Goal: Task Accomplishment & Management: Manage account settings

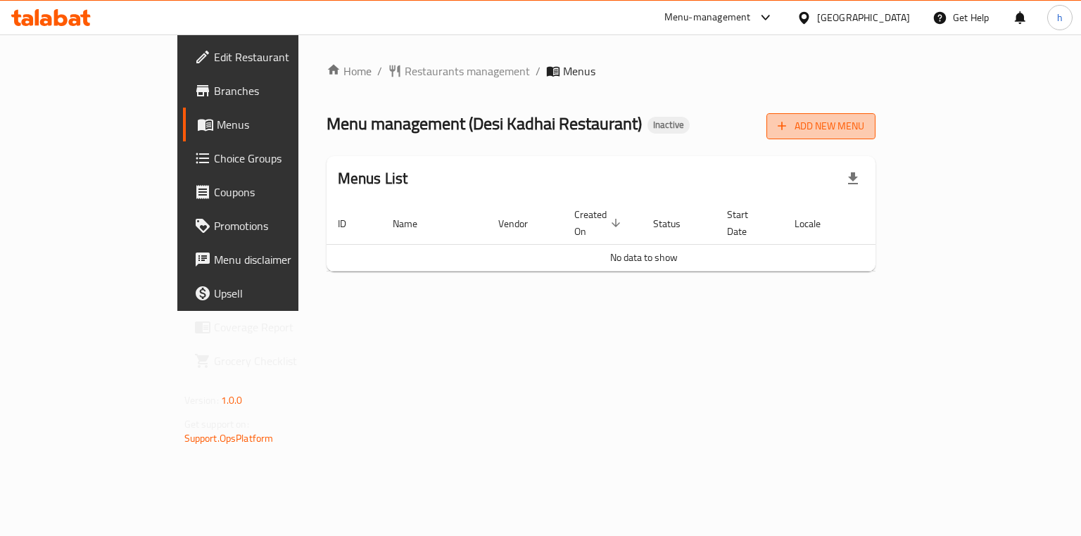
click at [864, 125] on span "Add New Menu" at bounding box center [821, 127] width 87 height 18
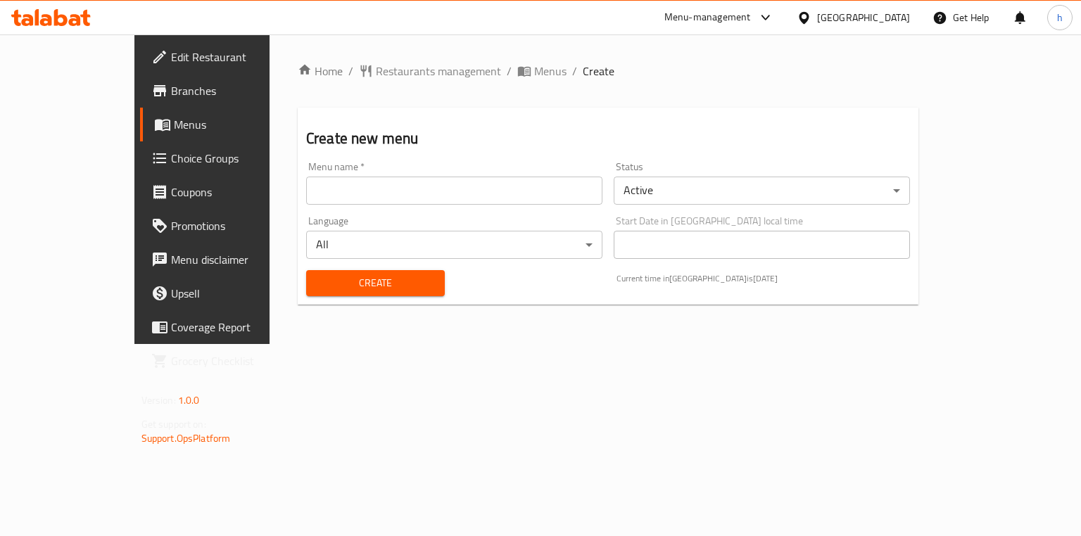
click at [339, 190] on input "text" at bounding box center [454, 191] width 296 height 28
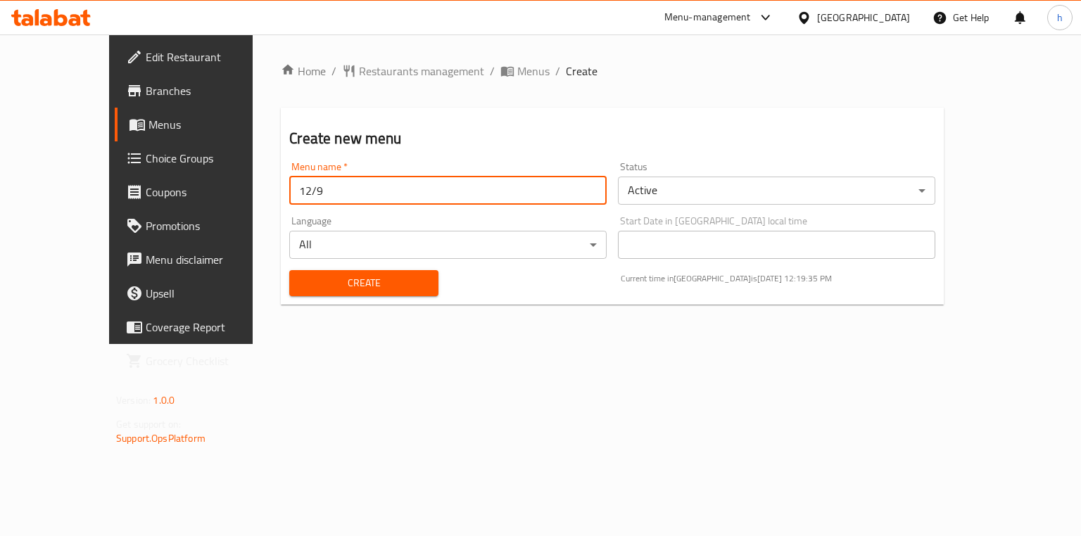
type input "12/9"
click at [405, 291] on button "Create" at bounding box center [363, 283] width 148 height 26
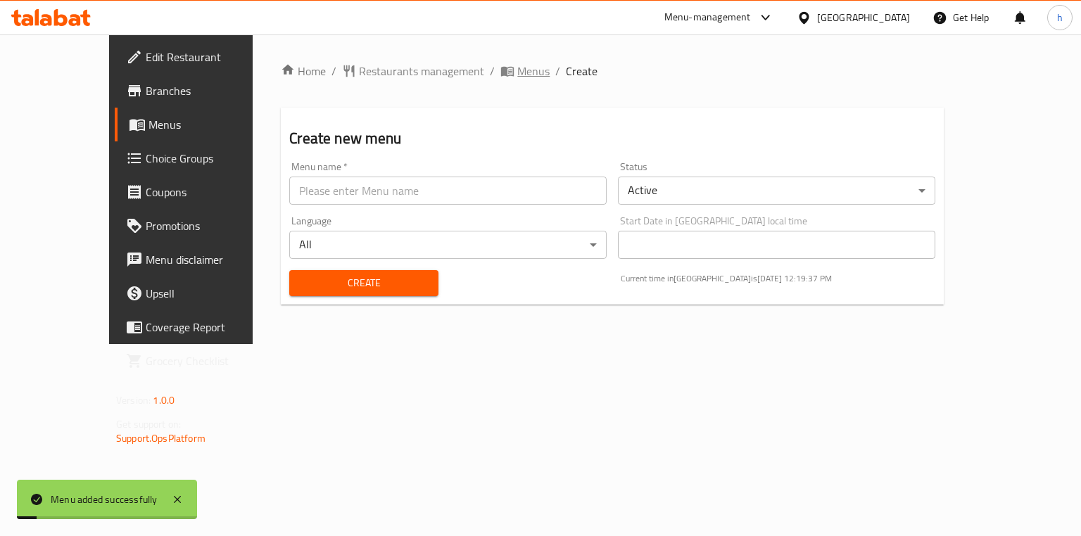
click at [517, 73] on span "Menus" at bounding box center [533, 71] width 32 height 17
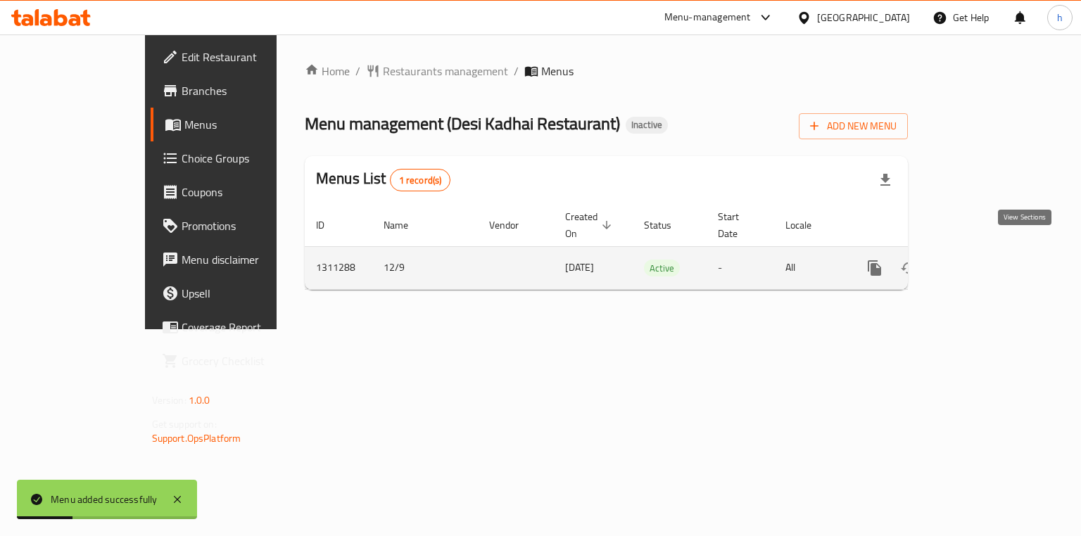
click at [984, 260] on icon "enhanced table" at bounding box center [976, 268] width 17 height 17
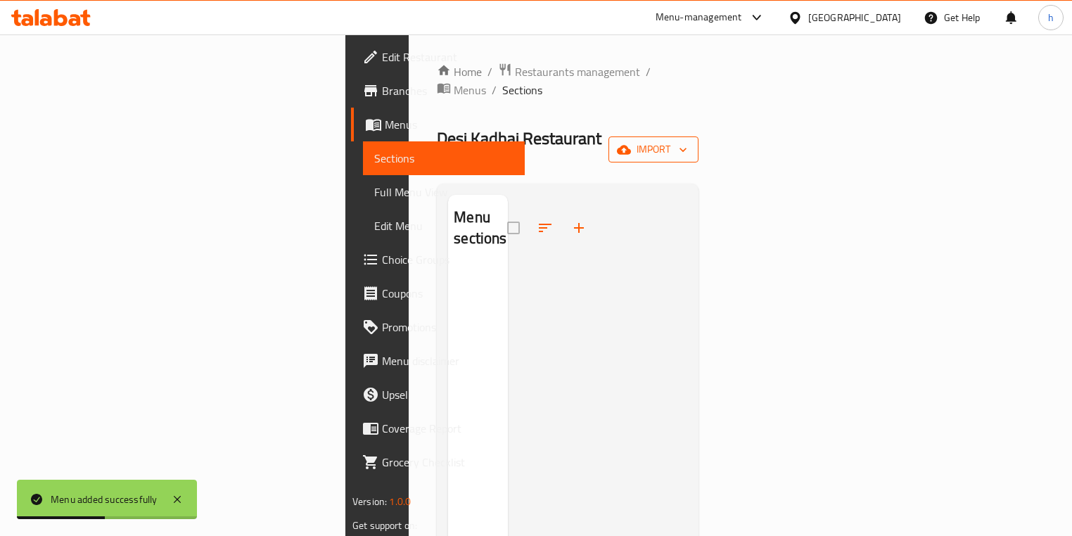
click at [690, 143] on icon "button" at bounding box center [683, 150] width 14 height 14
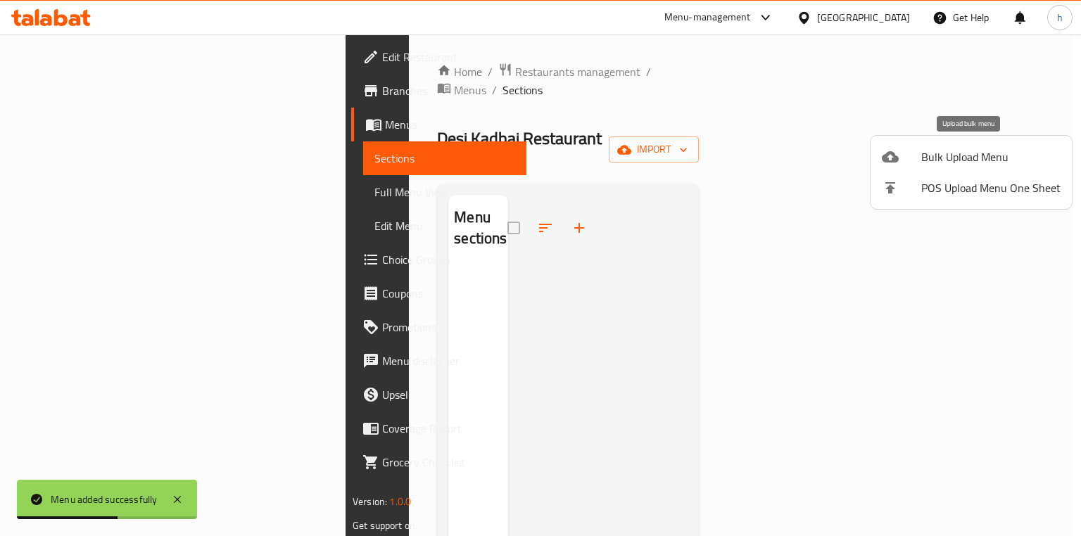
click at [938, 150] on span "Bulk Upload Menu" at bounding box center [990, 156] width 139 height 17
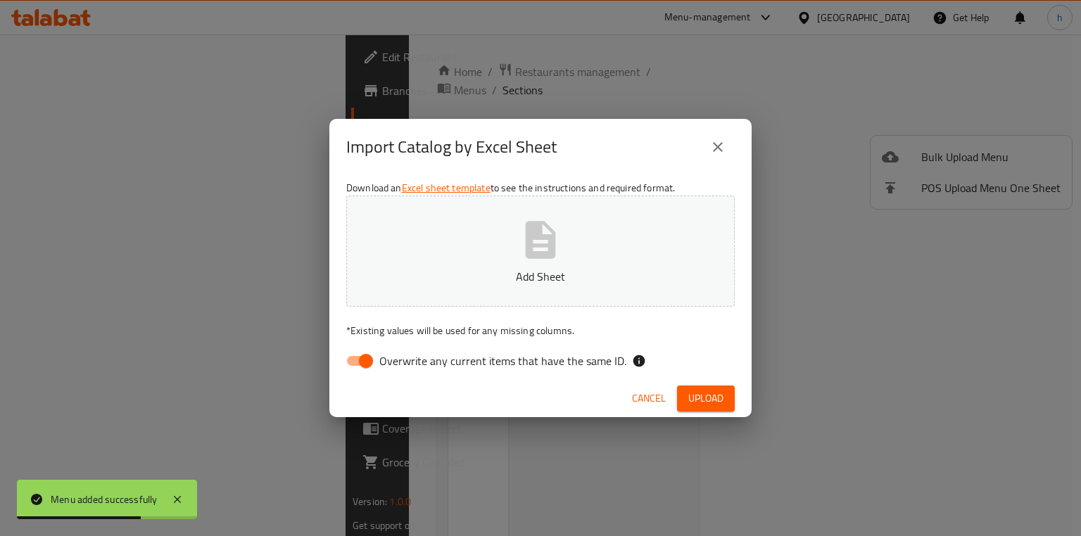
click at [362, 363] on input "Overwrite any current items that have the same ID." at bounding box center [366, 361] width 80 height 27
checkbox input "false"
click at [538, 279] on p "Add Sheet" at bounding box center [540, 276] width 345 height 17
click at [708, 391] on span "Upload" at bounding box center [705, 399] width 35 height 18
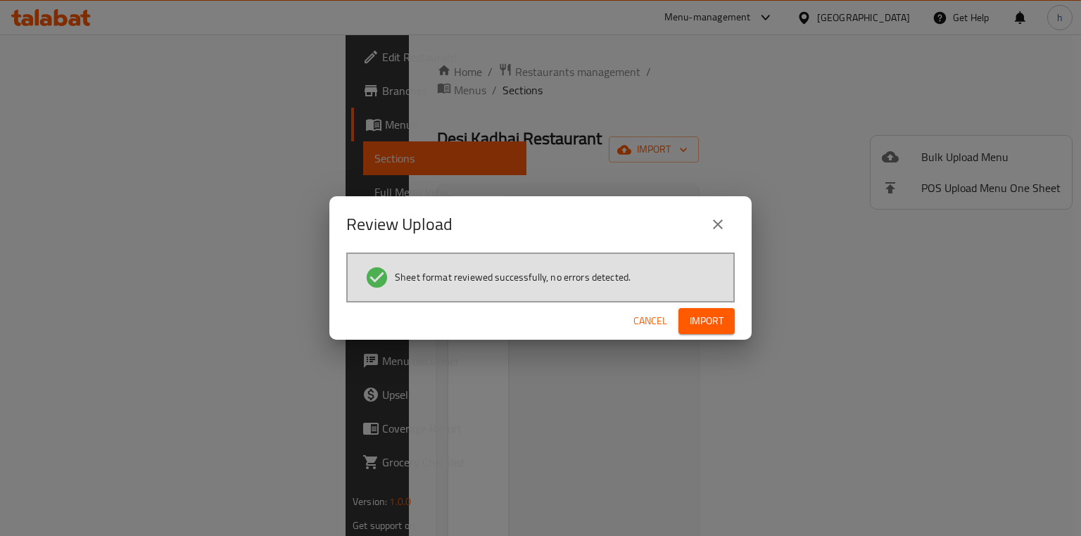
click at [699, 318] on span "Import" at bounding box center [707, 321] width 34 height 18
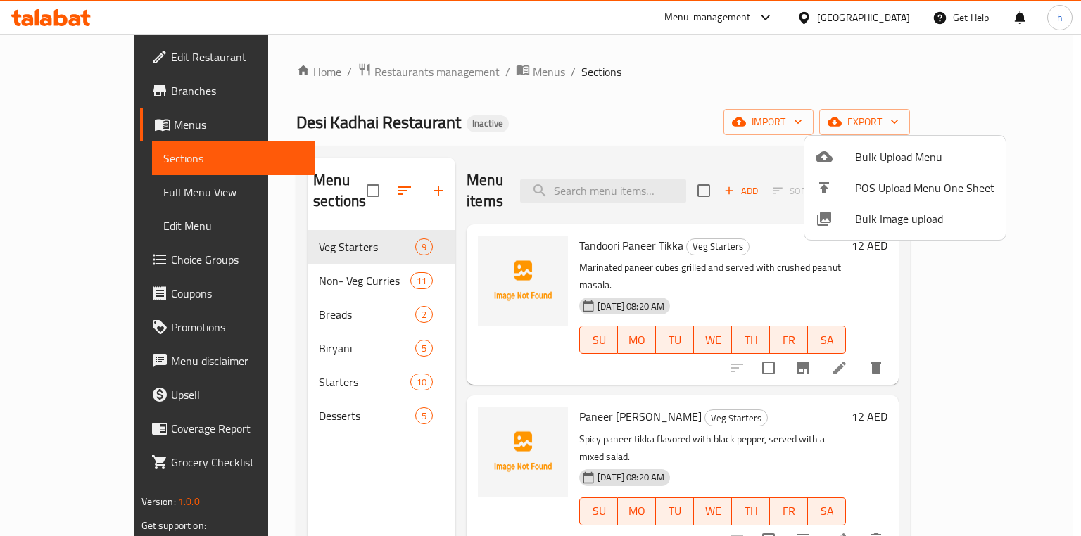
click at [490, 138] on div at bounding box center [540, 268] width 1081 height 536
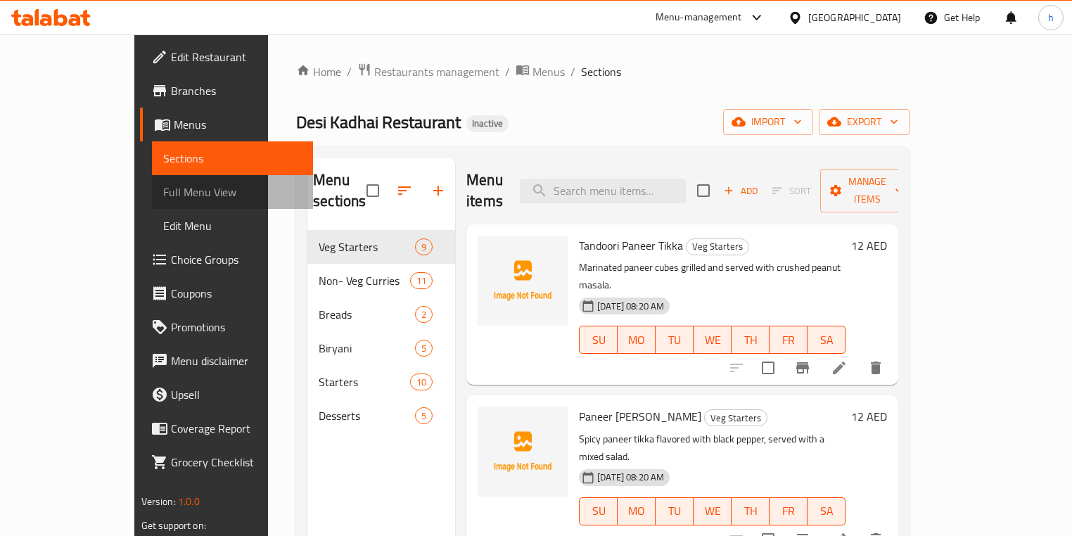
click at [163, 193] on span "Full Menu View" at bounding box center [232, 192] width 139 height 17
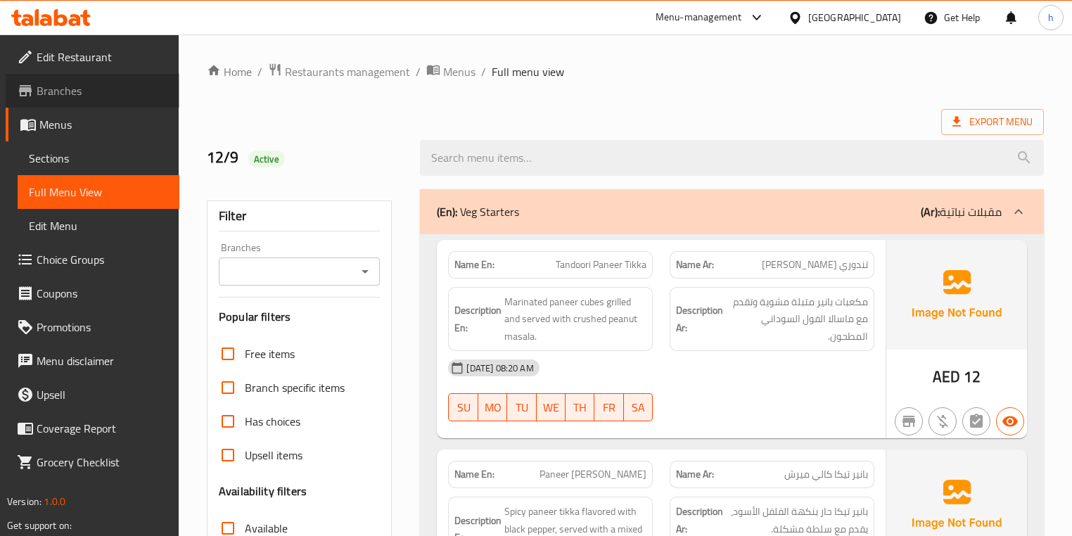
click at [113, 101] on link "Branches" at bounding box center [93, 91] width 174 height 34
click at [108, 150] on span "Sections" at bounding box center [98, 158] width 139 height 17
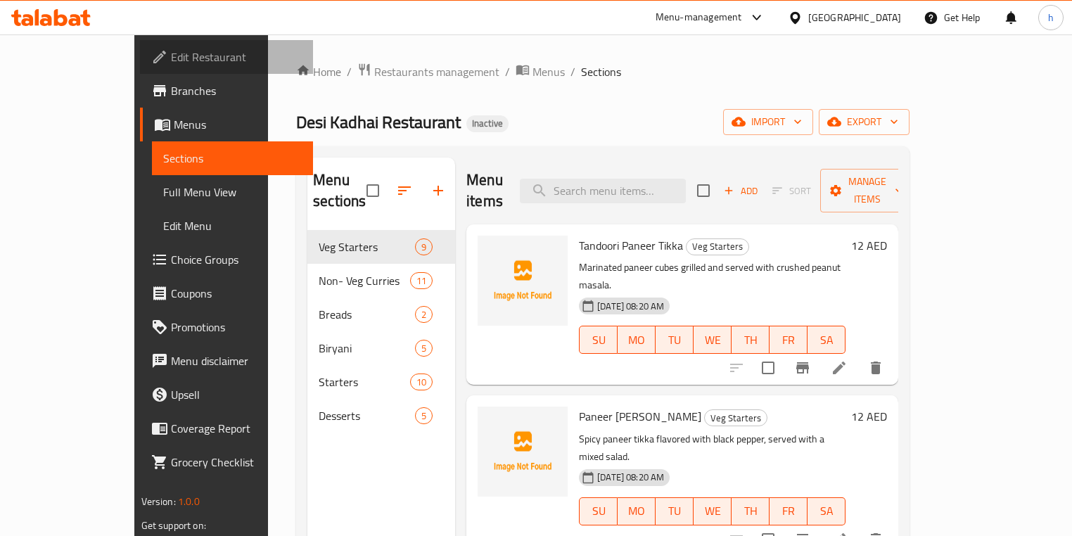
click at [171, 62] on span "Edit Restaurant" at bounding box center [237, 57] width 132 height 17
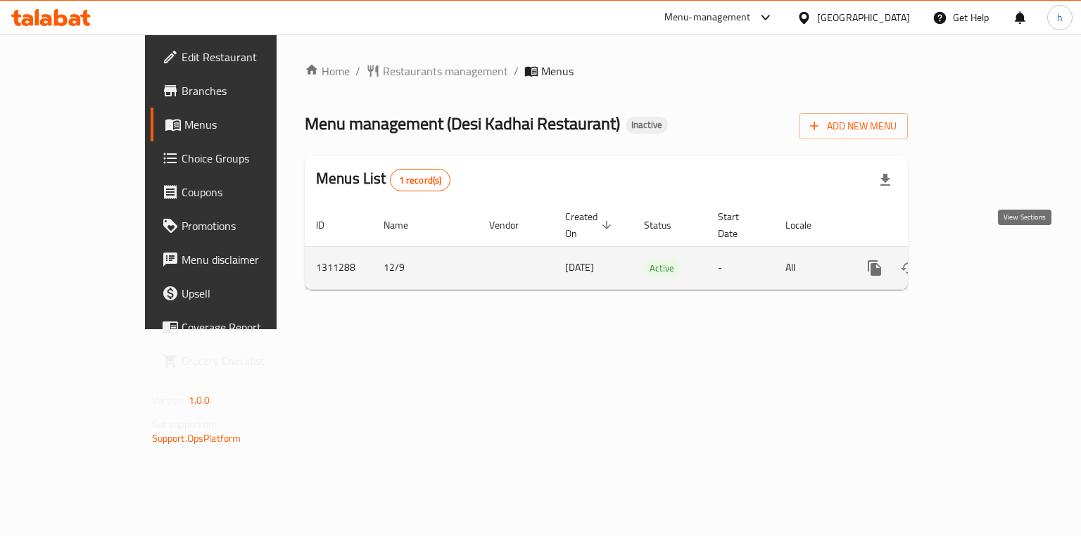
click at [993, 251] on link "enhanced table" at bounding box center [976, 268] width 34 height 34
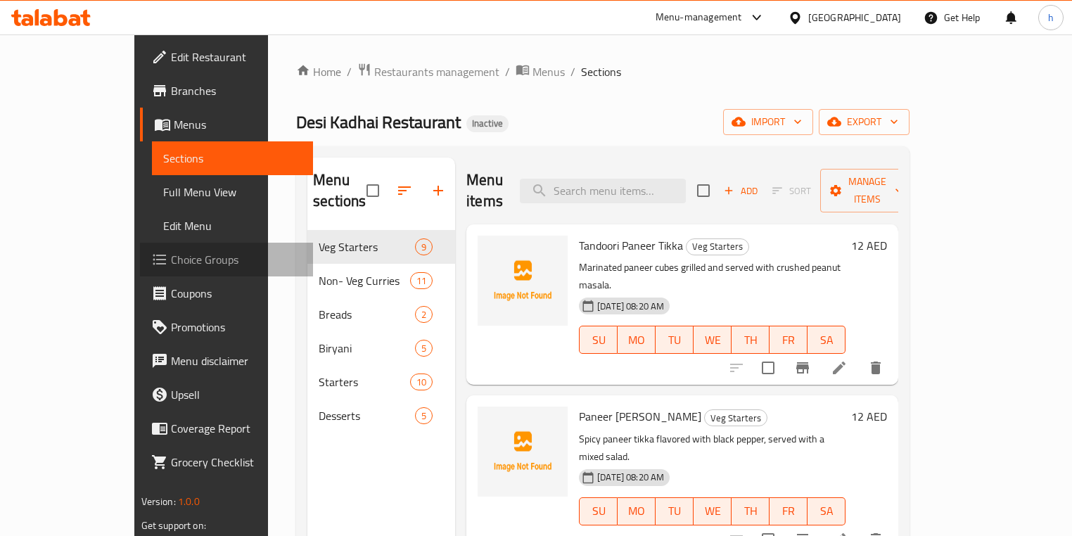
click at [171, 265] on span "Choice Groups" at bounding box center [237, 259] width 132 height 17
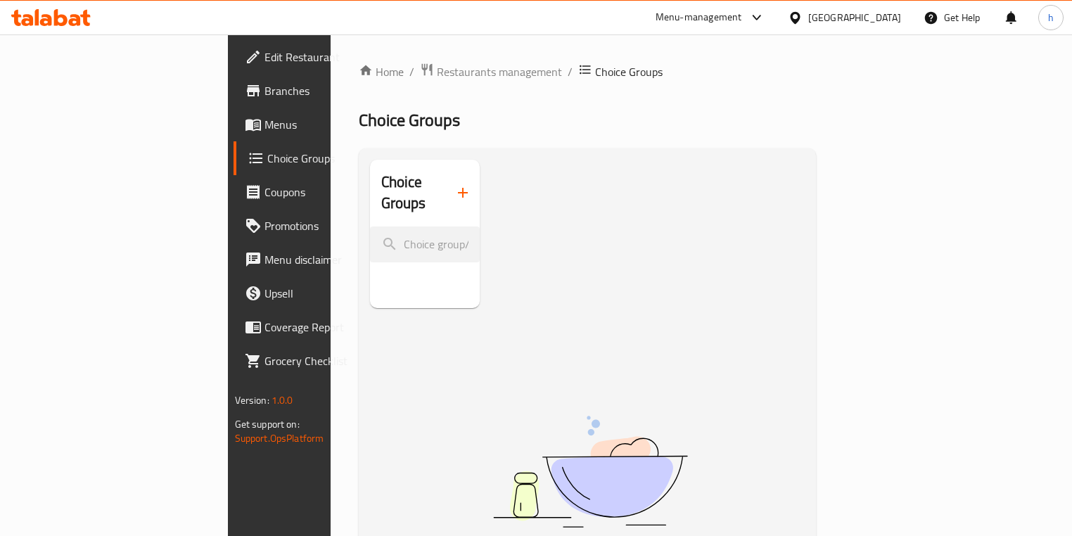
click at [458, 188] on icon "button" at bounding box center [463, 193] width 10 height 10
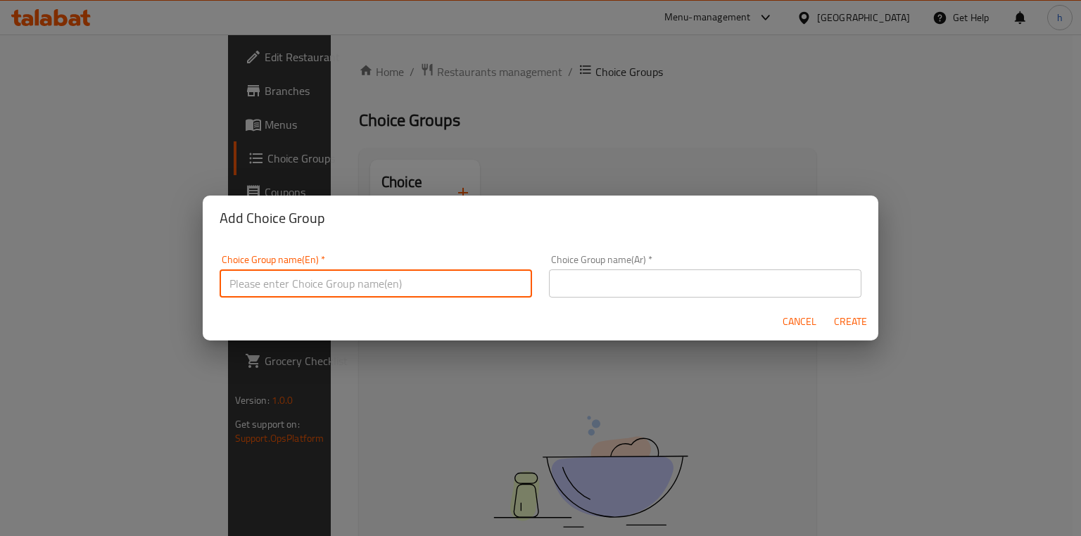
click at [484, 270] on input "text" at bounding box center [376, 284] width 312 height 28
paste input "Choice of Indian Bread"
type input "Choice of Indian Bread"
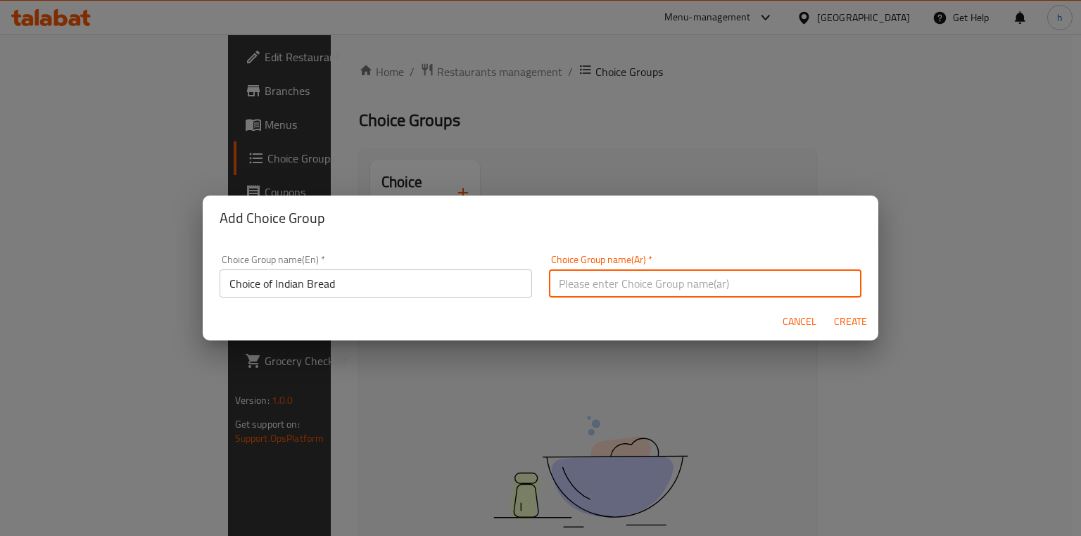
click at [688, 287] on input "text" at bounding box center [705, 284] width 312 height 28
paste input "اختيار الخبز الهندي"
type input "اختيار الخبز الهندي"
click at [865, 320] on span "Create" at bounding box center [850, 322] width 34 height 18
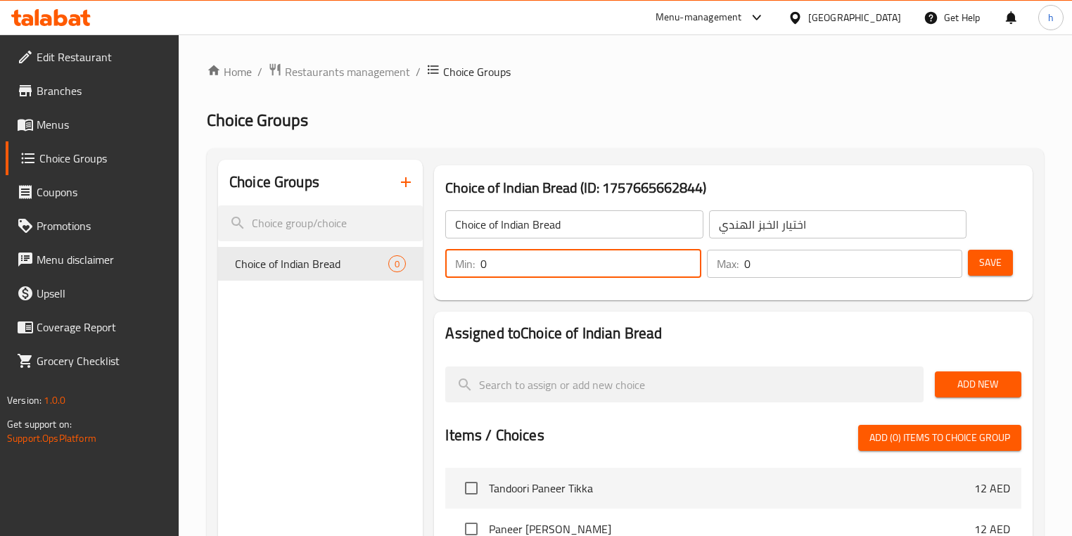
drag, startPoint x: 488, startPoint y: 265, endPoint x: 448, endPoint y: 265, distance: 40.8
click at [448, 265] on div "Min: 0 ​" at bounding box center [572, 264] width 255 height 28
type input "1"
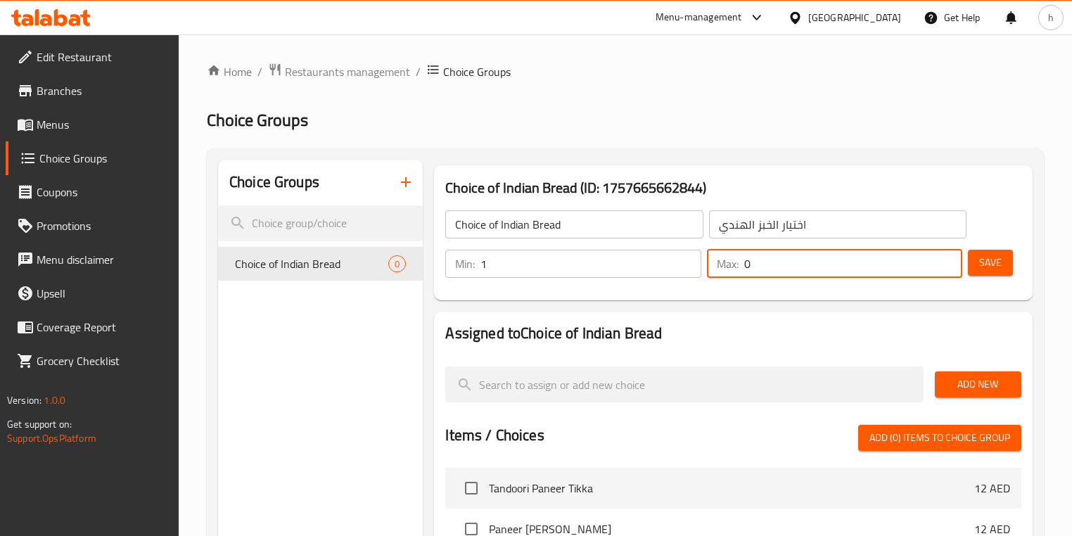
drag, startPoint x: 761, startPoint y: 254, endPoint x: 733, endPoint y: 256, distance: 27.5
click at [733, 256] on div "Max: 0 ​" at bounding box center [834, 264] width 255 height 28
type input "1"
click at [889, 305] on div "Choice of Indian Bread (ID: 1757665662844) Choice of Indian Bread ​ اختيار الخب…" at bounding box center [733, 233] width 609 height 146
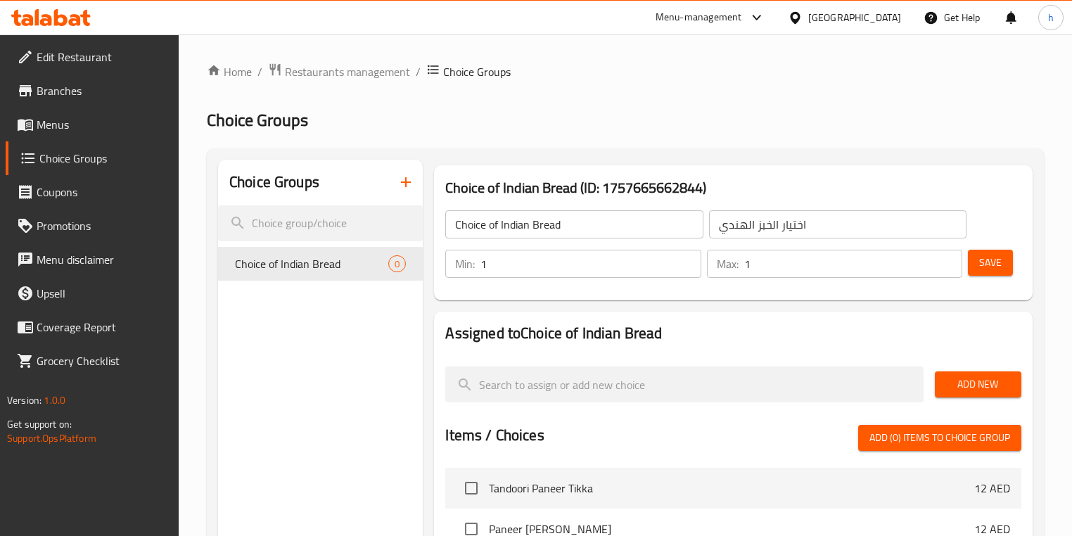
click at [982, 264] on span "Save" at bounding box center [991, 263] width 23 height 18
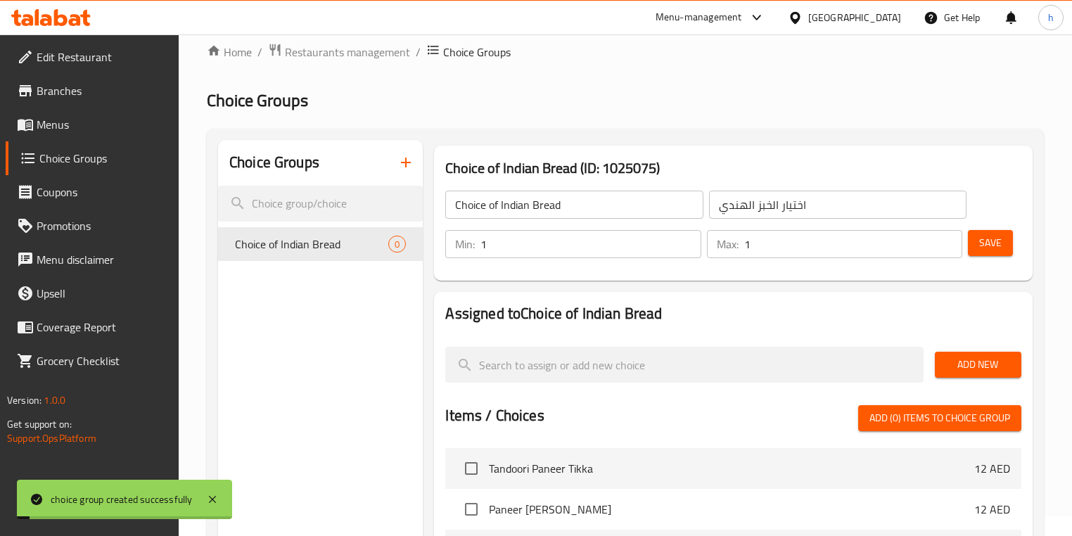
scroll to position [56, 0]
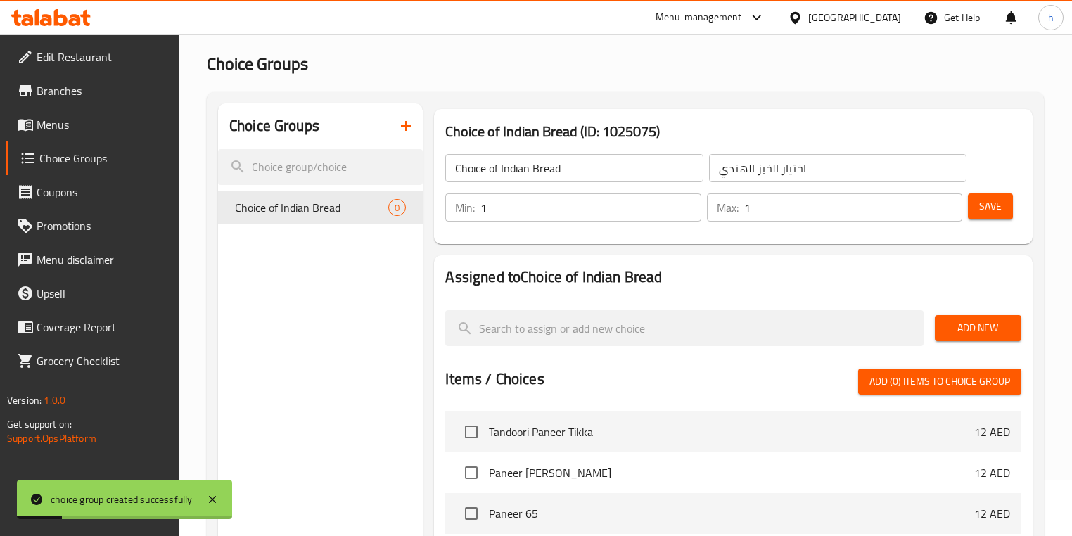
click at [970, 329] on span "Add New" at bounding box center [978, 328] width 64 height 18
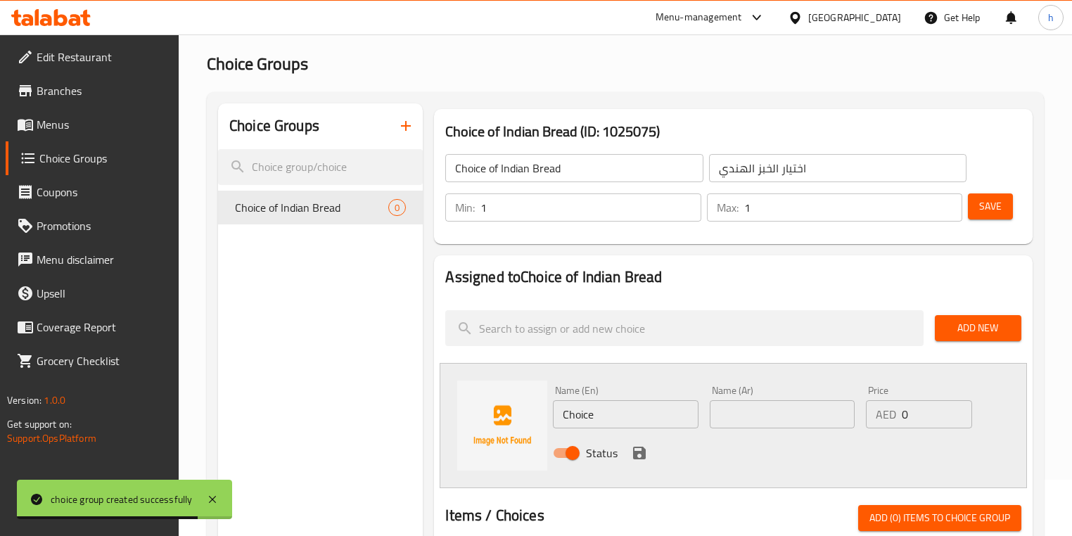
click at [640, 404] on input "Choice" at bounding box center [625, 414] width 145 height 28
paste input "Naan"
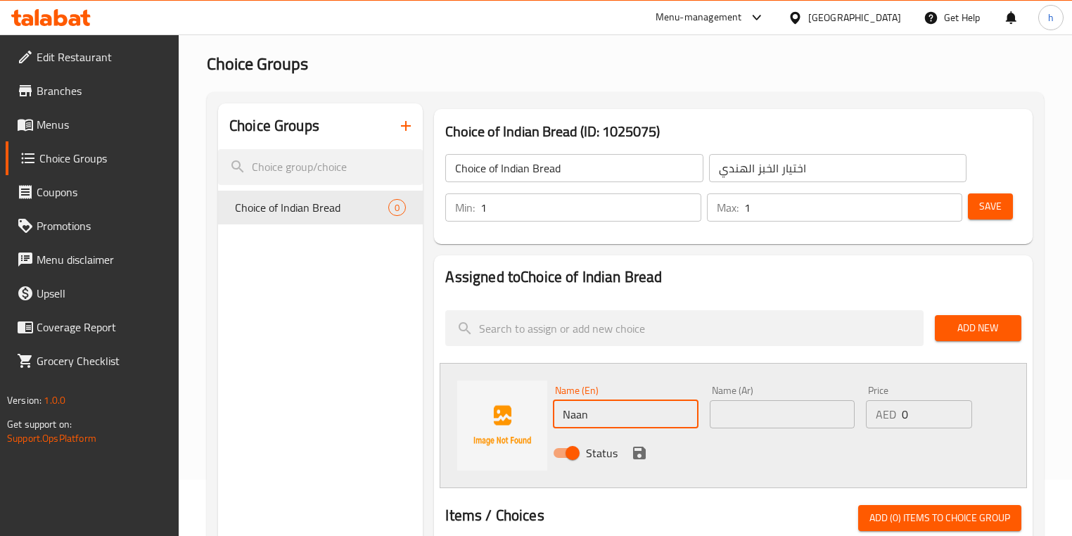
type input "Naan"
click at [742, 436] on div "Status" at bounding box center [781, 453] width 469 height 38
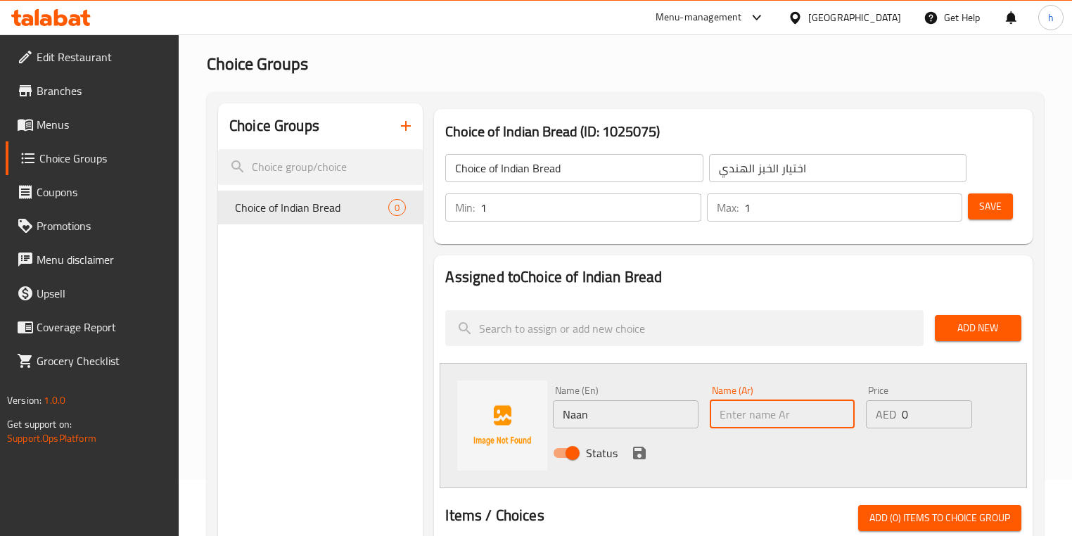
click at [747, 414] on input "text" at bounding box center [782, 414] width 145 height 28
paste input "نان"
type input "نان"
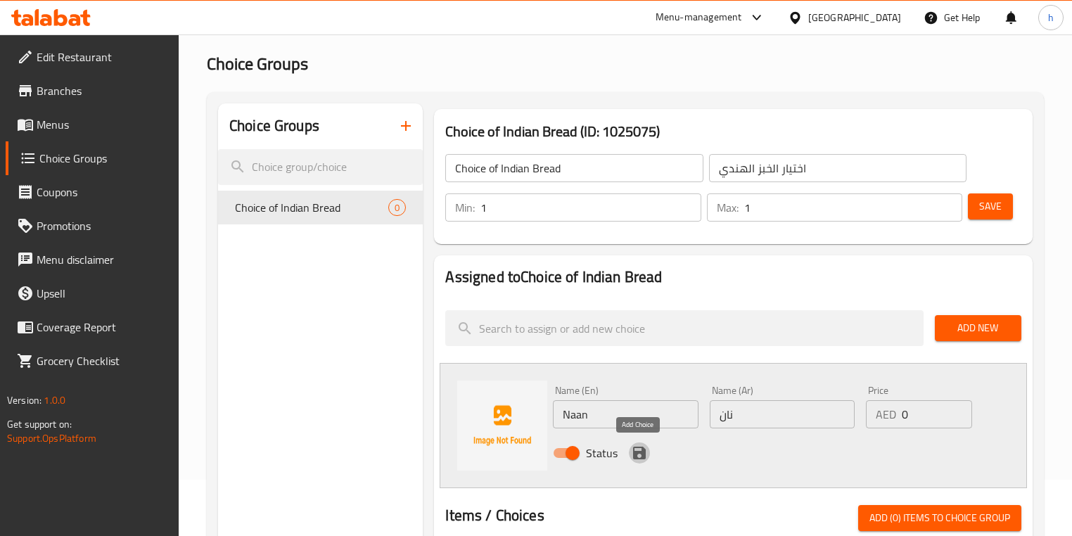
click at [636, 449] on icon "save" at bounding box center [639, 453] width 17 height 17
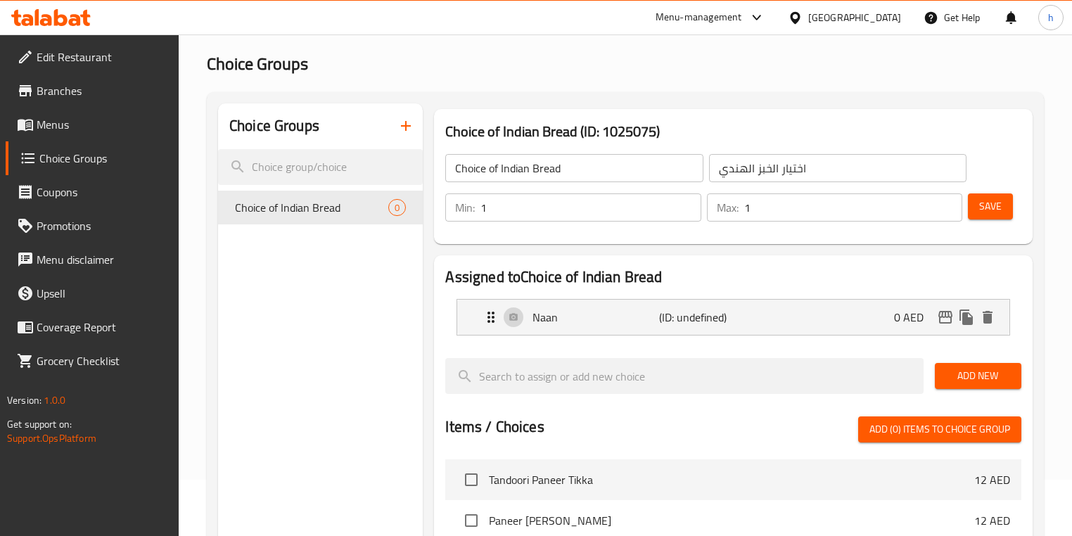
click at [1016, 371] on button "Add New" at bounding box center [978, 376] width 87 height 26
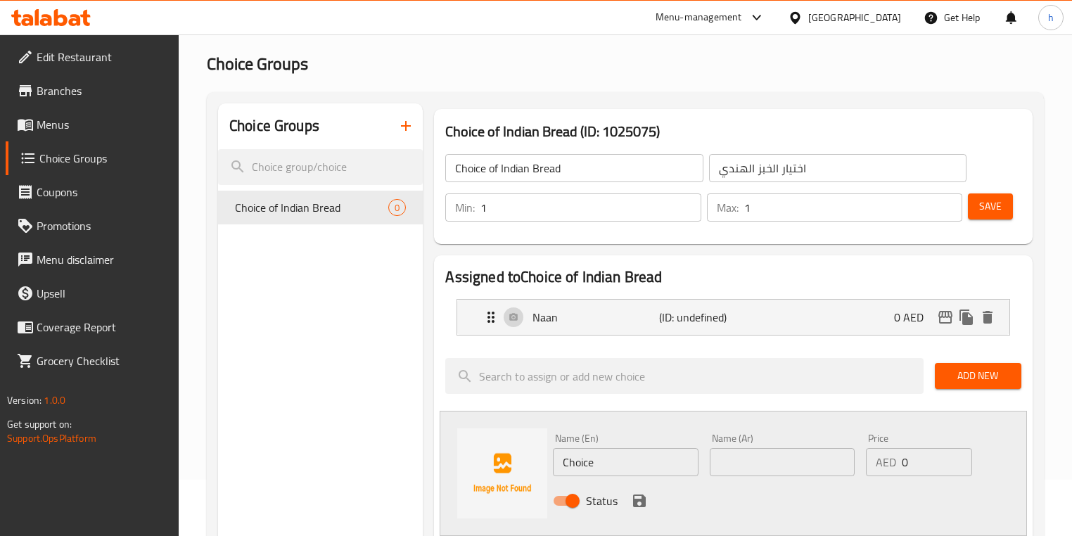
click at [588, 470] on input "Choice" at bounding box center [625, 462] width 145 height 28
paste input "Roti"
type input "Roti"
click at [757, 464] on input "text" at bounding box center [782, 462] width 145 height 28
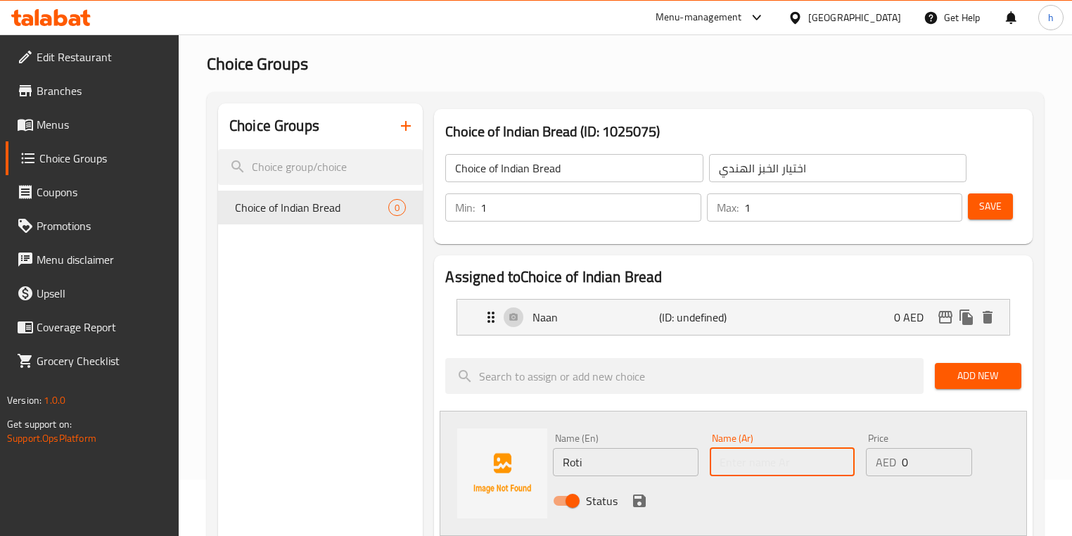
paste input "روتي"
type input "روتي"
click at [641, 502] on icon "save" at bounding box center [639, 501] width 13 height 13
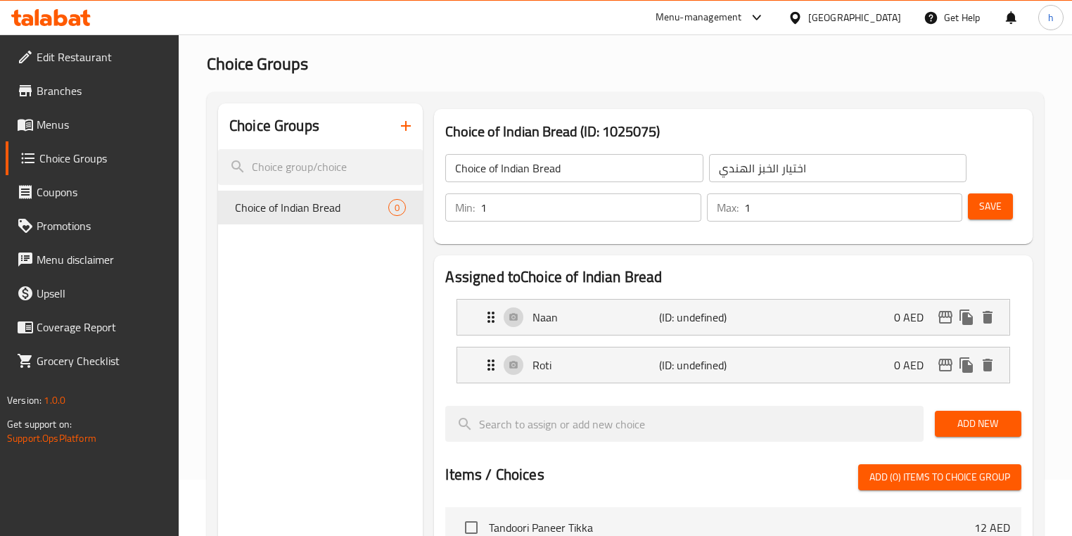
click at [981, 414] on button "Add New" at bounding box center [978, 424] width 87 height 26
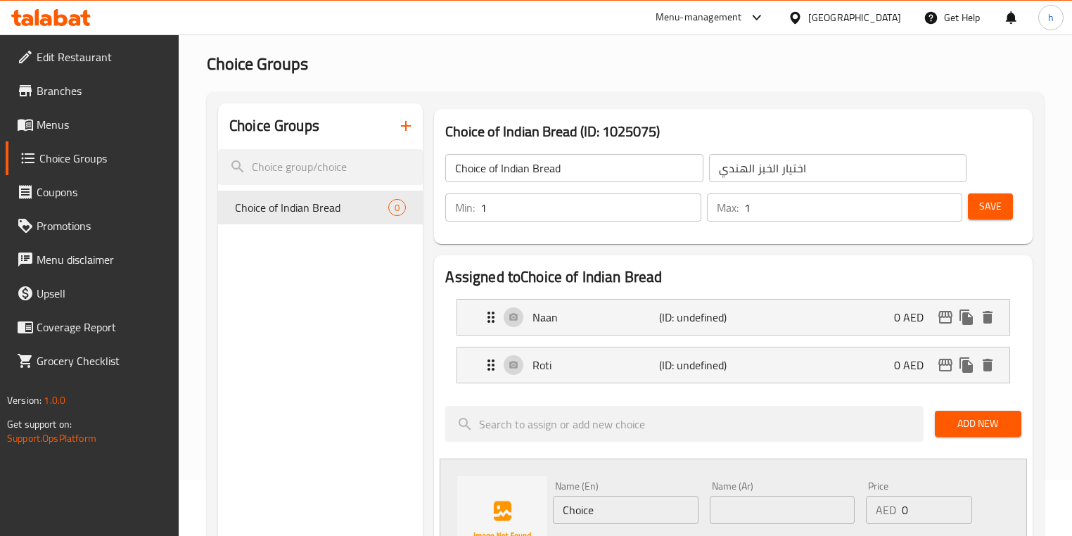
click at [598, 517] on input "Choice" at bounding box center [625, 510] width 145 height 28
paste input "Paratha"
type input "Paratha"
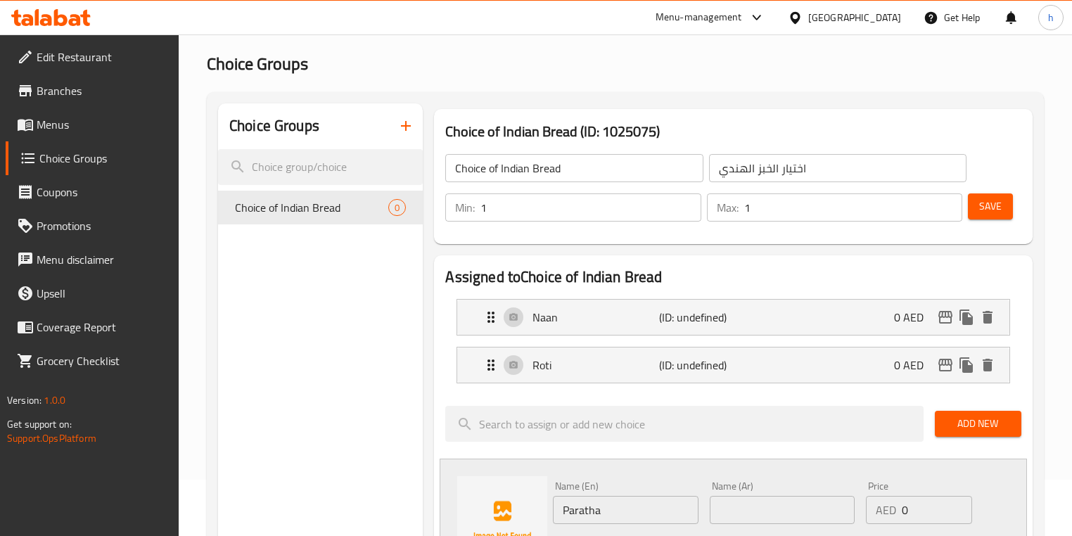
click at [752, 490] on div "Name (Ar) Name (Ar)" at bounding box center [782, 502] width 145 height 43
click at [759, 506] on input "text" at bounding box center [782, 510] width 145 height 28
paste input "براتا"
type input "براتا"
click at [692, 476] on div "Name (En) Paratha Name (En)" at bounding box center [625, 503] width 156 height 54
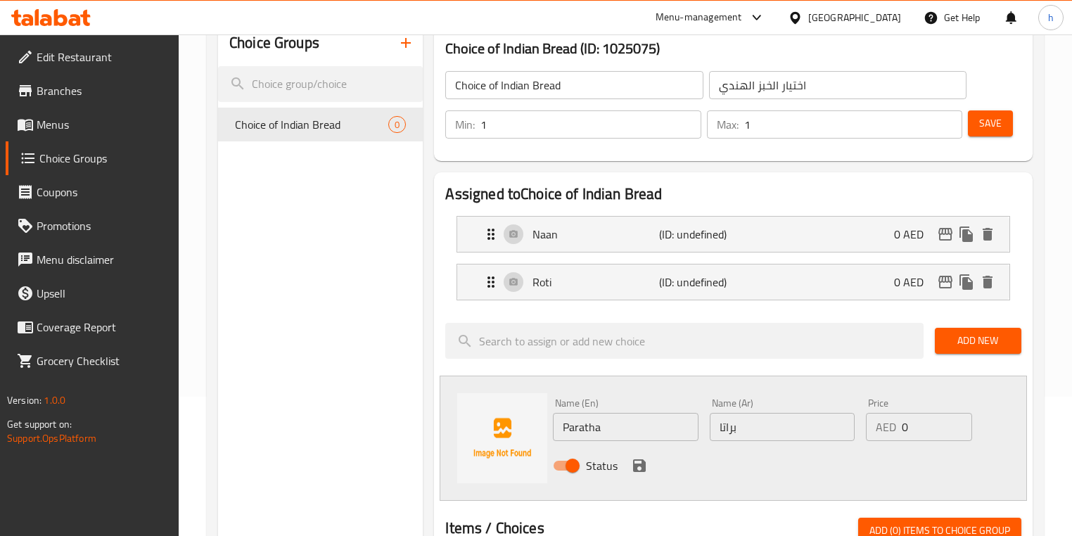
scroll to position [169, 0]
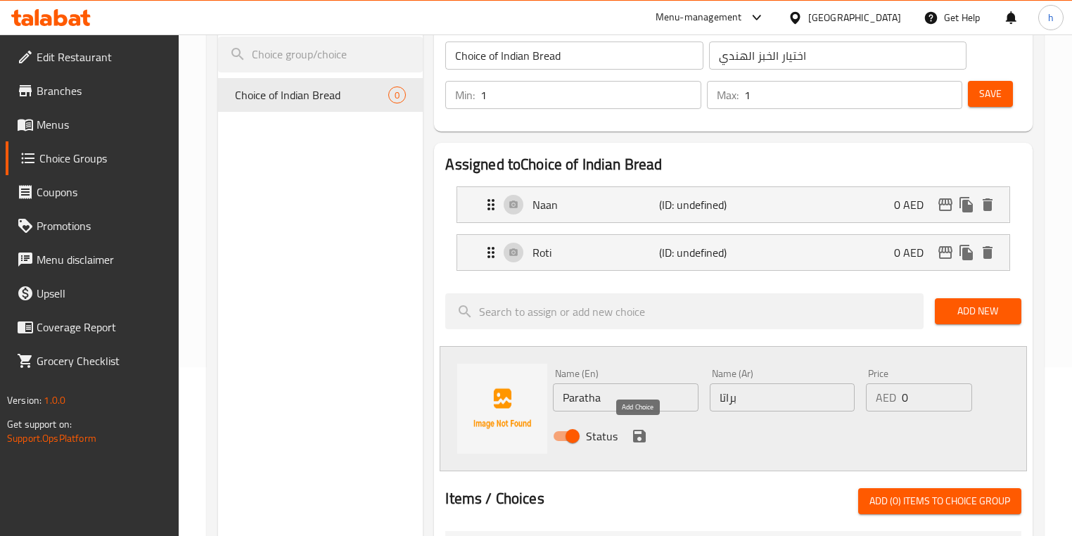
click at [638, 436] on icon "save" at bounding box center [639, 436] width 13 height 13
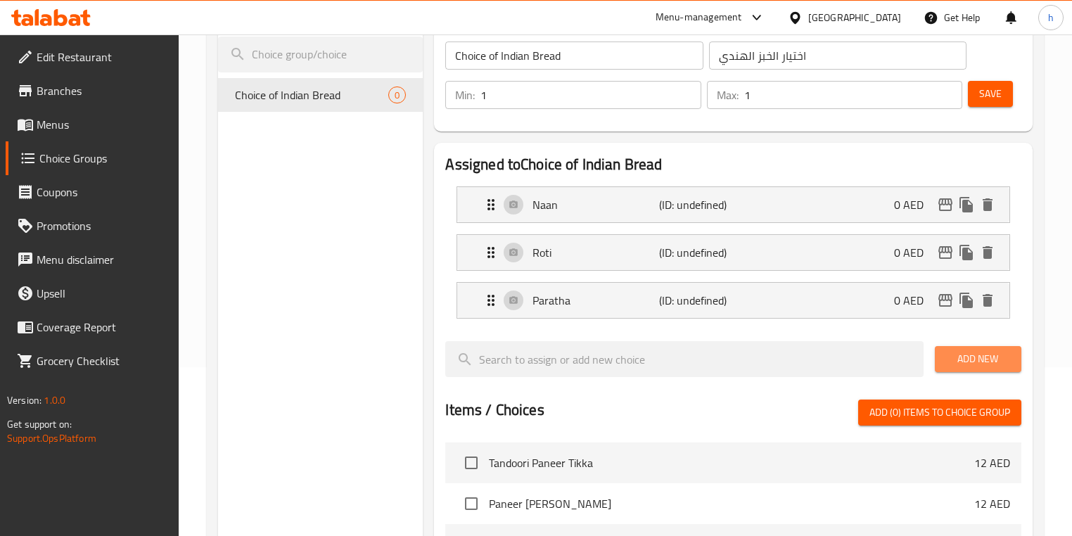
click at [950, 357] on span "Add New" at bounding box center [978, 359] width 64 height 18
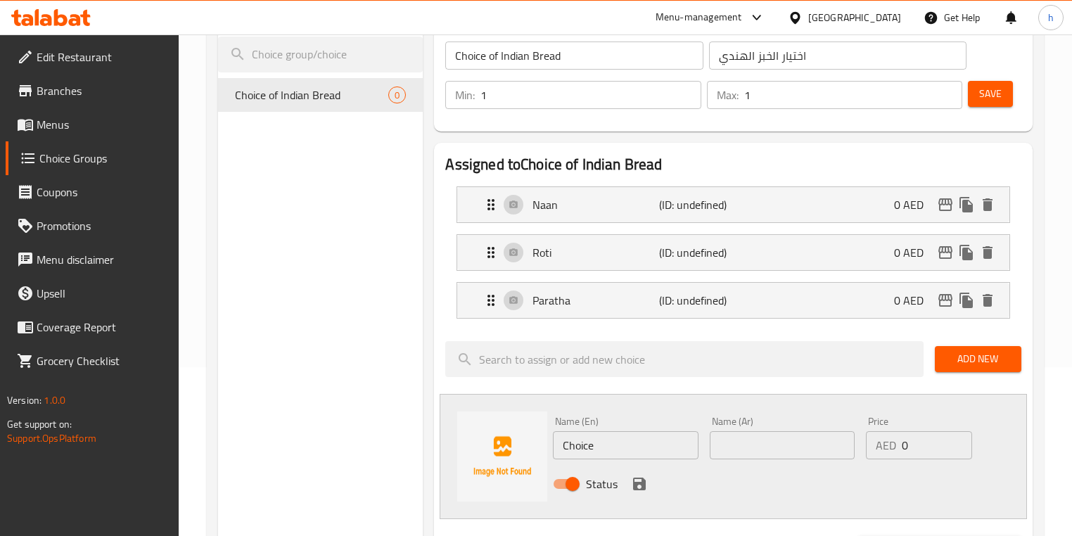
click at [638, 443] on input "Choice" at bounding box center [625, 445] width 145 height 28
paste input "Malabar Paratha"
type input "Malabar Paratha"
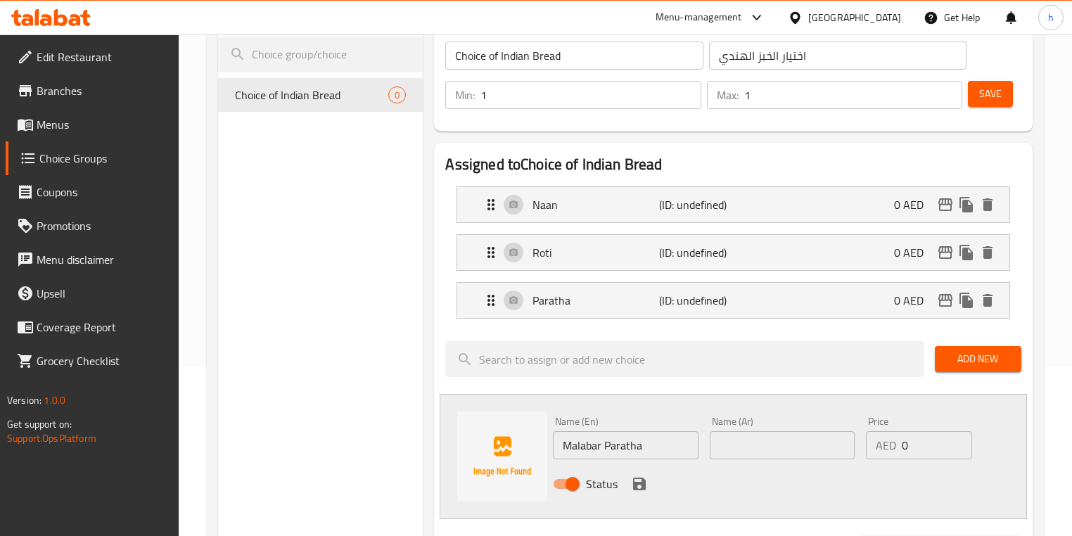
click at [805, 480] on div "Status" at bounding box center [781, 484] width 469 height 38
click at [720, 452] on input "text" at bounding box center [782, 445] width 145 height 28
paste input "مالابار براتا"
type input "مالابار براتا"
click at [642, 482] on icon "save" at bounding box center [639, 484] width 13 height 13
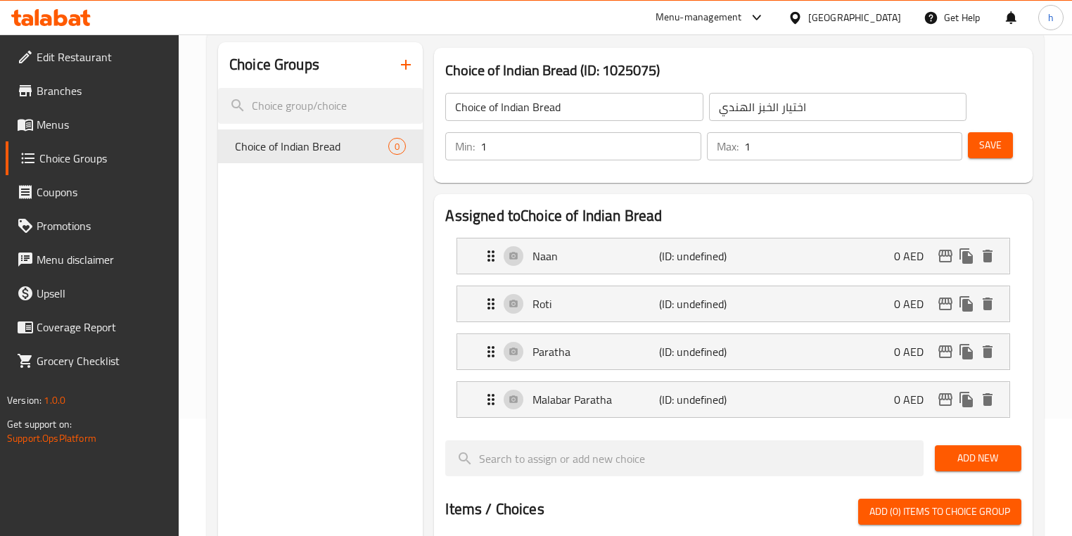
scroll to position [0, 0]
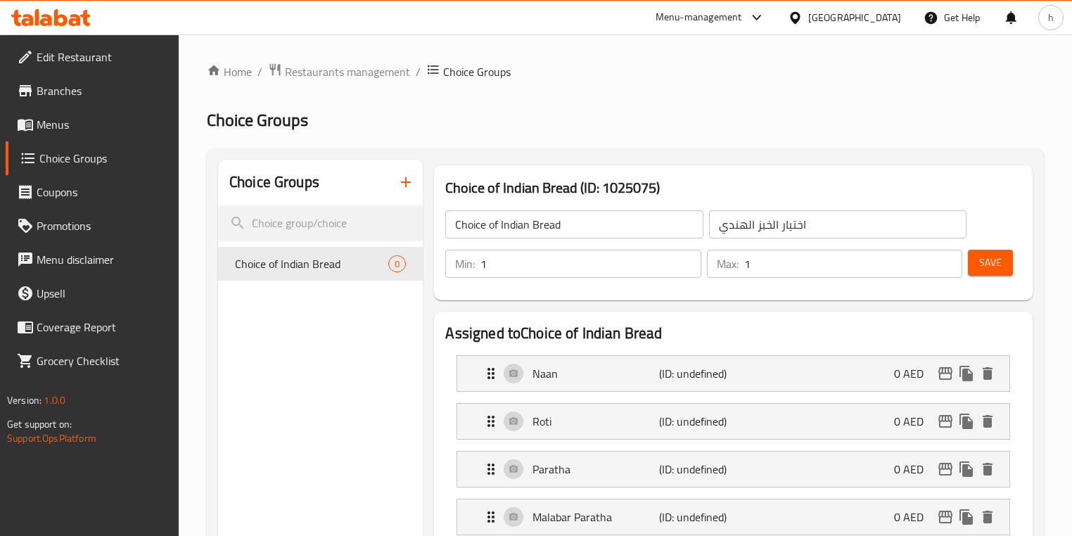
click at [994, 270] on span "Save" at bounding box center [991, 263] width 23 height 18
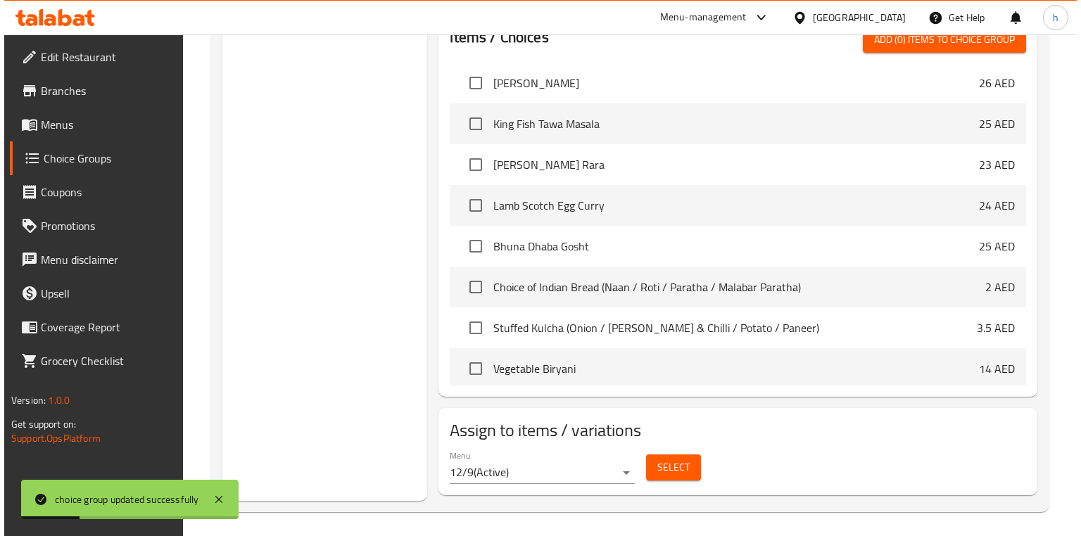
scroll to position [593, 0]
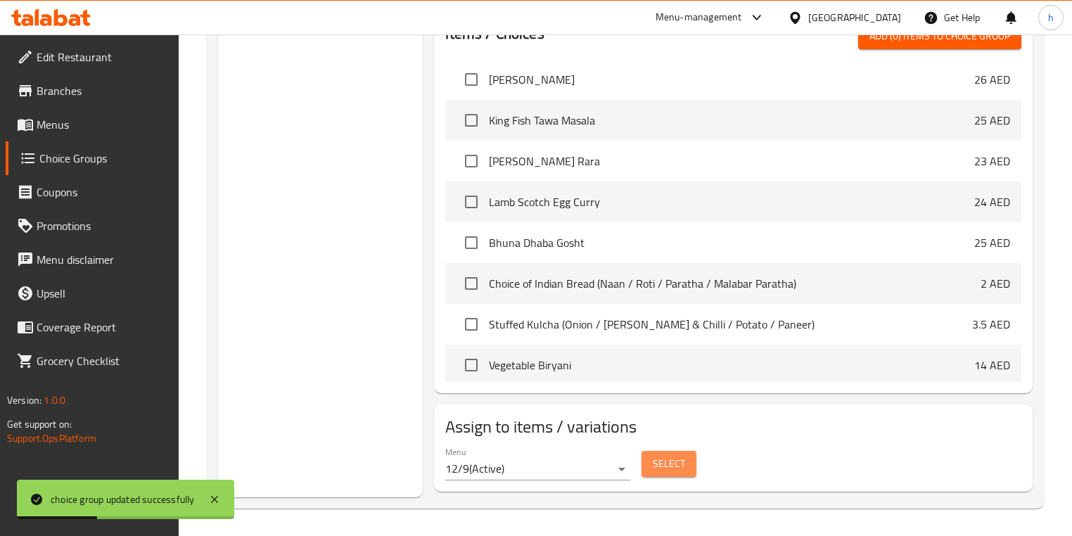
click at [676, 467] on span "Select" at bounding box center [669, 464] width 32 height 18
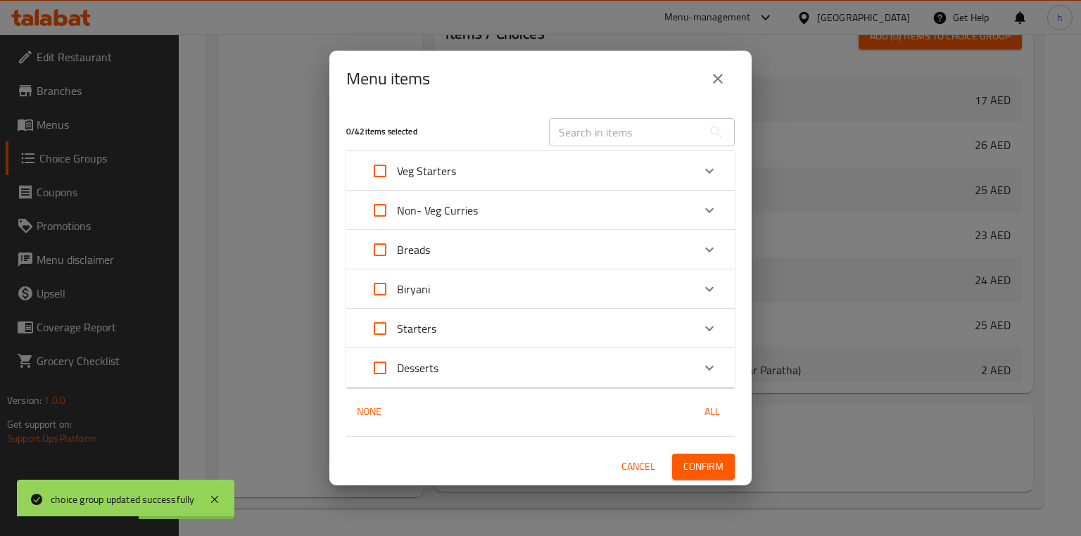
click at [647, 175] on div "Veg Starters" at bounding box center [527, 171] width 329 height 34
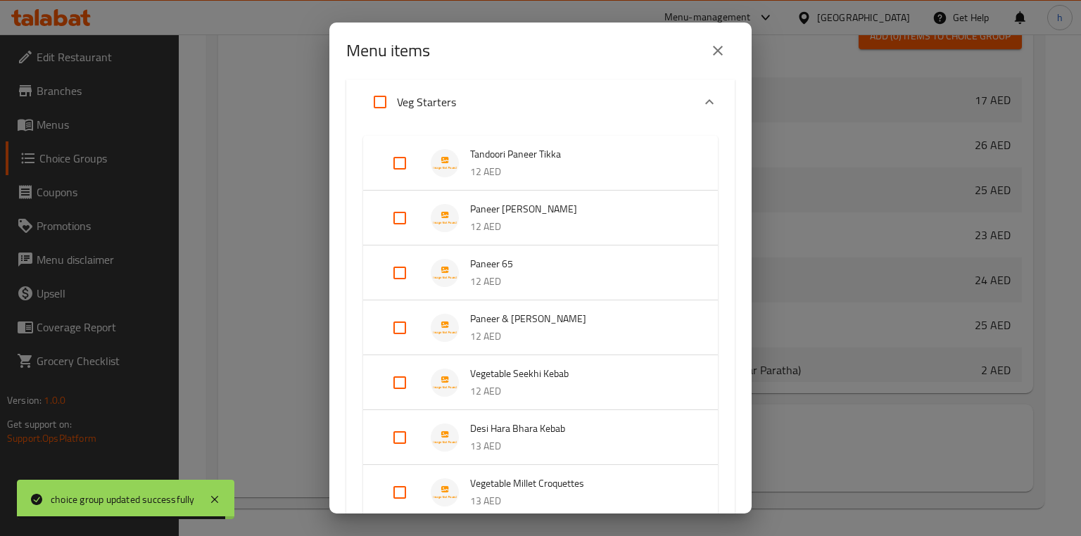
scroll to position [0, 0]
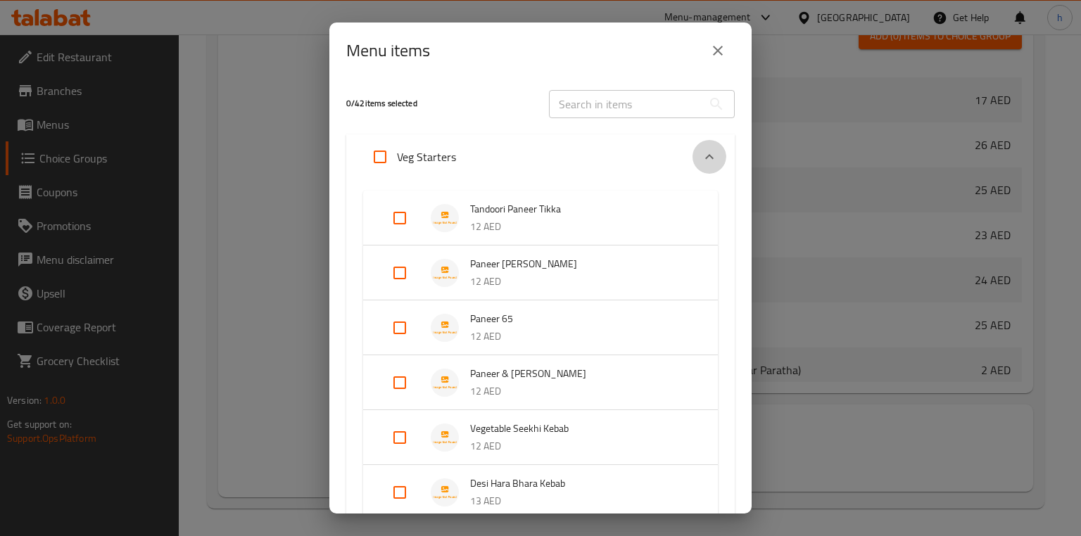
click at [701, 153] on icon "Expand" at bounding box center [709, 156] width 17 height 17
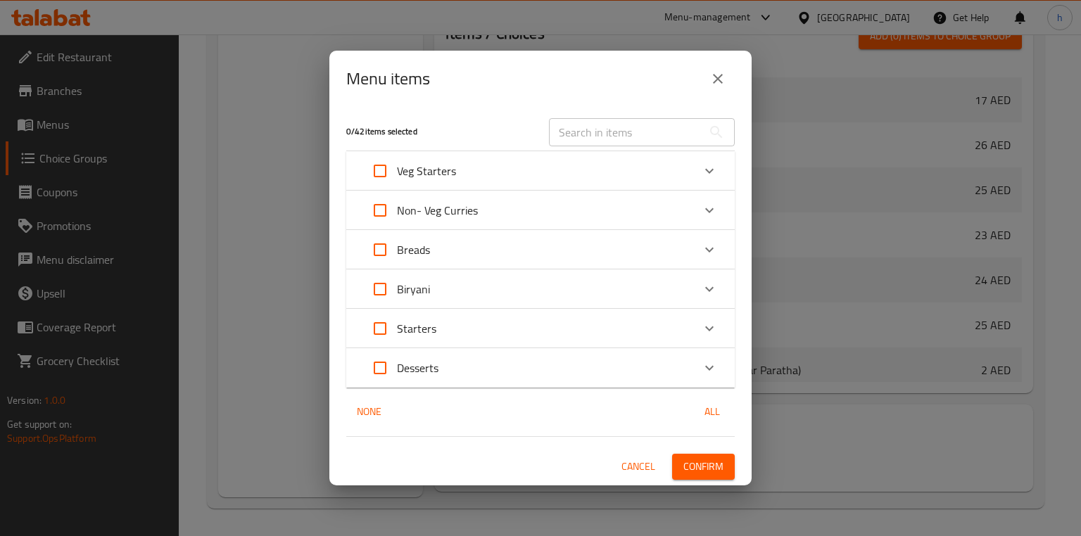
click at [574, 246] on div "Breads" at bounding box center [527, 250] width 329 height 34
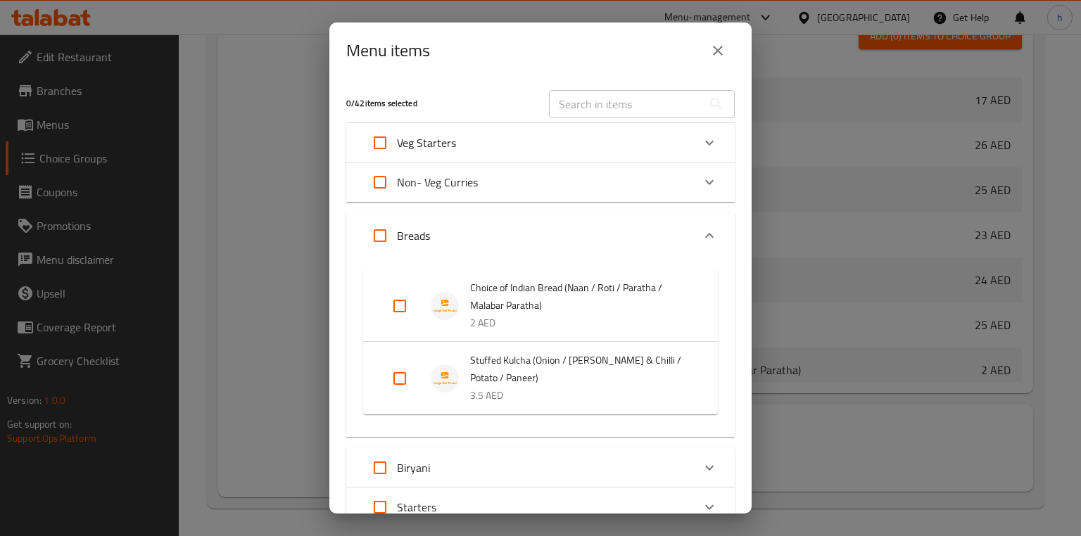
click at [391, 307] on input "Expand" at bounding box center [400, 306] width 34 height 34
checkbox input "true"
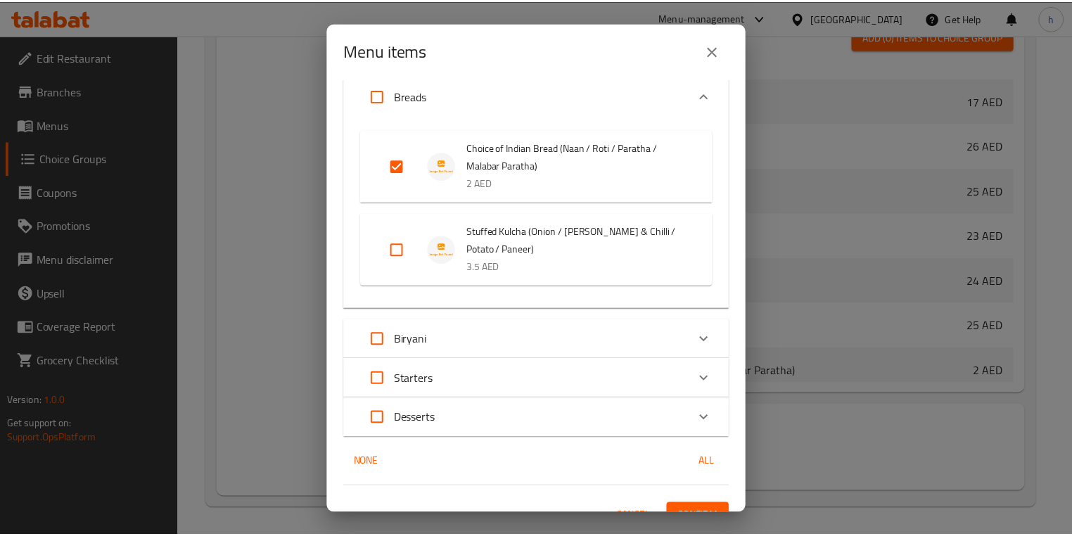
scroll to position [161, 0]
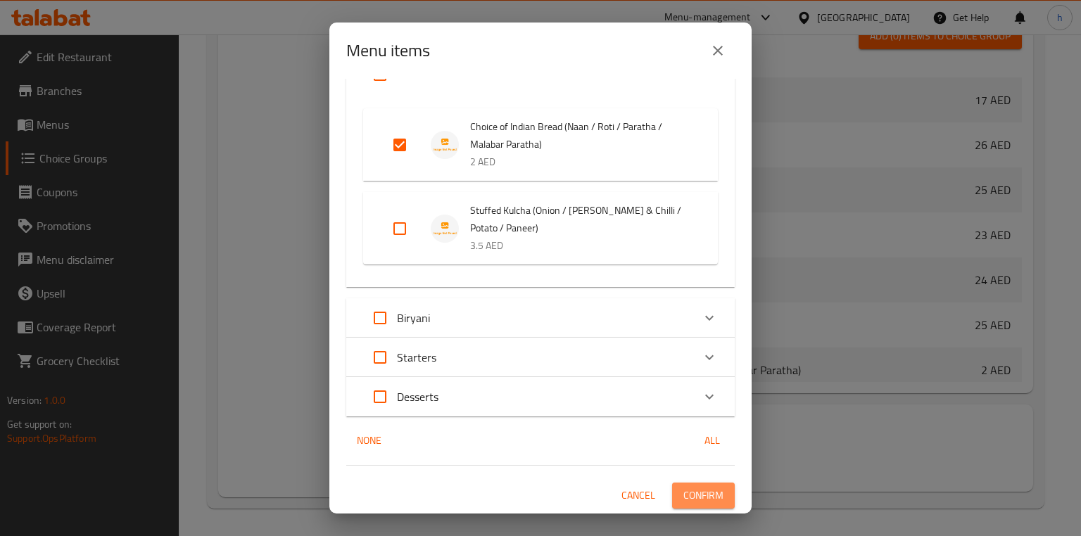
click at [711, 501] on span "Confirm" at bounding box center [703, 496] width 40 height 18
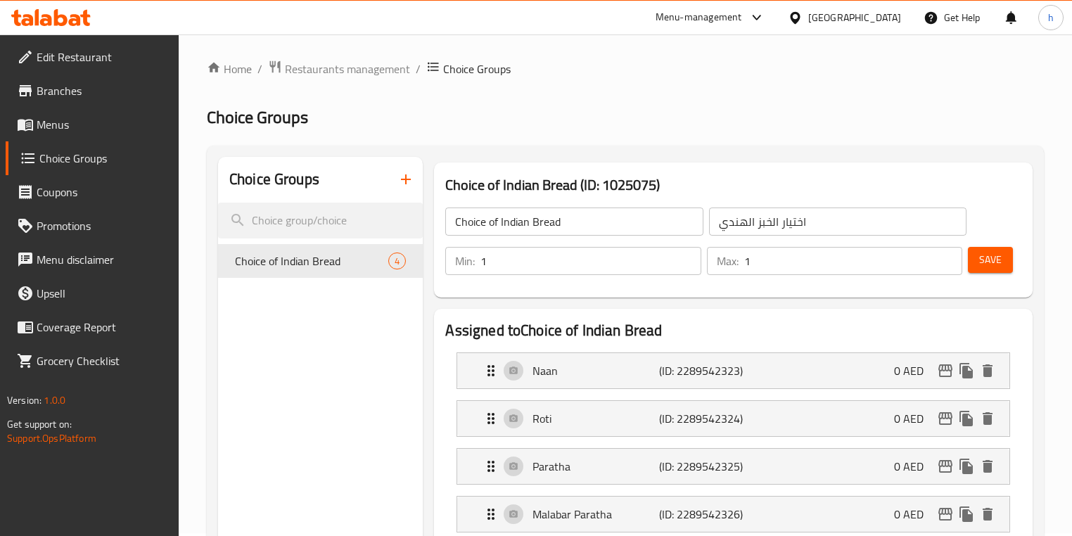
scroll to position [0, 0]
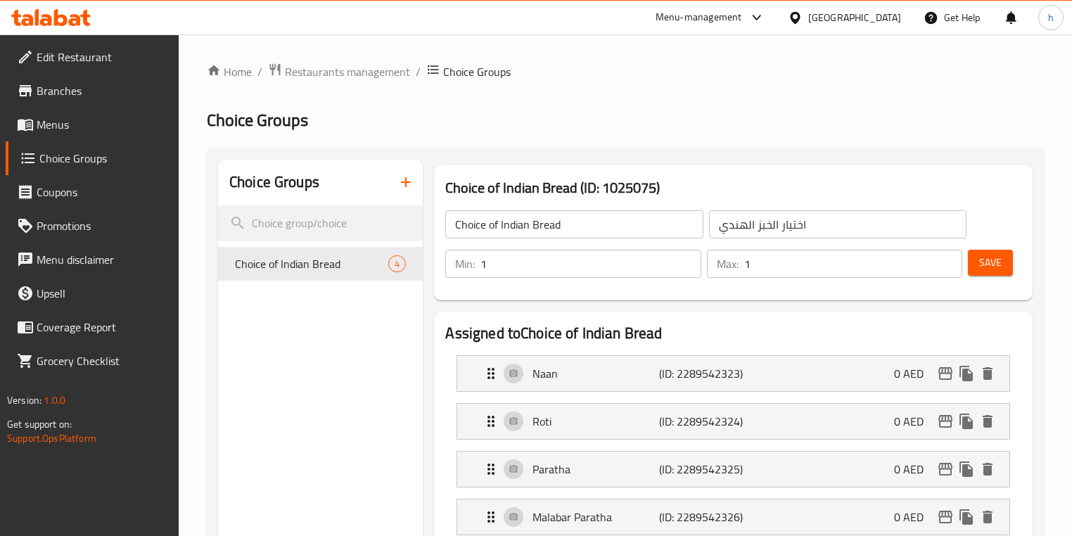
click at [412, 184] on icon "button" at bounding box center [406, 182] width 17 height 17
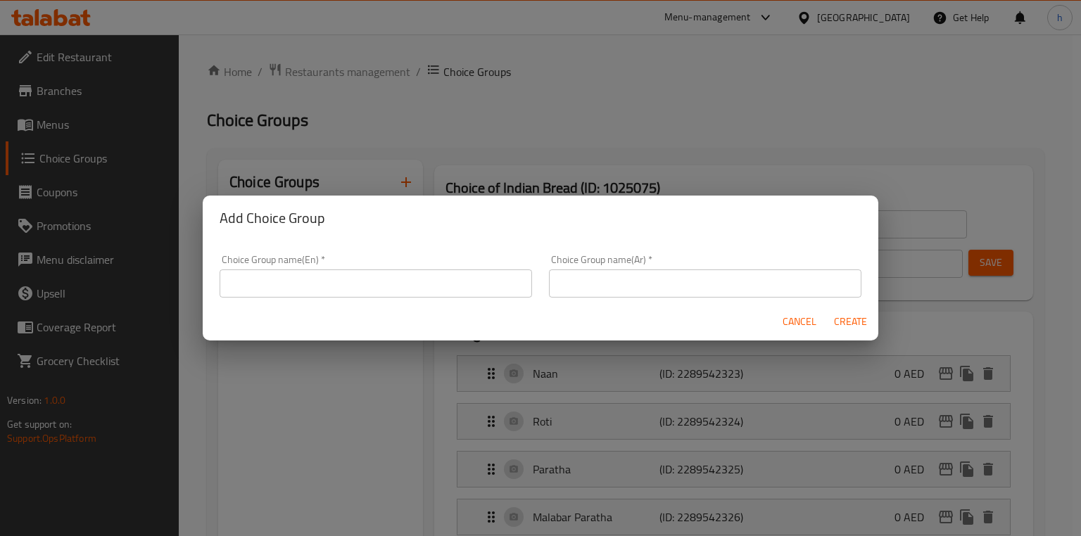
click at [346, 289] on input "text" at bounding box center [376, 284] width 312 height 28
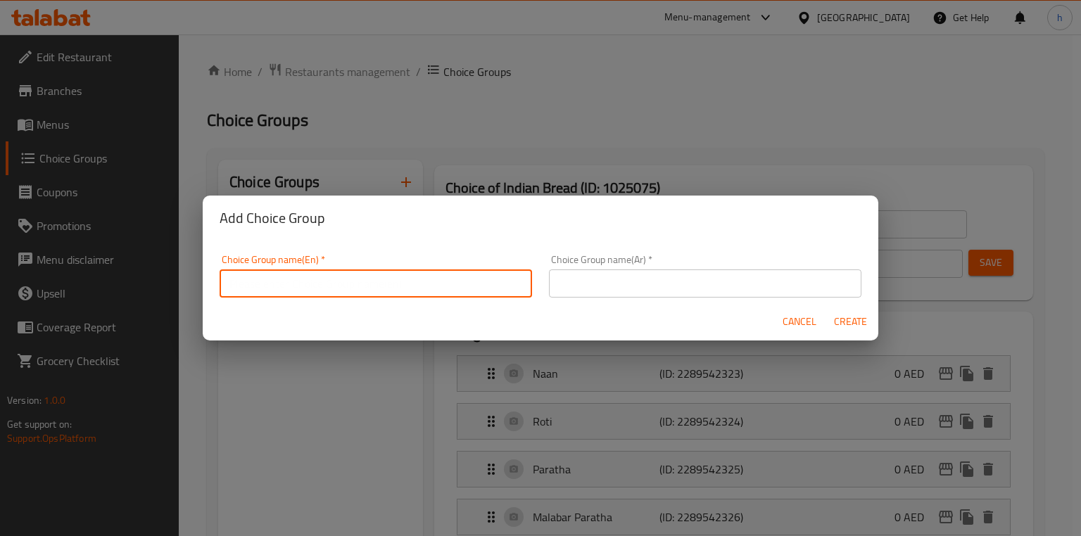
type input "Your Choice of :"
click at [666, 281] on input "text" at bounding box center [705, 284] width 312 height 28
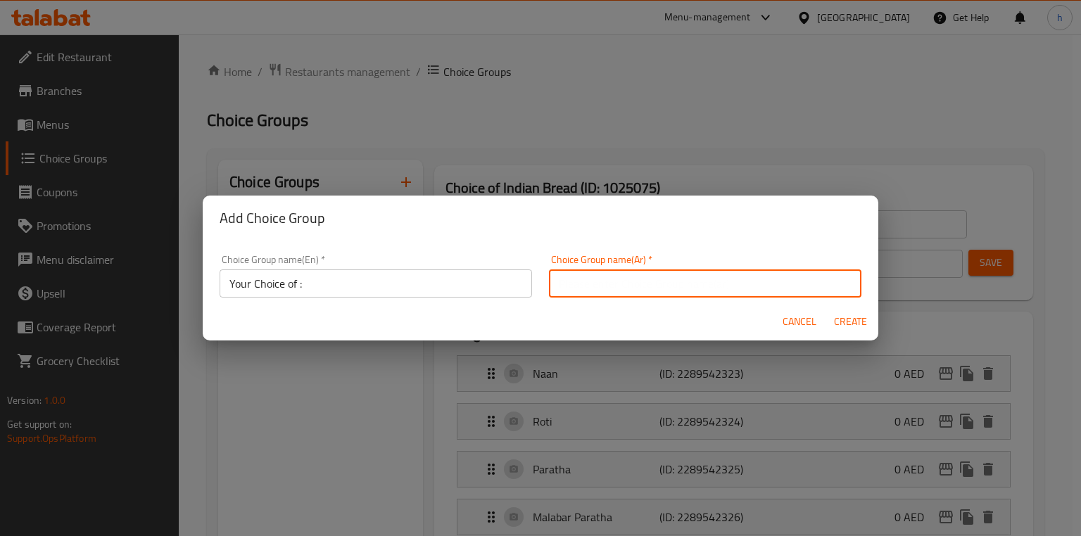
type input "اختيارك من"
click at [858, 324] on span "Create" at bounding box center [850, 322] width 34 height 18
type input "Your Choice of :"
type input "اختيارك من"
type input "0"
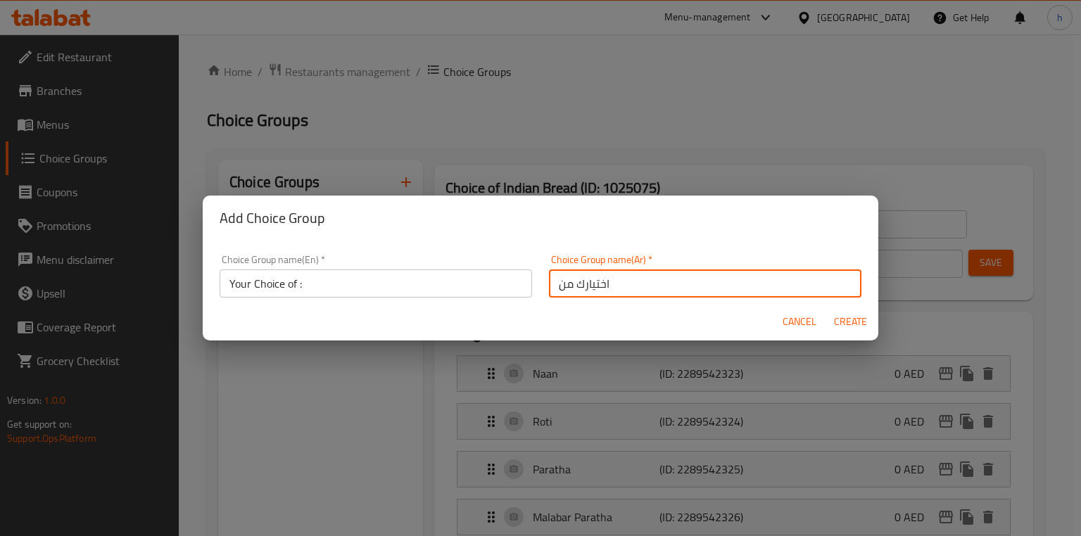
type input "0"
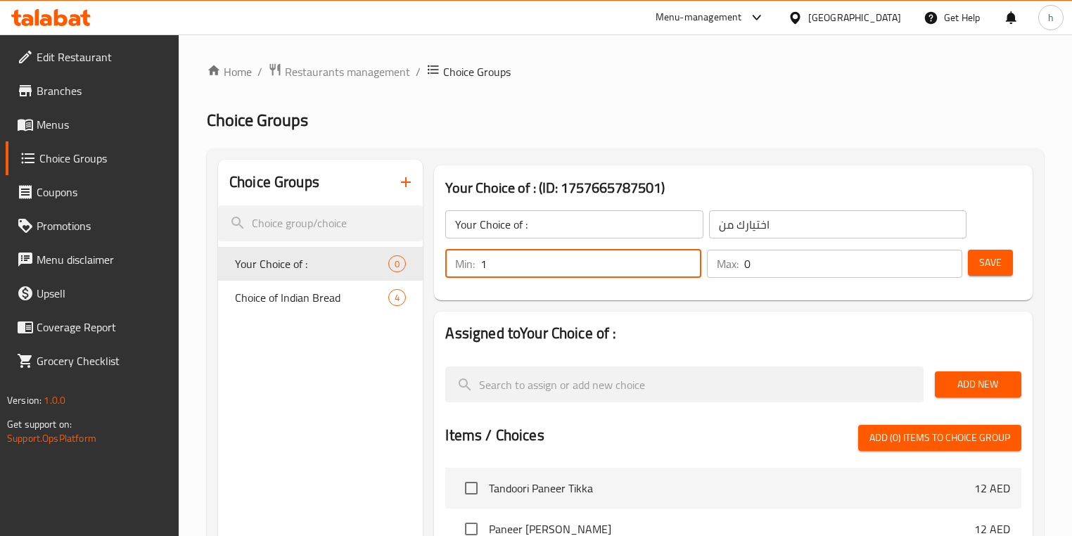
type input "1"
click at [690, 256] on input "1" at bounding box center [591, 264] width 220 height 28
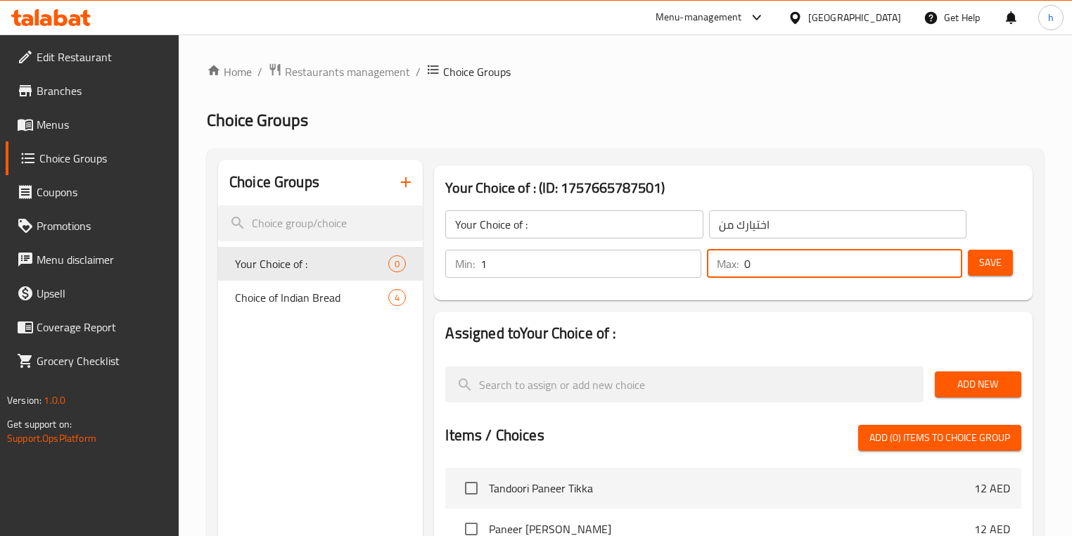
click at [958, 259] on input "0" at bounding box center [854, 264] width 218 height 28
type input "1"
click at [942, 259] on input "1" at bounding box center [854, 264] width 218 height 28
click at [984, 376] on span "Add New" at bounding box center [978, 385] width 64 height 18
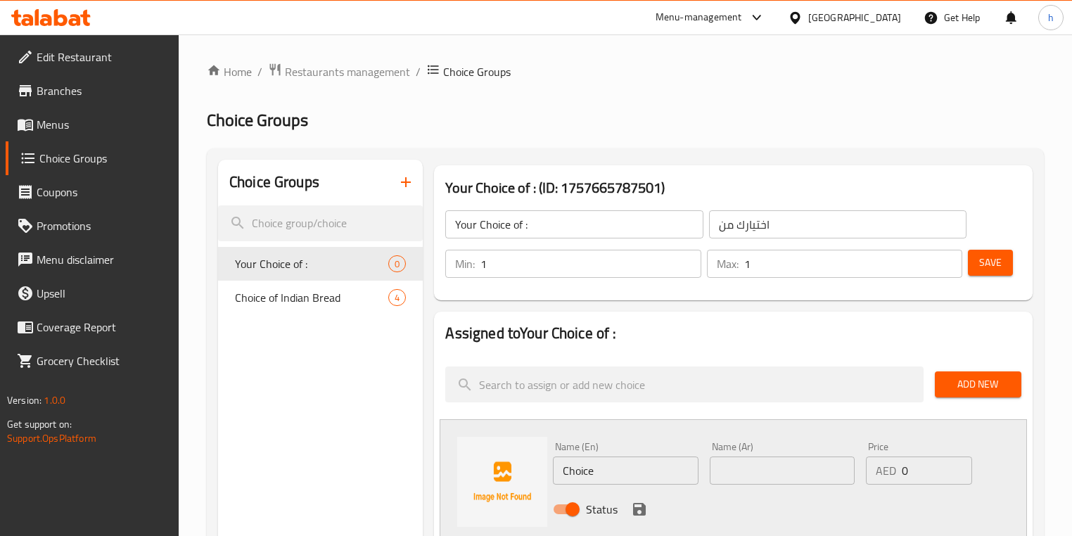
click at [640, 471] on input "Choice" at bounding box center [625, 471] width 145 height 28
paste input "tandoor"
type input "tandoor"
click at [752, 474] on input "text" at bounding box center [782, 471] width 145 height 28
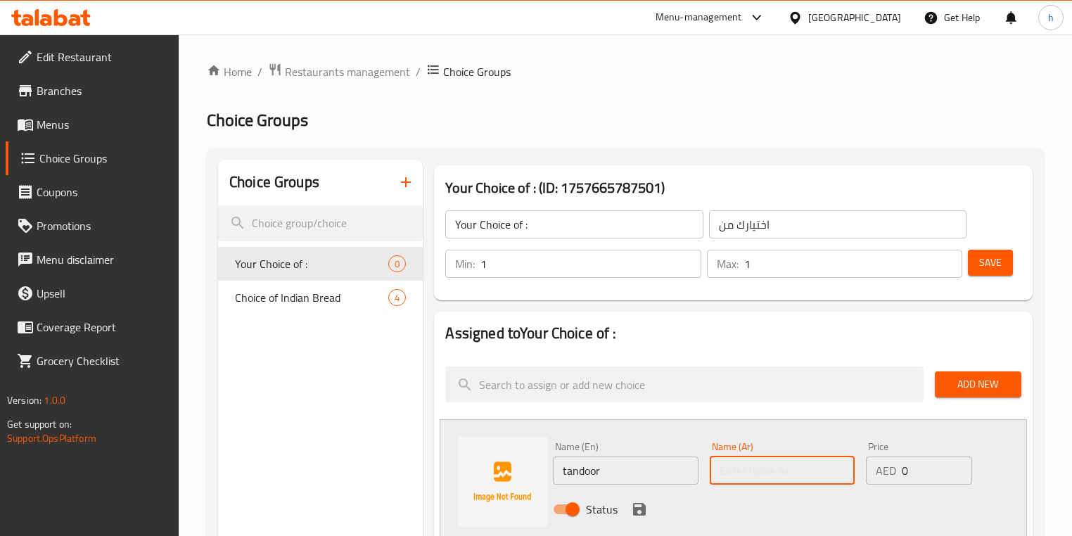
paste input "تندور"
type input "تندور"
click at [645, 509] on icon "save" at bounding box center [639, 509] width 17 height 17
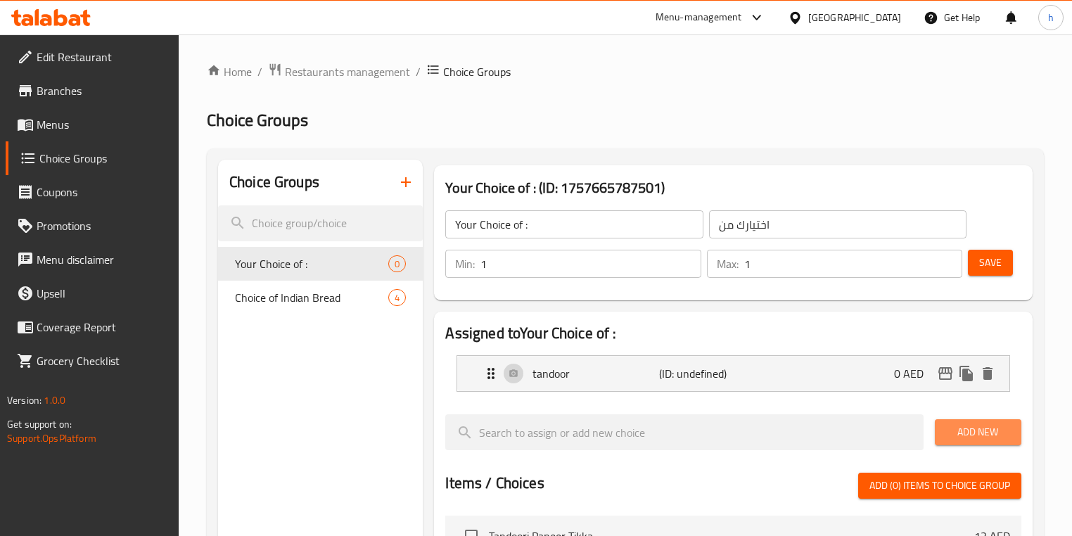
drag, startPoint x: 989, startPoint y: 424, endPoint x: 1080, endPoint y: 419, distance: 91.6
click at [989, 424] on span "Add New" at bounding box center [978, 433] width 64 height 18
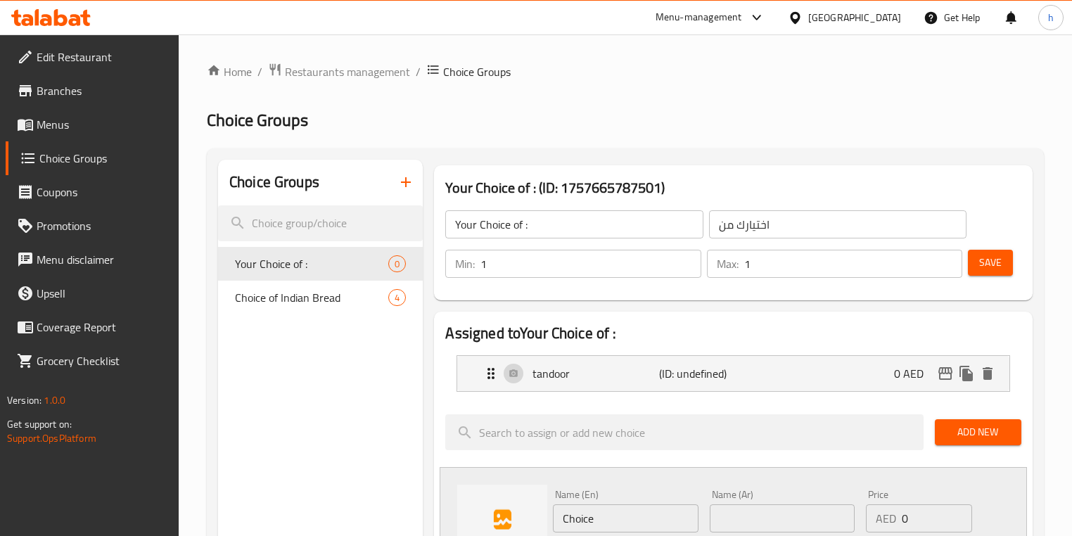
click at [641, 529] on input "Choice" at bounding box center [625, 519] width 145 height 28
click at [641, 529] on div "Name (En) Choice Name (En) Name (Ar) Name (Ar) Price AED 0 Price Status" at bounding box center [781, 530] width 469 height 92
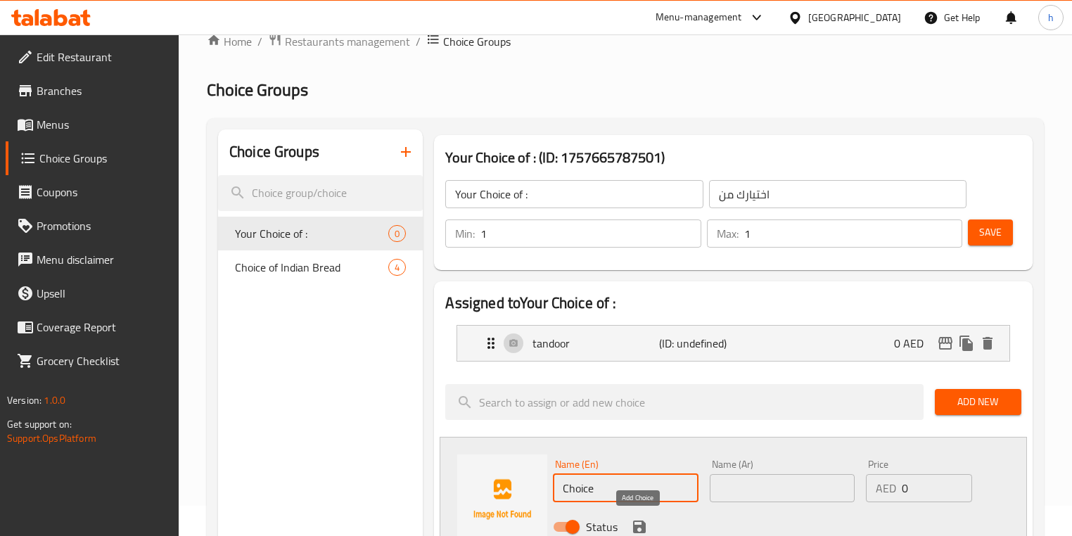
paste input "pan"
type input "pan"
click at [811, 488] on input "text" at bounding box center [782, 488] width 145 height 28
click at [780, 473] on div "Name (Ar) Name (Ar)" at bounding box center [782, 481] width 145 height 43
click at [781, 482] on input "text" at bounding box center [782, 488] width 145 height 28
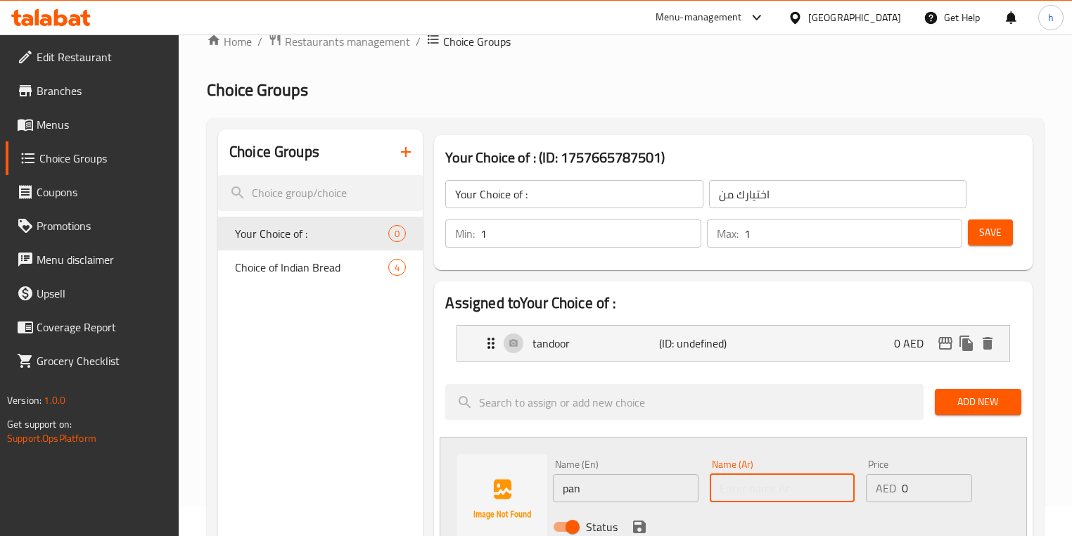
paste input "مقلاة"
type input "مقلاة"
click at [645, 528] on icon "save" at bounding box center [639, 527] width 13 height 13
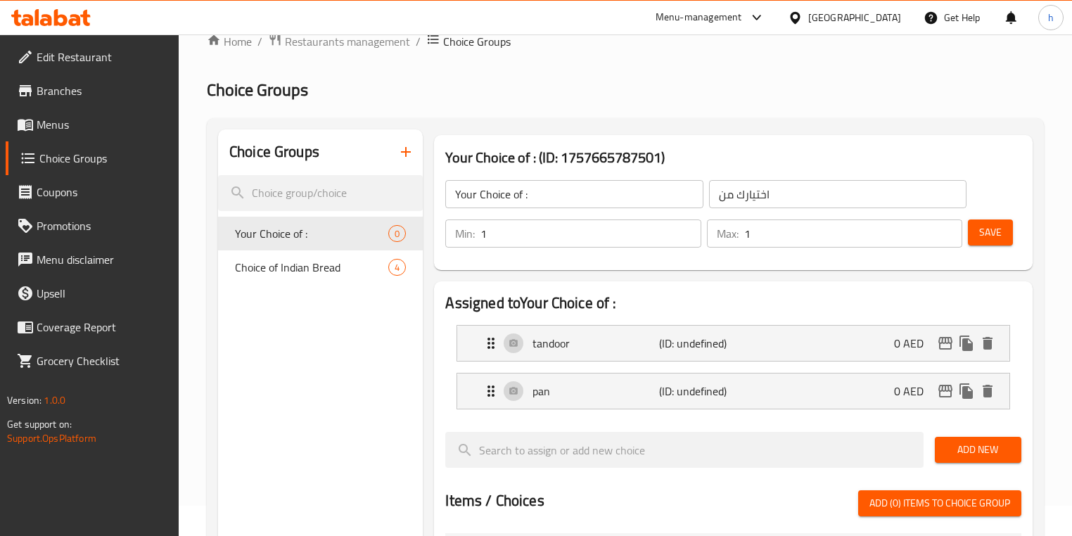
click at [999, 234] on span "Save" at bounding box center [991, 233] width 23 height 18
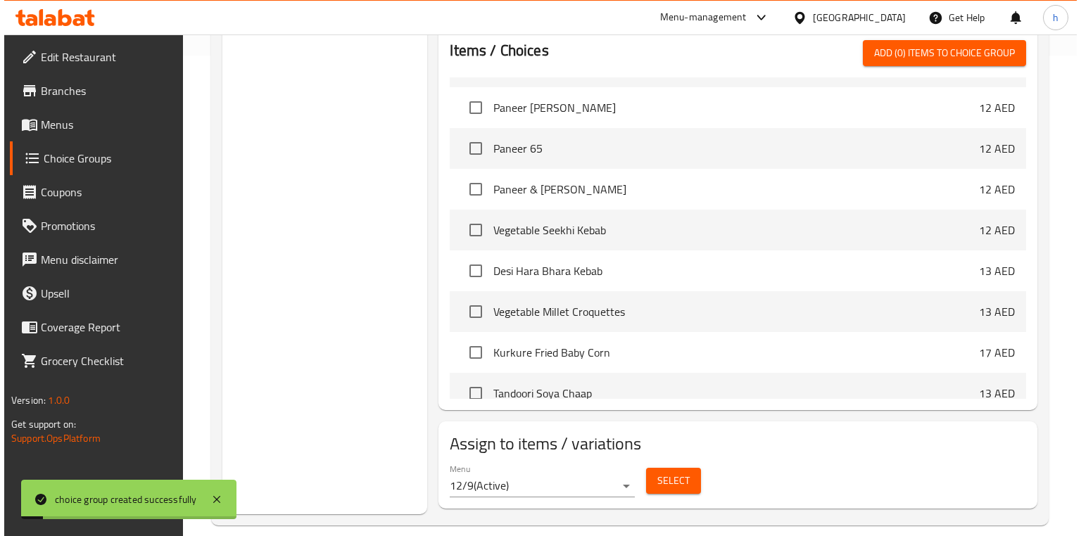
scroll to position [225, 0]
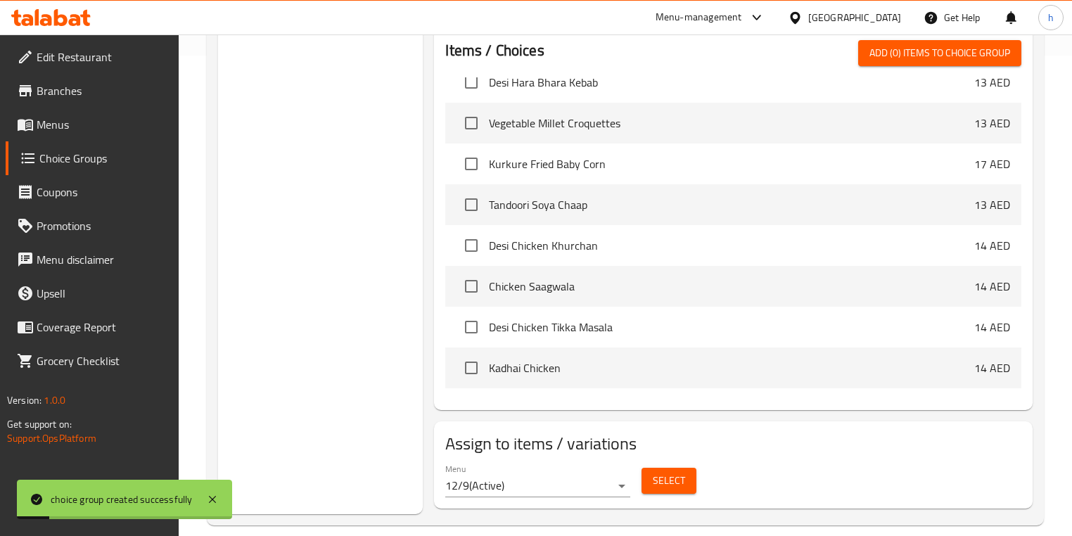
click at [694, 479] on button "Select" at bounding box center [669, 481] width 55 height 26
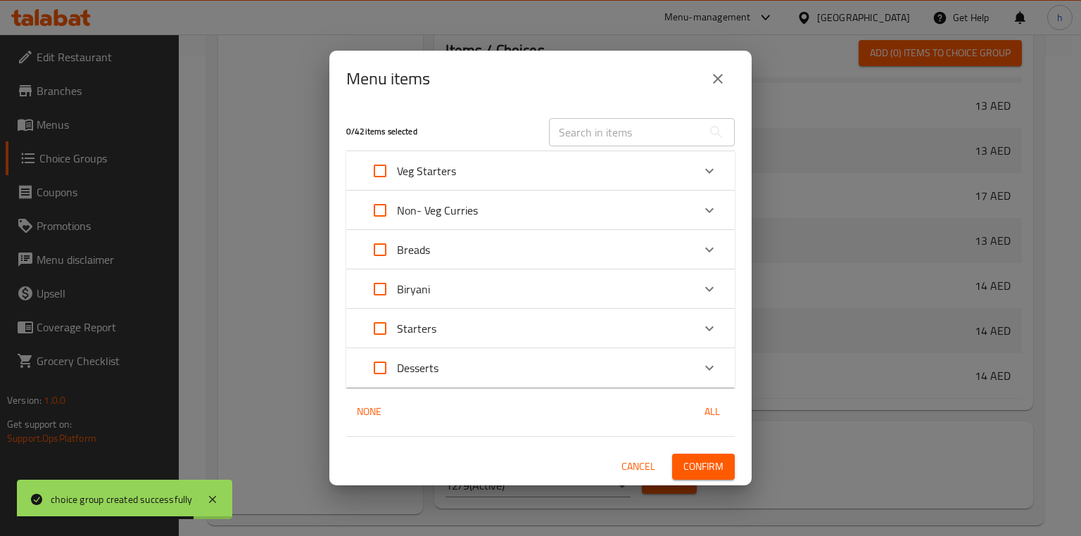
click at [545, 251] on div "Breads" at bounding box center [527, 250] width 329 height 34
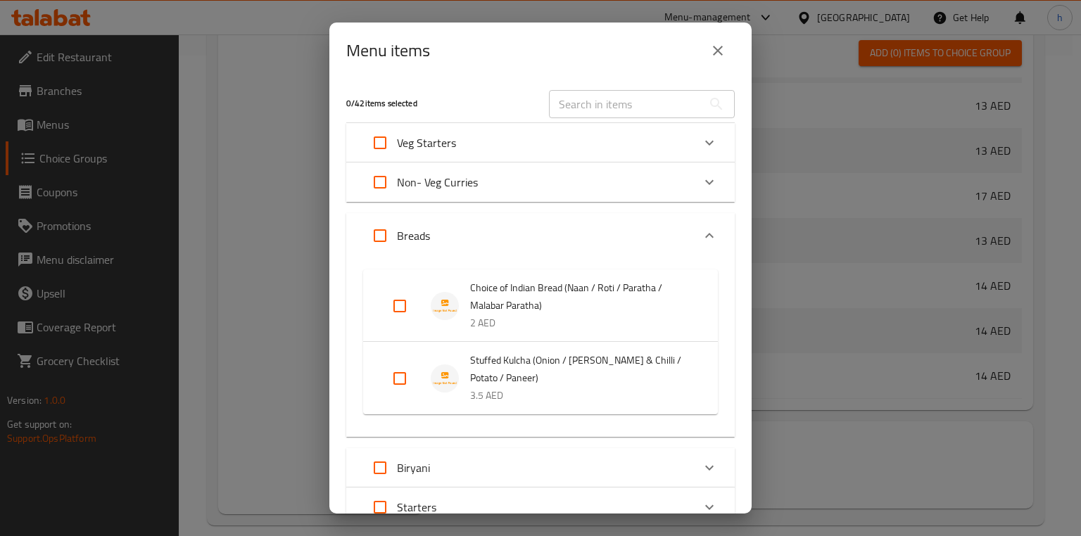
click at [397, 306] on input "Expand" at bounding box center [400, 306] width 34 height 34
checkbox input "true"
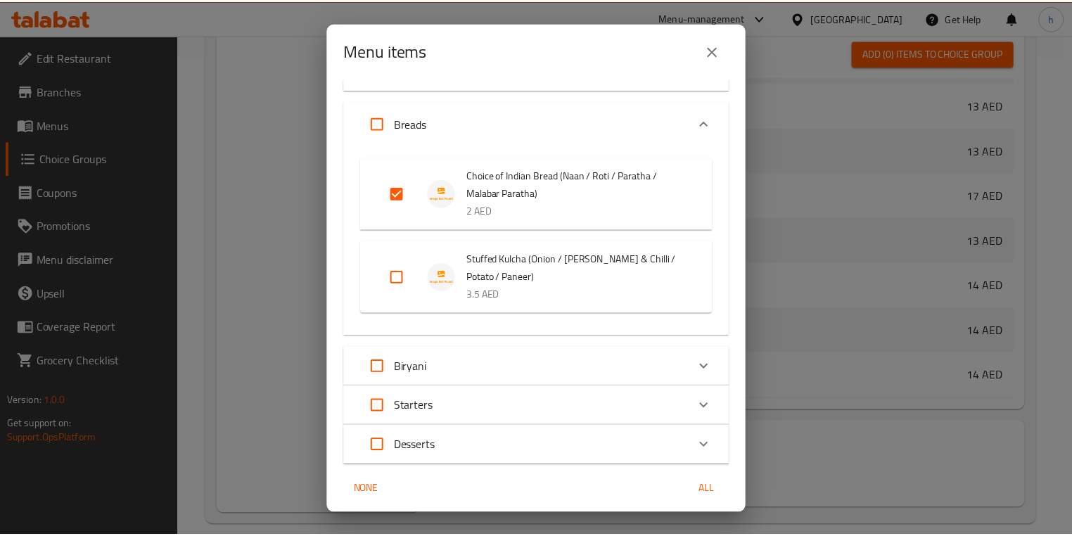
scroll to position [161, 0]
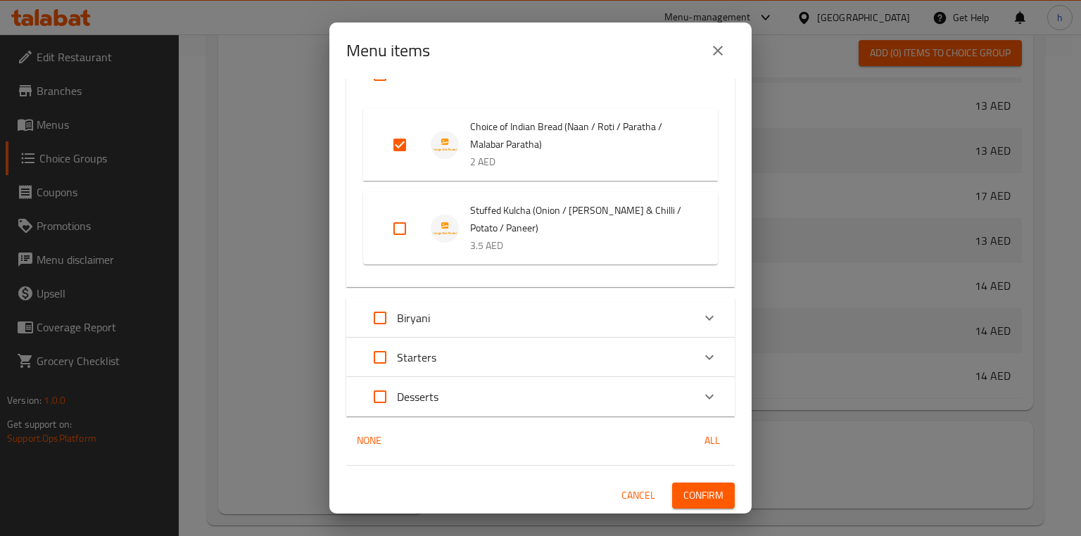
click at [696, 509] on div "1 / 42 items selected ​ Veg Starters Tandoori Paneer Tikka 12 AED Paneer Tikka …" at bounding box center [540, 296] width 422 height 435
click at [699, 503] on span "Confirm" at bounding box center [703, 496] width 40 height 18
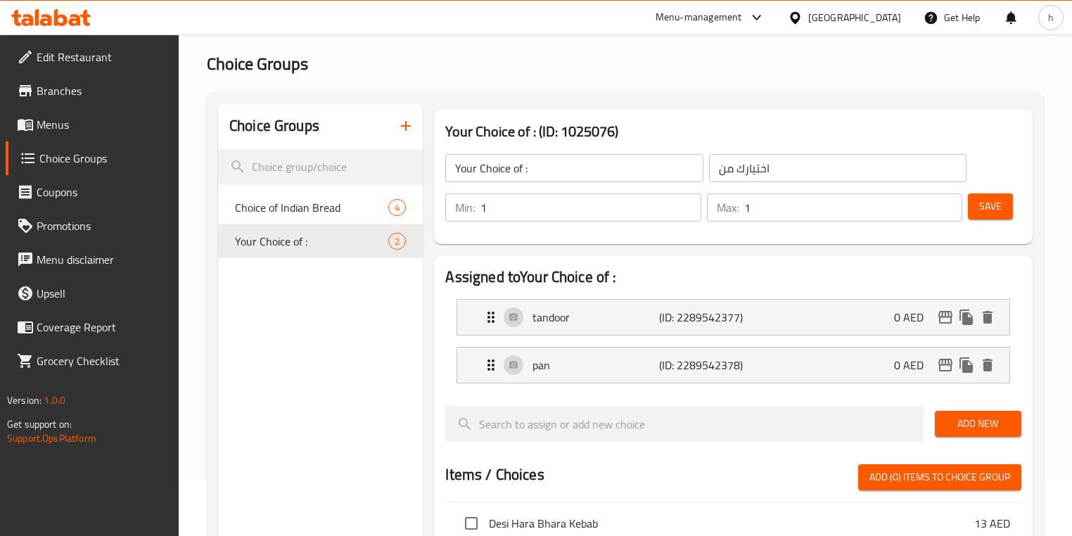
scroll to position [0, 0]
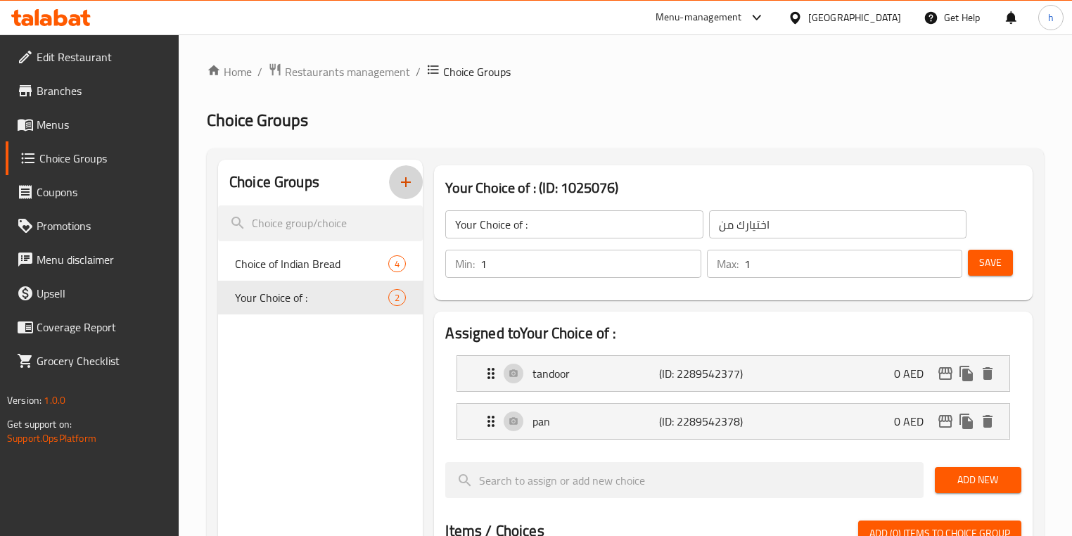
click at [400, 177] on icon "button" at bounding box center [406, 182] width 17 height 17
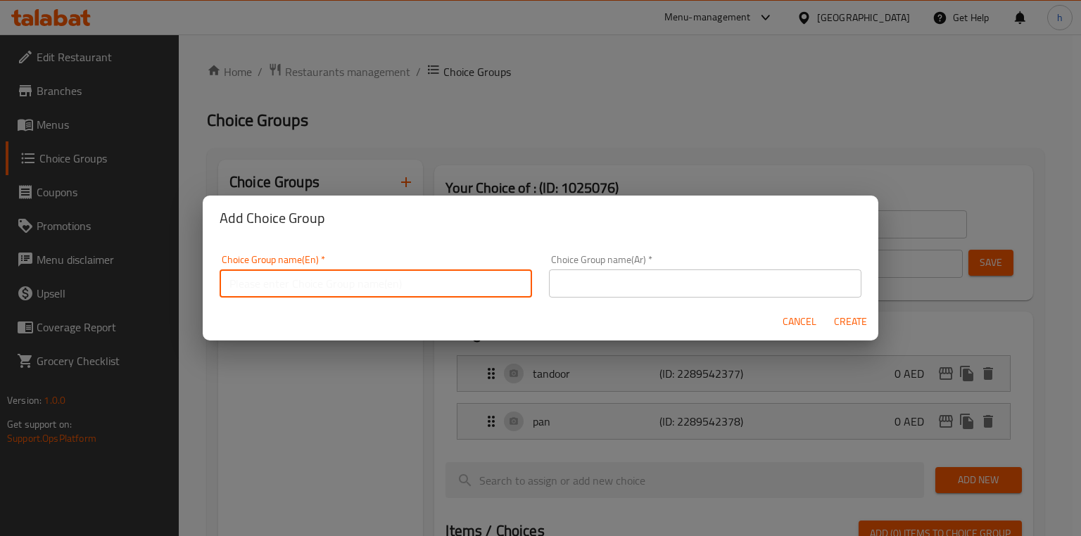
click at [416, 293] on input "text" at bounding box center [376, 284] width 312 height 28
paste input "Stuffed Kulcha"
type input "Stuffed Kulcha"
click at [659, 298] on div "Choice Group name(Ar)   * Choice Group name(Ar) *" at bounding box center [704, 276] width 329 height 60
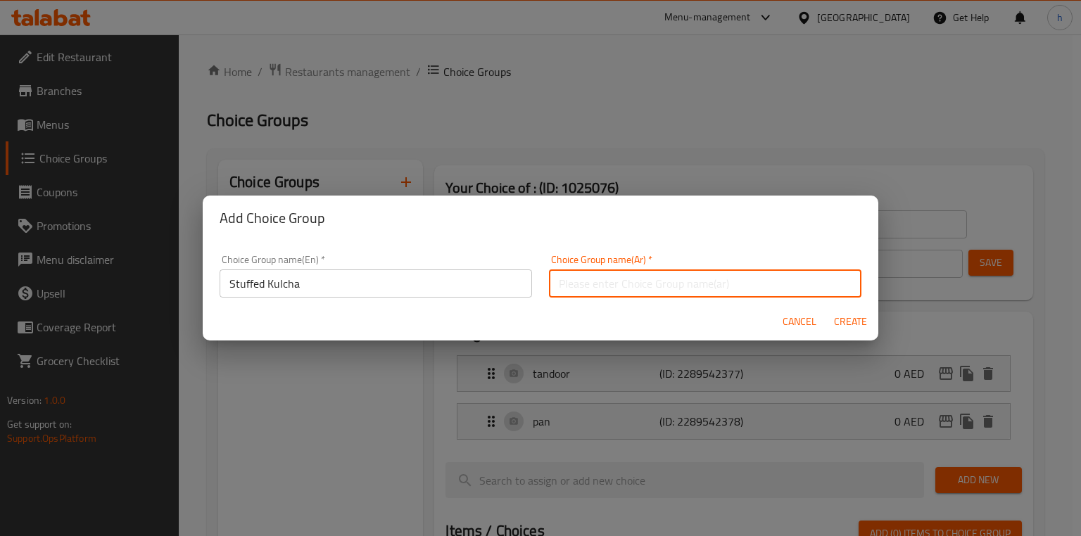
click at [667, 290] on input "text" at bounding box center [705, 284] width 312 height 28
click at [622, 274] on input "text" at bounding box center [705, 284] width 312 height 28
paste input "كولشا محشوة"
type input "كولشا محشوة"
click at [332, 277] on input "Stuffed Kulcha" at bounding box center [376, 284] width 312 height 28
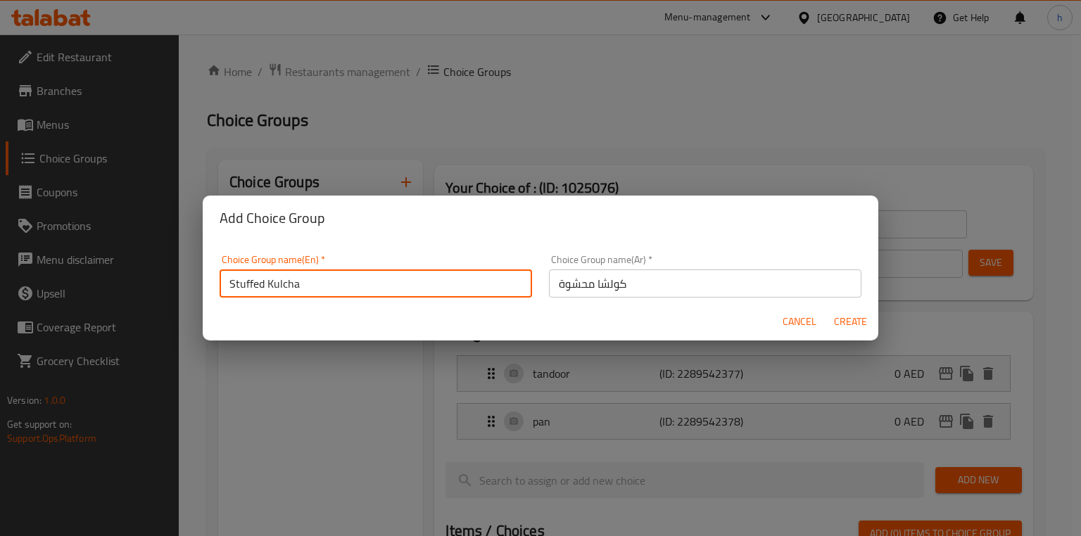
click at [332, 277] on input "Stuffed Kulcha" at bounding box center [376, 284] width 312 height 28
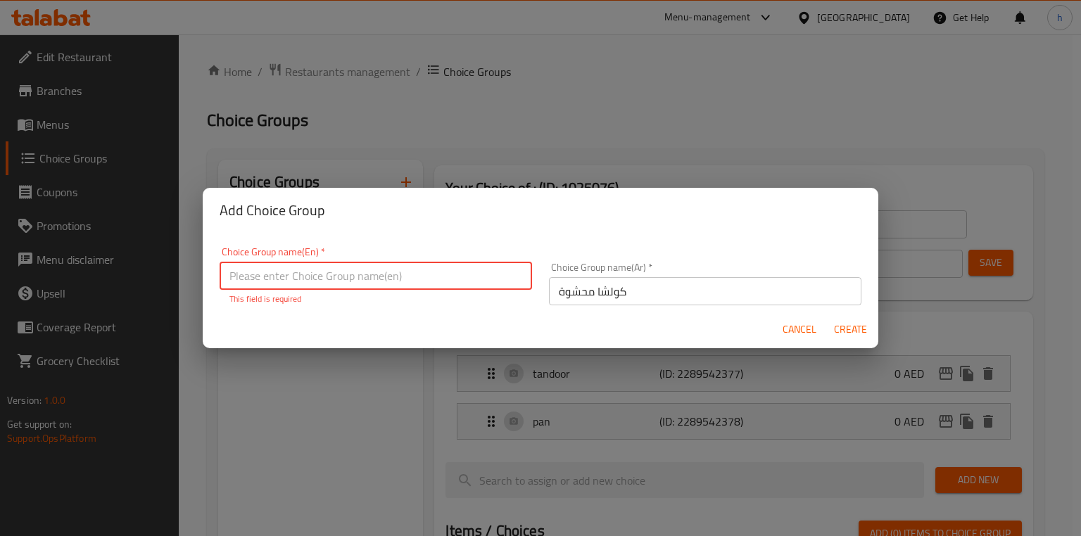
click at [332, 277] on input "text" at bounding box center [376, 276] width 312 height 28
type input "Your Choice OF :"
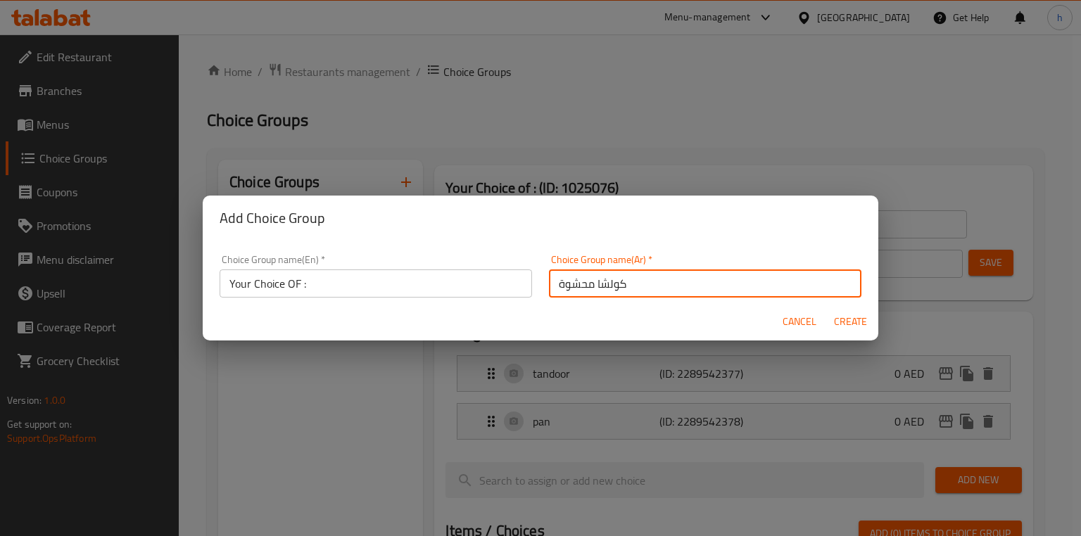
click at [723, 294] on input "كولشا محشوة" at bounding box center [705, 284] width 312 height 28
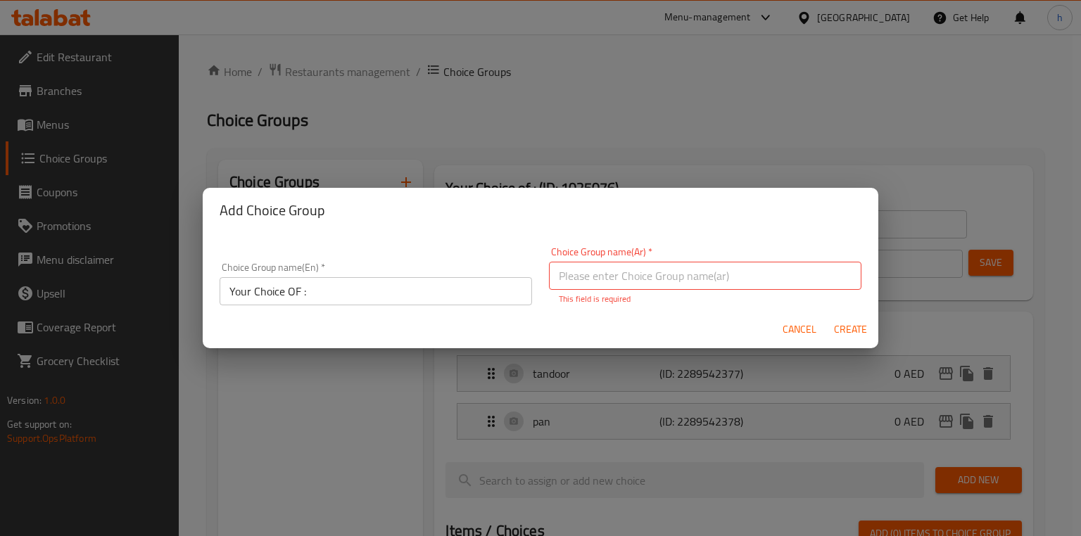
click at [723, 294] on p "This field is required" at bounding box center [705, 299] width 293 height 13
click at [709, 267] on input "text" at bounding box center [705, 276] width 312 height 28
type input "اختيارك من"
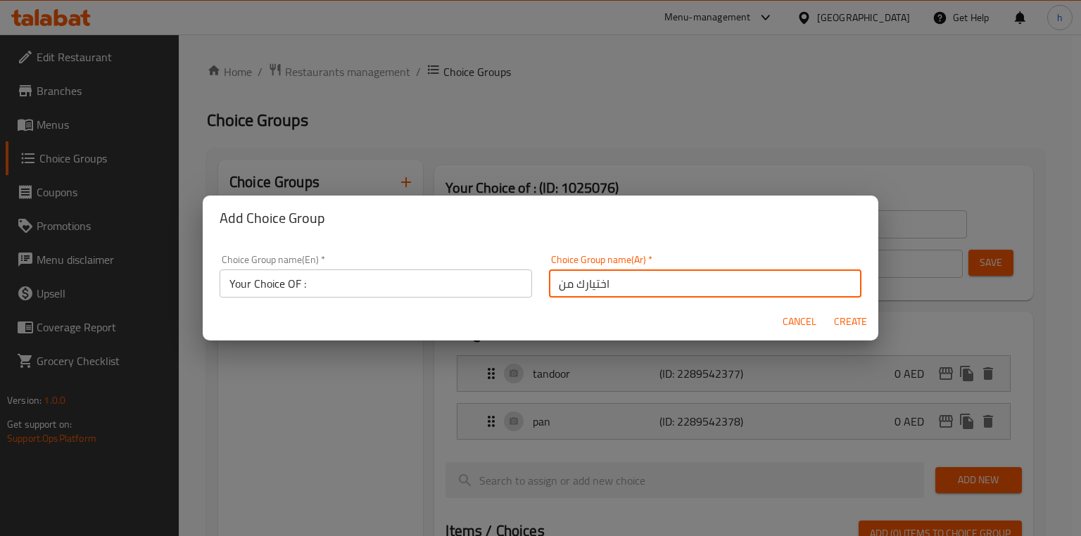
click at [842, 321] on span "Create" at bounding box center [850, 322] width 34 height 18
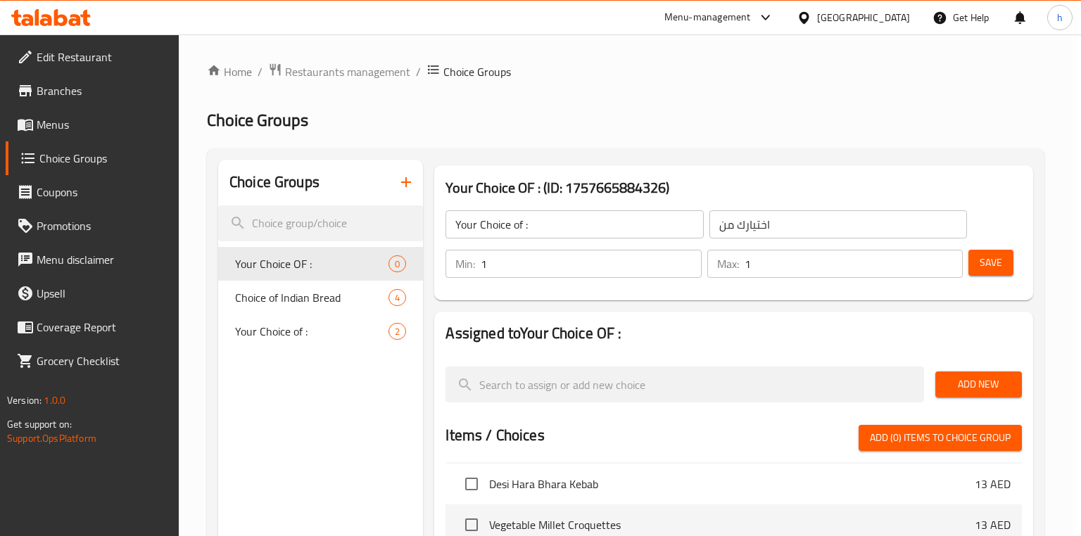
type input "Your Choice OF :"
type input "0"
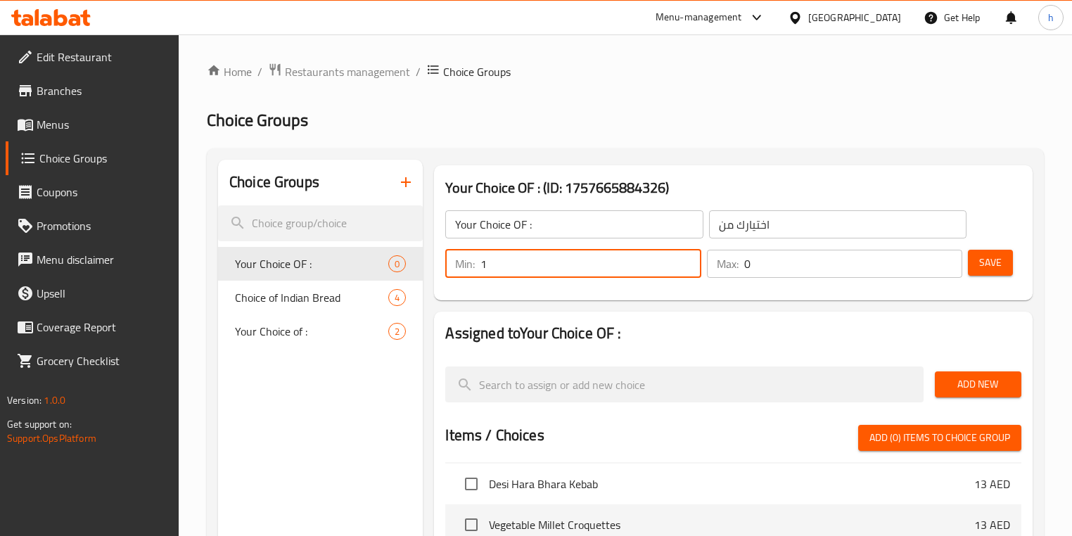
type input "1"
click at [687, 260] on input "1" at bounding box center [591, 264] width 220 height 28
type input "1"
click at [942, 258] on input "1" at bounding box center [854, 264] width 218 height 28
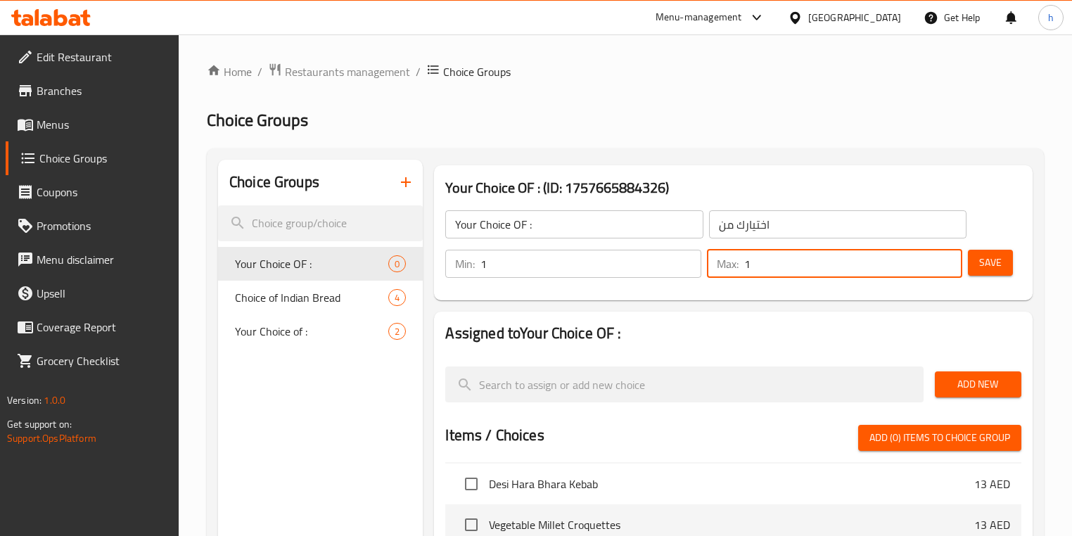
click at [960, 386] on span "Add New" at bounding box center [978, 385] width 64 height 18
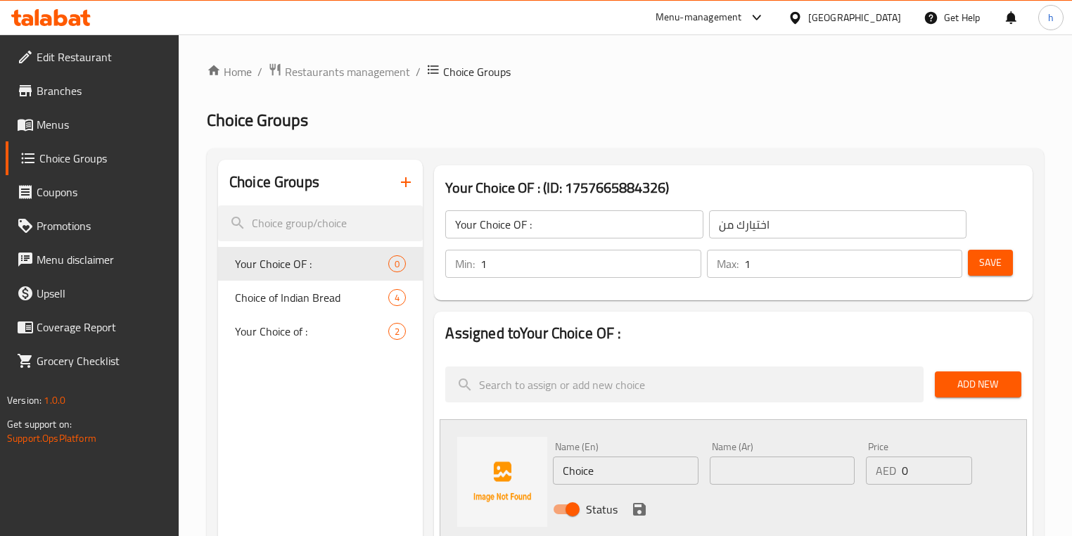
click at [654, 462] on input "Choice" at bounding box center [625, 471] width 145 height 28
paste input "Onion"
type input "Onion"
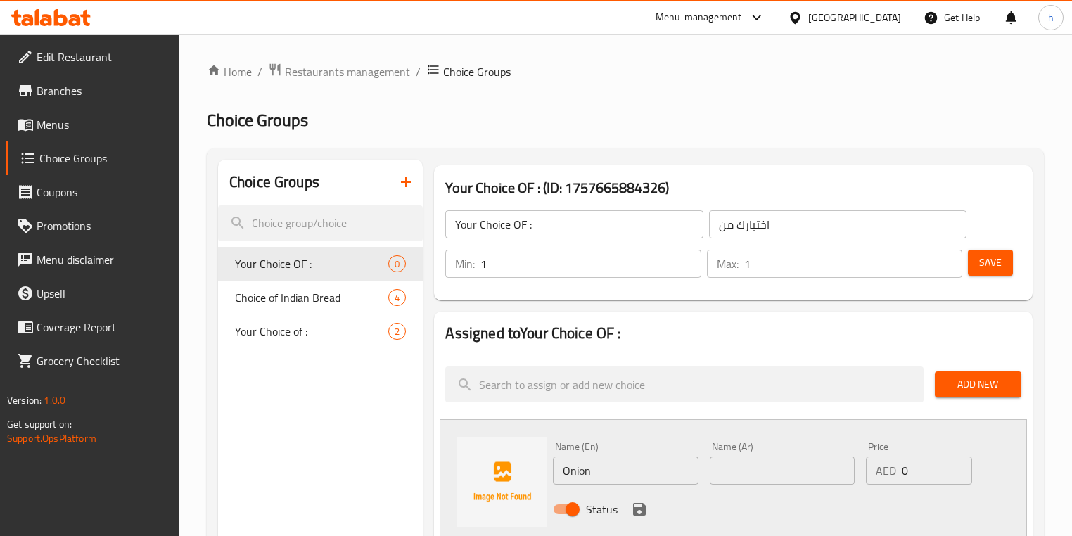
click at [714, 477] on input "text" at bounding box center [782, 471] width 145 height 28
paste input "بصل"
type input "بصل"
click at [645, 509] on icon "save" at bounding box center [639, 509] width 13 height 13
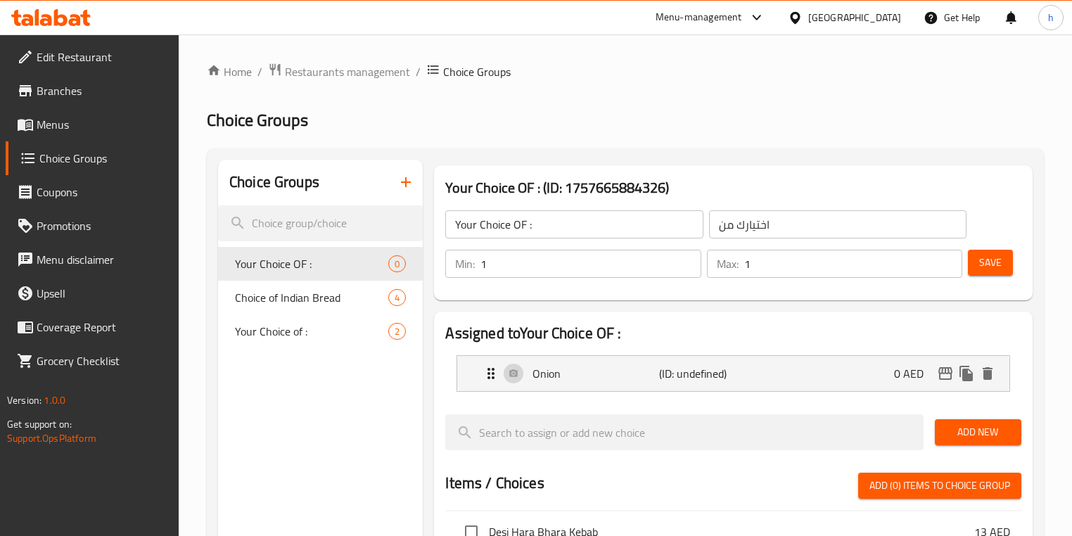
click at [1001, 441] on span "Add New" at bounding box center [978, 433] width 64 height 18
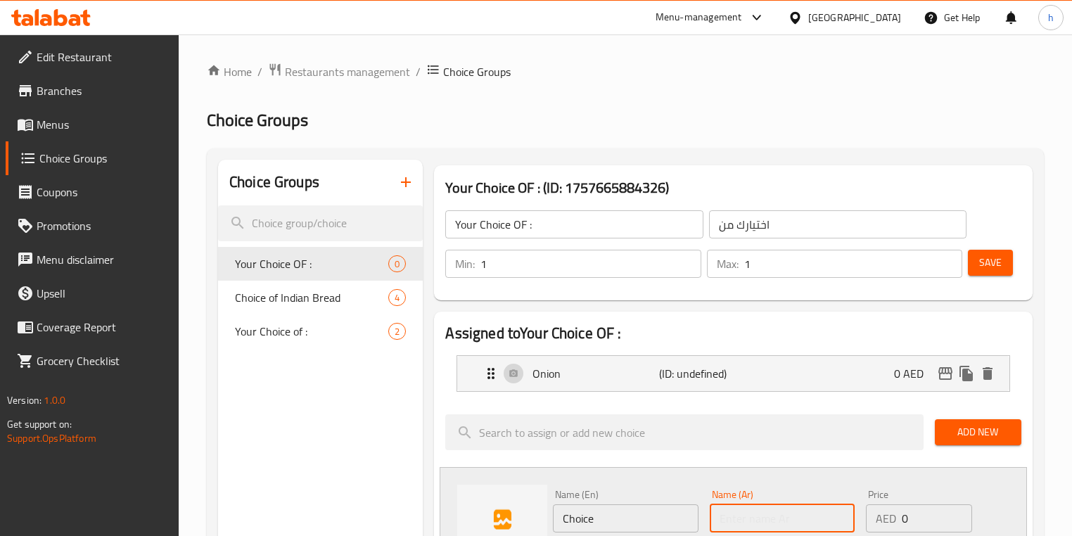
click at [739, 513] on input "text" at bounding box center [782, 519] width 145 height 28
paste input "جبنة وفلفل حار"
type input "جبنة وفلفل حار"
click at [659, 513] on input "Choice" at bounding box center [625, 519] width 145 height 28
click at [596, 512] on input "Choice" at bounding box center [625, 519] width 145 height 28
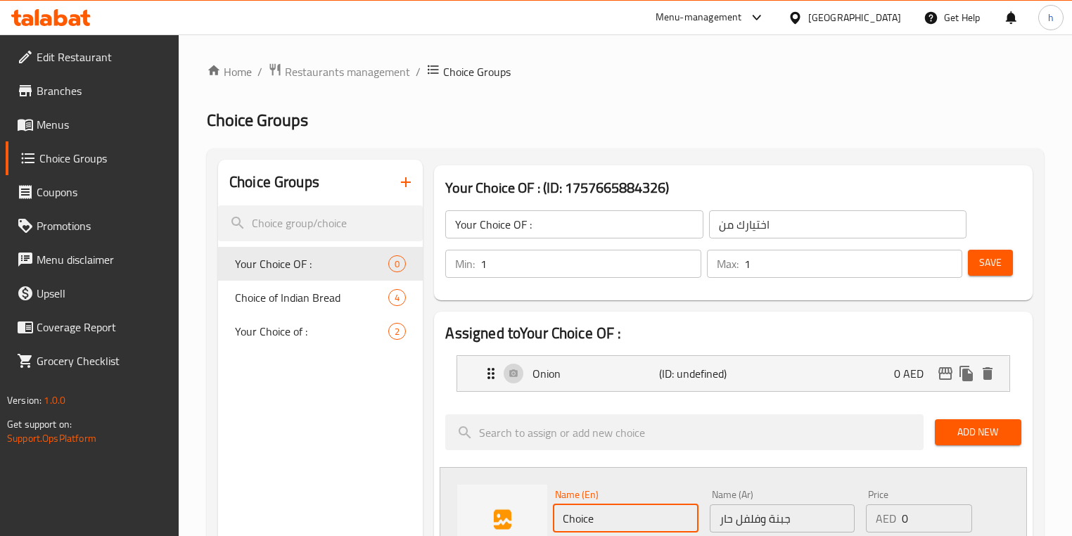
click at [596, 512] on input "Choice" at bounding box center [625, 519] width 145 height 28
paste input "eese & Chilli"
type input "Cheese & Chilli"
click at [591, 493] on div "Name (En) Cheese & Chilli Name (En)" at bounding box center [625, 511] width 145 height 43
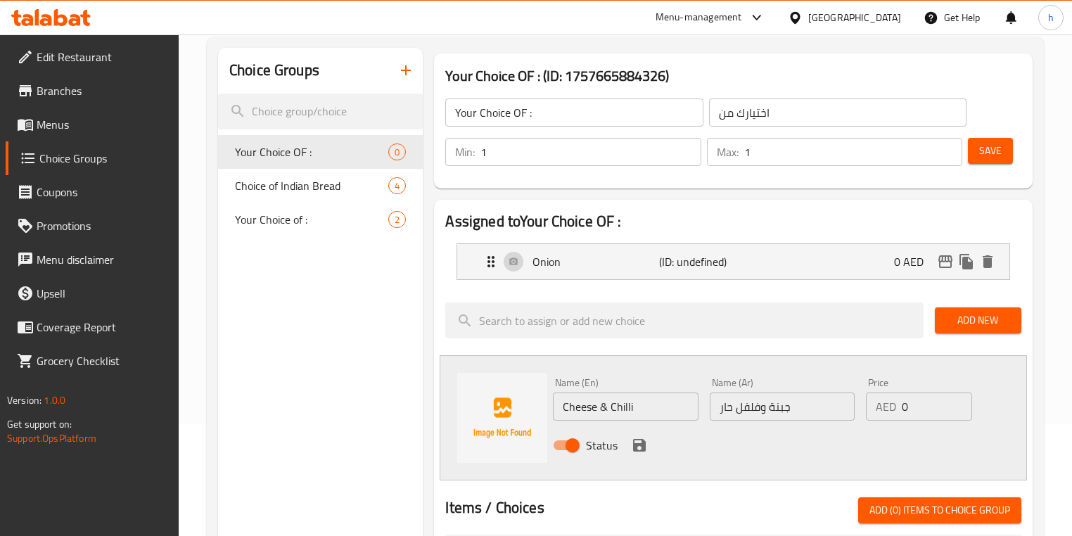
scroll to position [113, 0]
click at [638, 448] on icon "save" at bounding box center [639, 444] width 17 height 17
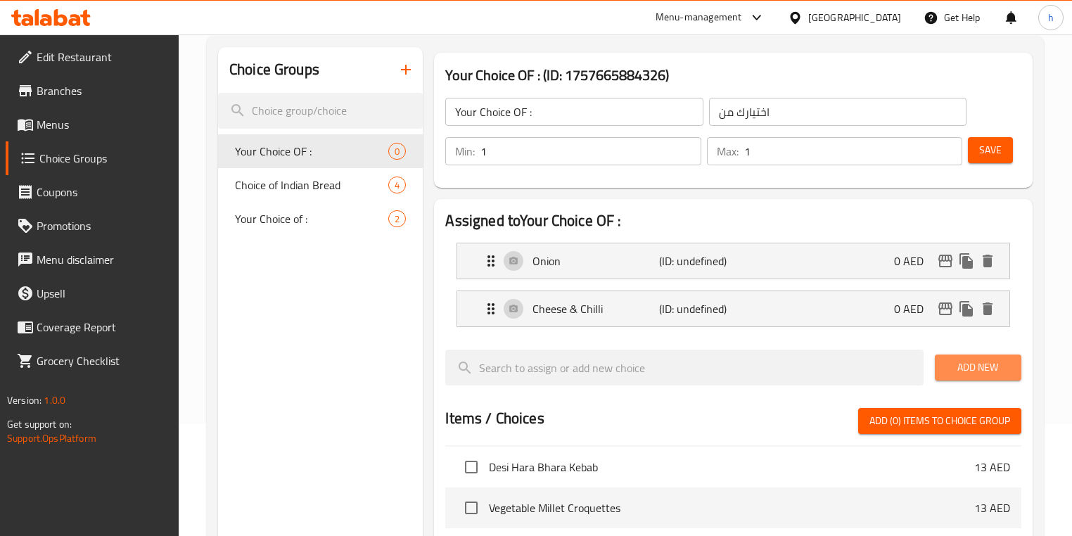
click at [987, 369] on span "Add New" at bounding box center [978, 368] width 64 height 18
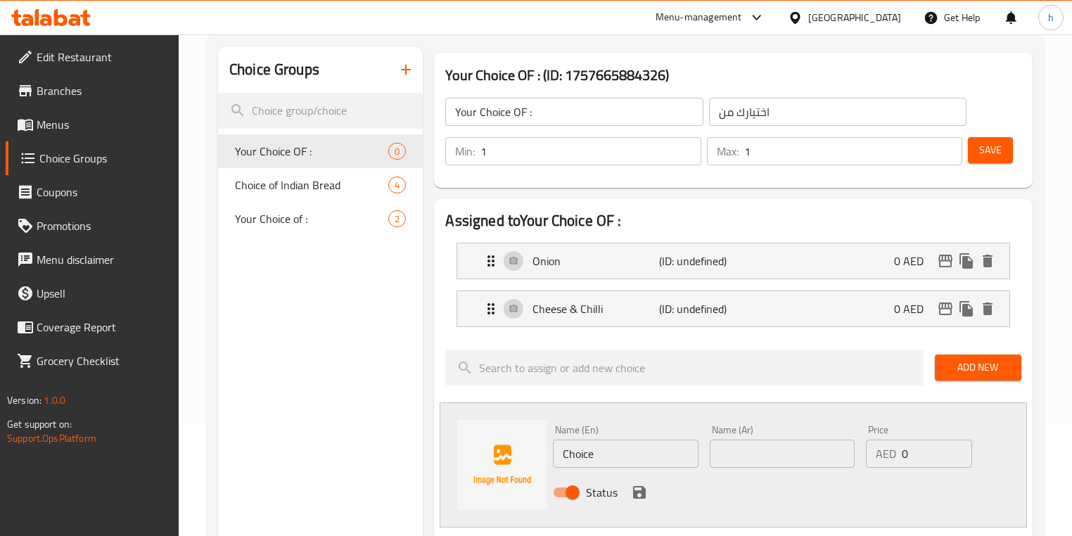
drag, startPoint x: 622, startPoint y: 474, endPoint x: 623, endPoint y: 459, distance: 14.8
click at [622, 474] on div "Status" at bounding box center [781, 493] width 469 height 38
click at [624, 456] on input "Choice" at bounding box center [625, 454] width 145 height 28
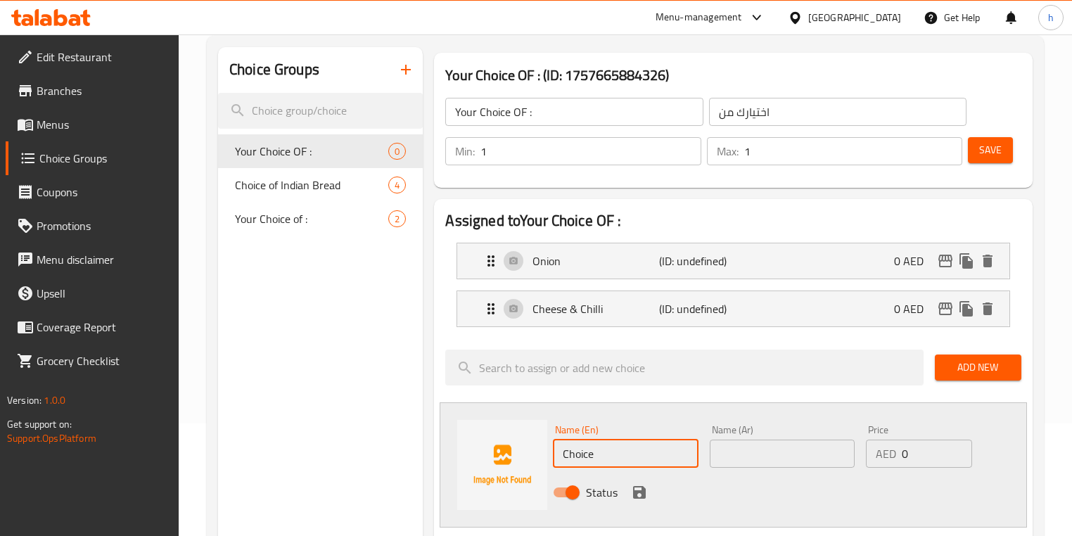
paste input "Potato"
type input "Potato"
click at [777, 442] on input "text" at bounding box center [782, 454] width 145 height 28
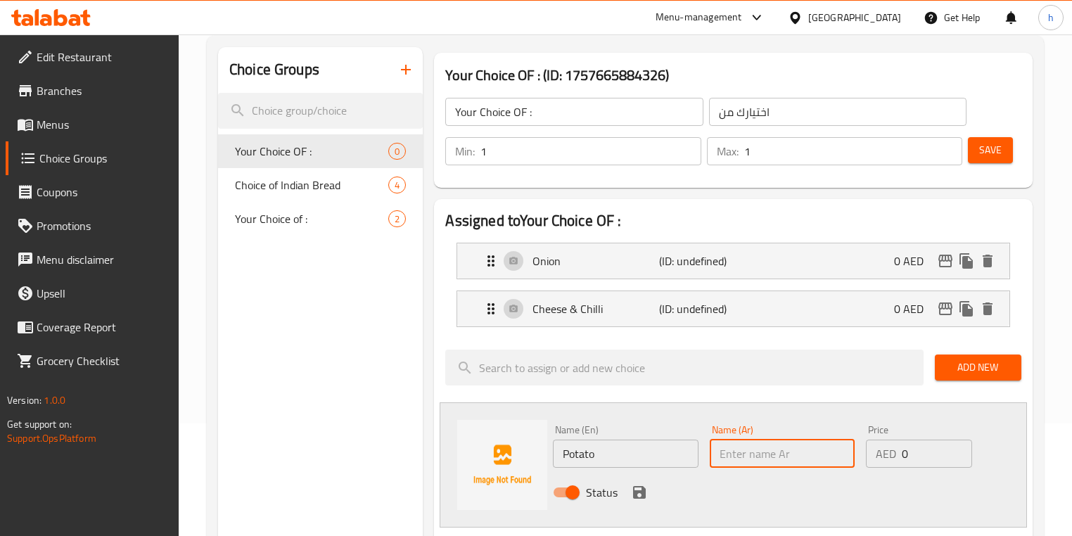
paste input "بطاطس"
type input "بطاطس"
click at [637, 495] on icon "save" at bounding box center [639, 492] width 17 height 17
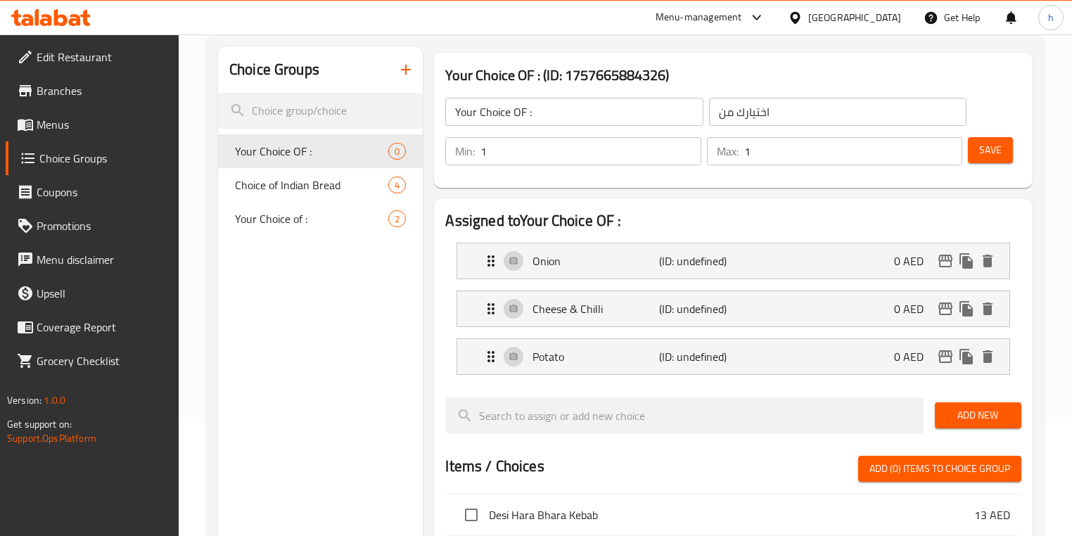
click at [969, 405] on button "Add New" at bounding box center [978, 416] width 87 height 26
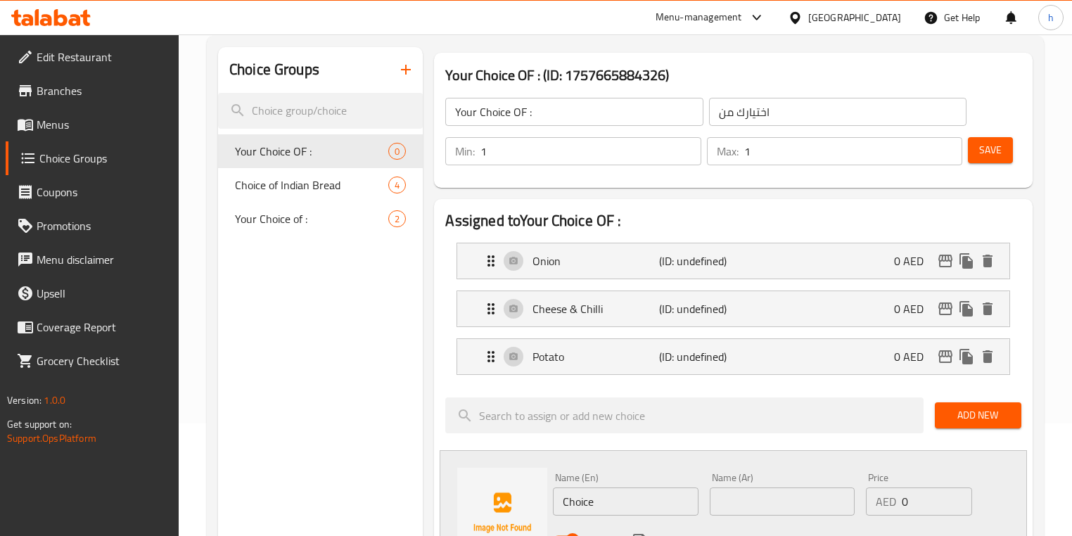
click at [628, 495] on input "Choice" at bounding box center [625, 502] width 145 height 28
paste input "Paneer"
type input "Paneer"
click at [743, 500] on input "text" at bounding box center [782, 502] width 145 height 28
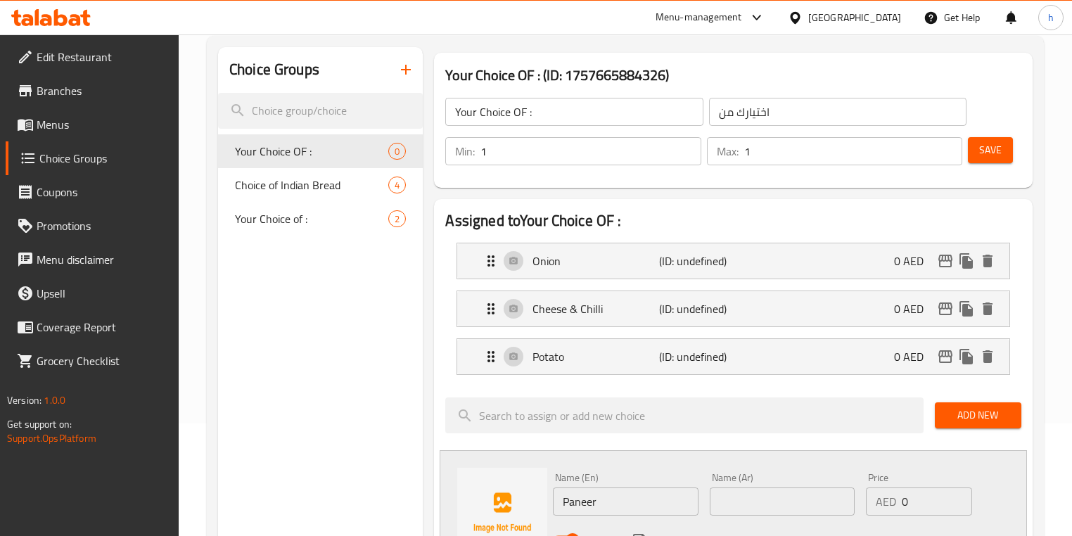
click at [716, 519] on div "Name (Ar) Name (Ar)" at bounding box center [782, 494] width 156 height 54
click at [735, 509] on input "text" at bounding box center [782, 502] width 145 height 28
paste input "بانير"
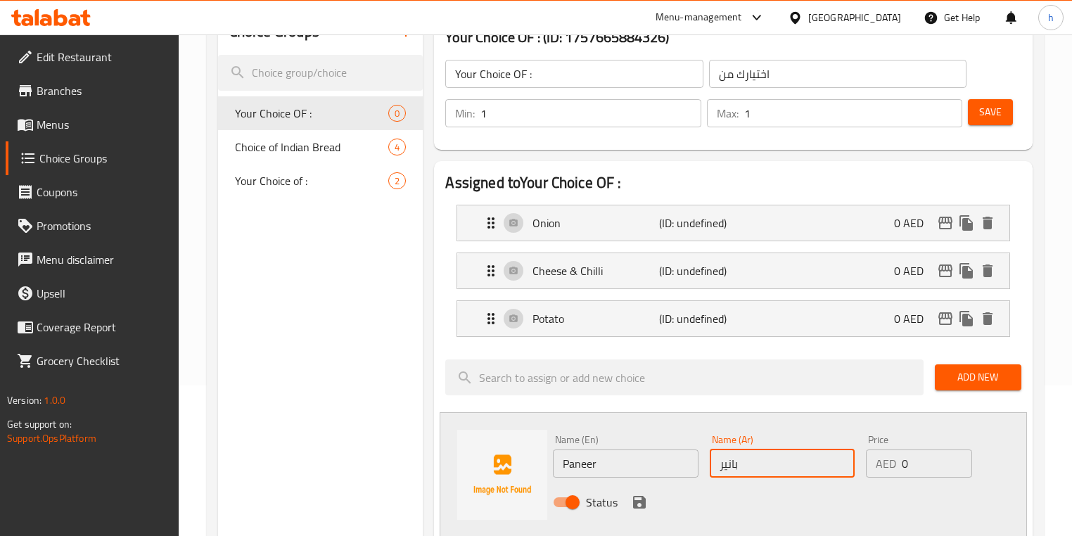
scroll to position [169, 0]
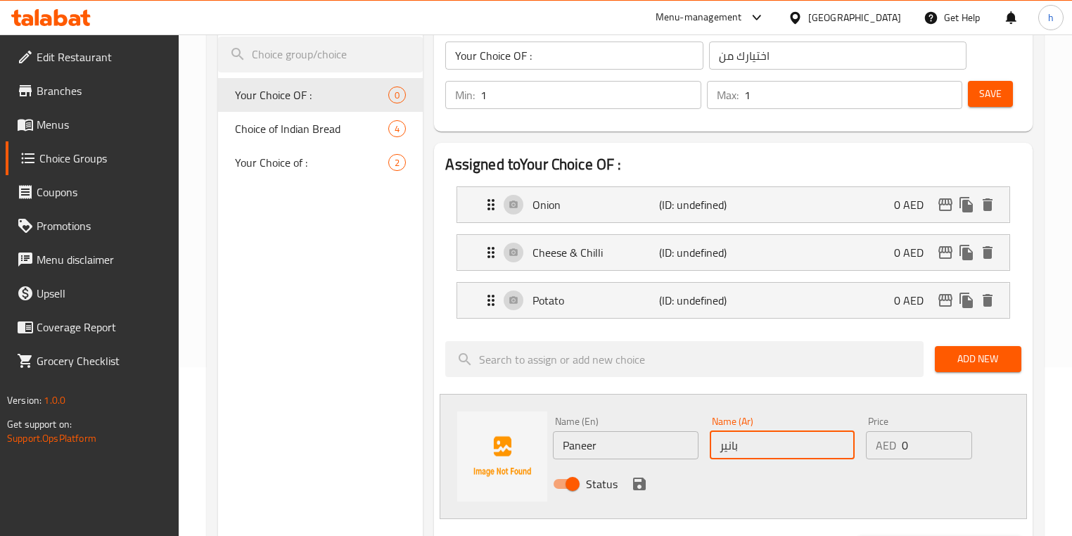
type input "بانير"
click at [638, 479] on icon "save" at bounding box center [639, 484] width 17 height 17
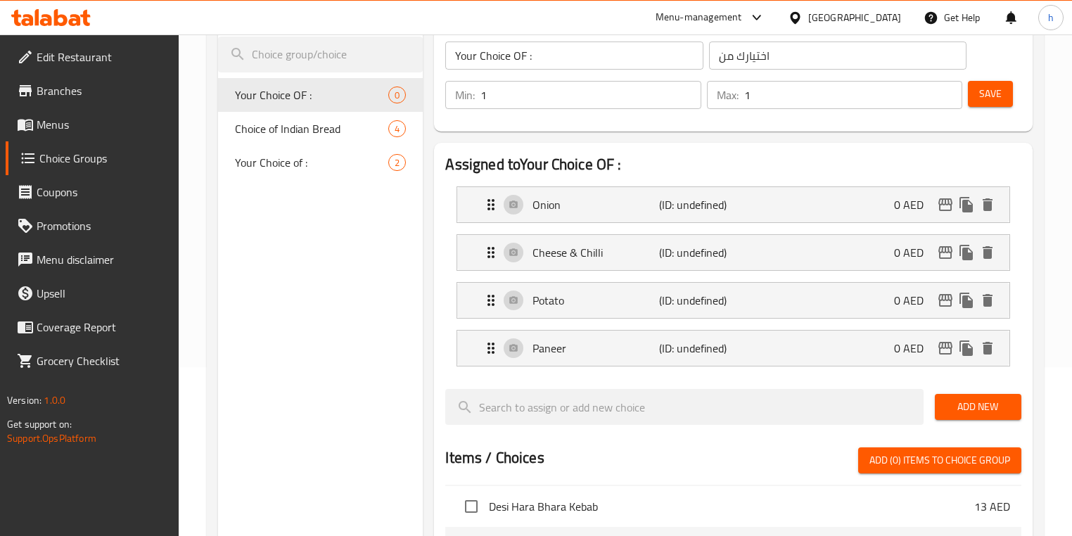
click at [1008, 89] on button "Save" at bounding box center [990, 94] width 45 height 26
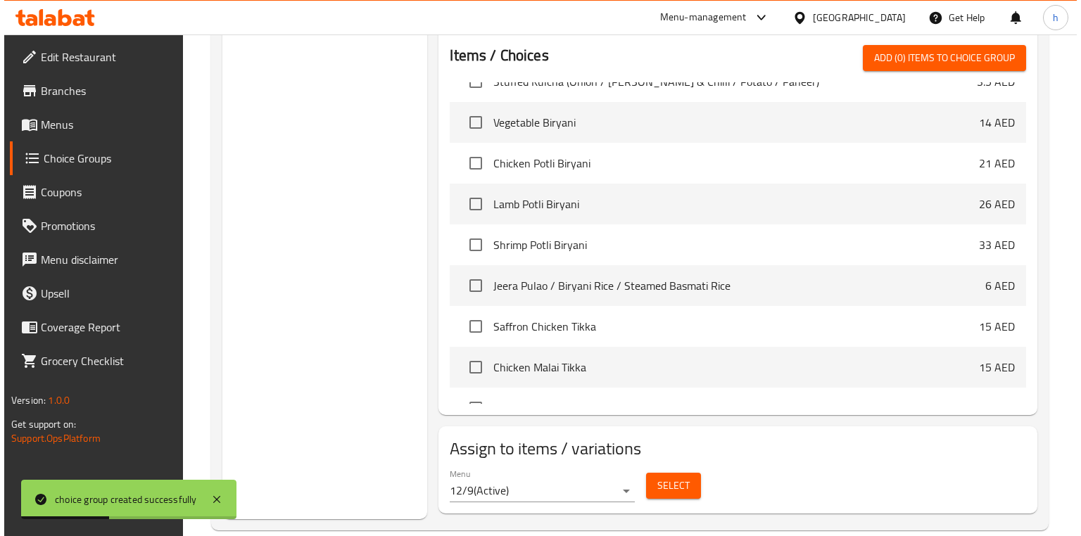
scroll to position [593, 0]
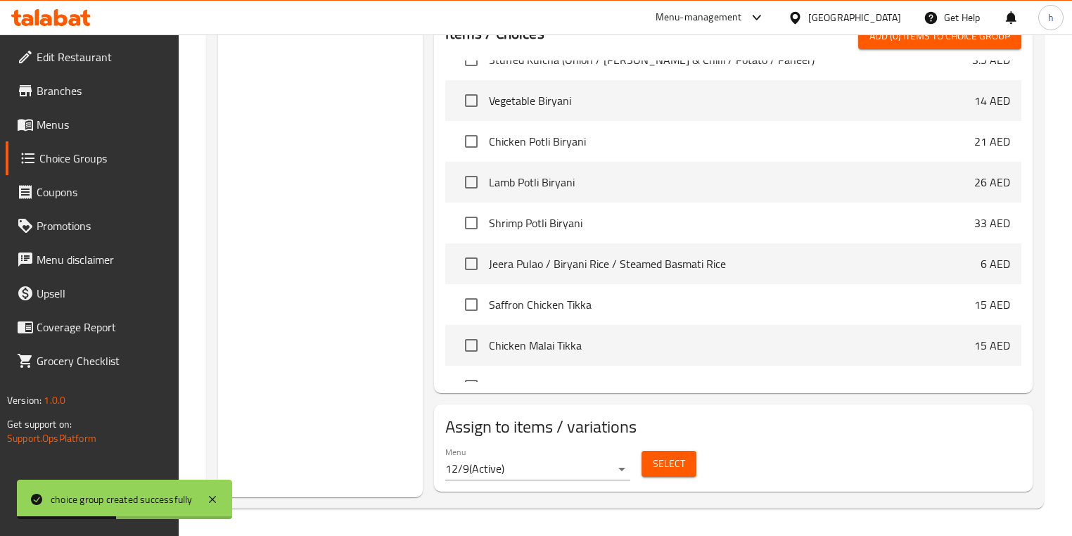
click at [688, 474] on button "Select" at bounding box center [669, 464] width 55 height 26
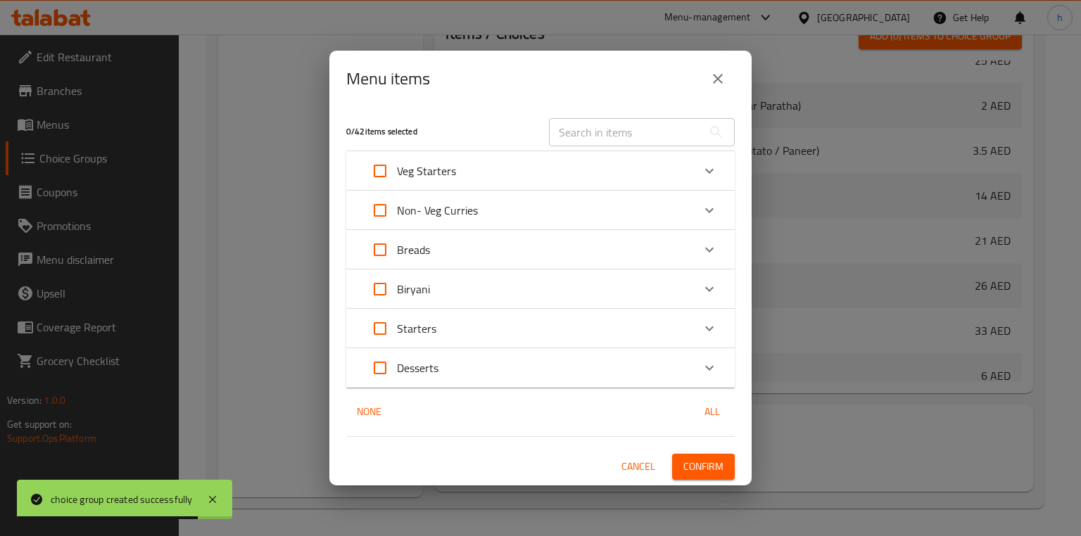
click at [491, 254] on div "Breads" at bounding box center [527, 250] width 329 height 34
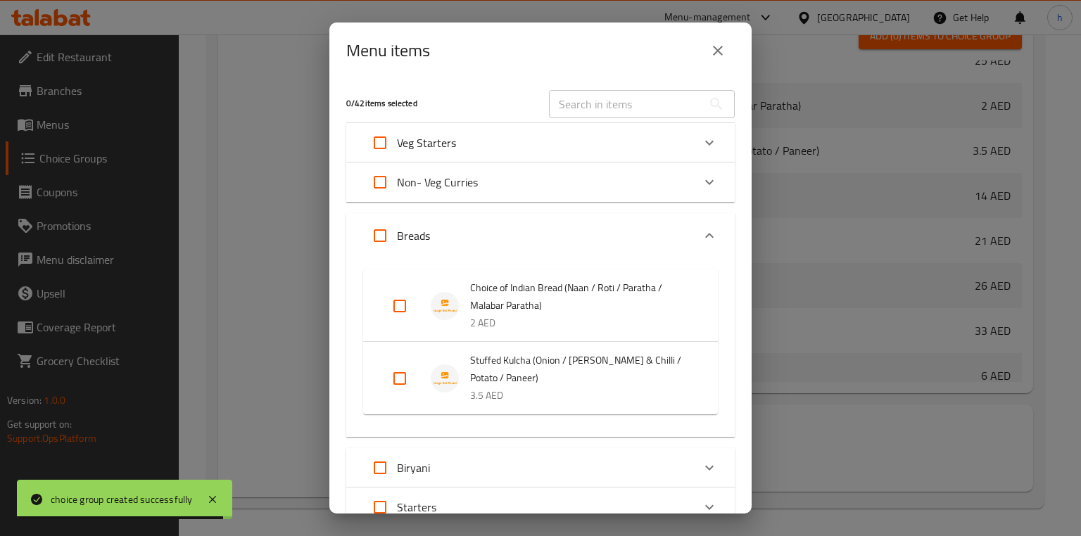
click at [405, 379] on input "Expand" at bounding box center [400, 379] width 34 height 34
checkbox input "true"
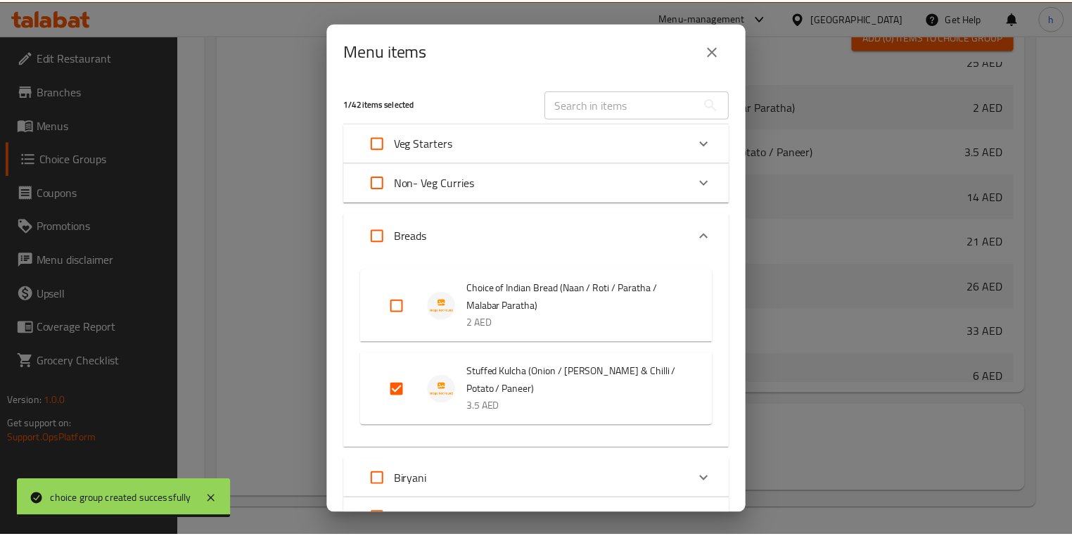
scroll to position [161, 0]
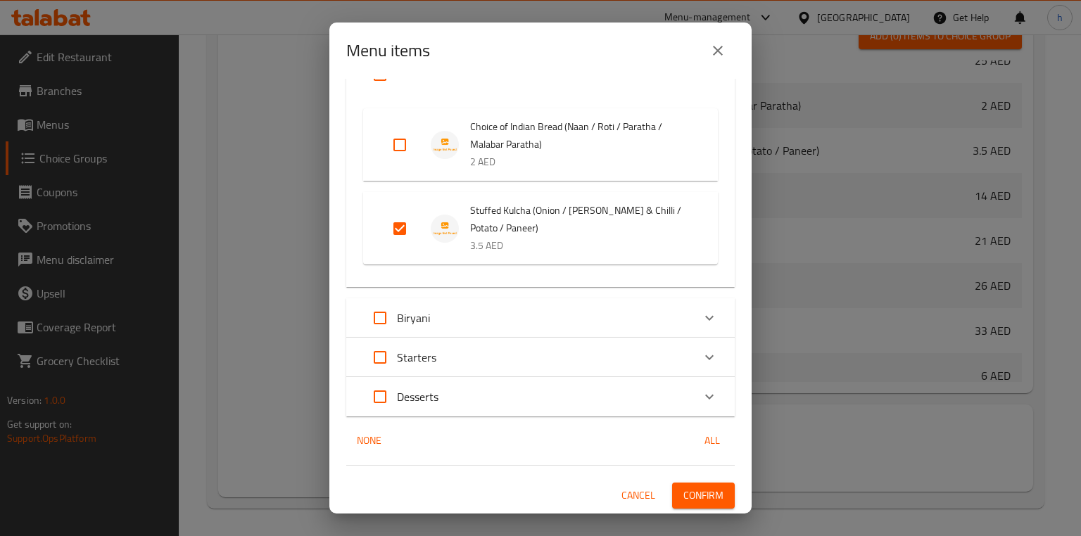
click at [684, 479] on div "1 / 42 items selected ​ Veg Starters Tandoori Paneer Tikka 12 AED Paneer Tikka …" at bounding box center [540, 296] width 422 height 435
click at [688, 491] on span "Confirm" at bounding box center [703, 496] width 40 height 18
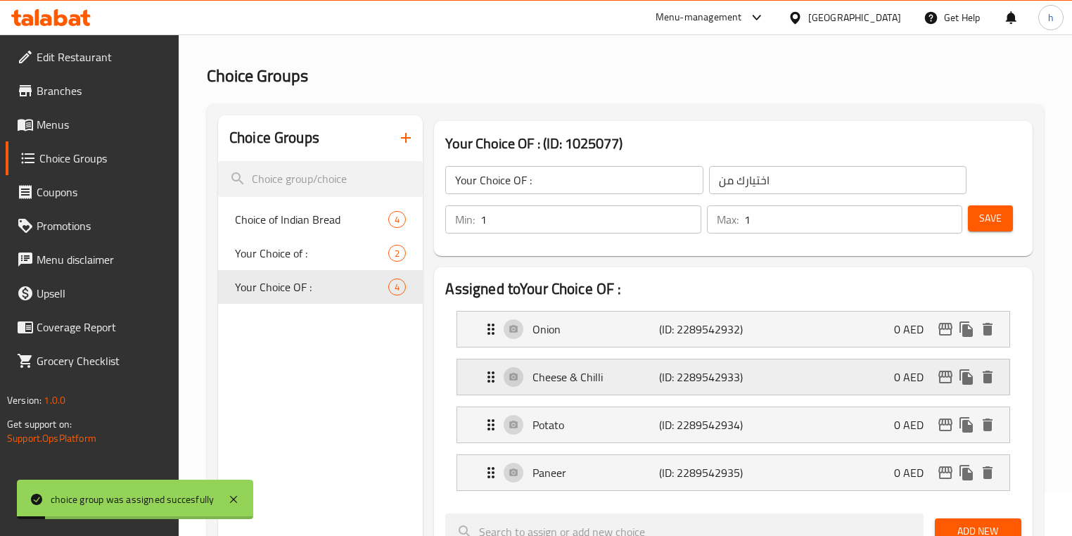
scroll to position [0, 0]
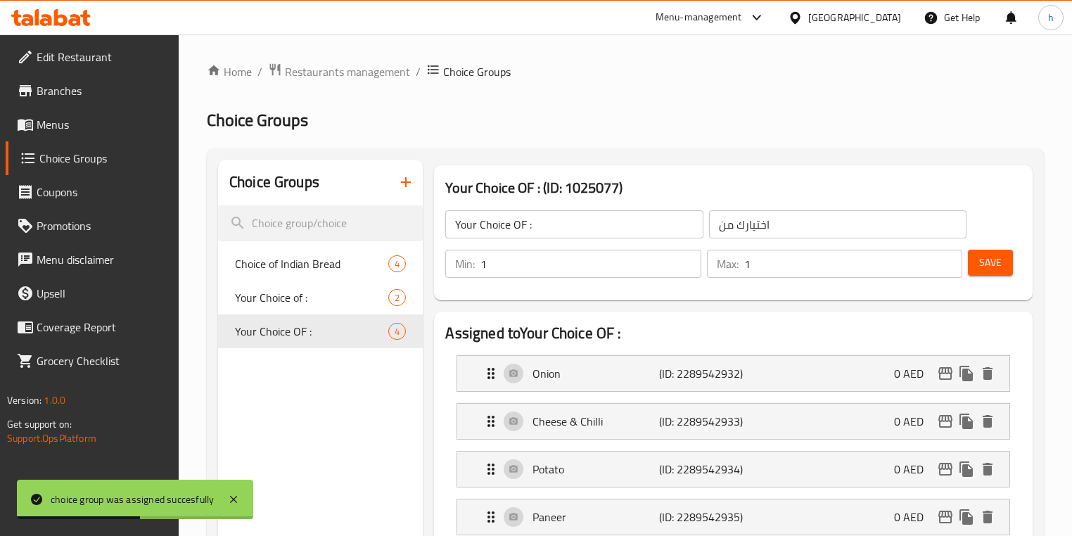
click at [400, 178] on icon "button" at bounding box center [406, 182] width 17 height 17
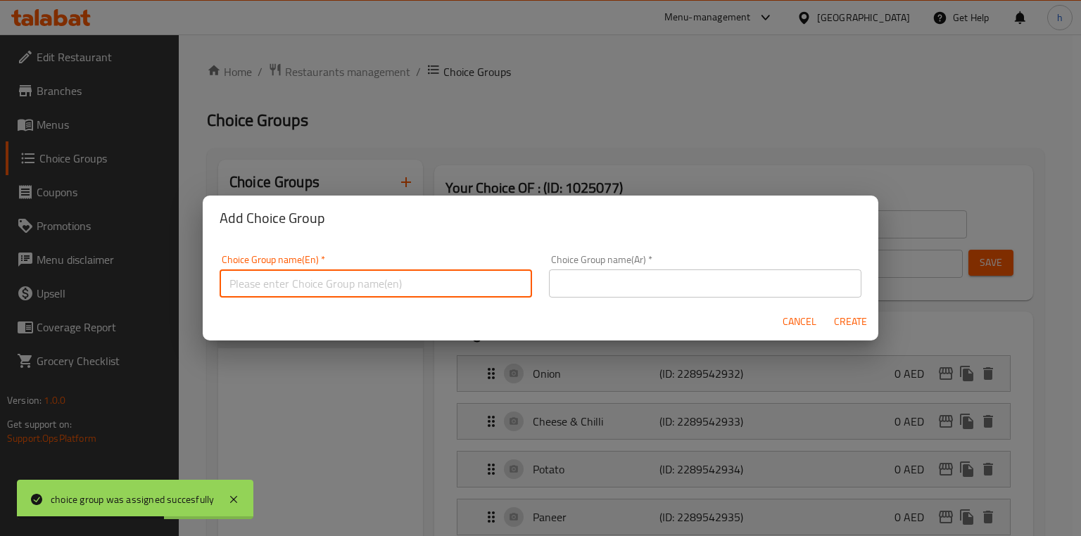
click at [394, 292] on input "text" at bounding box center [376, 284] width 312 height 28
click at [372, 286] on input "text" at bounding box center [376, 284] width 312 height 28
click at [344, 277] on input "Your Choice of :" at bounding box center [376, 284] width 312 height 28
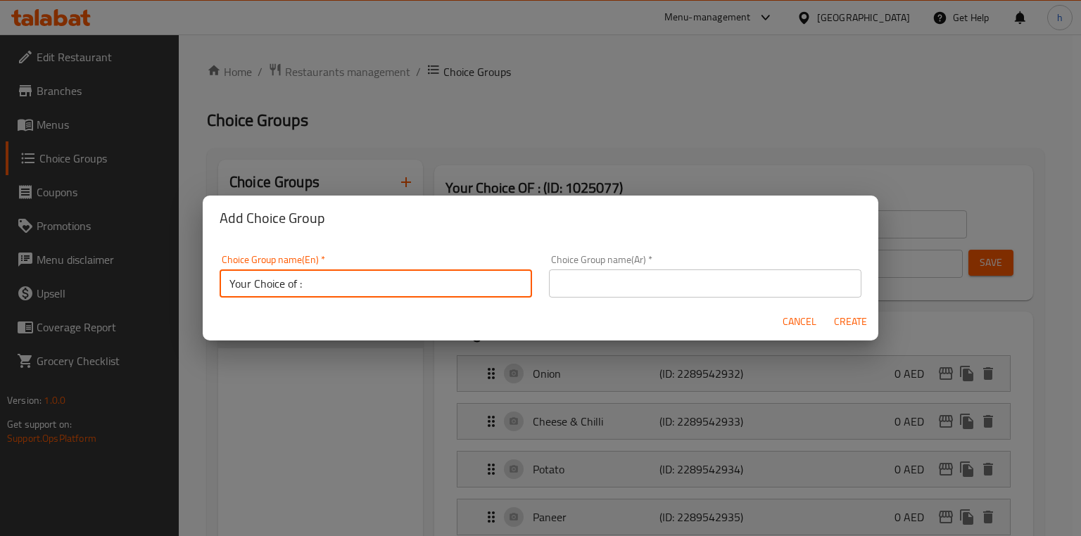
type input "Your Choice Of :-"
click at [638, 293] on input "text" at bounding box center [705, 284] width 312 height 28
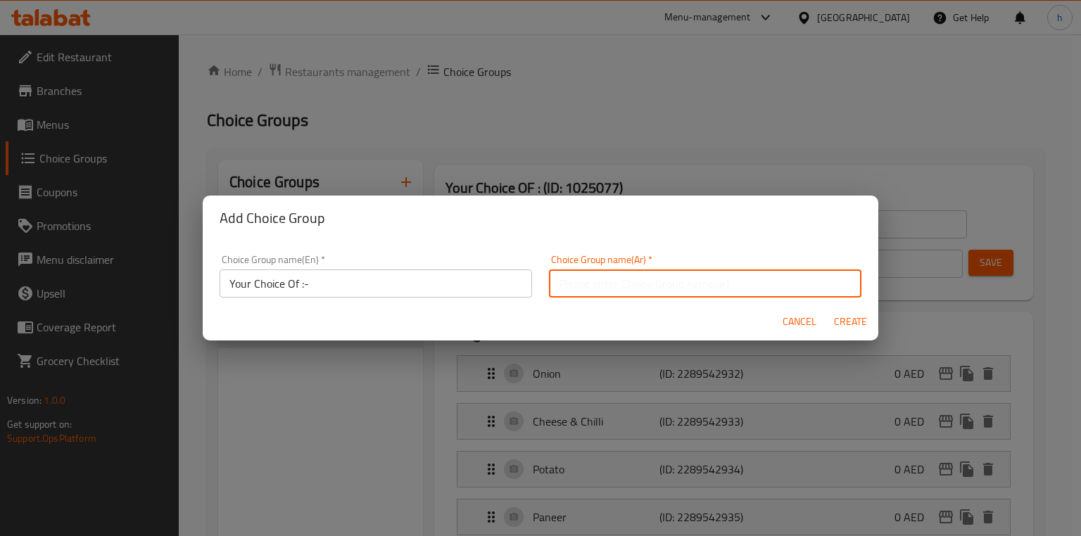
type input "اختيارك من"
click at [847, 321] on span "Create" at bounding box center [850, 322] width 34 height 18
type input "Your Choice Of :-"
type input "0"
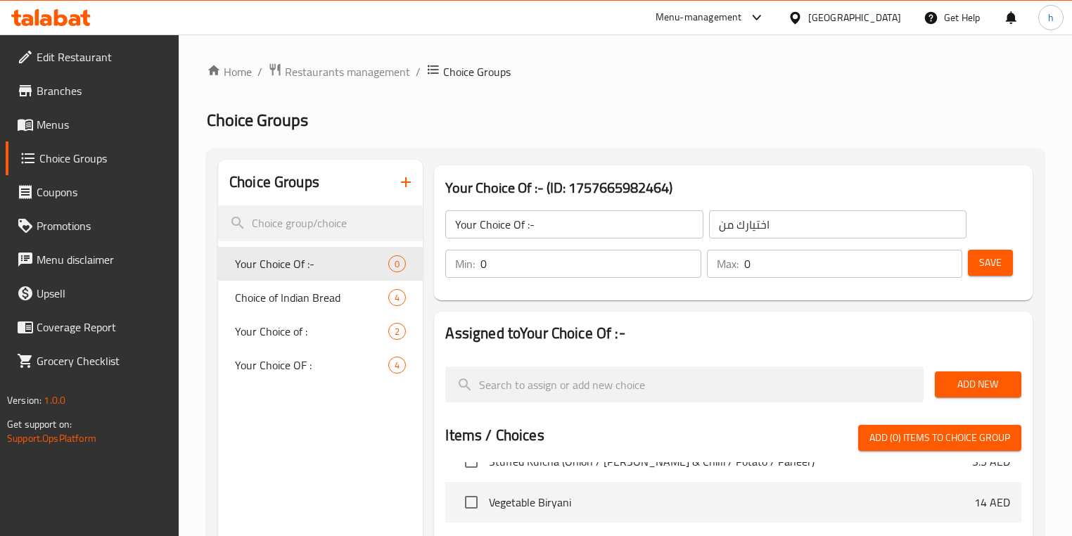
click at [678, 255] on input "0" at bounding box center [591, 264] width 220 height 28
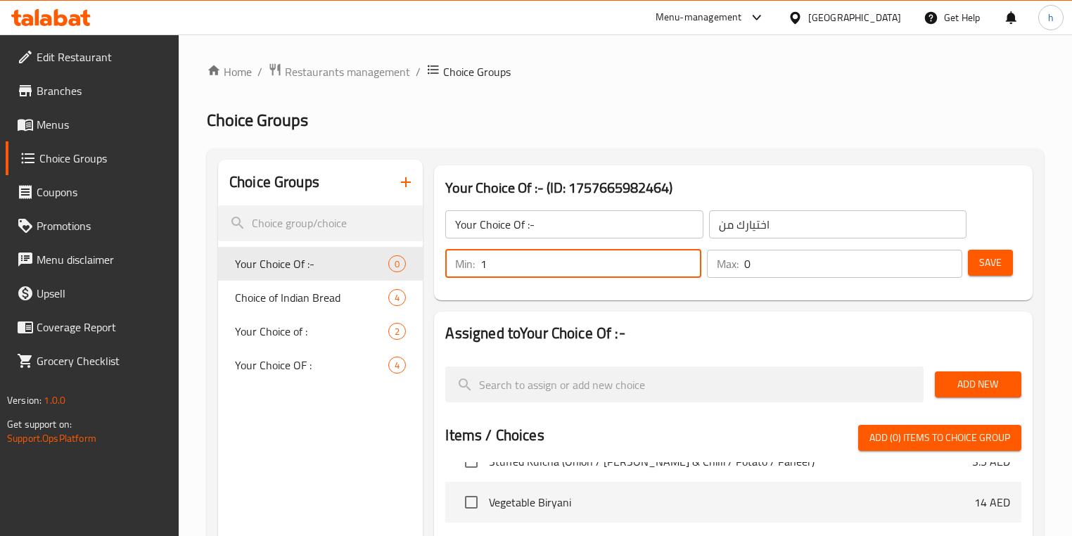
type input "1"
click at [685, 257] on input "1" at bounding box center [591, 264] width 220 height 28
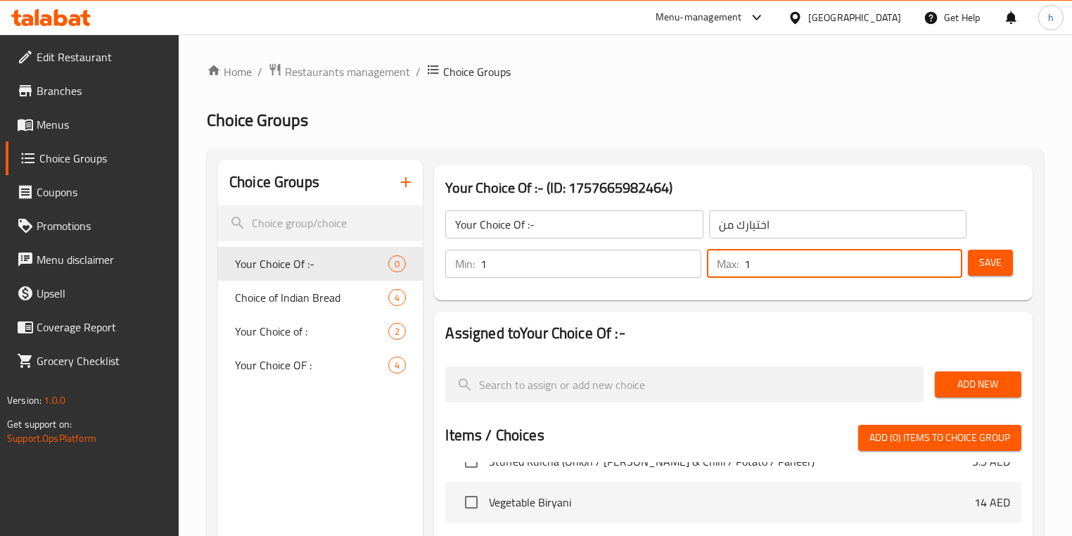
type input "1"
click at [949, 259] on input "1" at bounding box center [854, 264] width 218 height 28
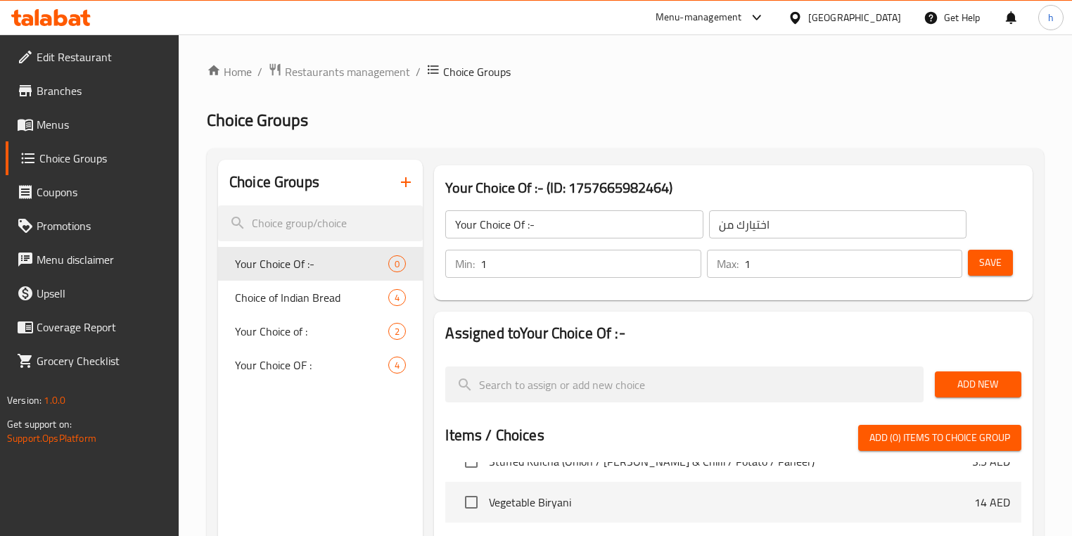
click at [974, 377] on span "Add New" at bounding box center [978, 385] width 64 height 18
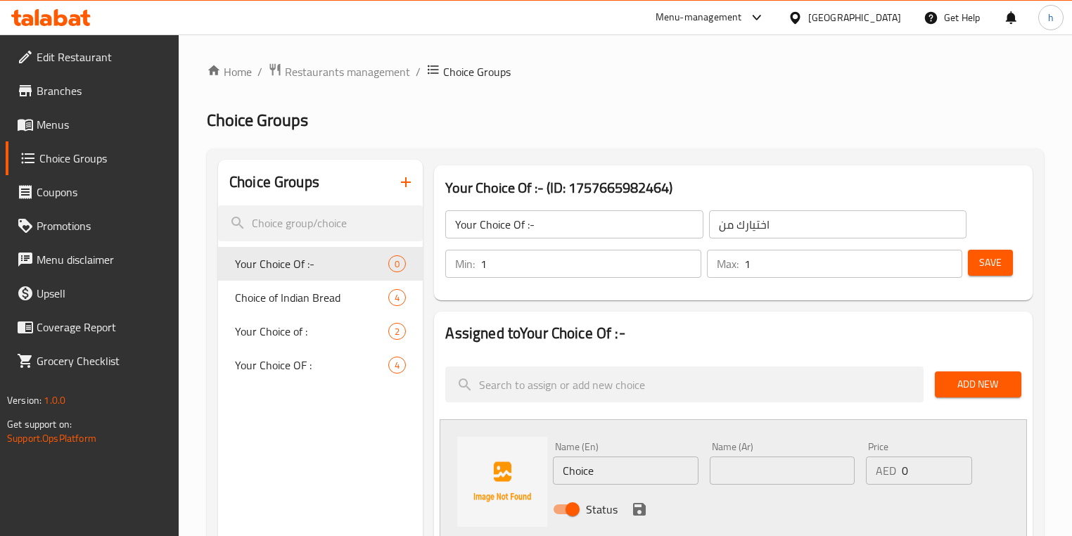
click at [645, 453] on div "Name (En) Choice Name (En)" at bounding box center [625, 463] width 145 height 43
click at [645, 456] on div "Name (En) Choice Name (En)" at bounding box center [625, 463] width 145 height 43
click at [645, 457] on input "Choice" at bounding box center [625, 471] width 145 height 28
paste input "[PERSON_NAME]"
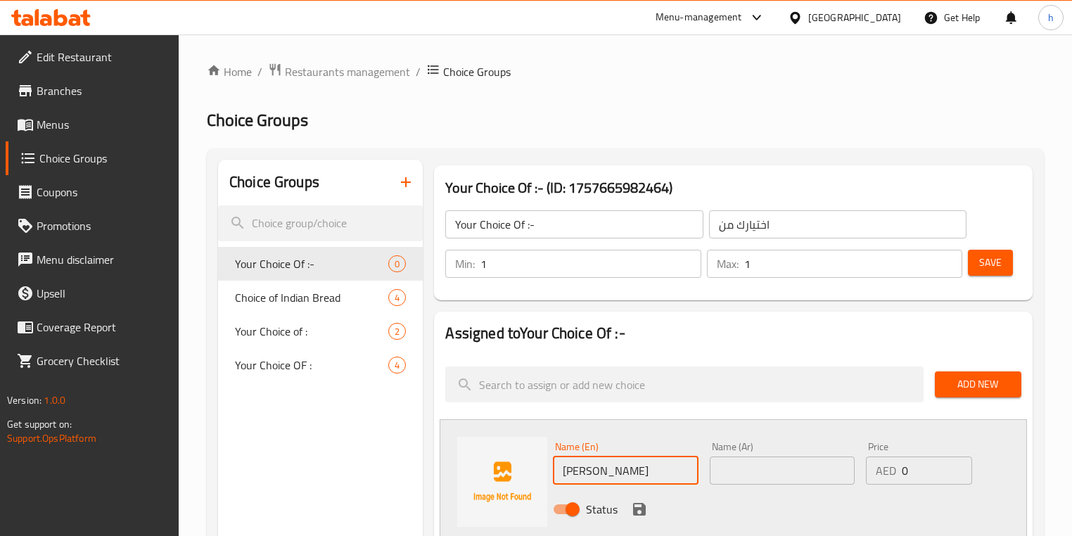
type input "[PERSON_NAME]"
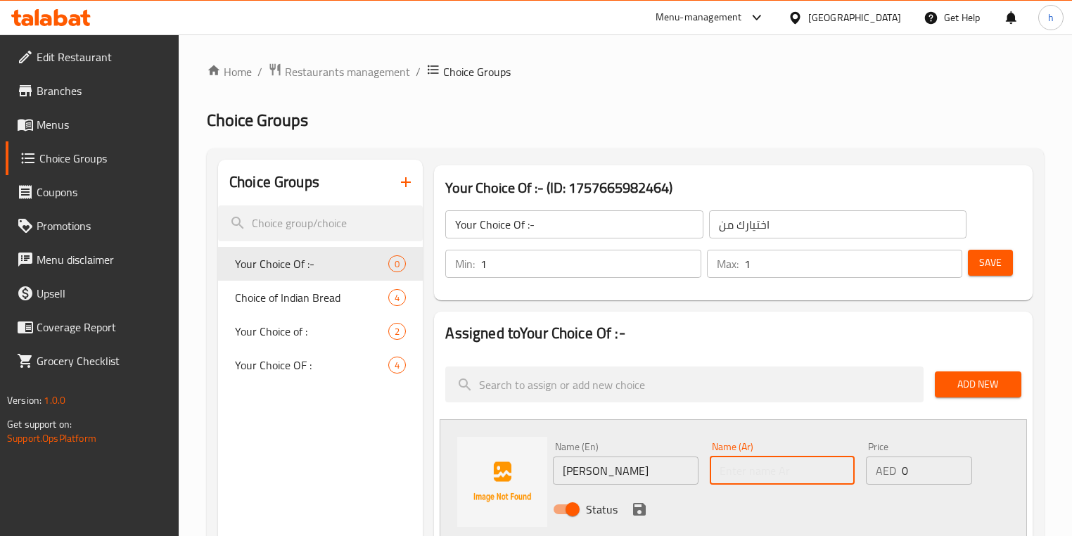
click at [764, 473] on input "text" at bounding box center [782, 471] width 145 height 28
click at [752, 479] on input "text" at bounding box center [782, 471] width 145 height 28
paste input "[PERSON_NAME]"
type input "[PERSON_NAME]"
click at [645, 508] on icon "save" at bounding box center [639, 509] width 17 height 17
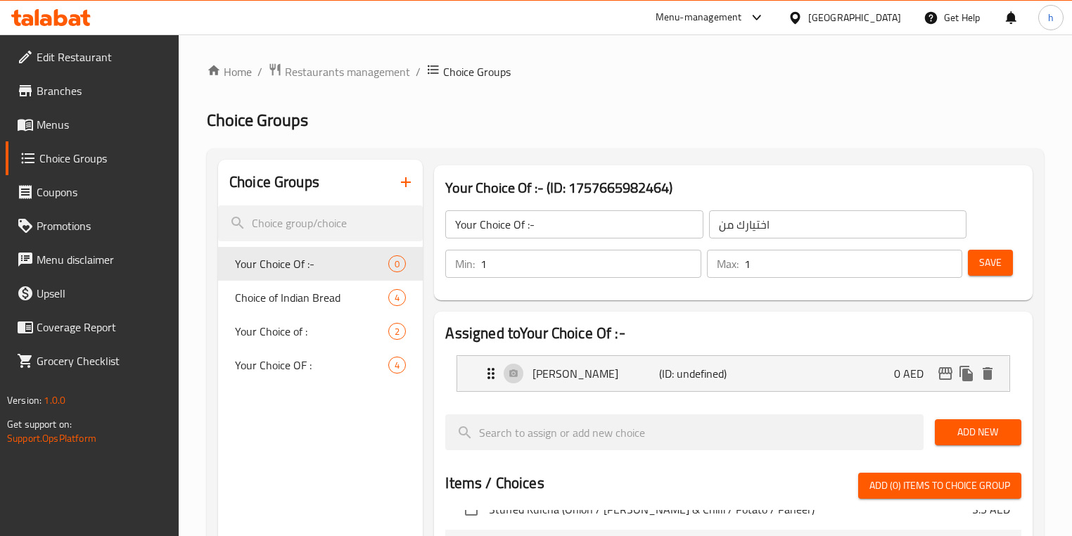
click at [960, 436] on span "Add New" at bounding box center [978, 433] width 64 height 18
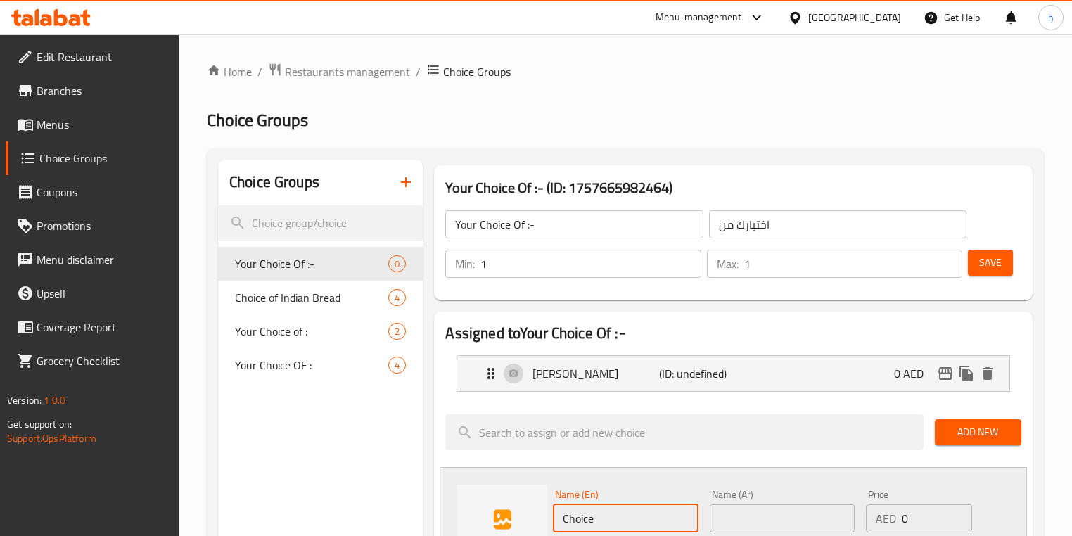
click at [634, 514] on input "Choice" at bounding box center [625, 519] width 145 height 28
paste input "Biryani R"
type input "[PERSON_NAME]"
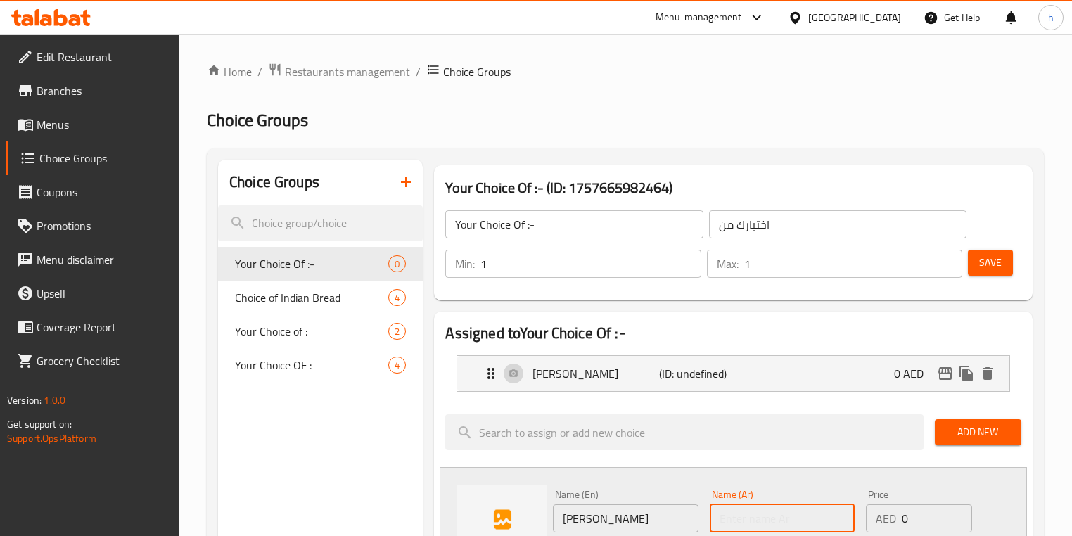
click at [778, 517] on input "text" at bounding box center [782, 519] width 145 height 28
paste input "أرز برياني"
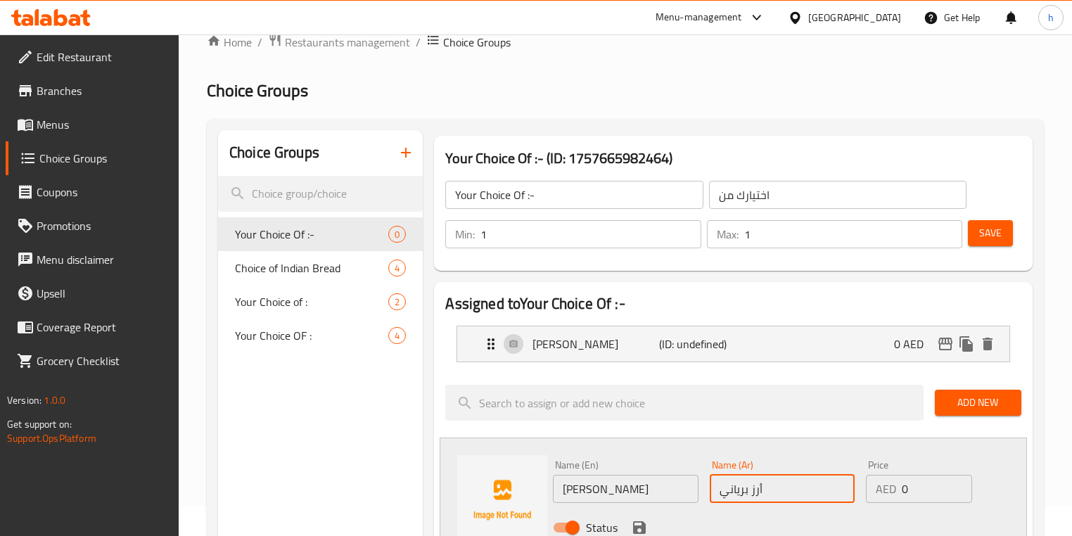
scroll to position [56, 0]
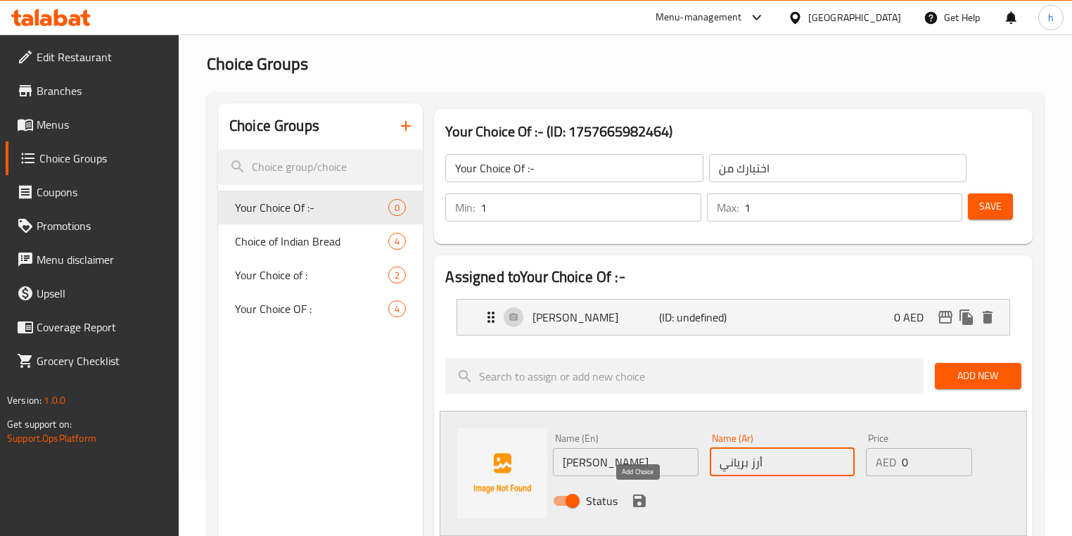
type input "أرز برياني"
click at [641, 500] on icon "save" at bounding box center [639, 501] width 13 height 13
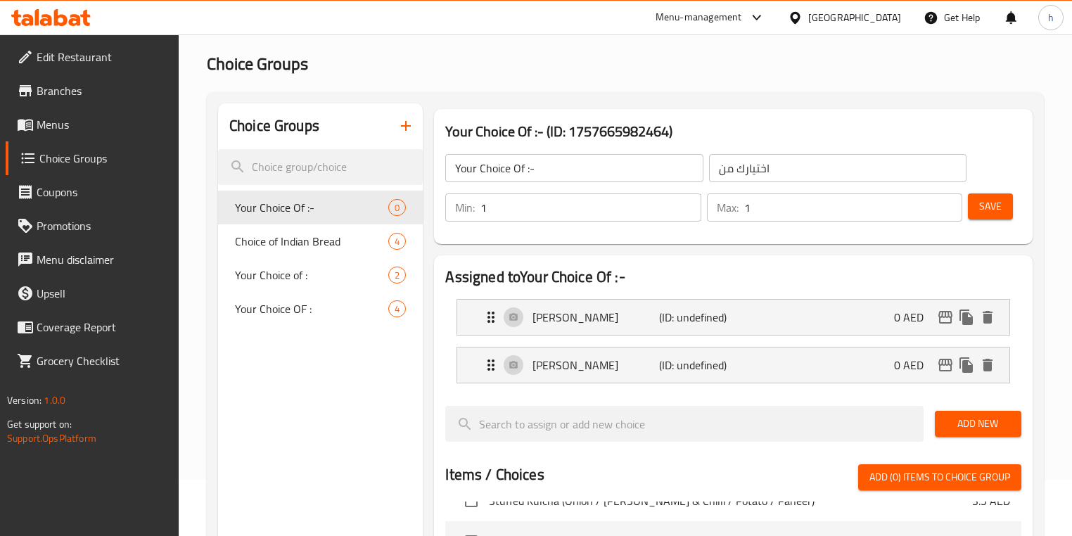
click at [993, 423] on span "Add New" at bounding box center [978, 424] width 64 height 18
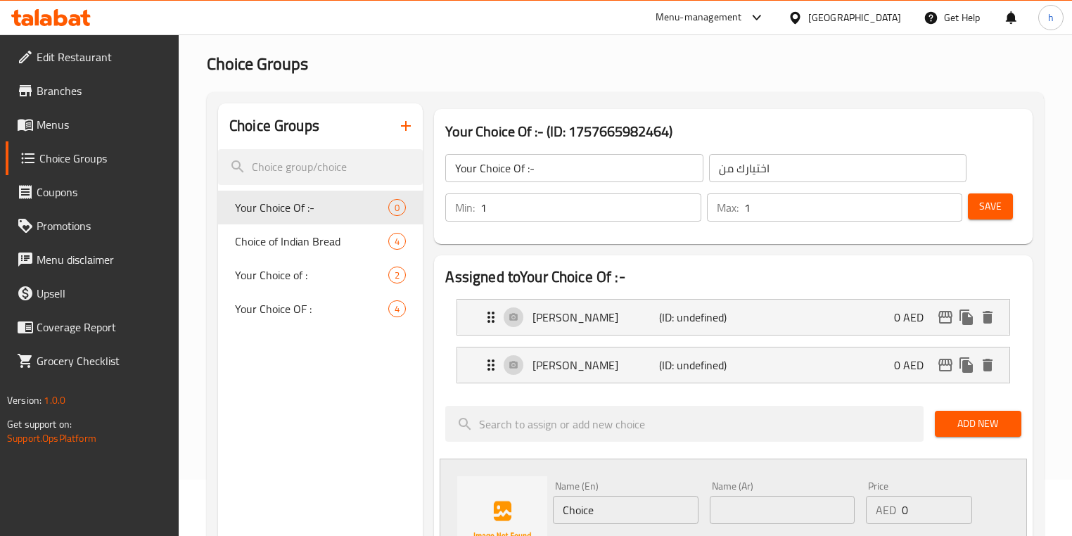
click at [601, 527] on div "Name (En) Choice Name (En)" at bounding box center [625, 503] width 156 height 54
click at [605, 512] on input "Choice" at bounding box center [625, 510] width 145 height 28
paste input "Steamed Basmati R"
type input "Steamed Basmati Rice"
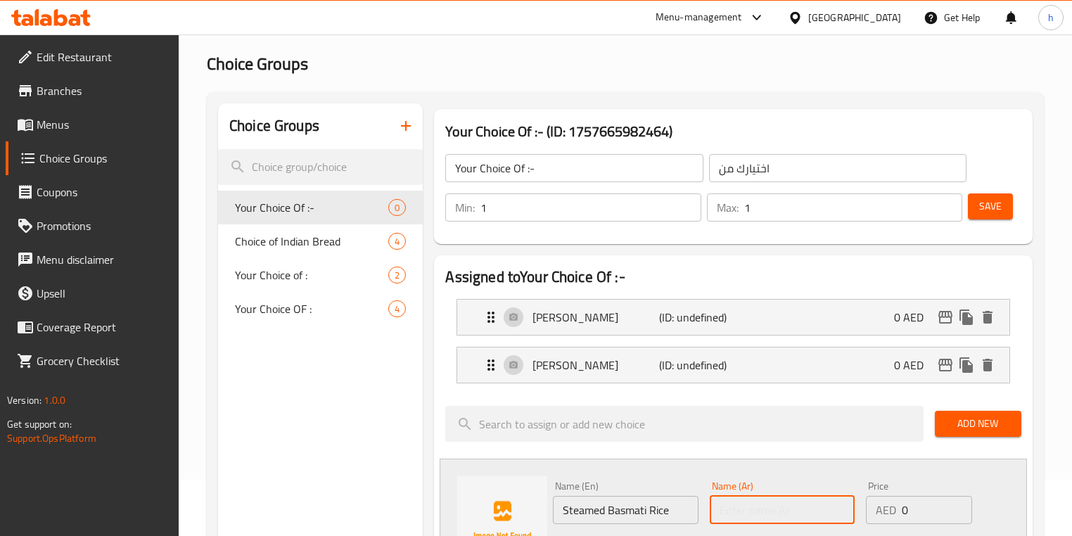
click at [809, 507] on input "text" at bounding box center [782, 510] width 145 height 28
click at [764, 500] on input "text" at bounding box center [782, 510] width 145 height 28
paste input "أرز بسمتي مطهو على البخار"
type input "أرز بسمتي مطهو على البخار"
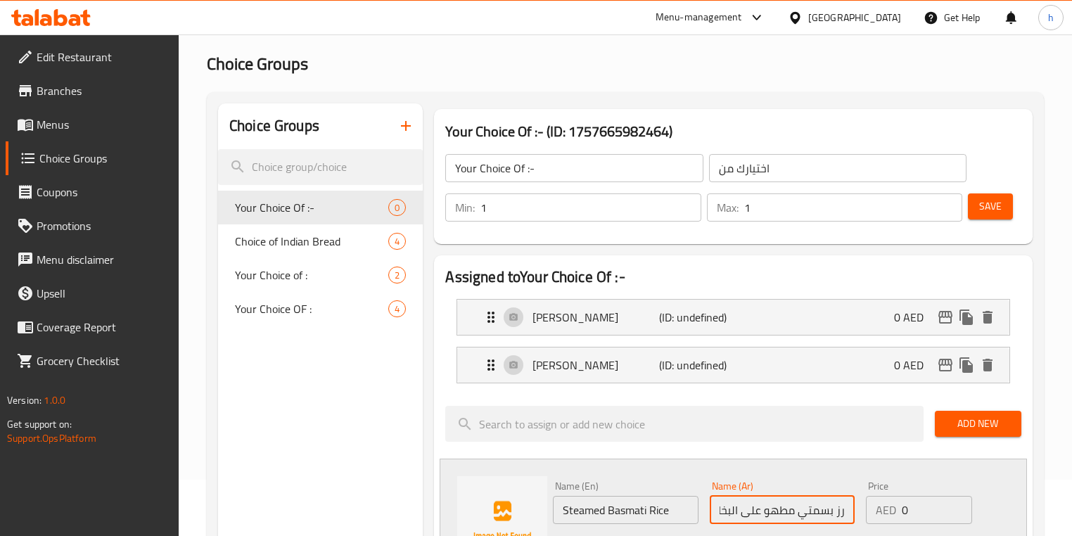
click at [697, 477] on div "Name (En) Steamed Basmati Rice Name (En)" at bounding box center [625, 503] width 156 height 54
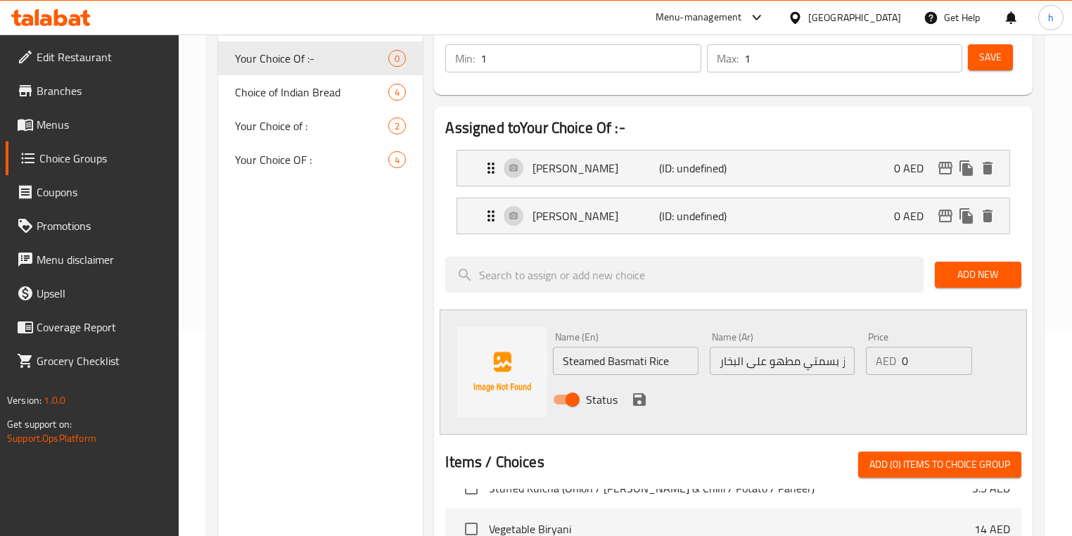
scroll to position [225, 0]
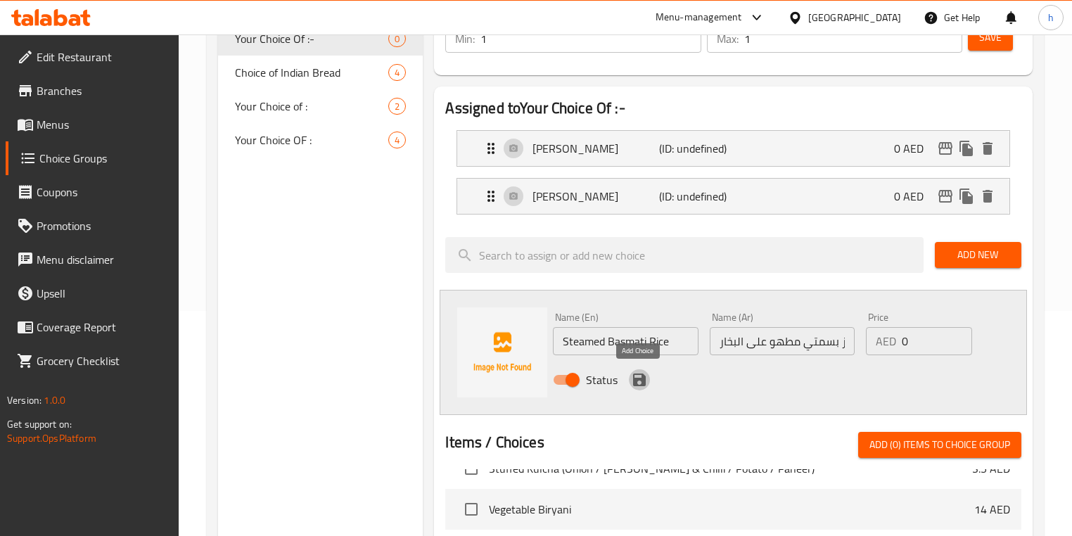
click at [647, 384] on icon "save" at bounding box center [639, 380] width 17 height 17
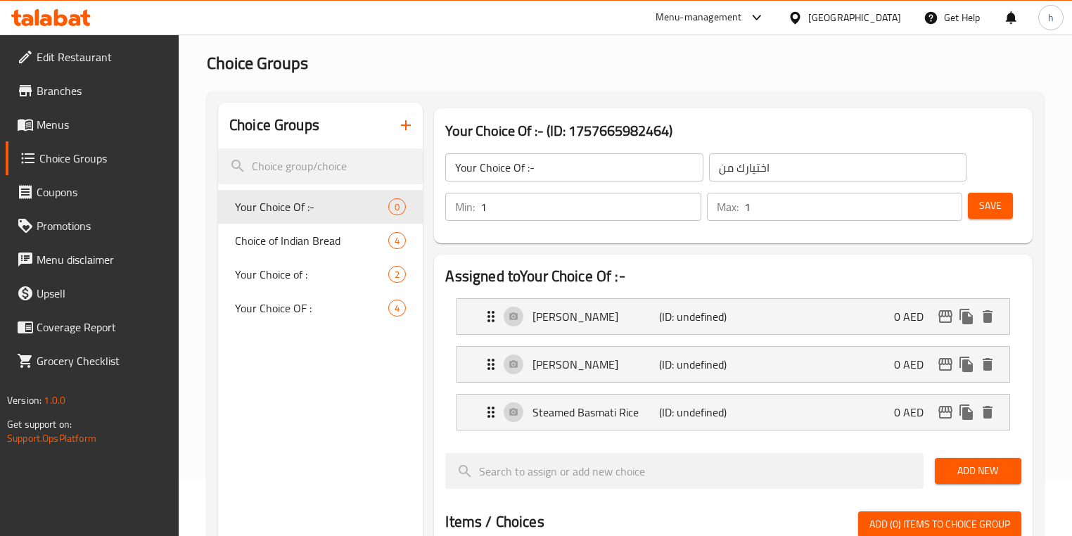
scroll to position [56, 0]
click at [989, 202] on span "Save" at bounding box center [991, 207] width 23 height 18
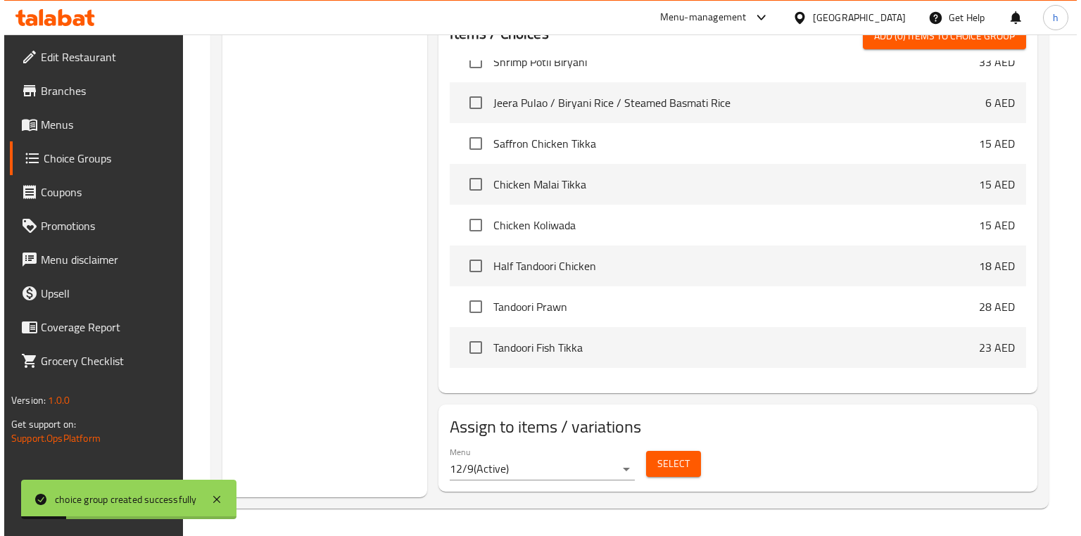
scroll to position [1053, 0]
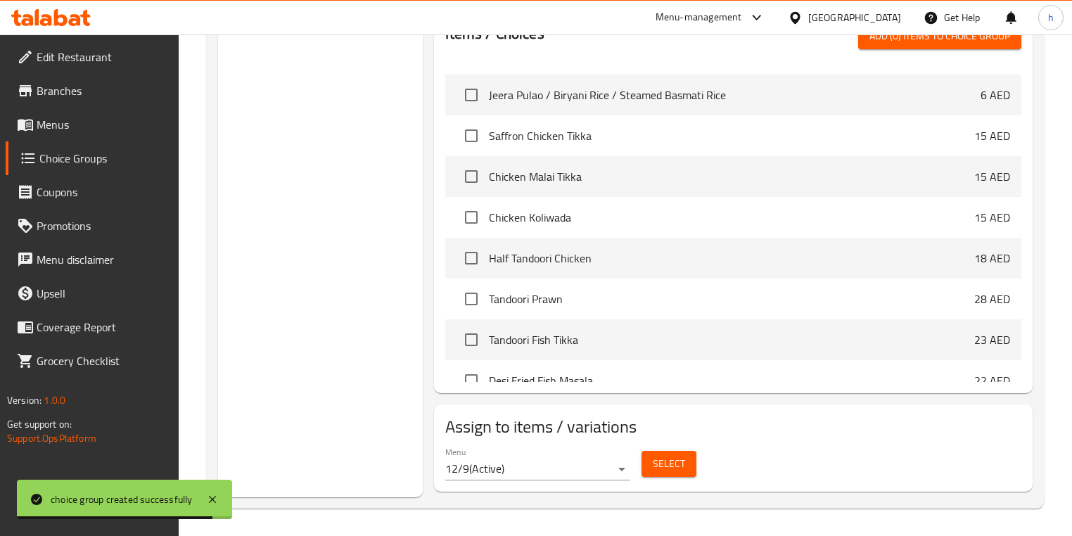
click at [669, 463] on span "Select" at bounding box center [669, 464] width 32 height 18
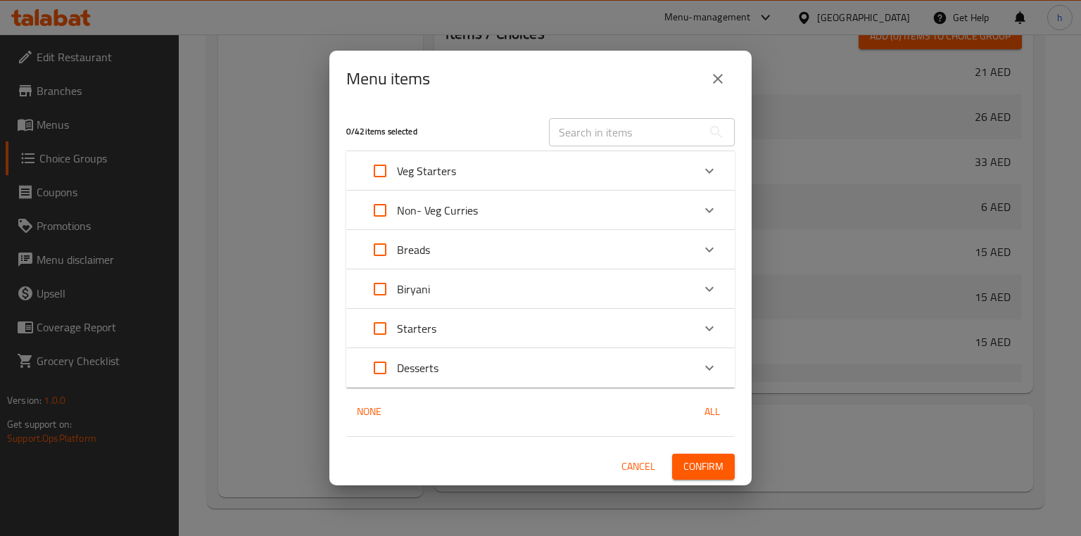
click at [505, 258] on div "Breads" at bounding box center [527, 250] width 329 height 34
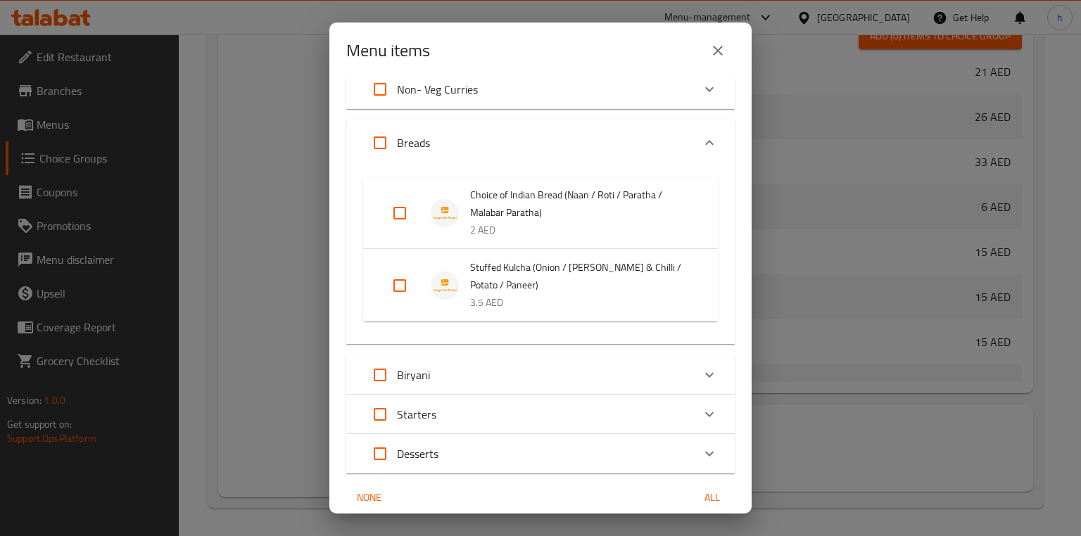
scroll to position [113, 0]
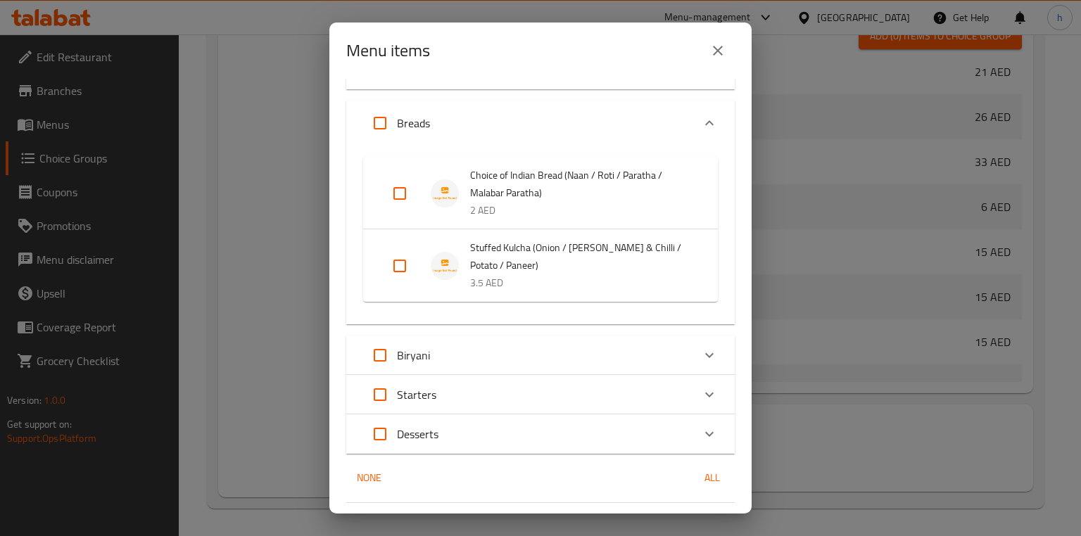
click at [552, 362] on div "Biryani" at bounding box center [527, 355] width 329 height 34
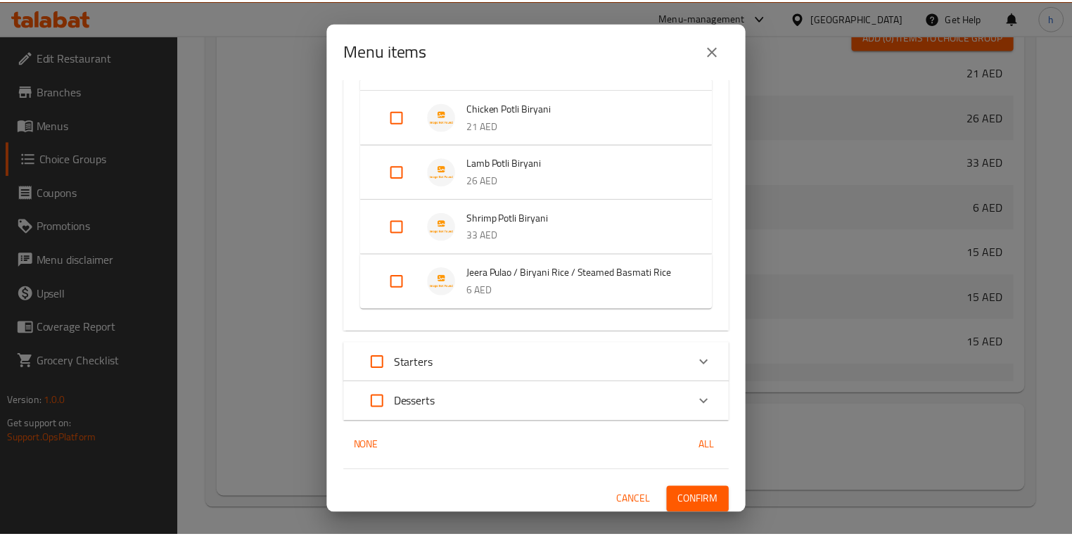
scroll to position [476, 0]
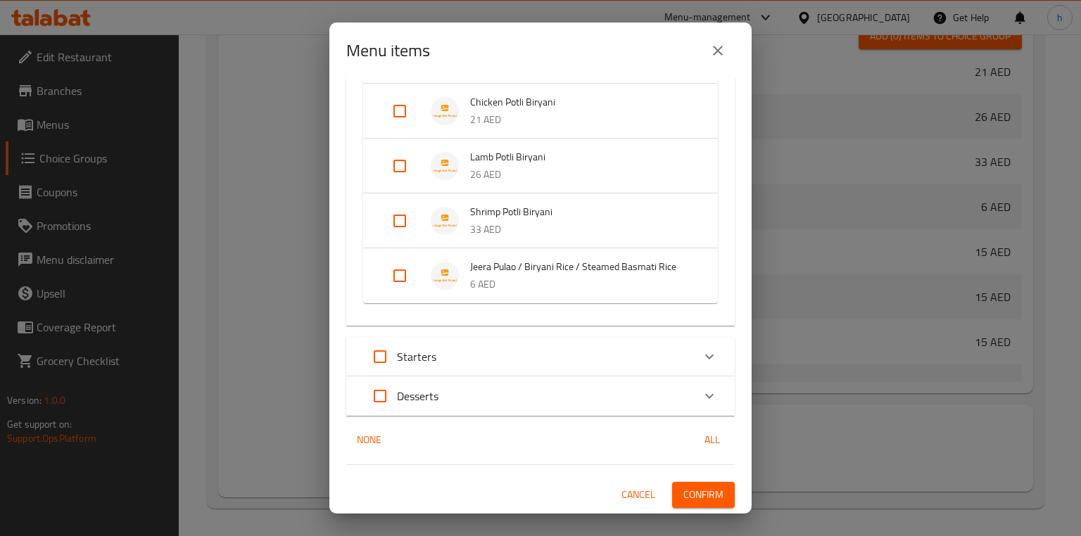
click at [376, 272] on div "Jeera Pulao / Biryani Rice / Steamed Basmati Rice 6 AED" at bounding box center [540, 275] width 355 height 55
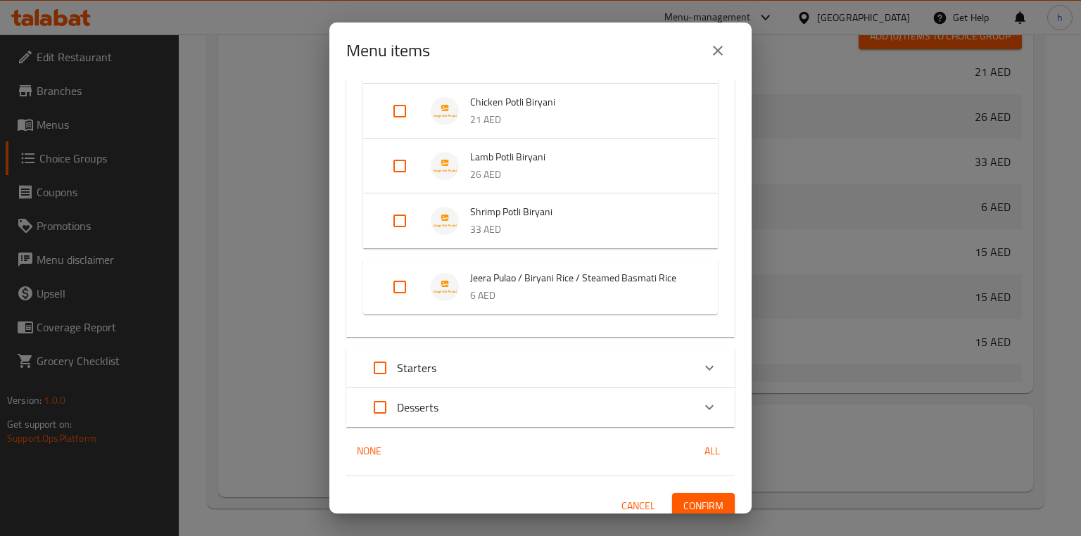
click at [403, 279] on input "Expand" at bounding box center [400, 287] width 34 height 34
checkbox input "true"
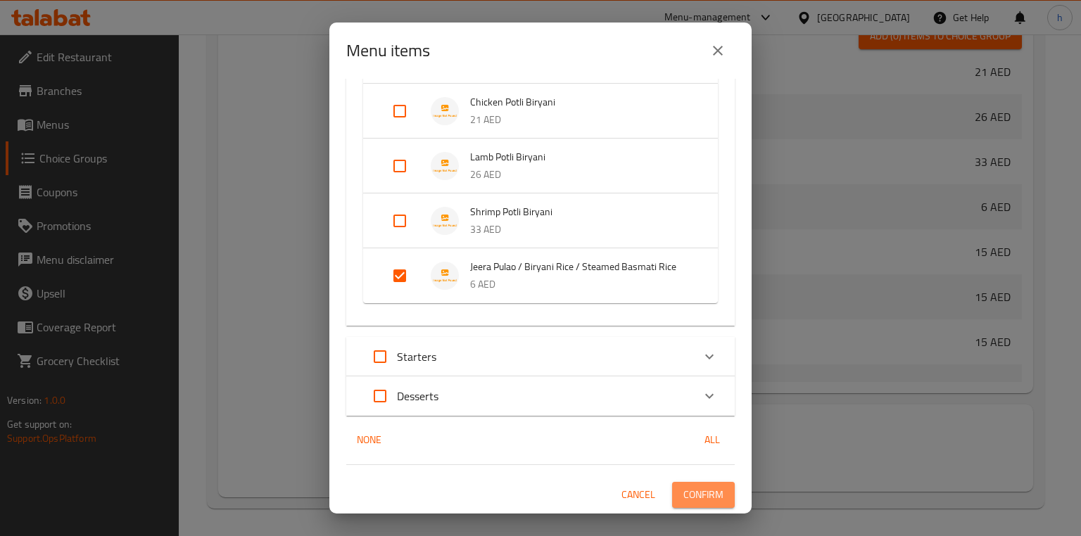
click at [697, 489] on span "Confirm" at bounding box center [703, 495] width 40 height 18
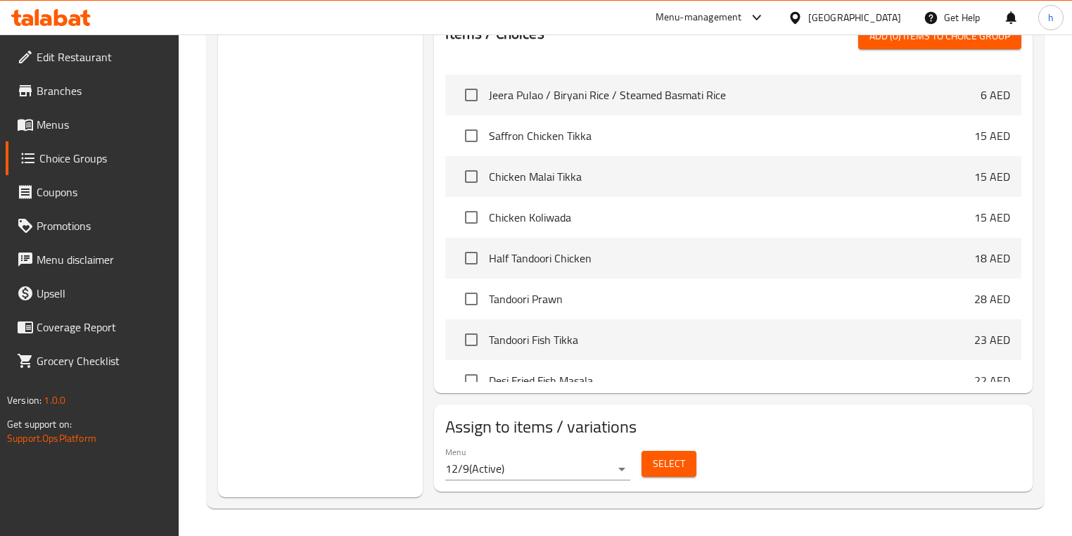
click at [357, 336] on div "Choice Groups Choice of Indian Bread 4 Your Choice of : 2 Your Choice OF : 4 Yo…" at bounding box center [320, 55] width 205 height 883
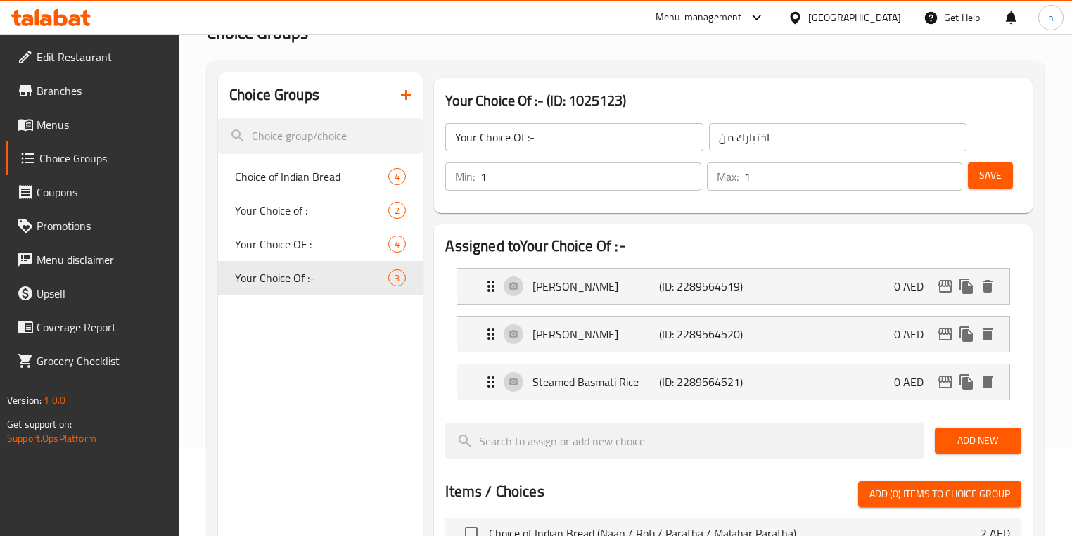
scroll to position [0, 0]
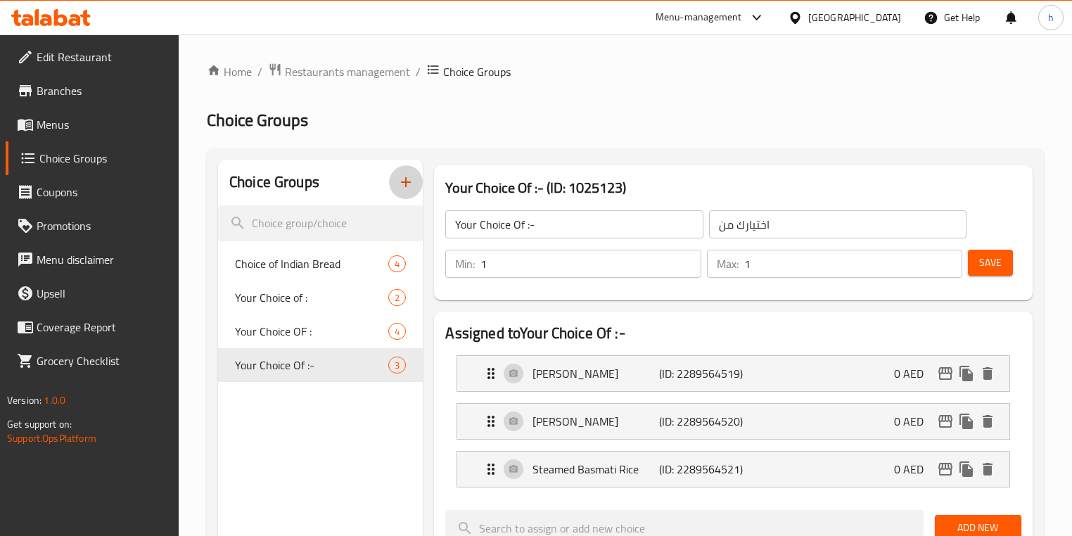
click at [417, 176] on button "button" at bounding box center [406, 182] width 34 height 34
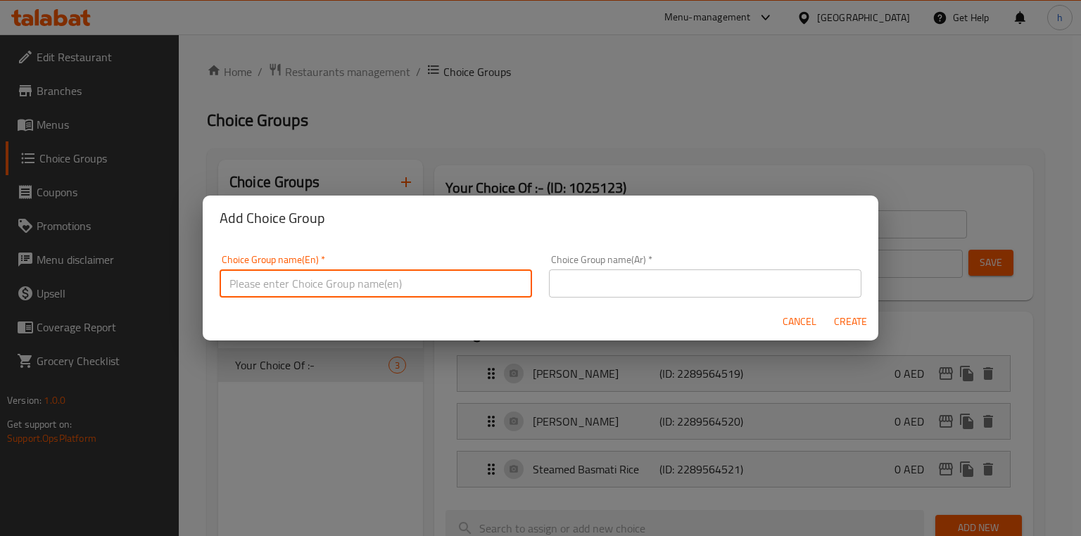
click at [433, 287] on input "text" at bounding box center [376, 284] width 312 height 28
click at [346, 290] on input "Your Choice of :" at bounding box center [376, 284] width 312 height 28
type input "Your Choice OF :-"
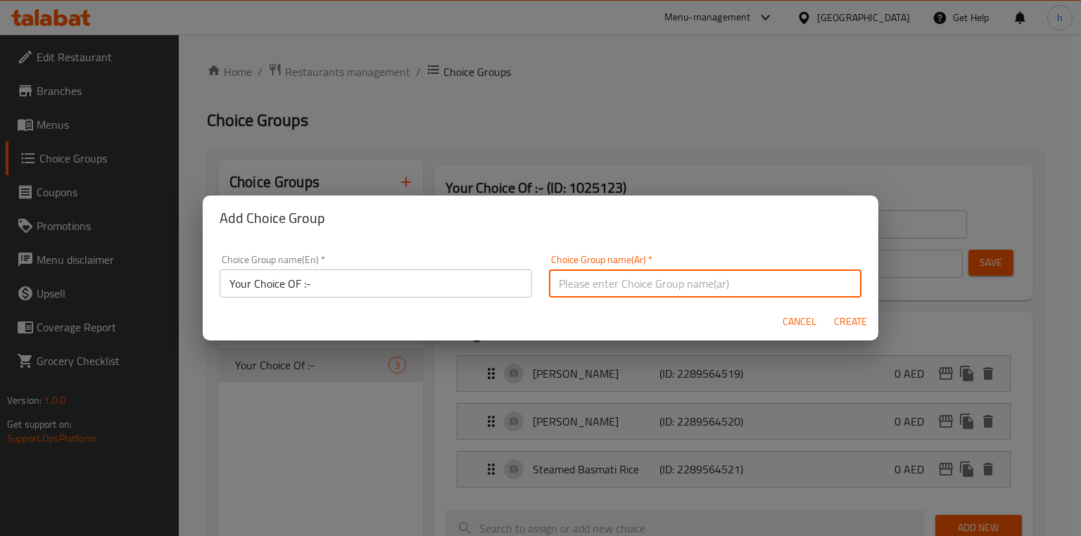
click at [626, 278] on input "text" at bounding box center [705, 284] width 312 height 28
type input "اختيار الخبز الهندي"
click at [634, 290] on input "اختيار الخبز الهندي" at bounding box center [705, 284] width 312 height 28
click at [635, 288] on input "اختيار الخبز الهندي" at bounding box center [705, 284] width 312 height 28
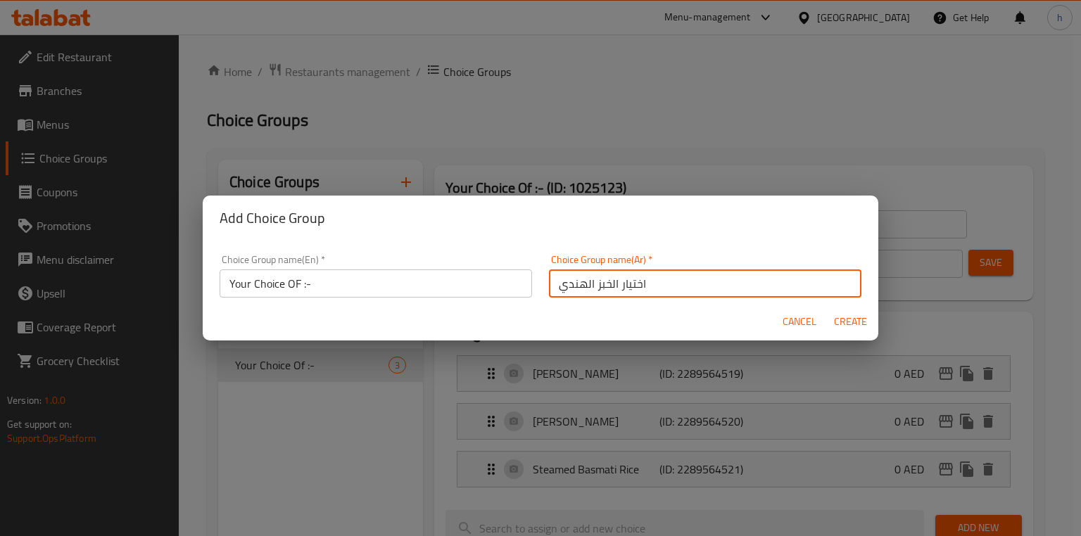
click at [635, 288] on input "اختيار الخبز الهندي" at bounding box center [705, 284] width 312 height 28
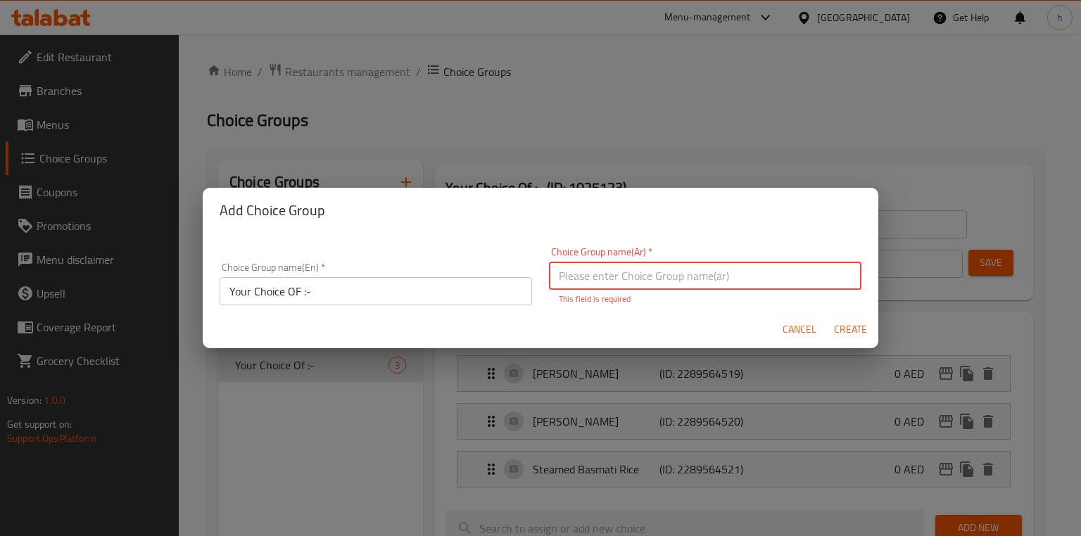
click at [639, 281] on input "text" at bounding box center [705, 276] width 312 height 28
type input "اختيارك من"
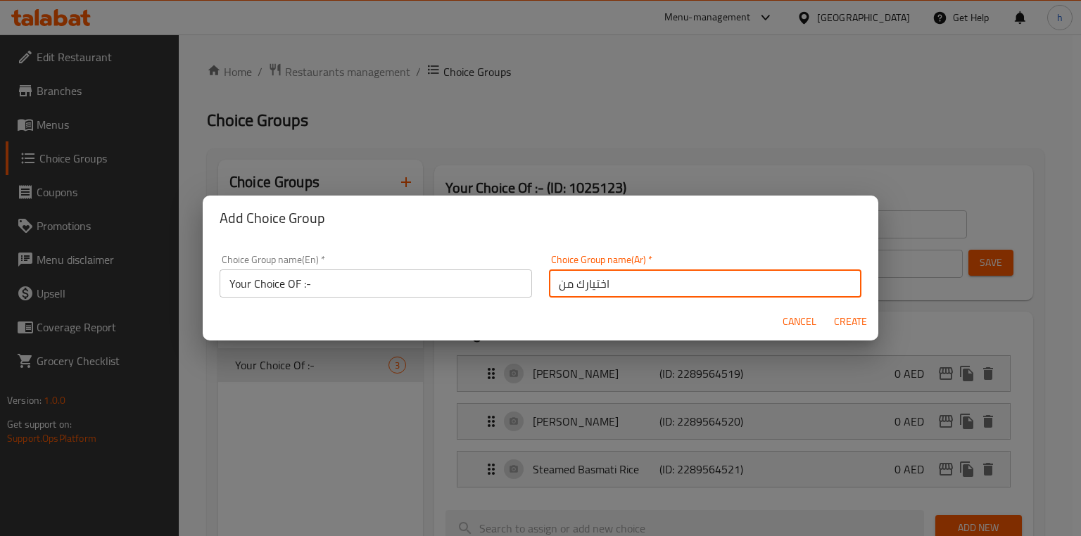
click at [854, 317] on span "Create" at bounding box center [850, 322] width 34 height 18
type input "Your Choice OF :-"
type input "0"
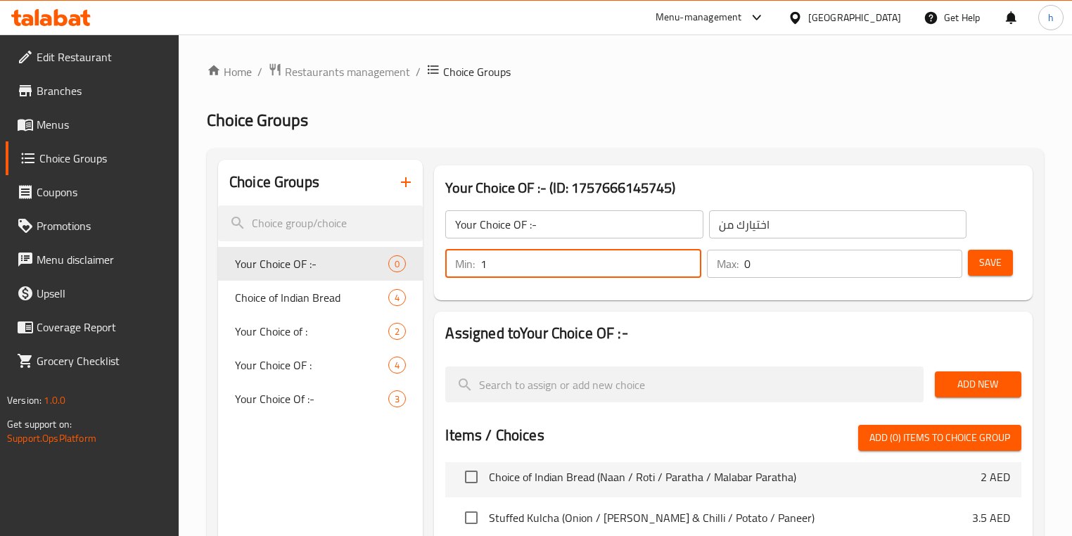
type input "1"
click at [687, 260] on input "1" at bounding box center [591, 264] width 220 height 28
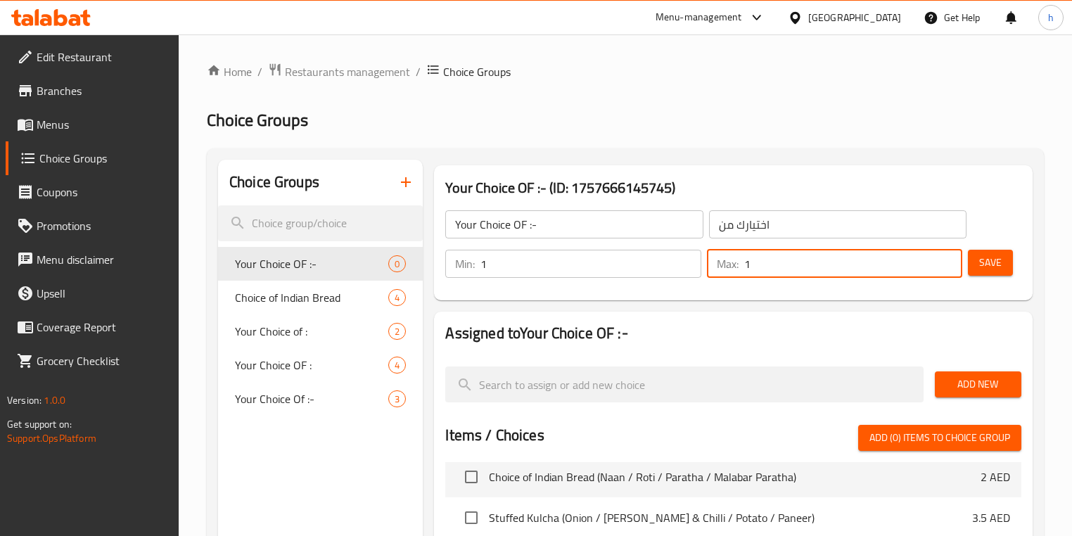
type input "1"
click at [951, 258] on input "1" at bounding box center [854, 264] width 218 height 28
click at [978, 262] on button "Save" at bounding box center [990, 263] width 45 height 26
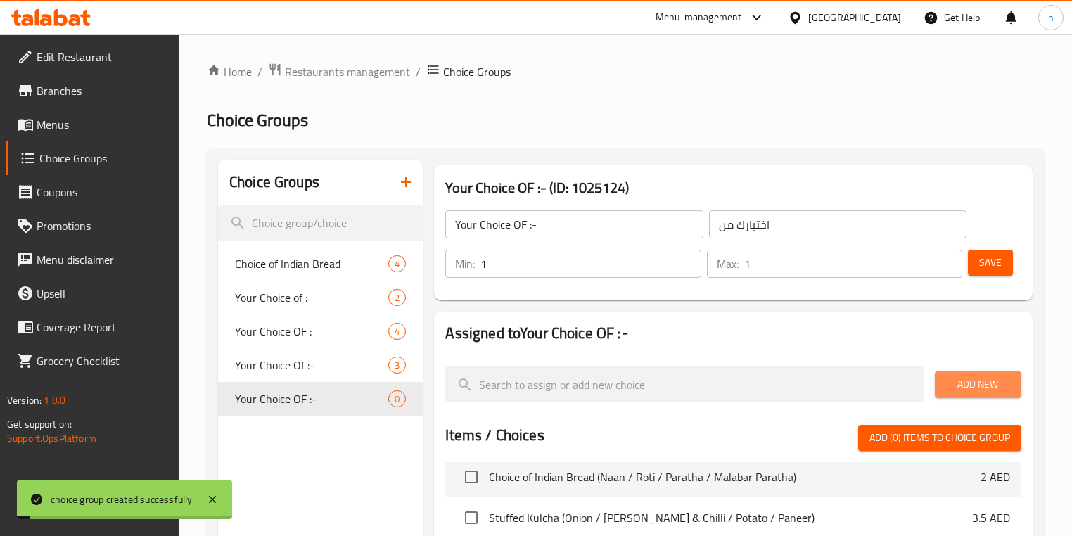
click at [985, 392] on span "Add New" at bounding box center [978, 385] width 64 height 18
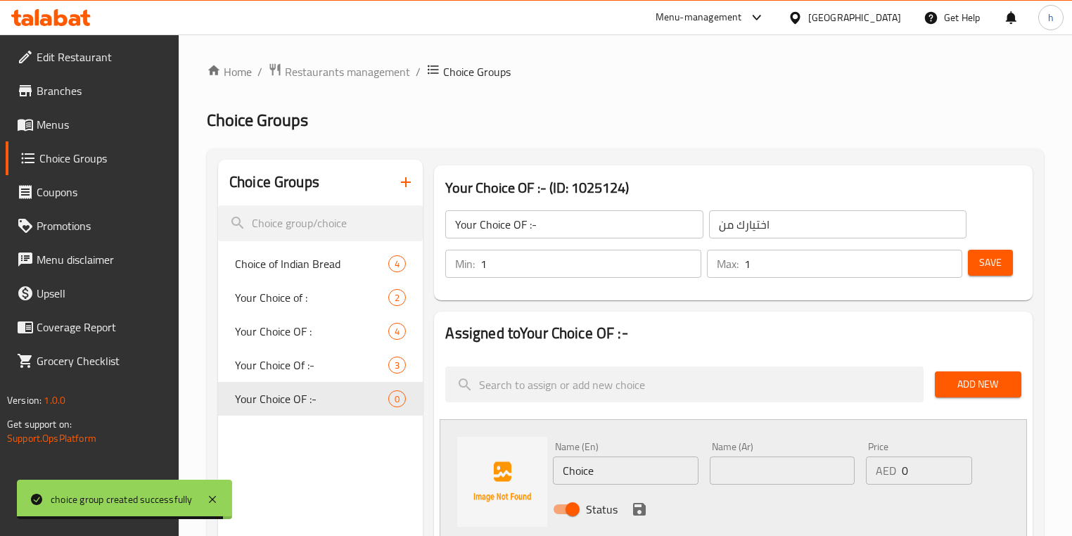
click at [608, 471] on input "Choice" at bounding box center [625, 471] width 145 height 28
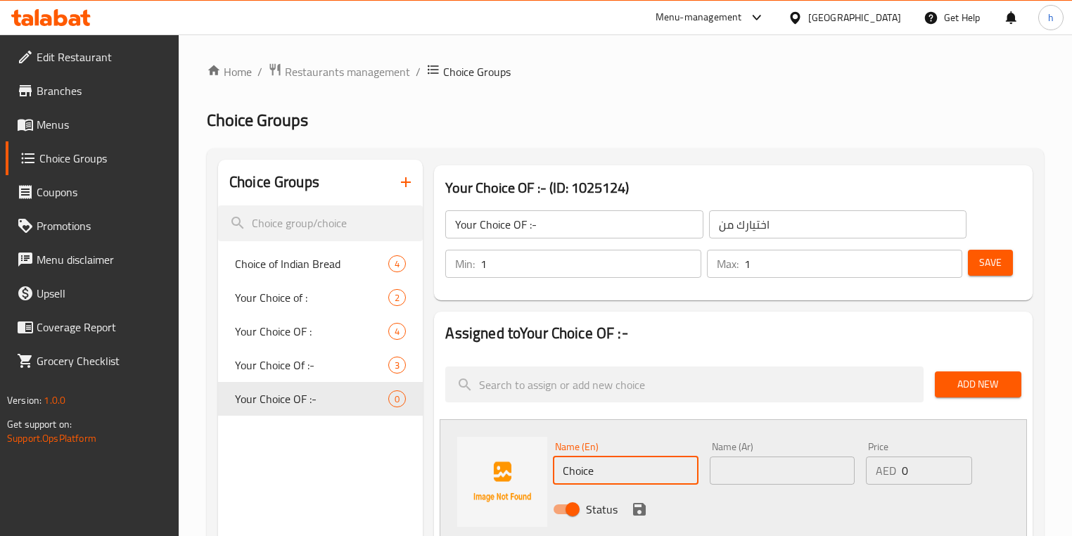
paste input "Desi Paan Ice Cream"
type input "Desi Paan Ice Cream"
click at [744, 464] on input "text" at bounding box center [782, 471] width 145 height 28
click at [803, 476] on input "text" at bounding box center [782, 471] width 145 height 28
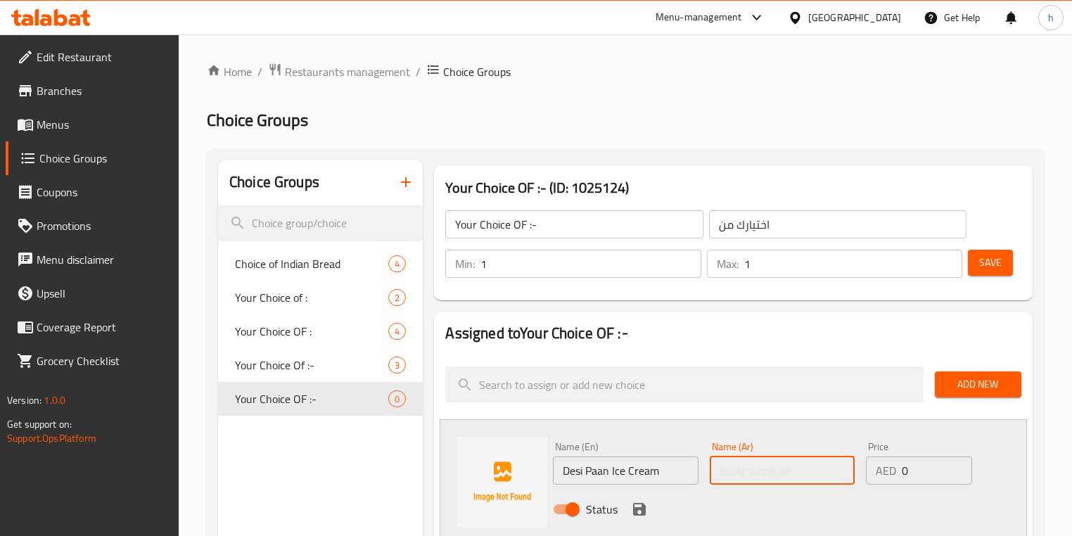
paste input "[PERSON_NAME]"
type input "[PERSON_NAME]"
click at [631, 498] on div "Status" at bounding box center [781, 509] width 469 height 38
click at [633, 507] on icon "save" at bounding box center [639, 509] width 13 height 13
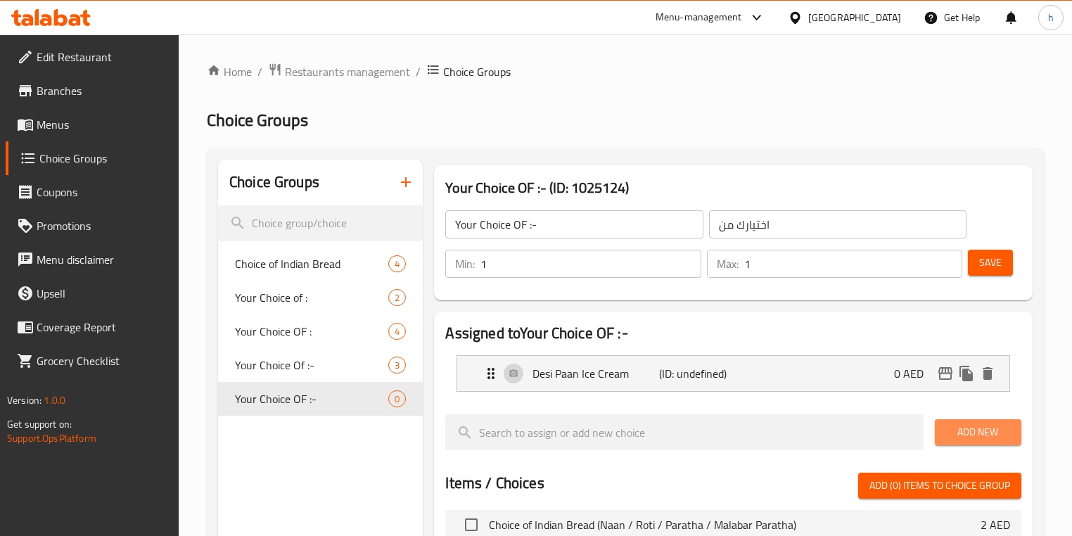
click at [963, 428] on span "Add New" at bounding box center [978, 433] width 64 height 18
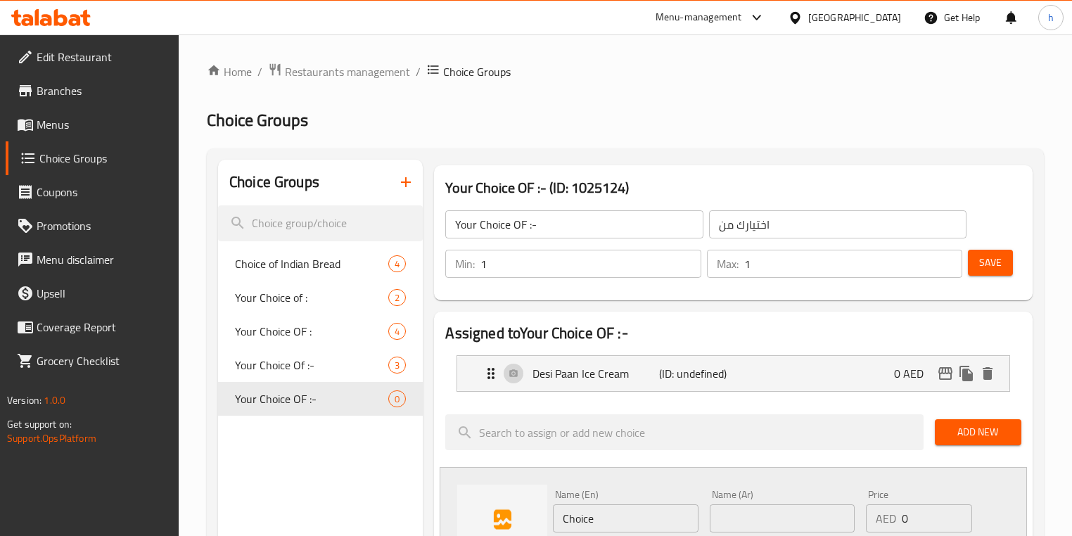
click at [631, 524] on input "Choice" at bounding box center [625, 519] width 145 height 28
paste input "oconut Ice Cream"
type input "Coconut Ice Cream"
click at [761, 514] on input "text" at bounding box center [782, 519] width 145 height 28
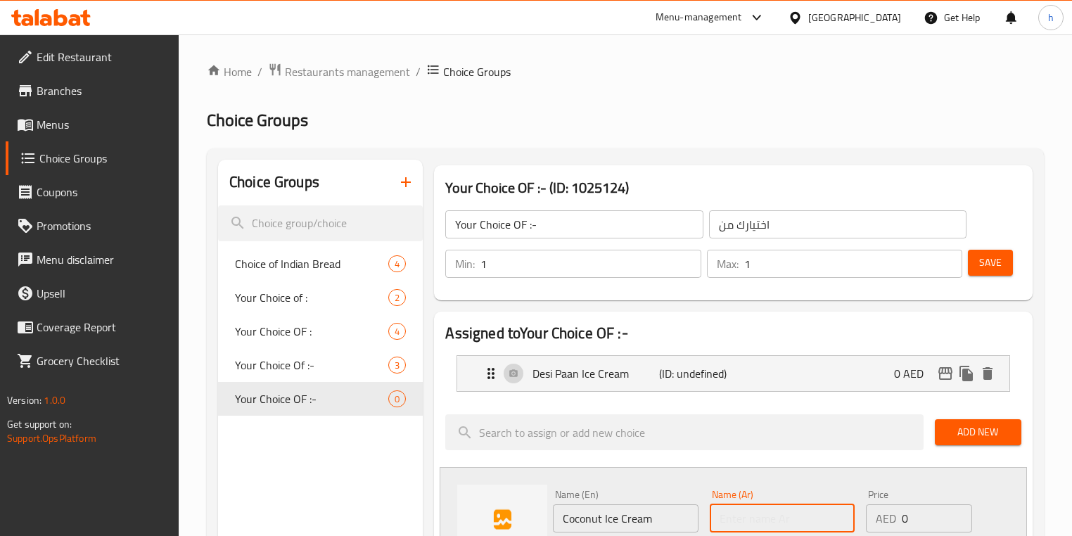
paste input "آيس كريم جوز الهند"
type input "آيس كريم جوز الهند"
click at [771, 495] on div "Name (Ar) آيس كريم جوز الهند Name (Ar)" at bounding box center [782, 511] width 145 height 43
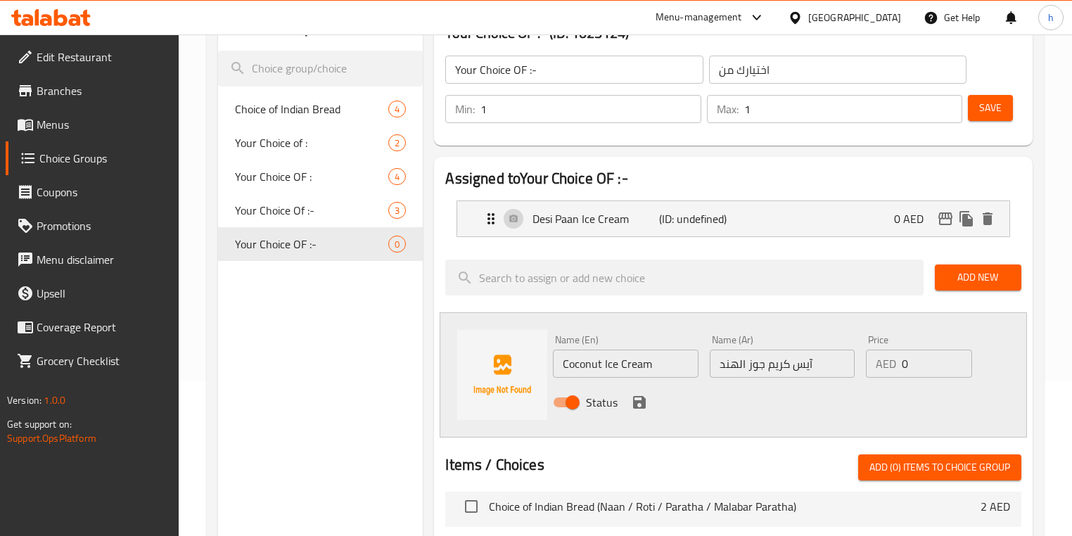
scroll to position [169, 0]
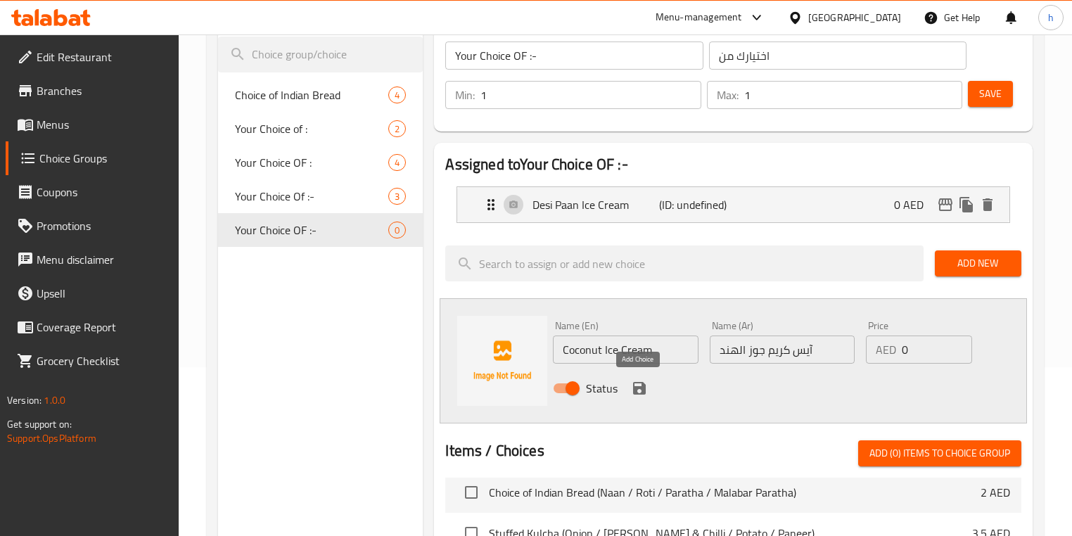
click at [638, 388] on icon "save" at bounding box center [639, 388] width 13 height 13
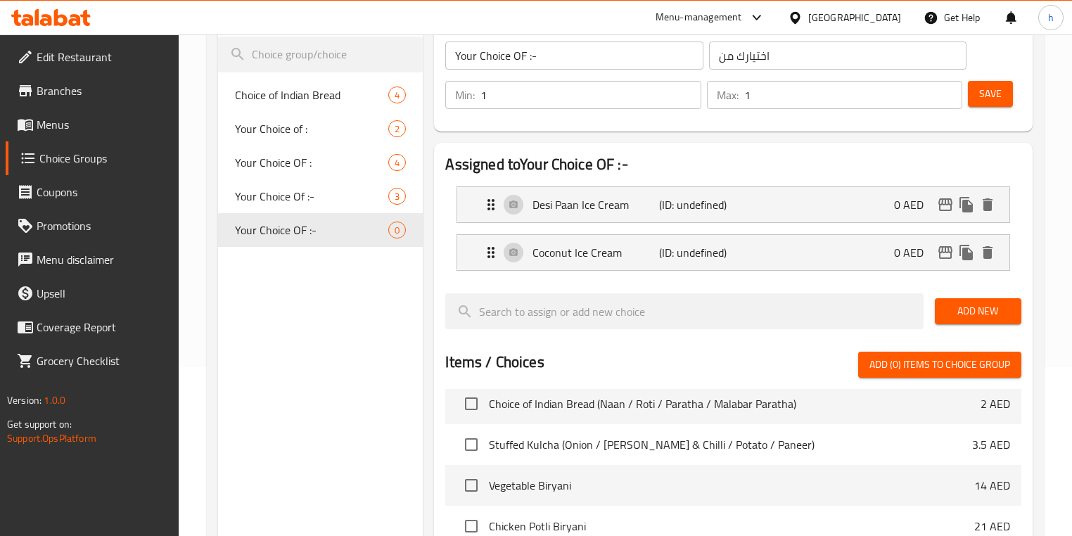
click at [987, 103] on button "Save" at bounding box center [990, 94] width 45 height 26
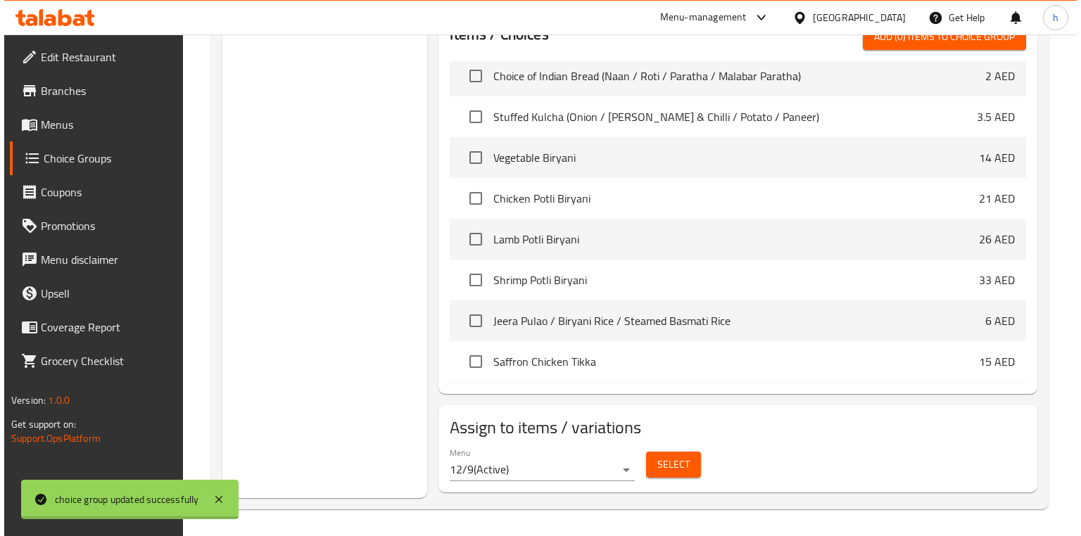
scroll to position [498, 0]
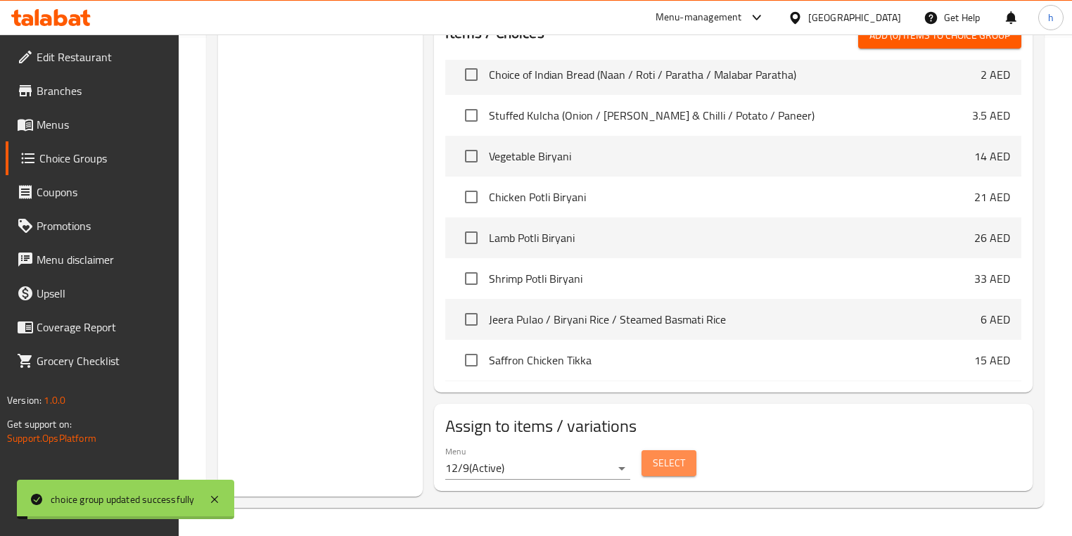
click at [671, 464] on span "Select" at bounding box center [669, 464] width 32 height 18
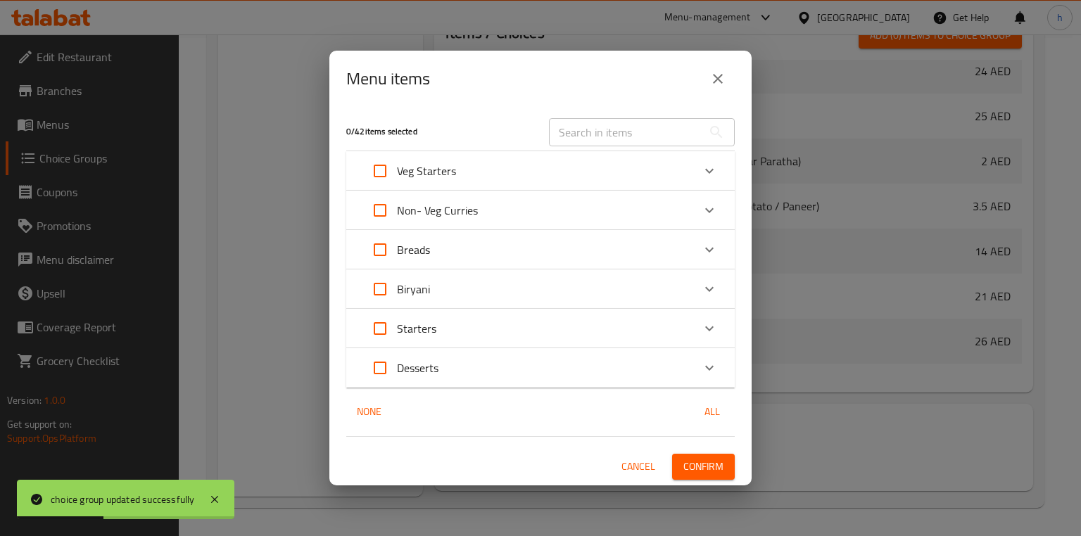
click at [565, 365] on div "Desserts" at bounding box center [527, 368] width 329 height 34
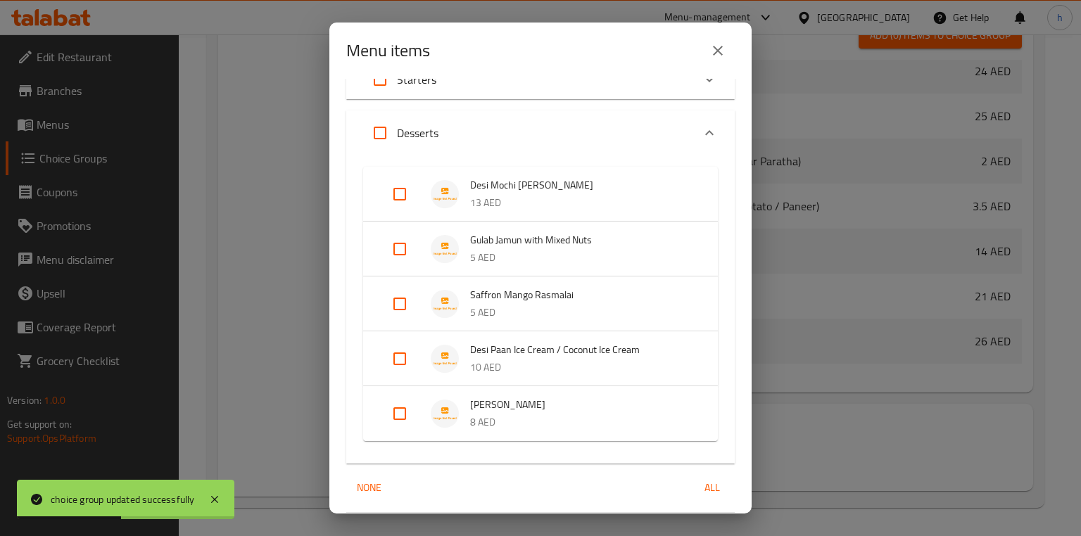
scroll to position [225, 0]
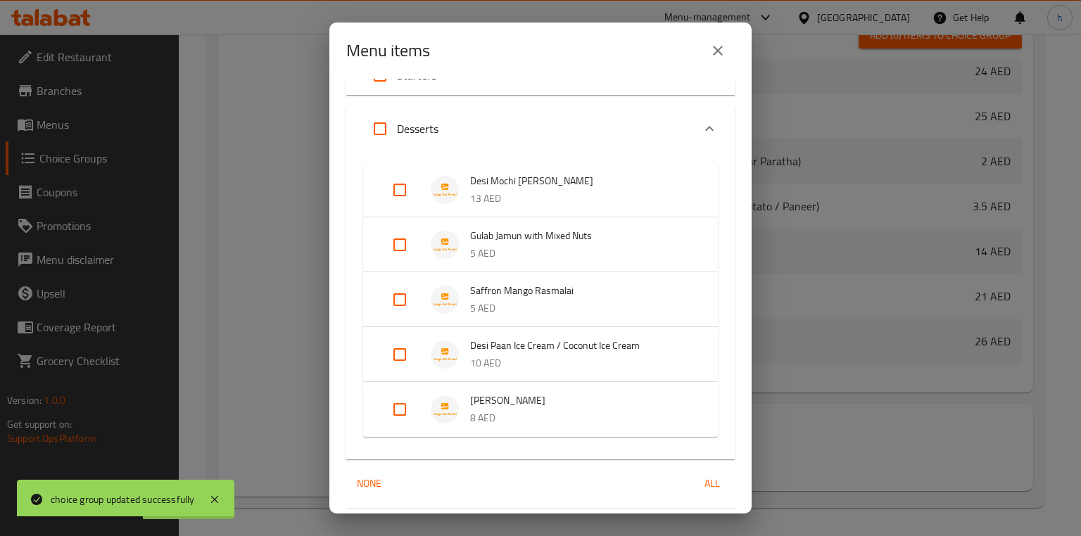
click at [396, 356] on input "Expand" at bounding box center [400, 355] width 34 height 34
checkbox input "true"
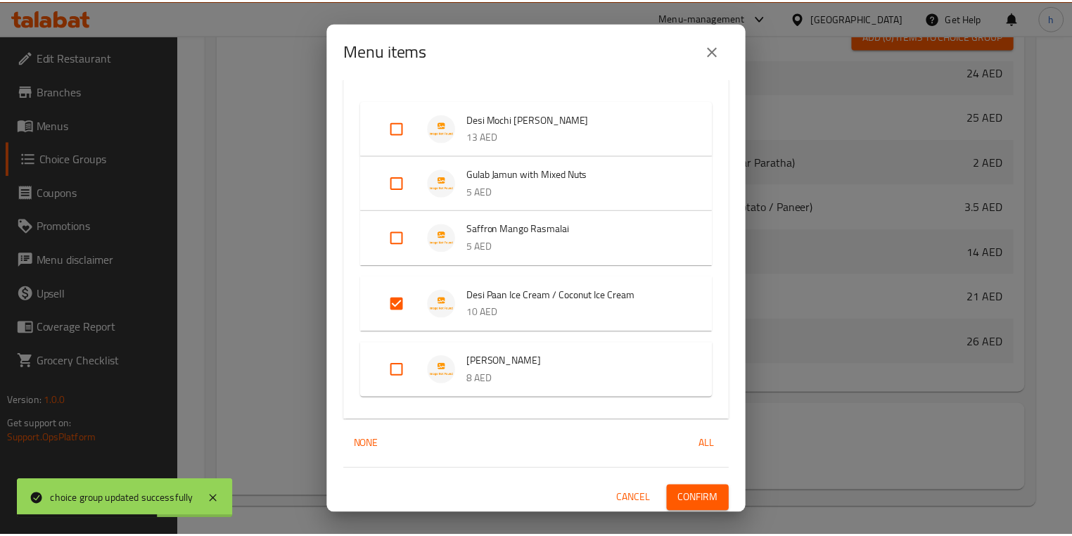
scroll to position [291, 0]
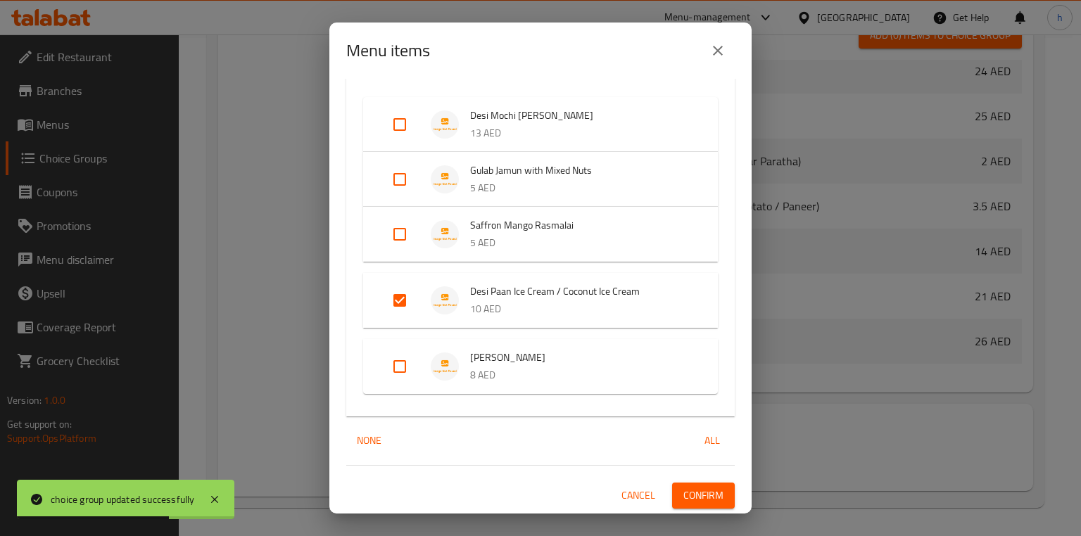
click at [701, 488] on span "Confirm" at bounding box center [703, 496] width 40 height 18
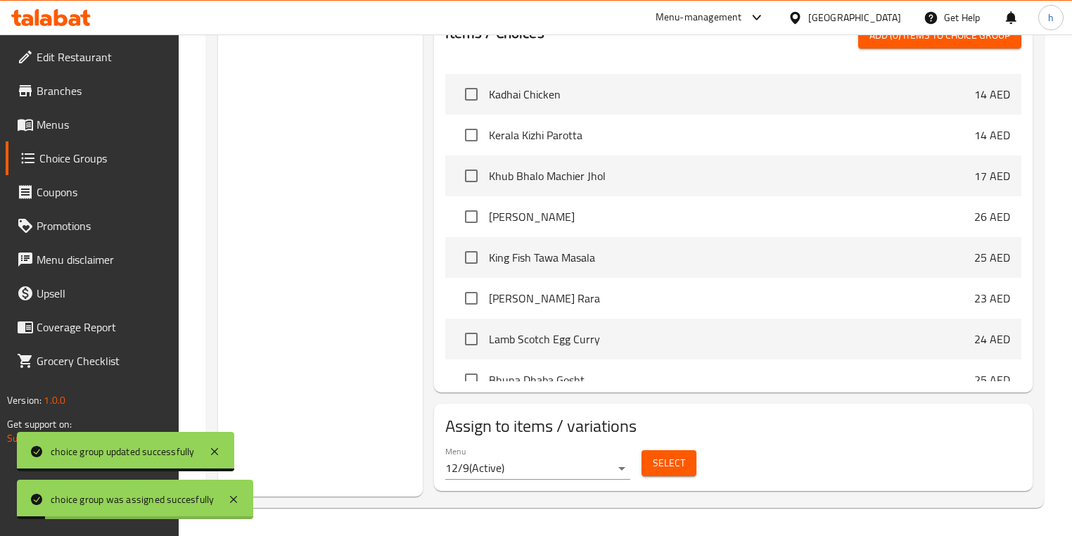
scroll to position [377, 0]
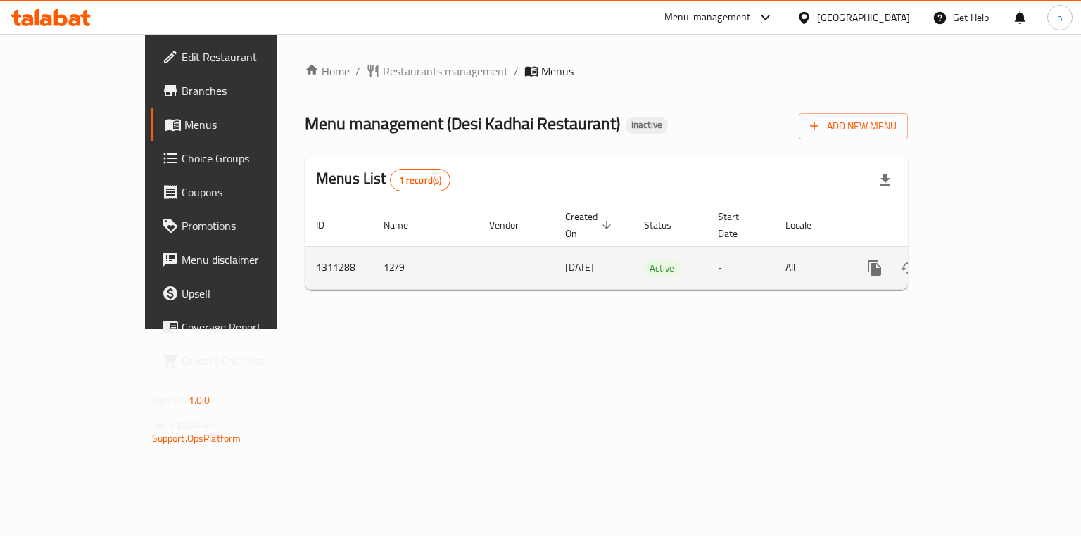
click at [984, 260] on icon "enhanced table" at bounding box center [976, 268] width 17 height 17
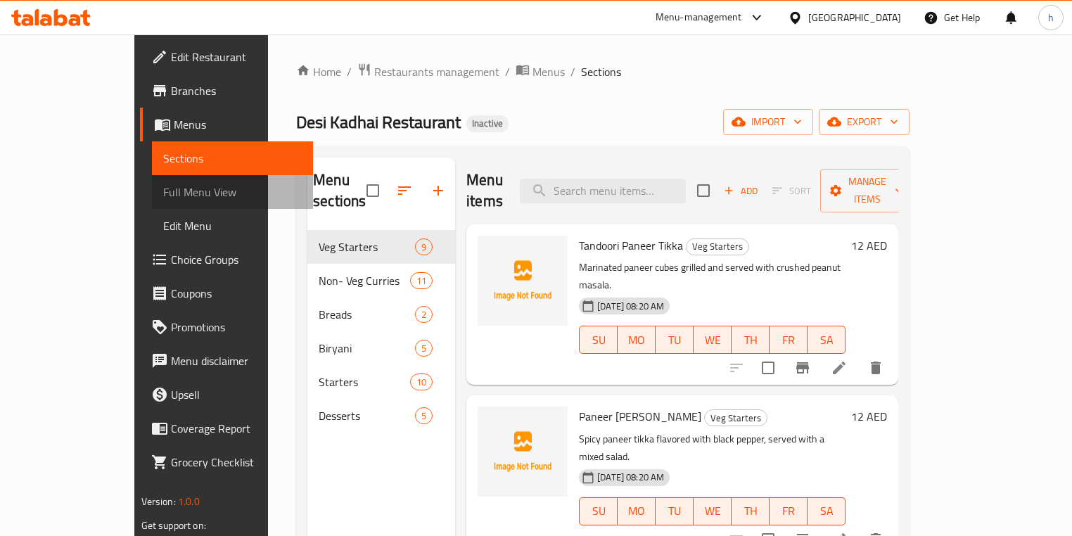
click at [163, 199] on span "Full Menu View" at bounding box center [232, 192] width 139 height 17
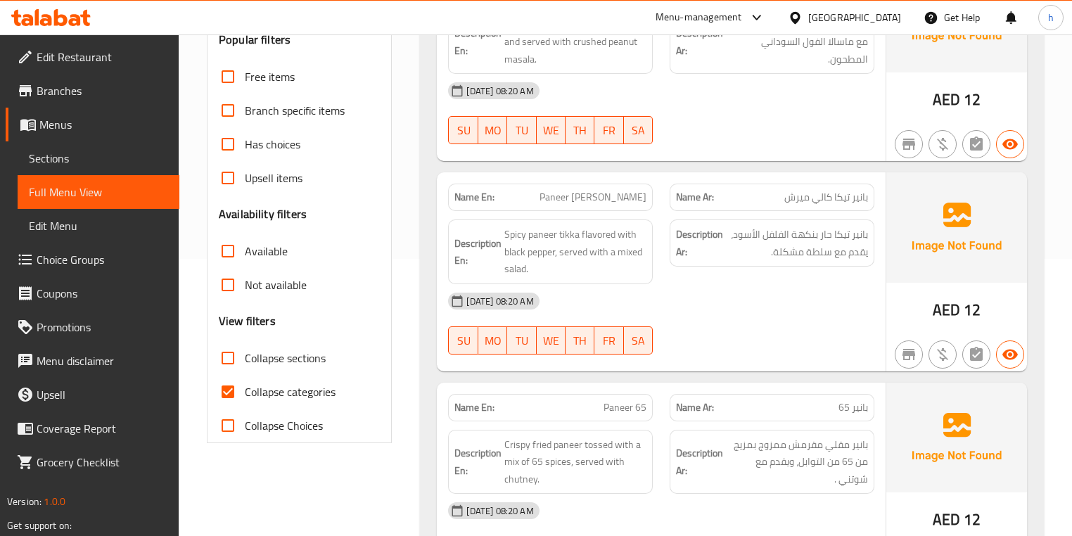
scroll to position [281, 0]
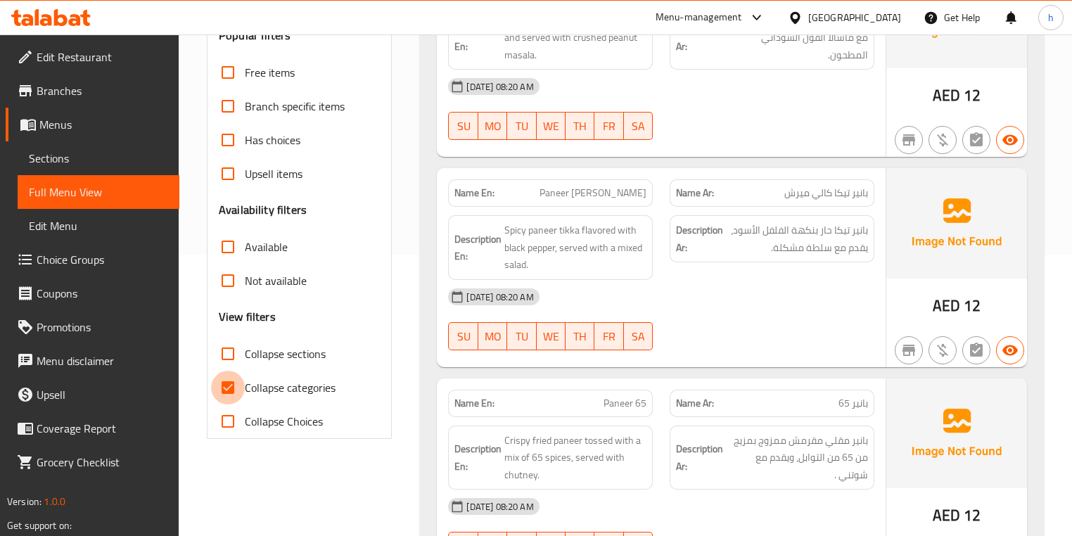
click at [228, 392] on input "Collapse categories" at bounding box center [228, 388] width 34 height 34
checkbox input "false"
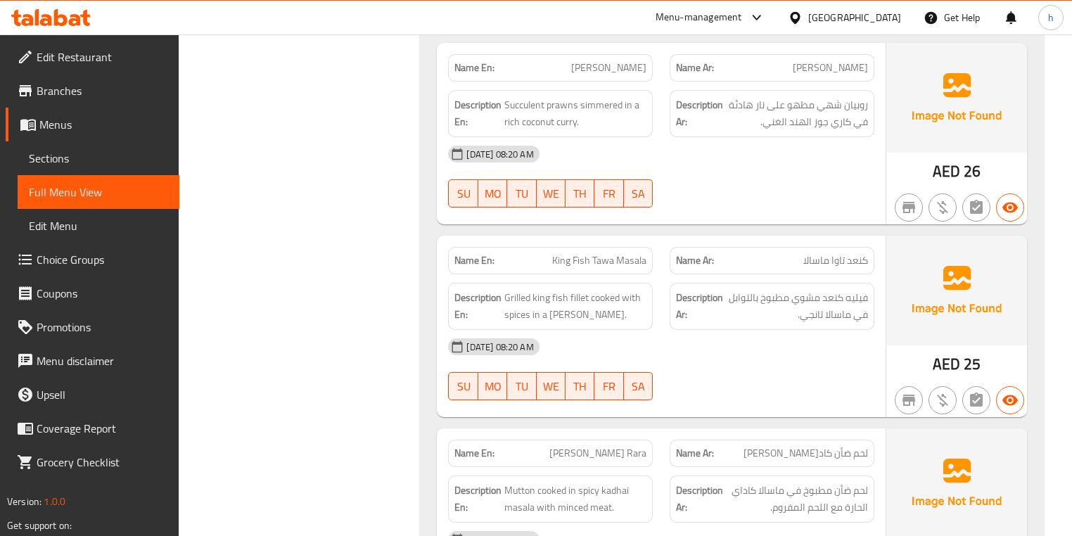
scroll to position [3322, 0]
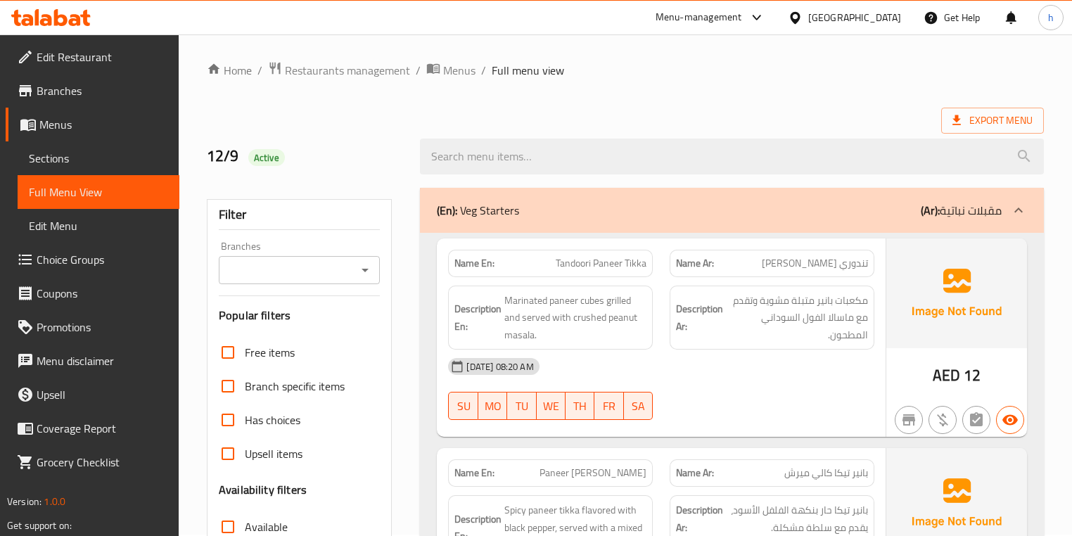
scroll to position [0, 0]
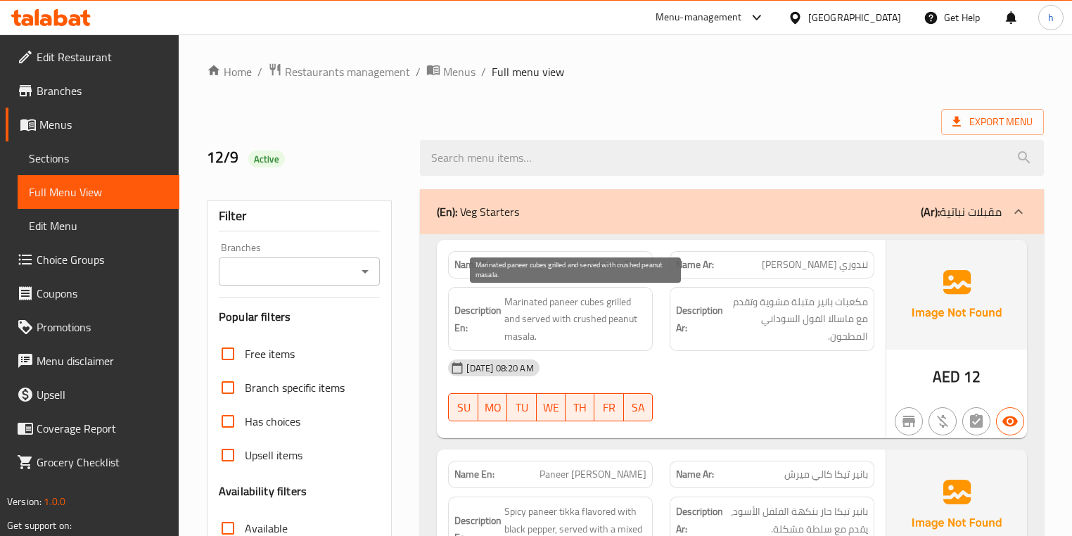
click at [588, 298] on span "Marinated paneer cubes grilled and served with crushed peanut masala." at bounding box center [576, 319] width 142 height 52
click at [552, 303] on span "Marinated paneer cubes grilled and served with crushed peanut masala." at bounding box center [576, 319] width 142 height 52
click at [528, 295] on span "Marinated paneer cubes grilled and served with crushed peanut masala." at bounding box center [576, 319] width 142 height 52
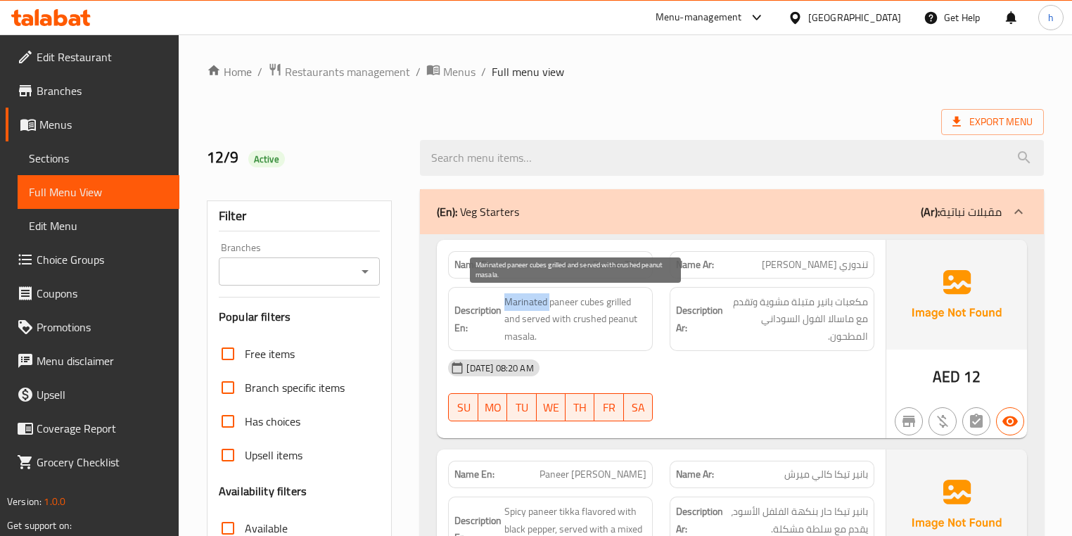
click at [528, 295] on span "Marinated paneer cubes grilled and served with crushed peanut masala." at bounding box center [576, 319] width 142 height 52
click at [618, 304] on span "Marinated paneer cubes grilled and served with crushed peanut masala." at bounding box center [576, 319] width 142 height 52
drag, startPoint x: 510, startPoint y: 321, endPoint x: 572, endPoint y: 320, distance: 61.9
click at [572, 320] on span "Marinated paneer cubes grilled and served with crushed peanut masala." at bounding box center [576, 319] width 142 height 52
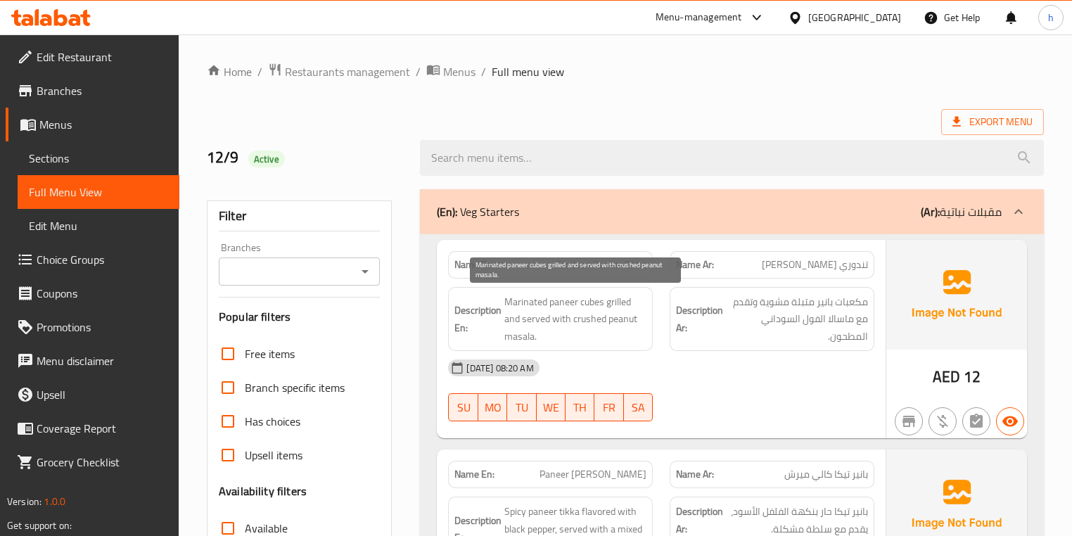
click at [588, 318] on span "Marinated paneer cubes grilled and served with crushed peanut masala." at bounding box center [576, 319] width 142 height 52
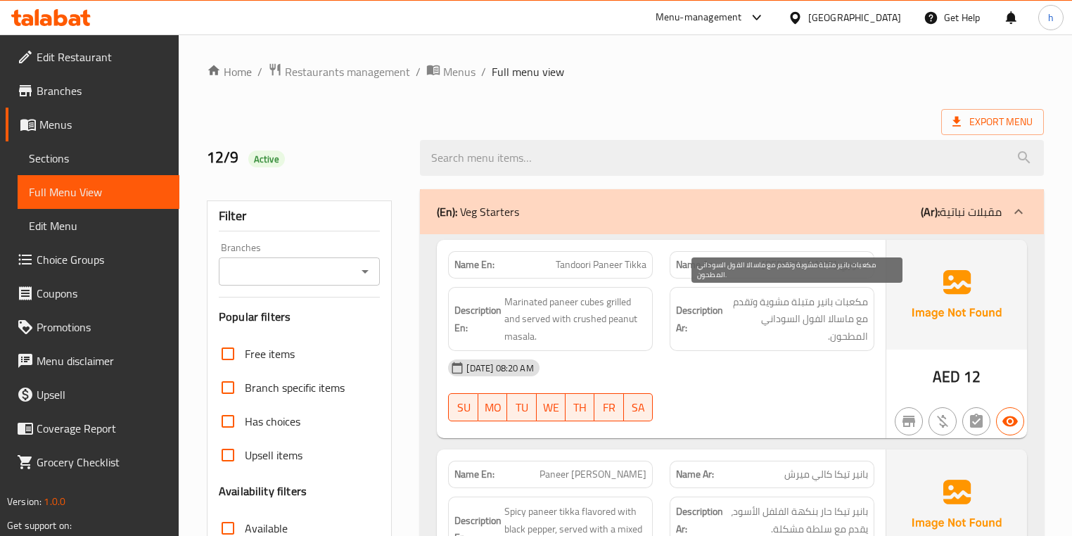
drag, startPoint x: 576, startPoint y: 317, endPoint x: 737, endPoint y: 364, distance: 168.4
click at [737, 364] on div "Name En: Tandoori Paneer Tikka Name Ar: تندوري بانير تيكا Description En: Marin…" at bounding box center [661, 339] width 448 height 199
click at [747, 343] on span "مكعبات بانير متبلة مشوية وتقدم مع ماسالا الفول السوداني المطحون." at bounding box center [797, 319] width 142 height 52
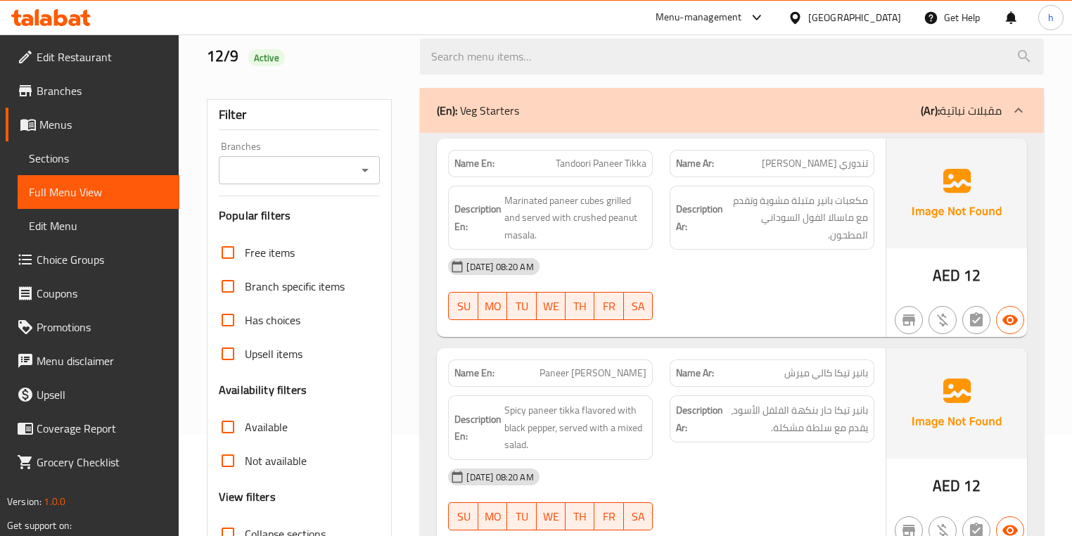
scroll to position [169, 0]
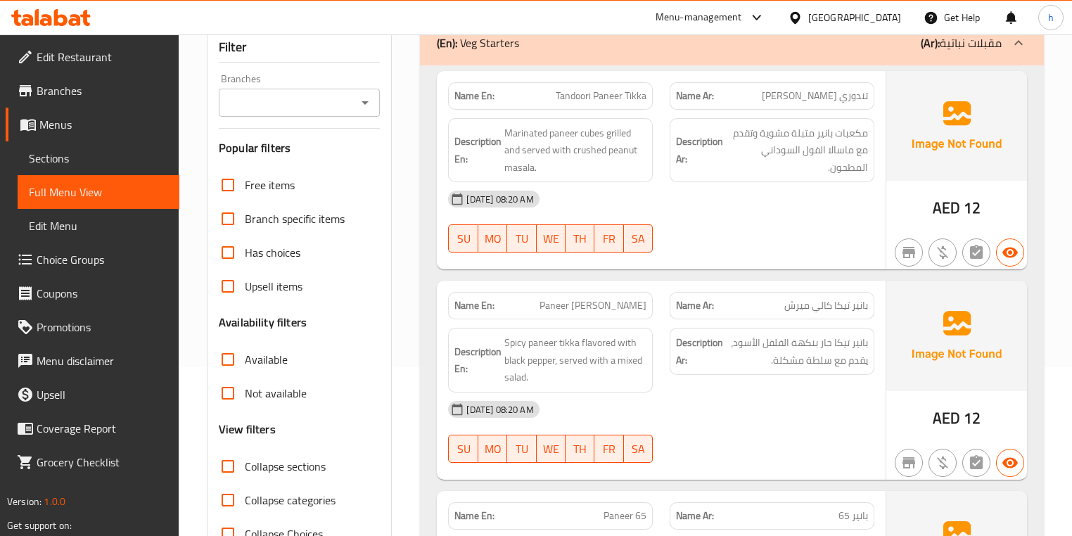
click at [559, 308] on span "Paneer [PERSON_NAME]" at bounding box center [593, 305] width 107 height 15
click at [601, 304] on span "Paneer [PERSON_NAME]" at bounding box center [593, 305] width 107 height 15
click at [628, 307] on span "Paneer [PERSON_NAME]" at bounding box center [593, 305] width 107 height 15
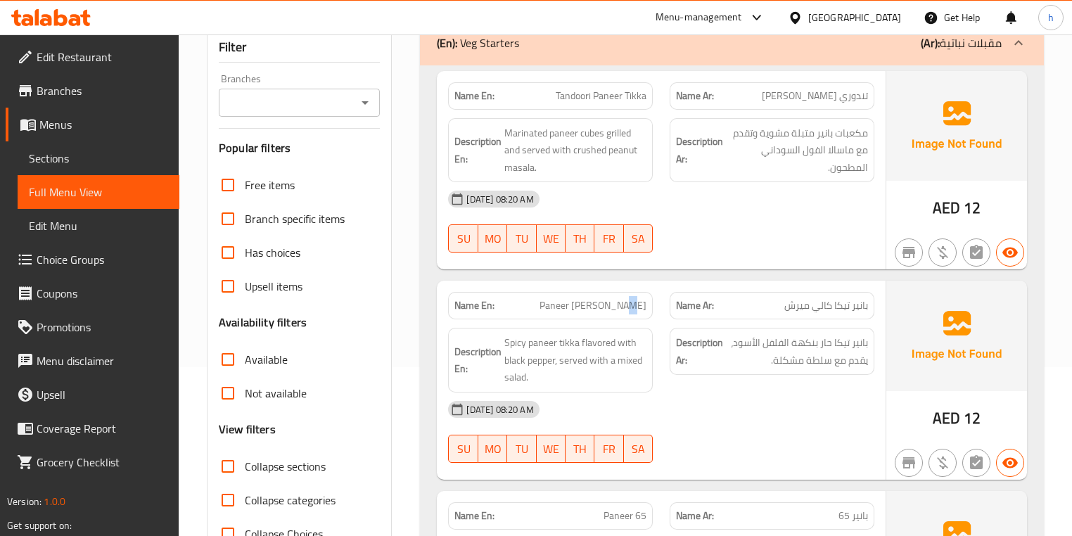
click at [628, 307] on span "Paneer [PERSON_NAME]" at bounding box center [593, 305] width 107 height 15
click at [582, 331] on div "Description En: Spicy paneer tikka flavored with black pepper, served with a mi…" at bounding box center [550, 360] width 205 height 65
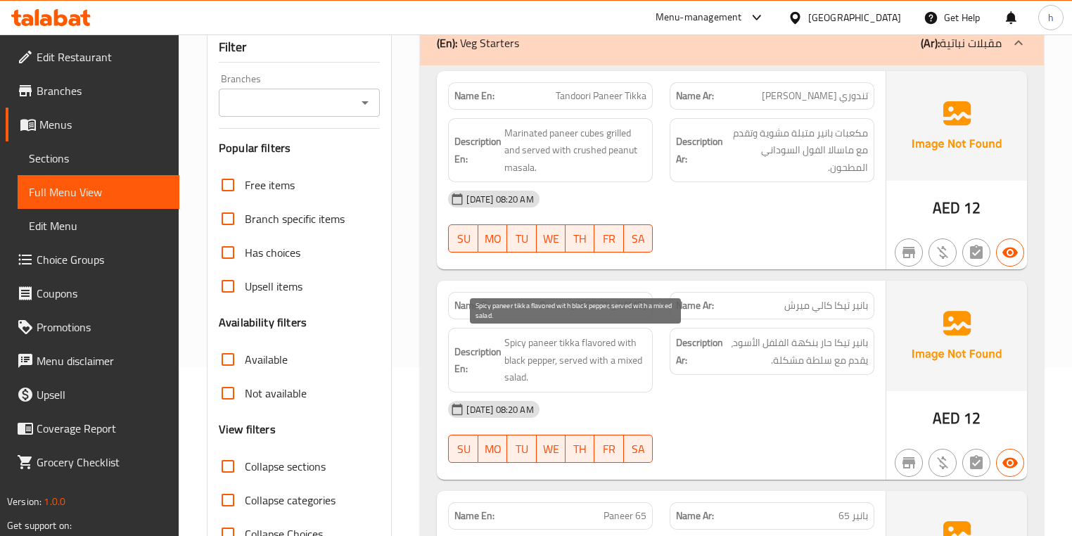
click at [519, 342] on span "Spicy paneer tikka flavored with black pepper, served with a mixed salad." at bounding box center [576, 360] width 142 height 52
click at [540, 346] on span "Spicy paneer tikka flavored with black pepper, served with a mixed salad." at bounding box center [576, 360] width 142 height 52
click at [560, 346] on span "Spicy paneer tikka flavored with black pepper, served with a mixed salad." at bounding box center [576, 360] width 142 height 52
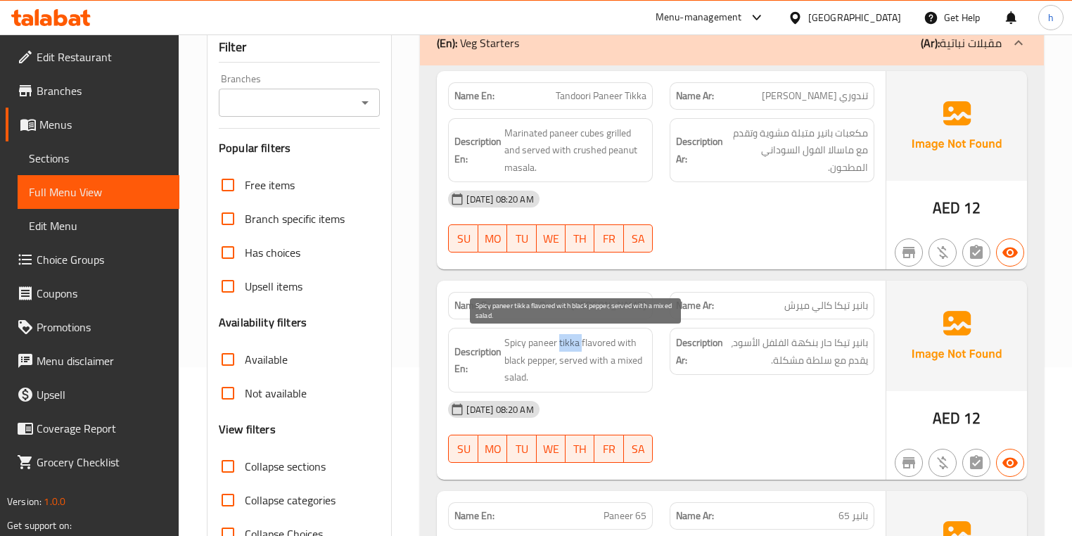
click at [560, 346] on span "Spicy paneer tikka flavored with black pepper, served with a mixed salad." at bounding box center [576, 360] width 142 height 52
click at [582, 338] on span "Spicy paneer tikka flavored with black pepper, served with a mixed salad." at bounding box center [576, 360] width 142 height 52
click at [628, 340] on span "Spicy paneer tikka flavored with black pepper, served with a mixed salad." at bounding box center [576, 360] width 142 height 52
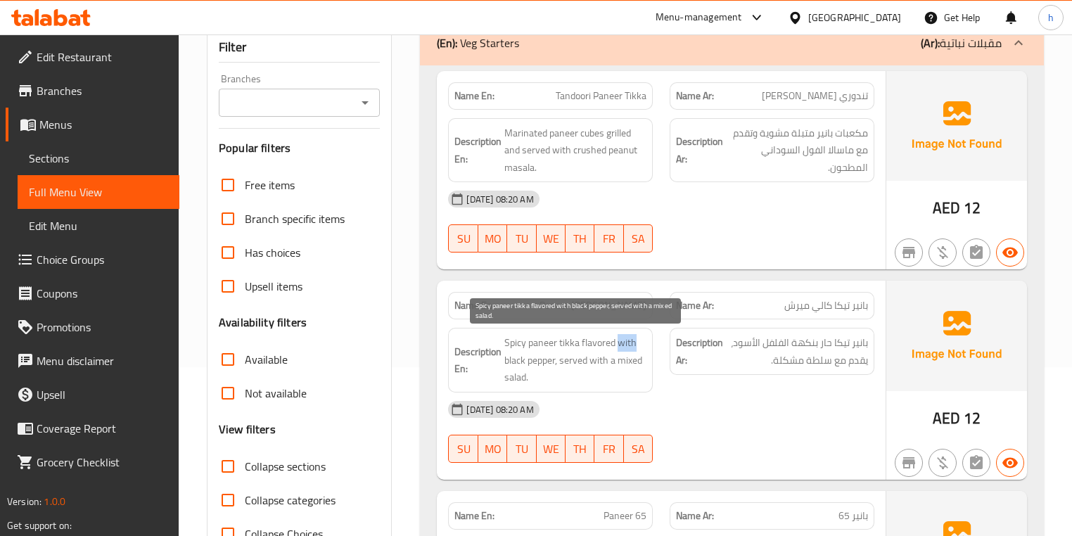
click at [628, 340] on span "Spicy paneer tikka flavored with black pepper, served with a mixed salad." at bounding box center [576, 360] width 142 height 52
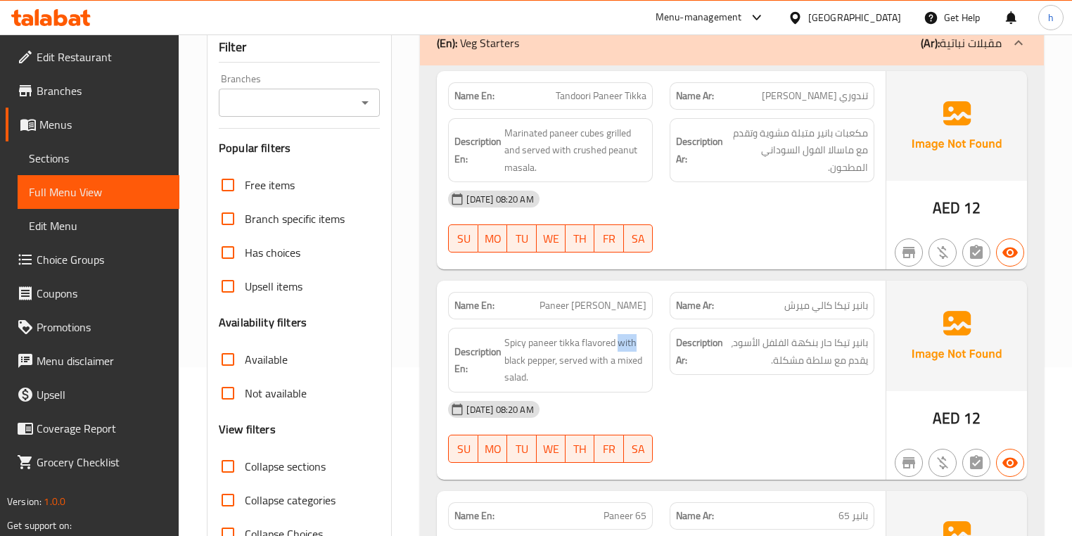
drag, startPoint x: 572, startPoint y: 361, endPoint x: 678, endPoint y: 396, distance: 111.9
click at [678, 396] on div "Name En: Paneer Tikka Kalimirch Name Ar: بانير تيكا كالي ميرش Description En: S…" at bounding box center [661, 380] width 448 height 199
click at [737, 396] on div "[DATE] 08:20 AM" at bounding box center [661, 410] width 443 height 34
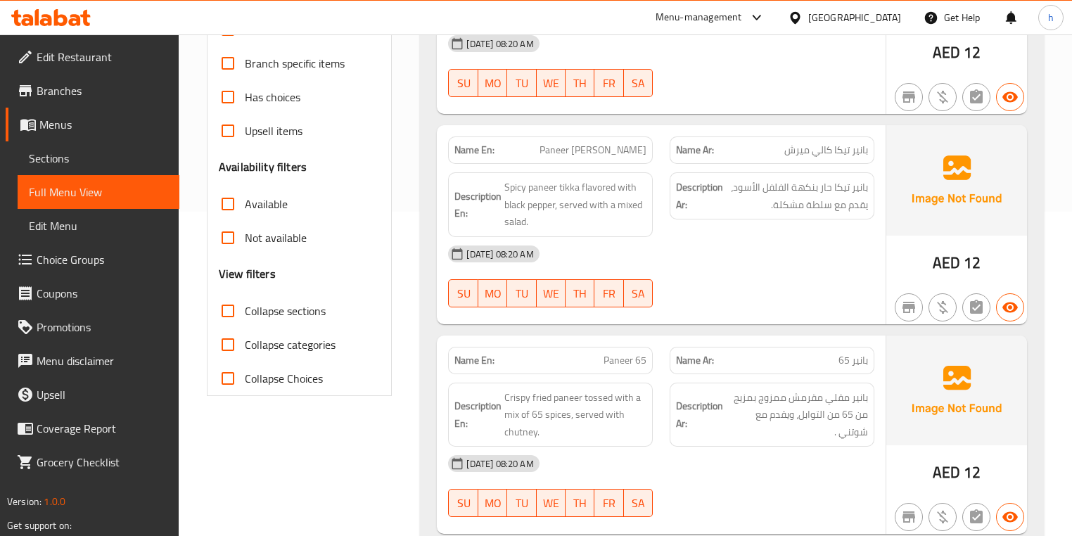
scroll to position [394, 0]
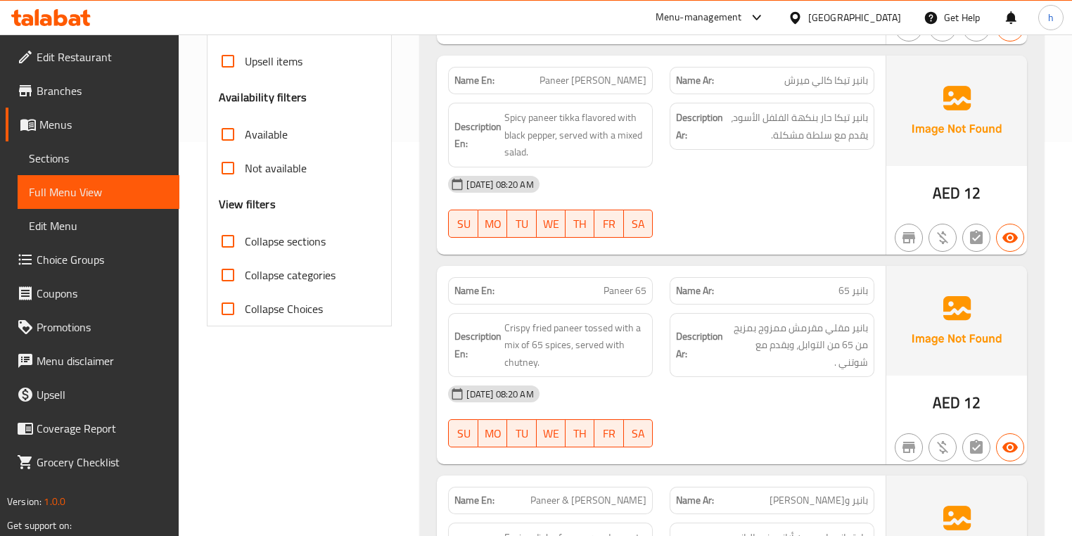
click at [639, 291] on span "Paneer 65" at bounding box center [625, 291] width 43 height 15
click at [626, 334] on span "Crispy fried paneer tossed with a mix of 65 spices, served with chutney." at bounding box center [576, 345] width 142 height 52
click at [553, 327] on span "Crispy fried paneer tossed with a mix of 65 spices, served with chutney." at bounding box center [576, 345] width 142 height 52
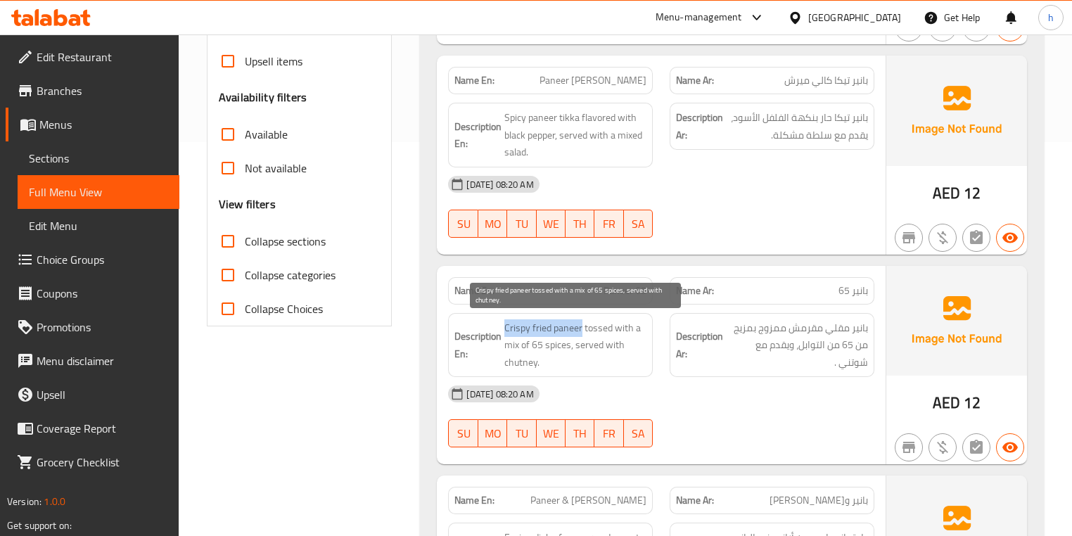
drag, startPoint x: 504, startPoint y: 327, endPoint x: 582, endPoint y: 327, distance: 78.1
click at [582, 327] on span "Crispy fried paneer tossed with a mix of 65 spices, served with chutney." at bounding box center [576, 345] width 142 height 52
click at [602, 327] on span "Crispy fried paneer tossed with a mix of 65 spices, served with chutney." at bounding box center [576, 345] width 142 height 52
drag, startPoint x: 623, startPoint y: 327, endPoint x: 566, endPoint y: 350, distance: 62.2
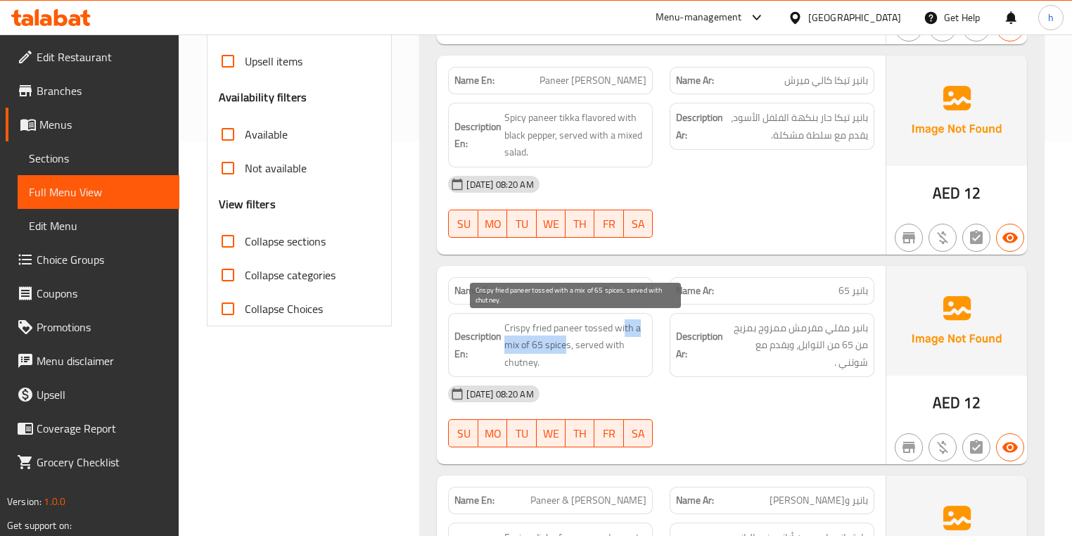
click at [566, 350] on span "Crispy fried paneer tossed with a mix of 65 spices, served with chutney." at bounding box center [576, 345] width 142 height 52
drag, startPoint x: 604, startPoint y: 342, endPoint x: 628, endPoint y: 357, distance: 28.1
click at [628, 357] on span "Crispy fried paneer tossed with a mix of 65 spices, served with chutney." at bounding box center [576, 345] width 142 height 52
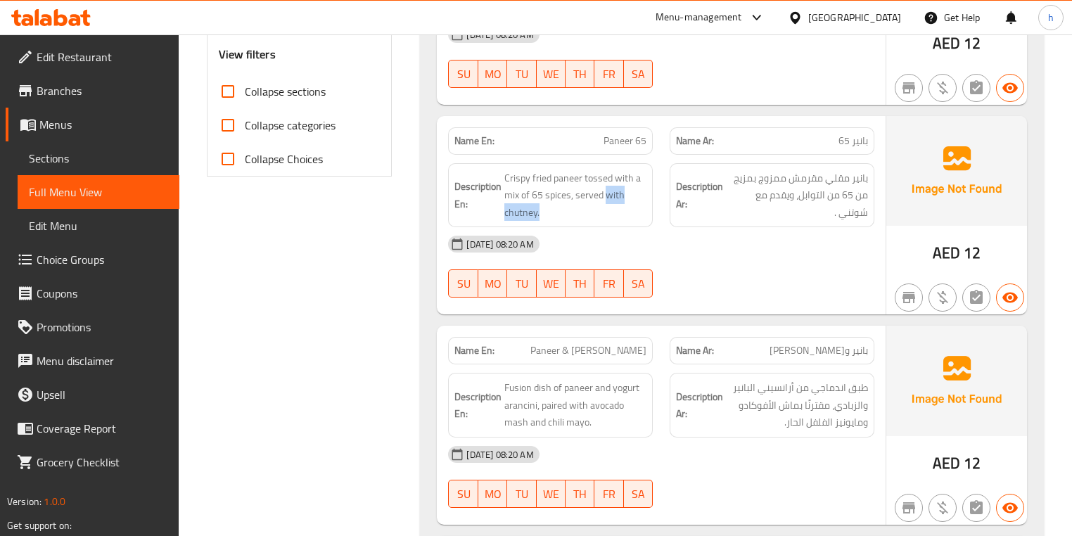
scroll to position [563, 0]
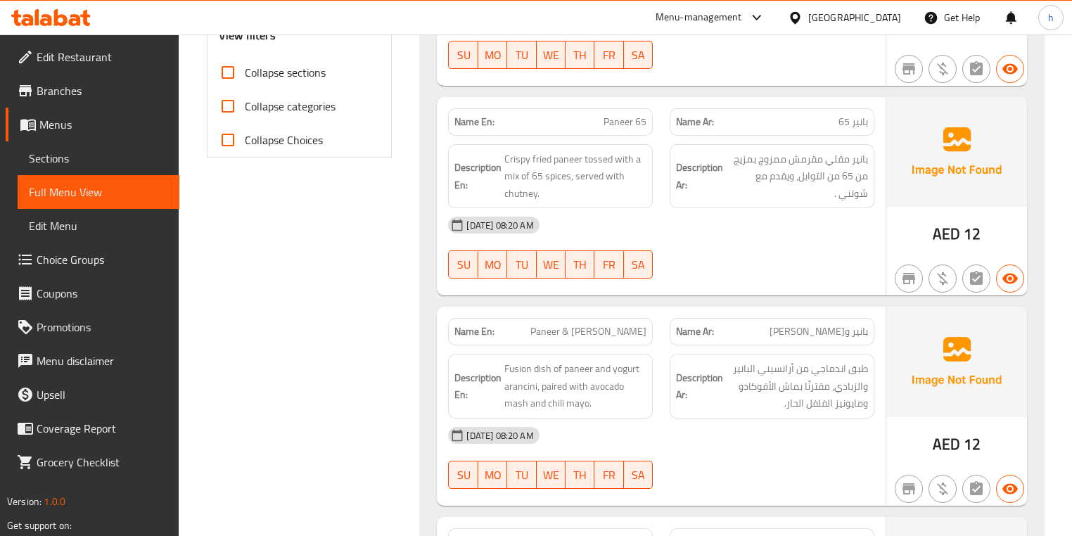
click at [580, 339] on div "Name En: Paneer & Dahi Arancino" at bounding box center [550, 331] width 205 height 27
click at [569, 329] on span "Paneer & [PERSON_NAME]" at bounding box center [589, 331] width 116 height 15
click at [602, 332] on span "Paneer & [PERSON_NAME]" at bounding box center [589, 331] width 116 height 15
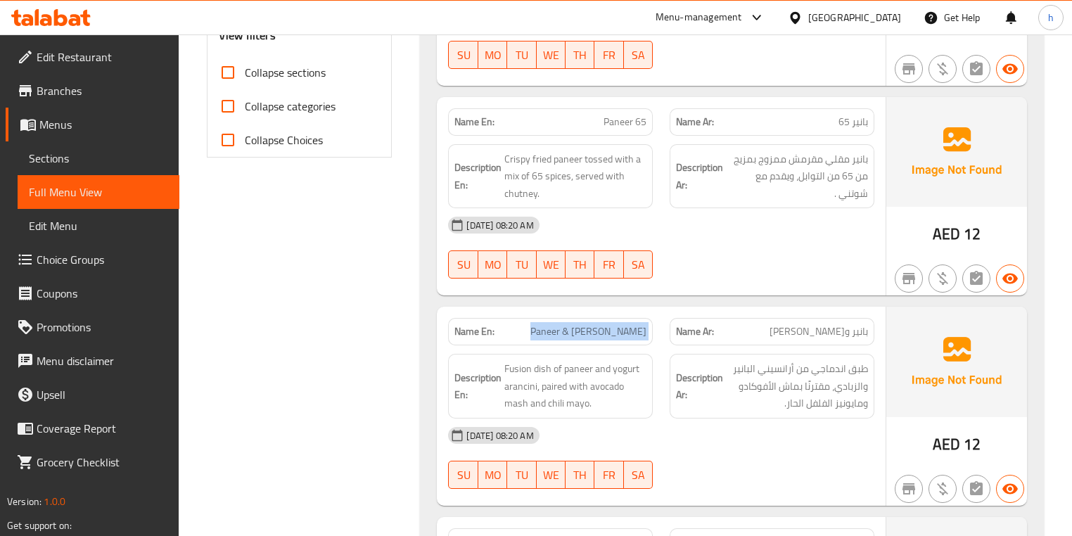
click at [602, 332] on span "Paneer & [PERSON_NAME]" at bounding box center [589, 331] width 116 height 15
click at [633, 335] on span "Paneer & [PERSON_NAME]" at bounding box center [589, 331] width 116 height 15
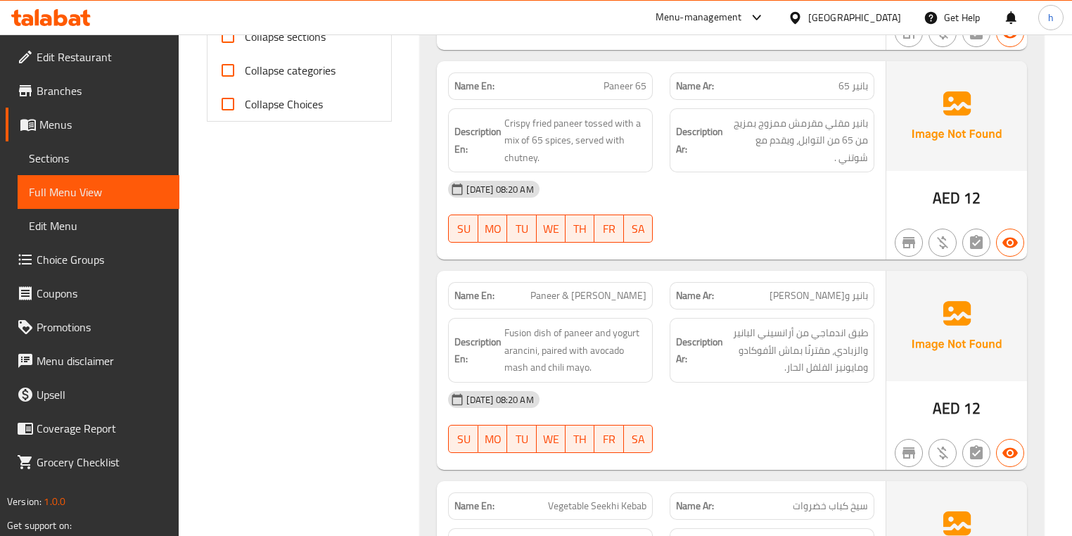
scroll to position [619, 0]
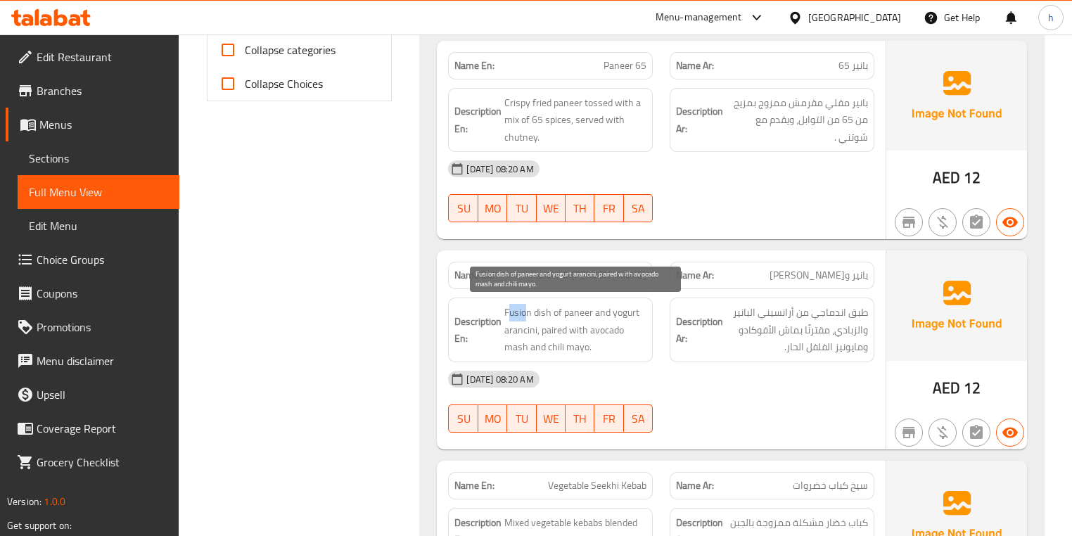
drag, startPoint x: 509, startPoint y: 310, endPoint x: 526, endPoint y: 311, distance: 16.9
click at [526, 311] on span "Fusion dish of paneer and yogurt arancini, paired with avocado mash and chili m…" at bounding box center [576, 330] width 142 height 52
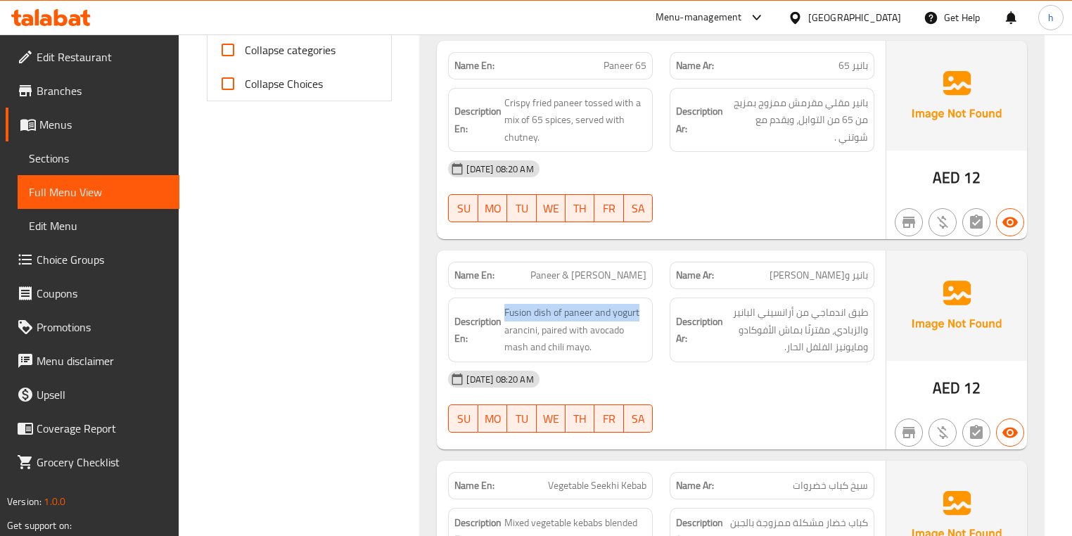
drag, startPoint x: 639, startPoint y: 314, endPoint x: 504, endPoint y: 309, distance: 135.2
click at [504, 309] on h6 "Description En: Fusion dish of paneer and yogurt arancini, paired with avocado …" at bounding box center [551, 330] width 192 height 52
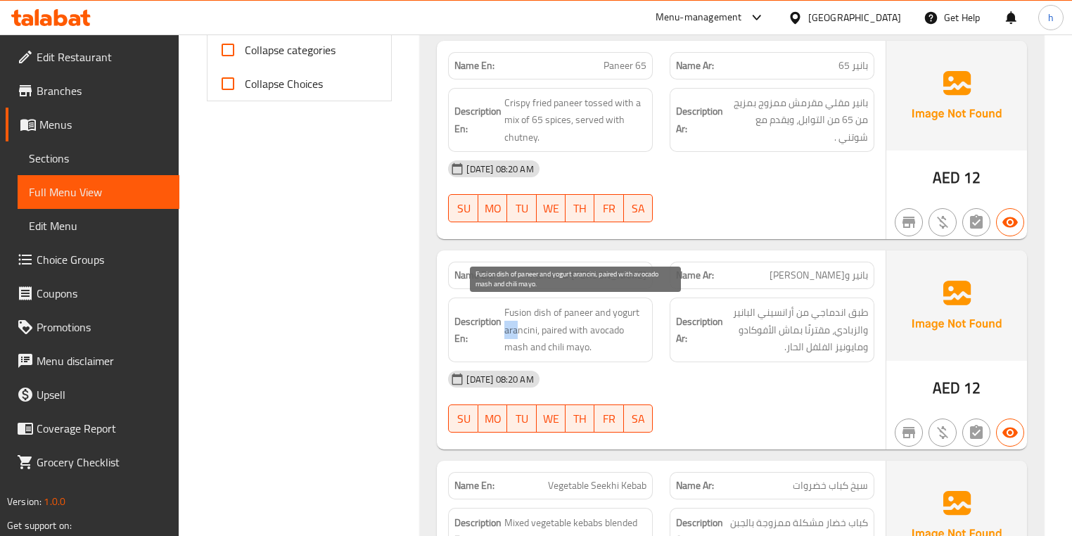
drag, startPoint x: 503, startPoint y: 325, endPoint x: 520, endPoint y: 327, distance: 16.9
click at [517, 327] on h6 "Description En: Fusion dish of paneer and yogurt arancini, paired with avocado …" at bounding box center [551, 330] width 192 height 52
drag, startPoint x: 549, startPoint y: 330, endPoint x: 571, endPoint y: 330, distance: 21.8
click at [571, 330] on span "Fusion dish of paneer and yogurt arancini, paired with avocado mash and chili m…" at bounding box center [576, 330] width 142 height 52
drag, startPoint x: 608, startPoint y: 329, endPoint x: 543, endPoint y: 344, distance: 66.6
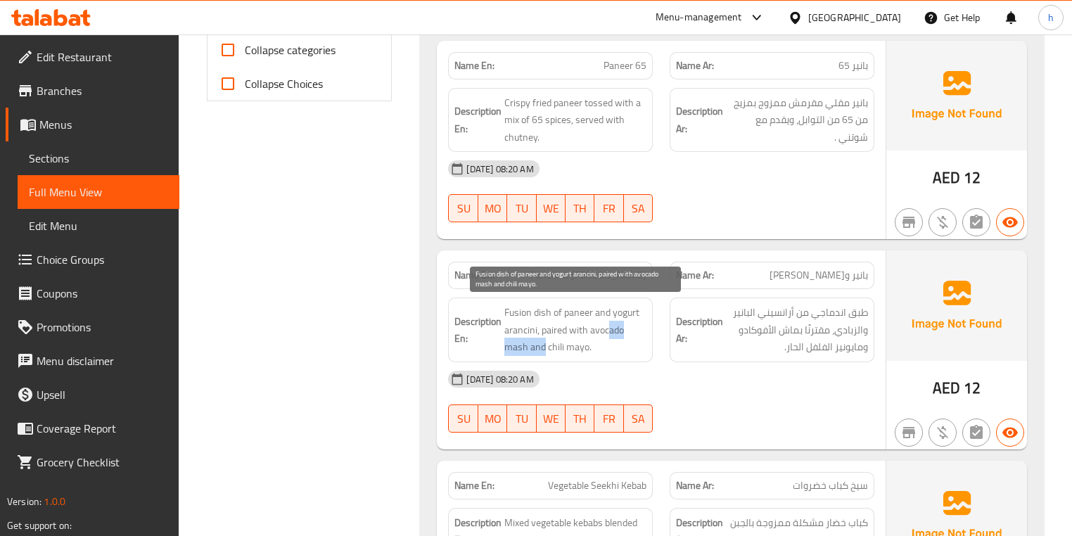
click at [543, 344] on span "Fusion dish of paneer and yogurt arancini, paired with avocado mash and chili m…" at bounding box center [576, 330] width 142 height 52
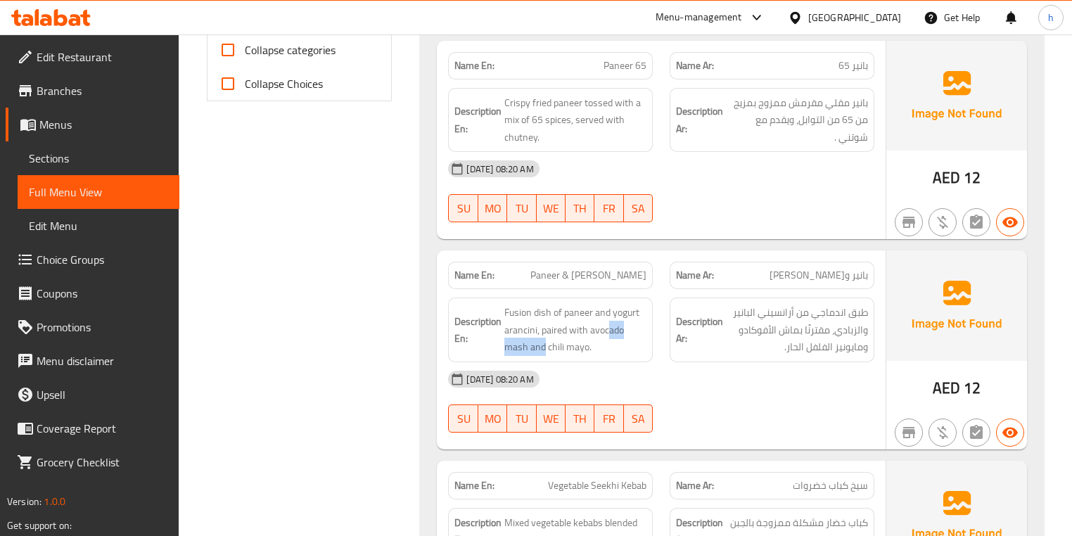
drag, startPoint x: 557, startPoint y: 344, endPoint x: 597, endPoint y: 360, distance: 42.3
click at [597, 360] on div "Name En: Paneer & Dahi Arancino Name Ar: بانير وداهي أرانشينو Description En: F…" at bounding box center [661, 350] width 448 height 199
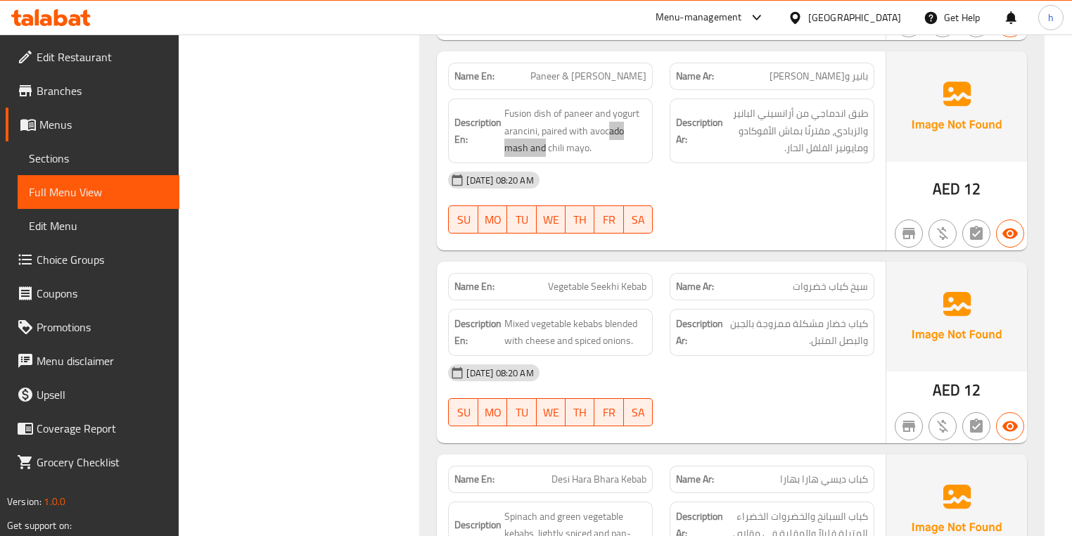
scroll to position [844, 0]
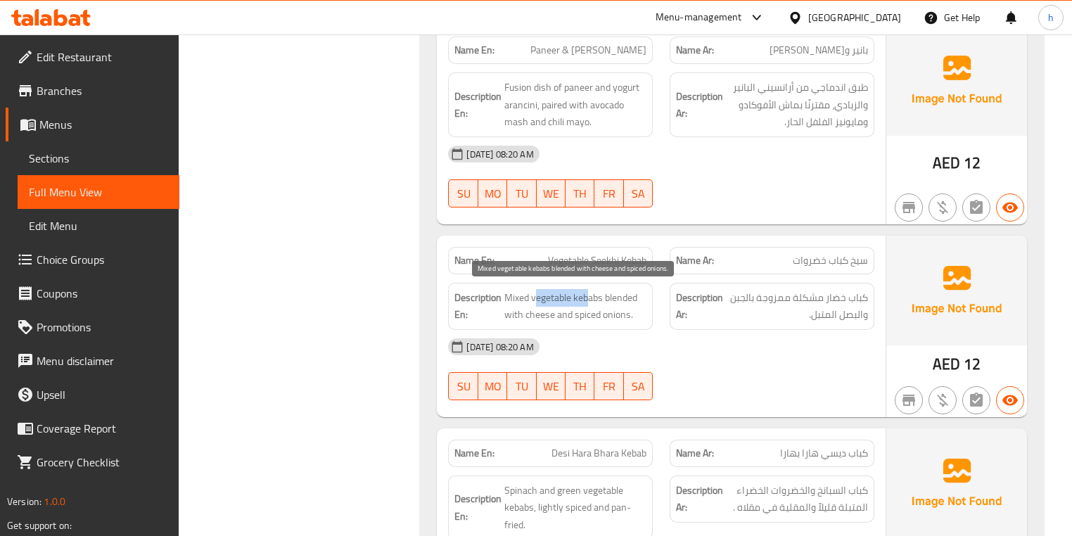
drag, startPoint x: 587, startPoint y: 296, endPoint x: 536, endPoint y: 292, distance: 51.5
click at [536, 292] on span "Mixed vegetable kebabs blended with cheese and spiced onions." at bounding box center [576, 306] width 142 height 34
drag, startPoint x: 595, startPoint y: 303, endPoint x: 548, endPoint y: 316, distance: 48.1
click at [548, 316] on span "Mixed vegetable kebabs blended with cheese and spiced onions." at bounding box center [576, 306] width 142 height 34
drag, startPoint x: 565, startPoint y: 315, endPoint x: 634, endPoint y: 324, distance: 69.6
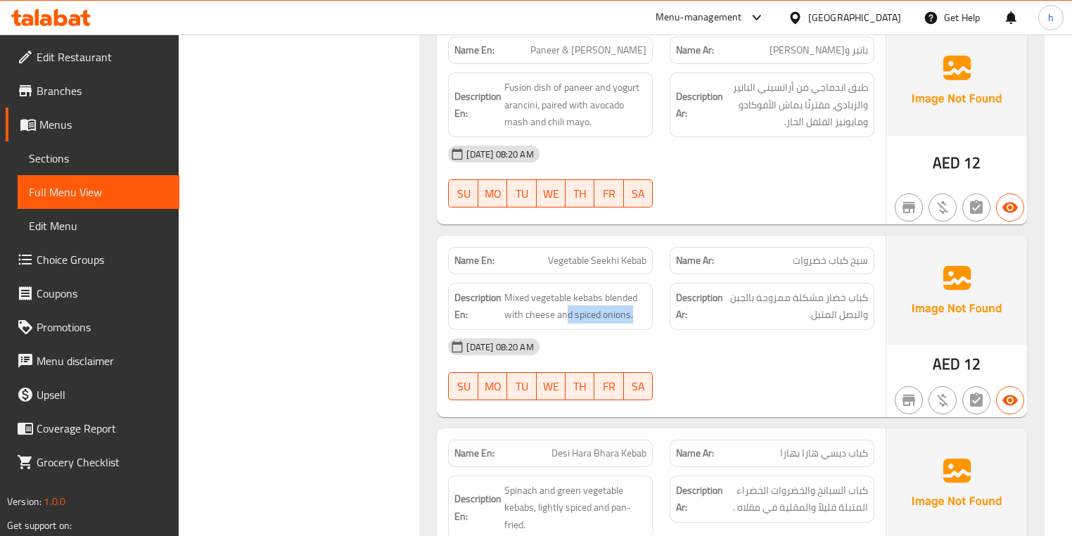
click at [634, 324] on div "Description En: Mixed vegetable kebabs blended with cheese and spiced onions." at bounding box center [550, 306] width 205 height 47
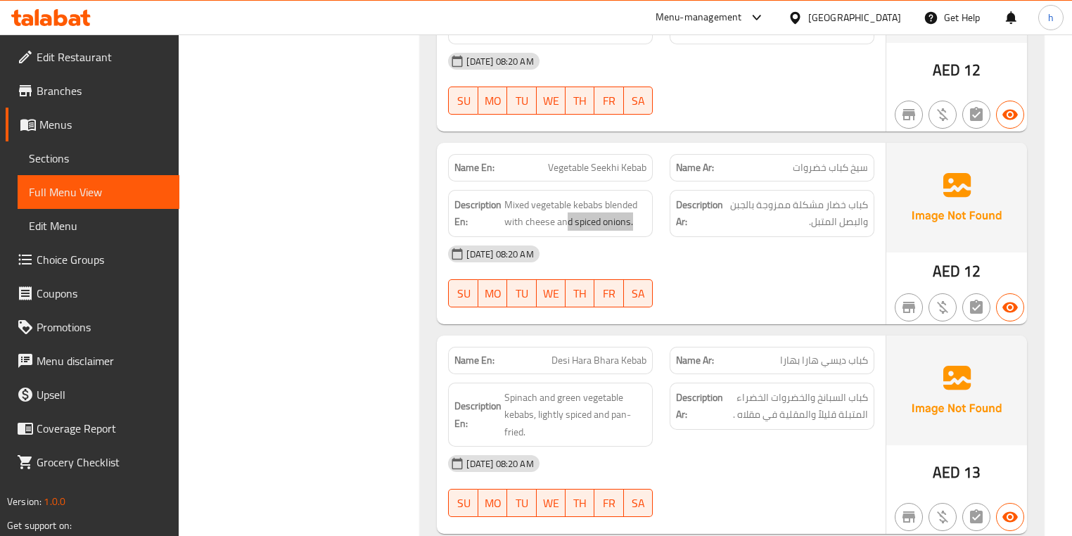
scroll to position [957, 0]
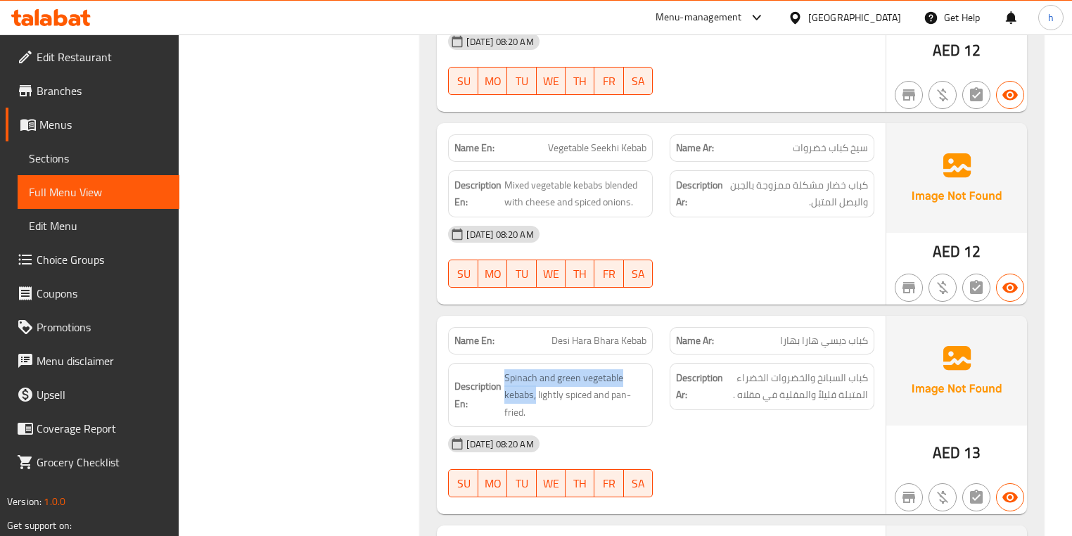
drag, startPoint x: 536, startPoint y: 384, endPoint x: 504, endPoint y: 371, distance: 34.4
click at [504, 371] on h6 "Description En: Spinach and green vegetable kebabs, lightly spiced and pan-frie…" at bounding box center [551, 395] width 192 height 52
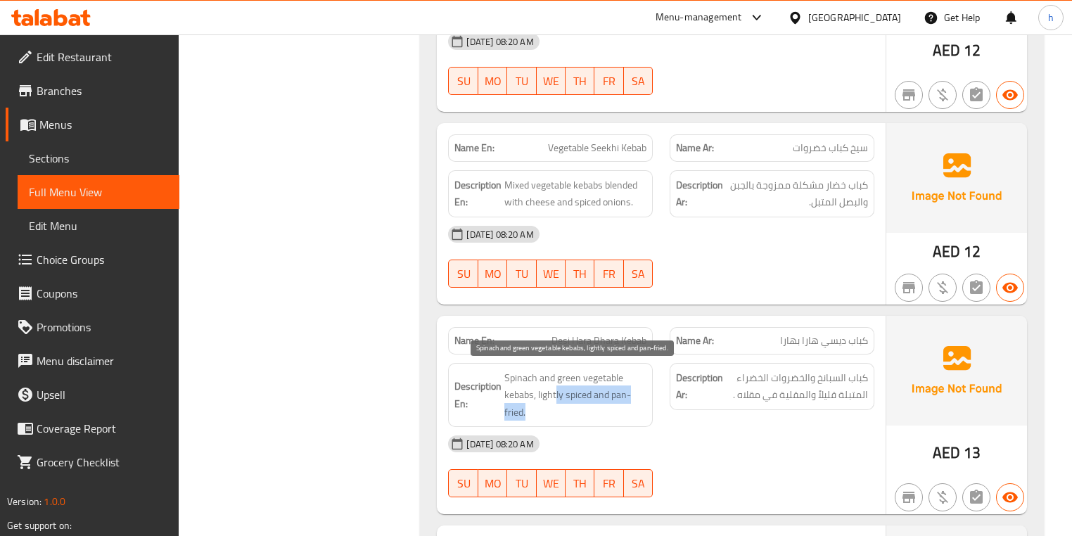
drag, startPoint x: 557, startPoint y: 395, endPoint x: 621, endPoint y: 403, distance: 64.5
click at [621, 403] on span "Spinach and green vegetable kebabs, lightly spiced and pan-fried." at bounding box center [576, 395] width 142 height 52
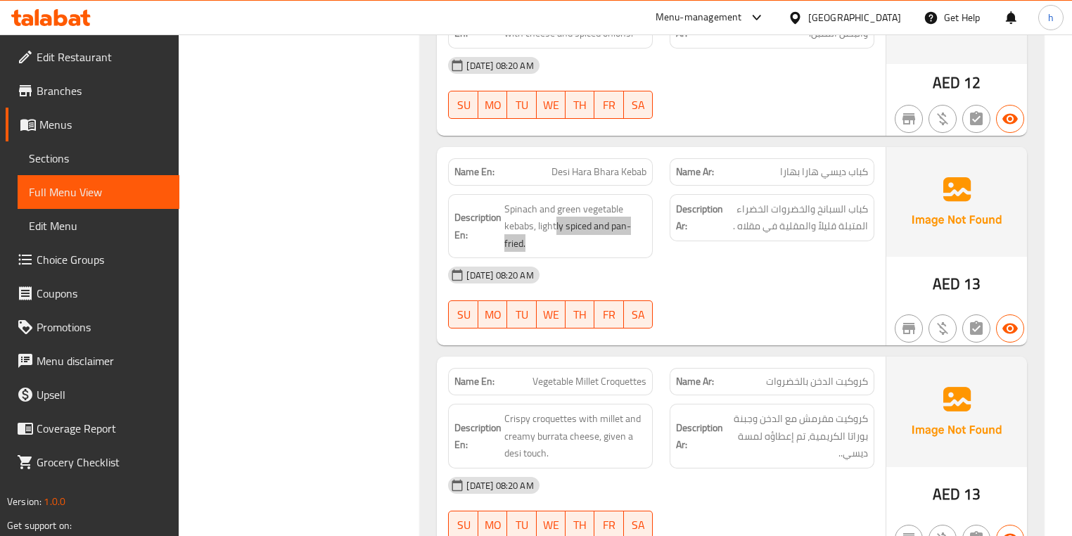
scroll to position [1182, 0]
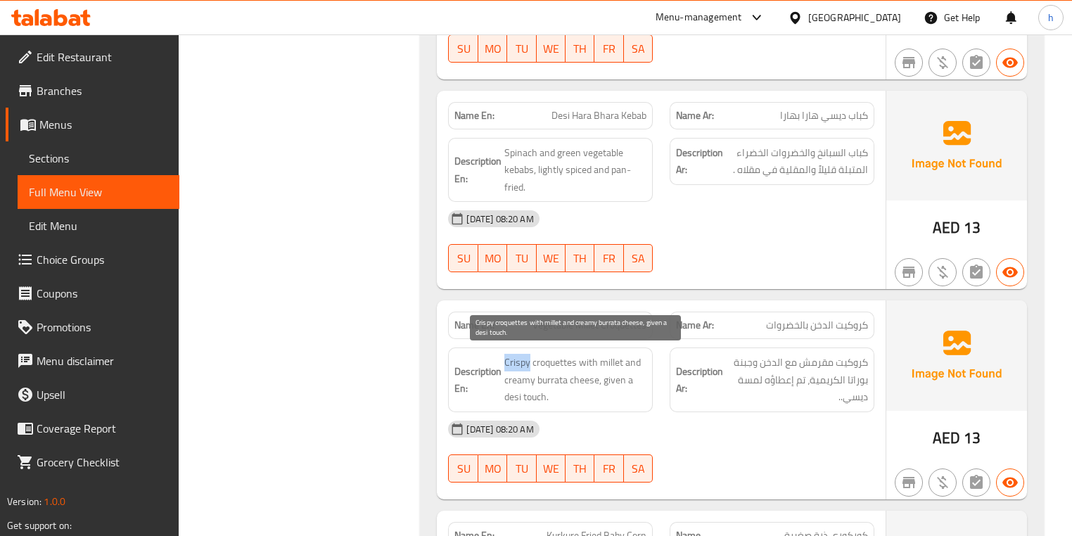
drag, startPoint x: 506, startPoint y: 361, endPoint x: 529, endPoint y: 359, distance: 23.3
click at [529, 359] on span "Crispy croquettes with millet and creamy burrata cheese, given a desi touch." at bounding box center [576, 380] width 142 height 52
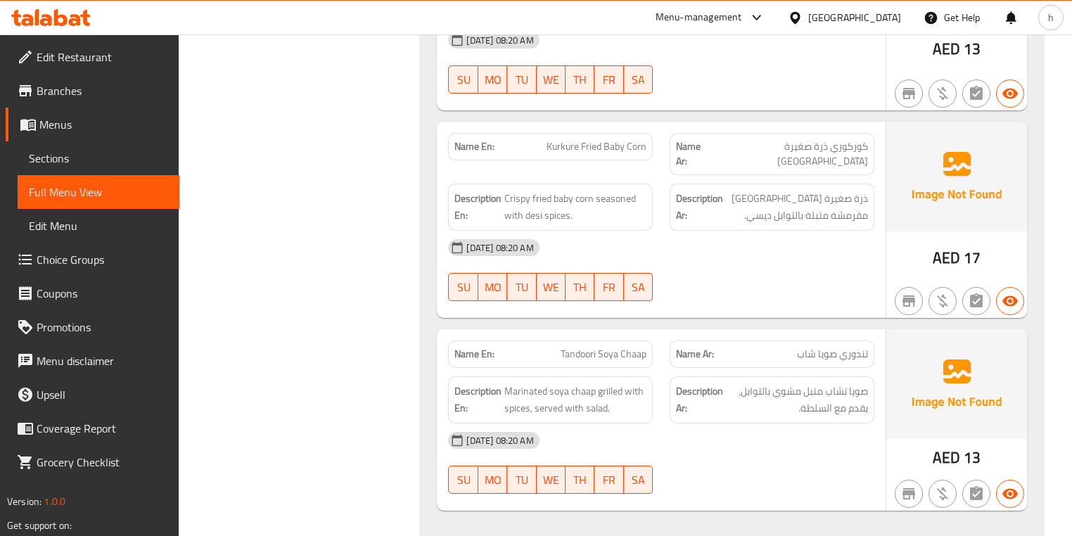
scroll to position [1576, 0]
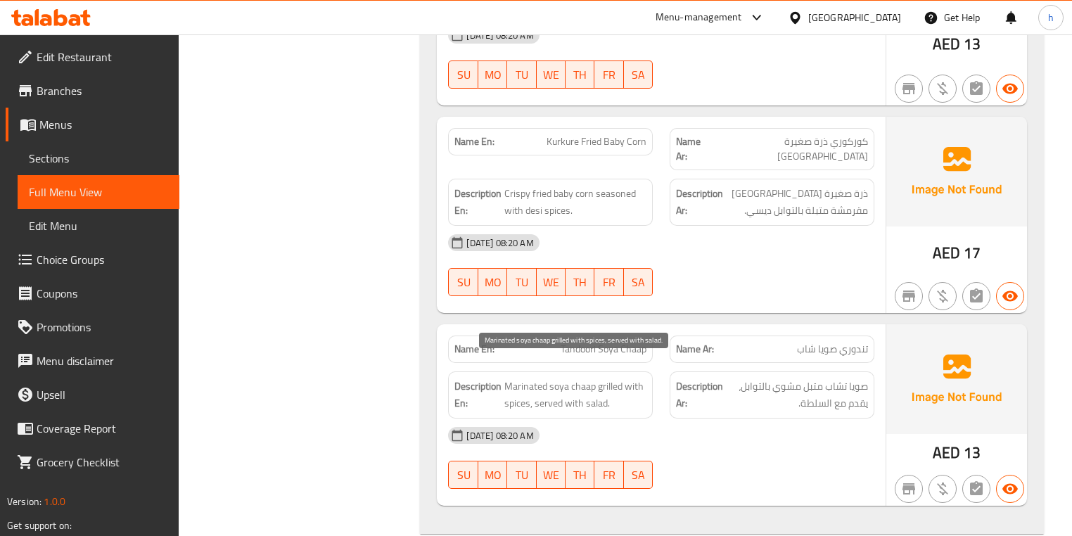
click at [533, 378] on span "Marinated soya chaap grilled with spices, served with salad." at bounding box center [576, 395] width 142 height 34
click at [560, 372] on div "Description En: Marinated soya chaap grilled with spices, served with salad." at bounding box center [550, 395] width 205 height 47
click at [588, 378] on span "Marinated soya chaap grilled with spices, served with salad." at bounding box center [576, 395] width 142 height 34
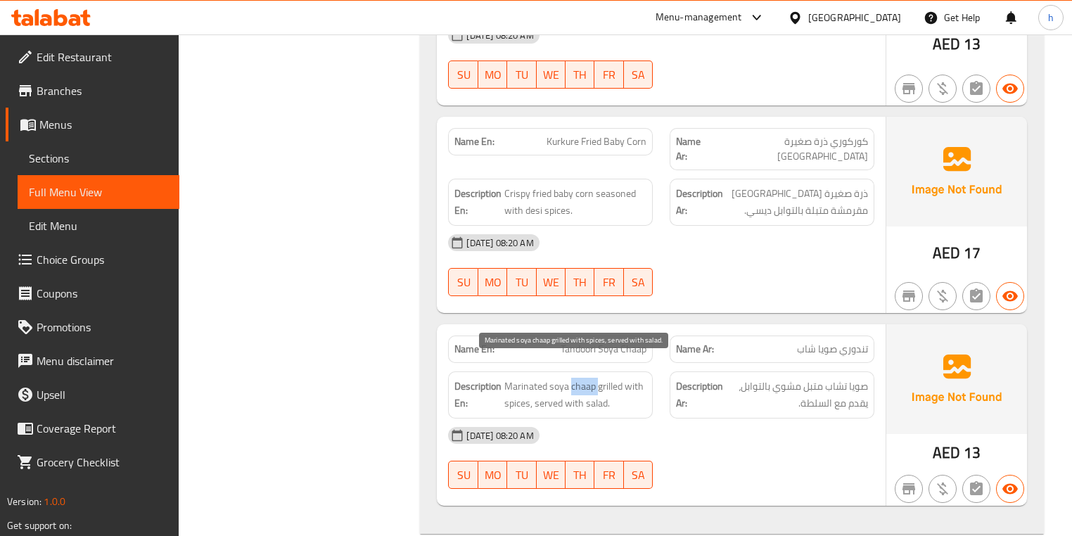
click at [588, 378] on span "Marinated soya chaap grilled with spices, served with salad." at bounding box center [576, 395] width 142 height 34
click at [576, 378] on span "Marinated soya chaap grilled with spices, served with salad." at bounding box center [576, 395] width 142 height 34
click at [507, 381] on span "Marinated soya chaap grilled with spices, served with salad." at bounding box center [576, 395] width 142 height 34
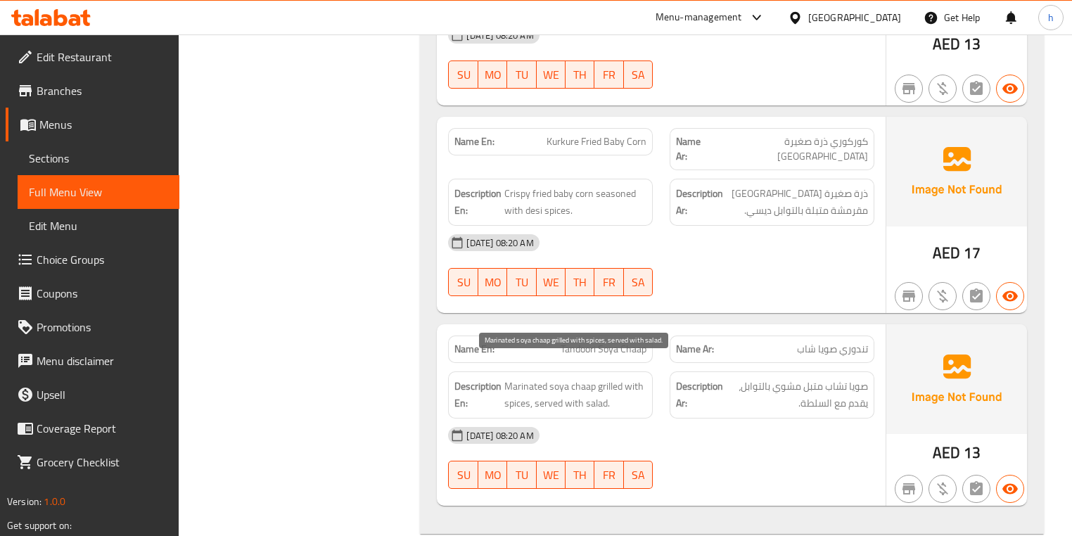
click at [606, 378] on span "Marinated soya chaap grilled with spices, served with salad." at bounding box center [576, 395] width 142 height 34
click at [531, 391] on span "Marinated soya chaap grilled with spices, served with salad." at bounding box center [576, 395] width 142 height 34
drag, startPoint x: 550, startPoint y: 389, endPoint x: 611, endPoint y: 384, distance: 60.7
click at [611, 384] on span "Marinated soya chaap grilled with spices, served with salad." at bounding box center [576, 395] width 142 height 34
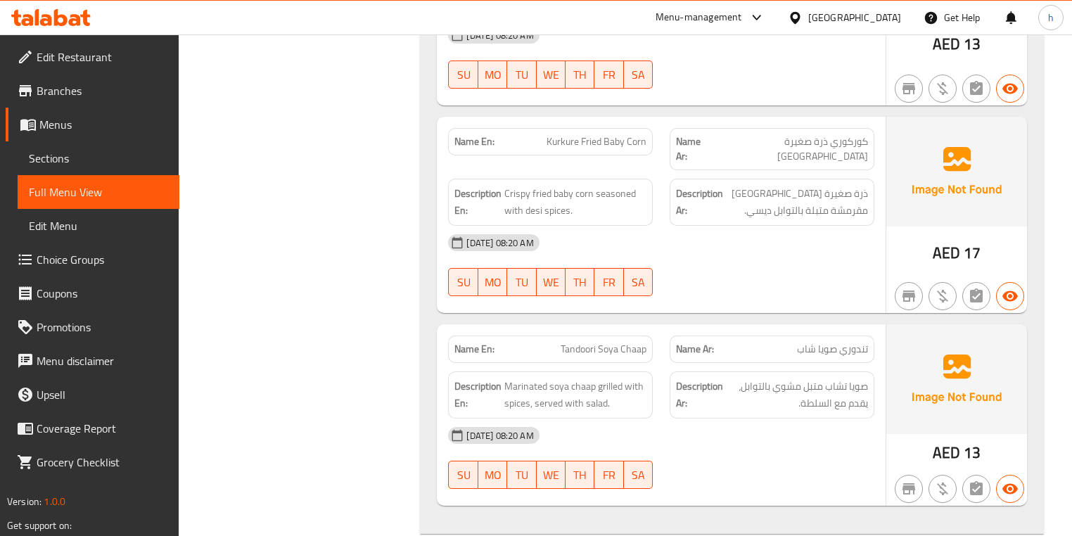
click at [633, 419] on div "12-09-2025 08:20 AM" at bounding box center [661, 436] width 443 height 34
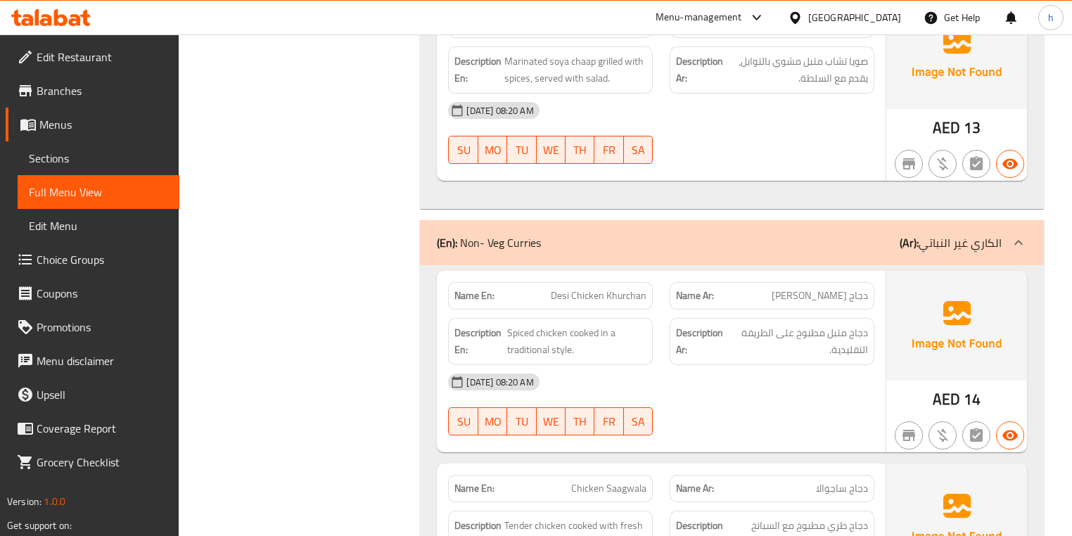
scroll to position [1970, 0]
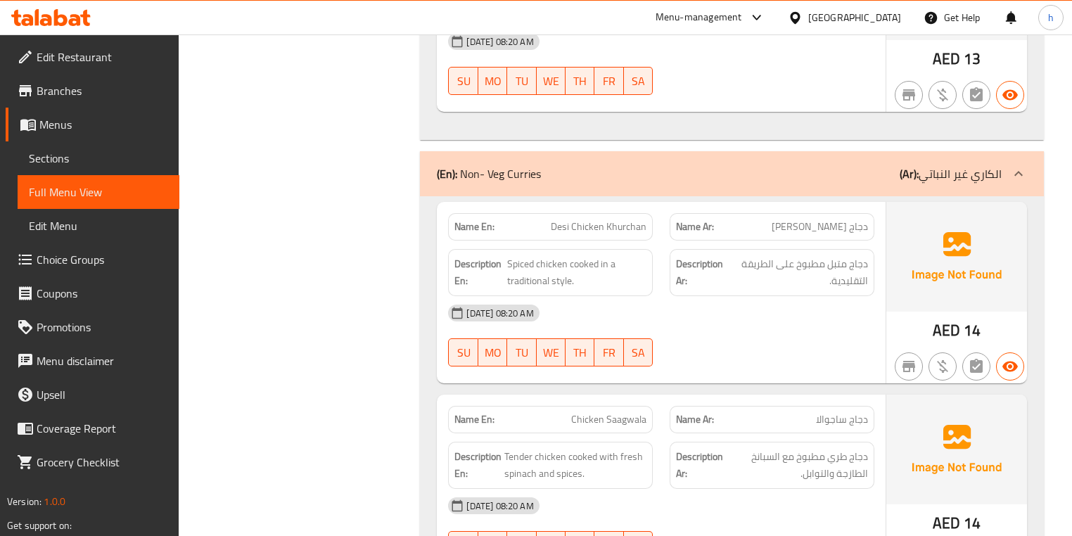
click at [845, 220] on span "دجاج ديسي خورشان" at bounding box center [820, 227] width 96 height 15
drag, startPoint x: 566, startPoint y: 243, endPoint x: 503, endPoint y: 241, distance: 62.6
click at [503, 255] on h6 "Description En: Spiced chicken cooked in a traditional style." at bounding box center [551, 272] width 192 height 34
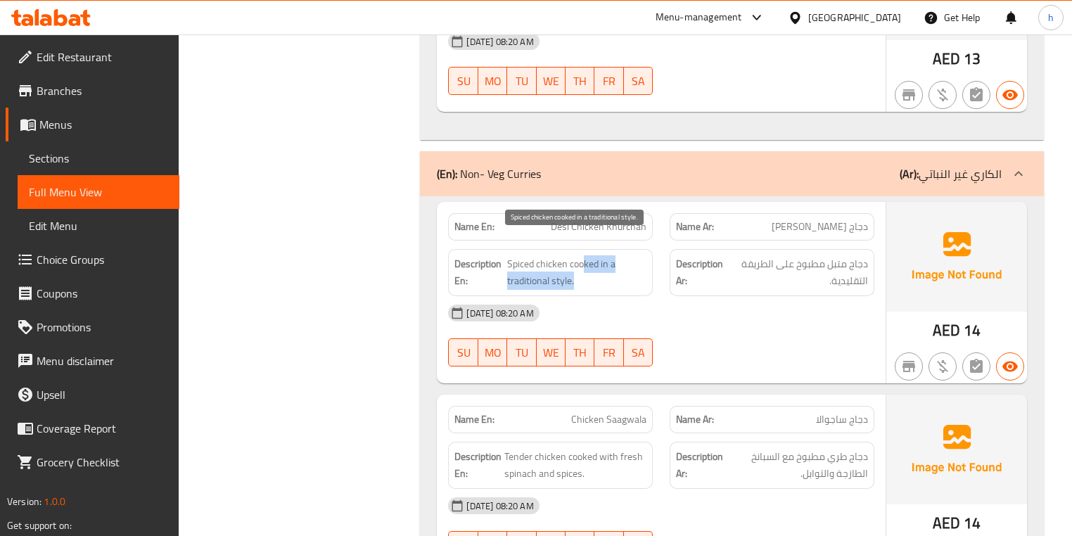
drag, startPoint x: 584, startPoint y: 236, endPoint x: 612, endPoint y: 269, distance: 43.4
click at [612, 269] on span "Spiced chicken cooked in a traditional style." at bounding box center [577, 272] width 140 height 34
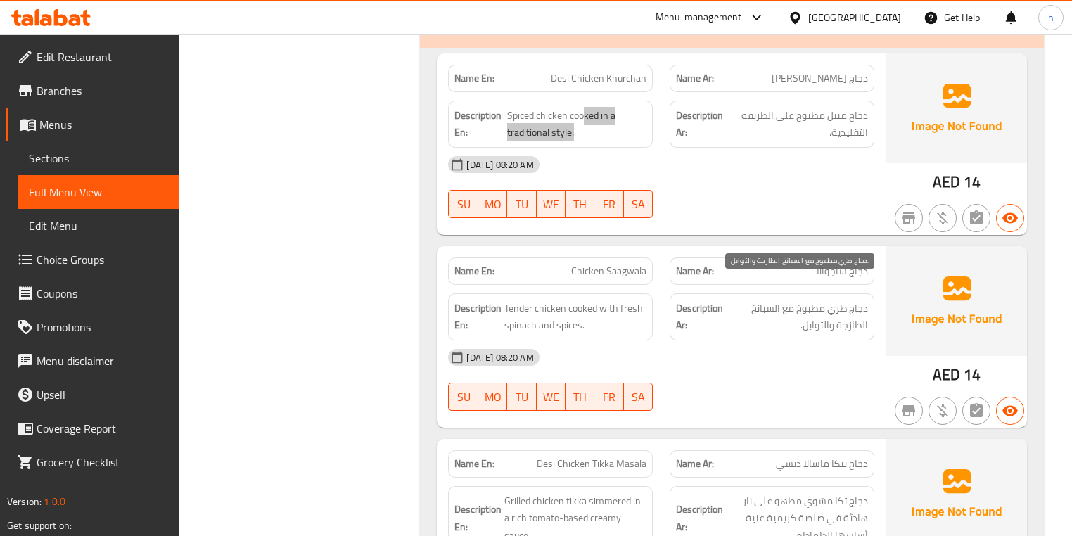
scroll to position [2139, 0]
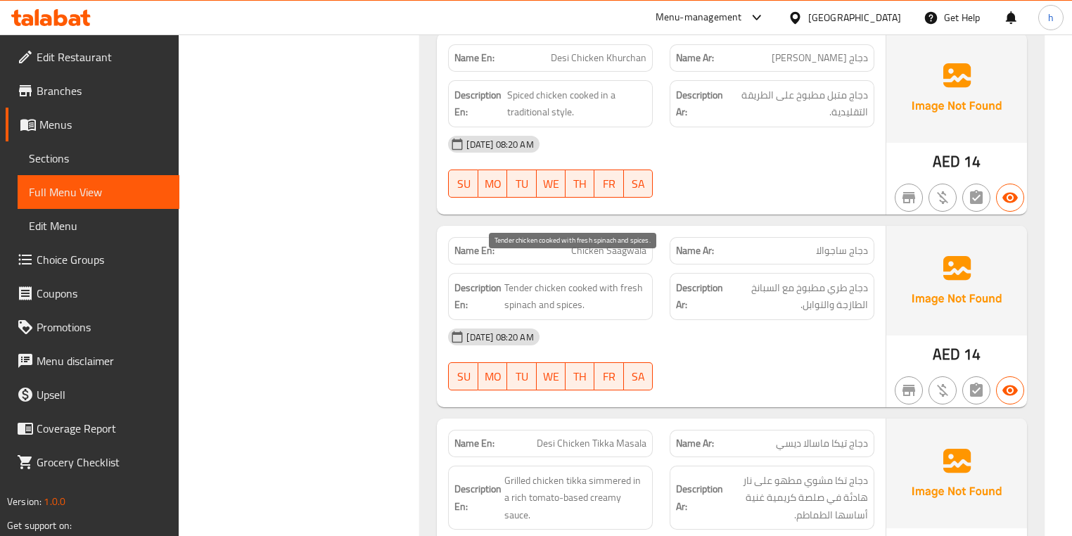
click at [515, 279] on span "Tender chicken cooked with fresh spinach and spices." at bounding box center [576, 296] width 142 height 34
click at [559, 279] on span "Tender chicken cooked with fresh spinach and spices." at bounding box center [576, 296] width 142 height 34
click at [585, 279] on span "Tender chicken cooked with fresh spinach and spices." at bounding box center [576, 296] width 142 height 34
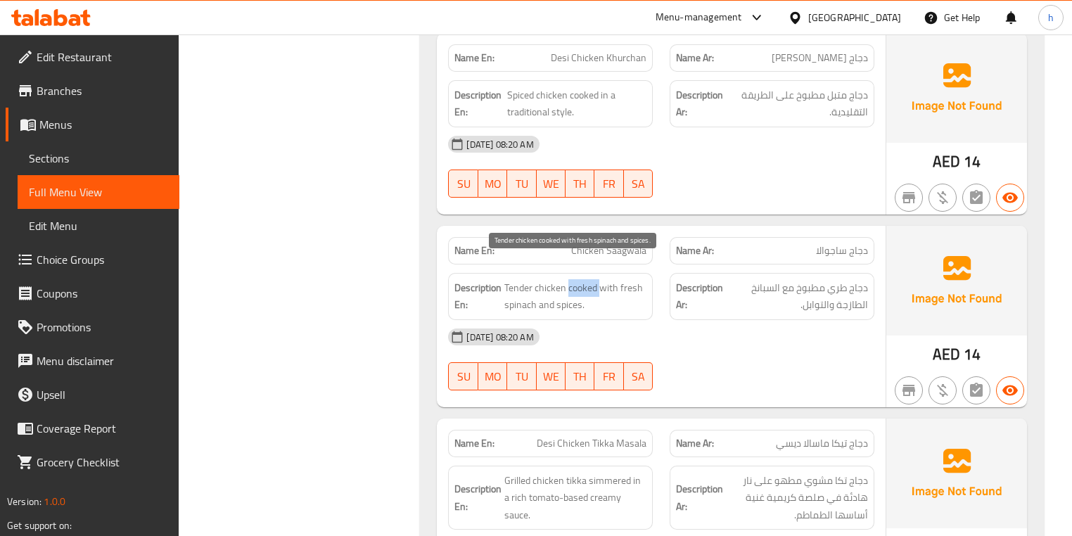
click at [585, 279] on span "Tender chicken cooked with fresh spinach and spices." at bounding box center [576, 296] width 142 height 34
click at [524, 279] on span "Tender chicken cooked with fresh spinach and spices." at bounding box center [576, 296] width 142 height 34
click at [549, 279] on span "Tender chicken cooked with fresh spinach and spices." at bounding box center [576, 296] width 142 height 34
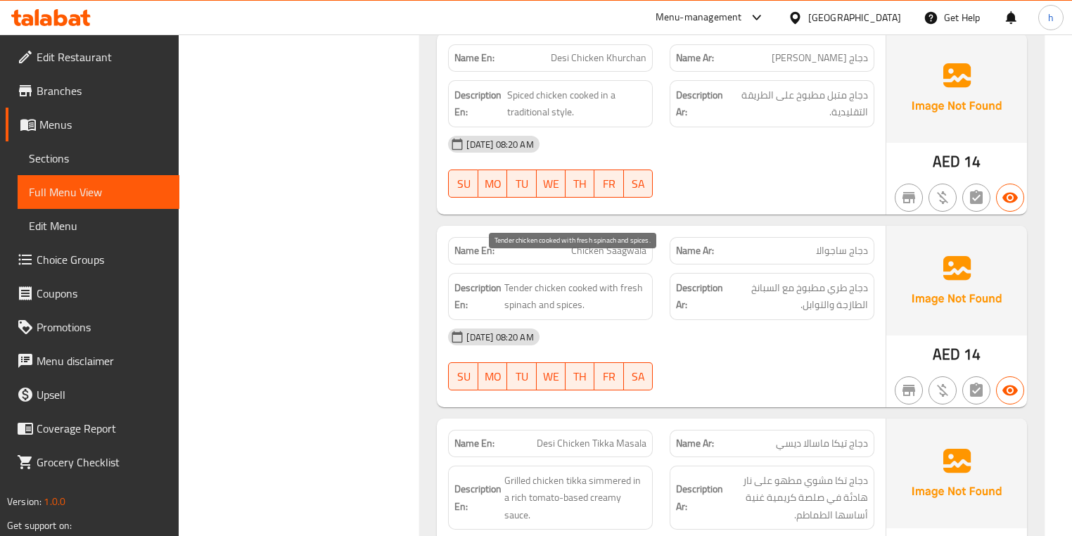
click at [584, 279] on span "Tender chicken cooked with fresh spinach and spices." at bounding box center [576, 296] width 142 height 34
drag, startPoint x: 612, startPoint y: 267, endPoint x: 634, endPoint y: 278, distance: 24.9
click at [634, 279] on span "Tender chicken cooked with fresh spinach and spices." at bounding box center [576, 296] width 142 height 34
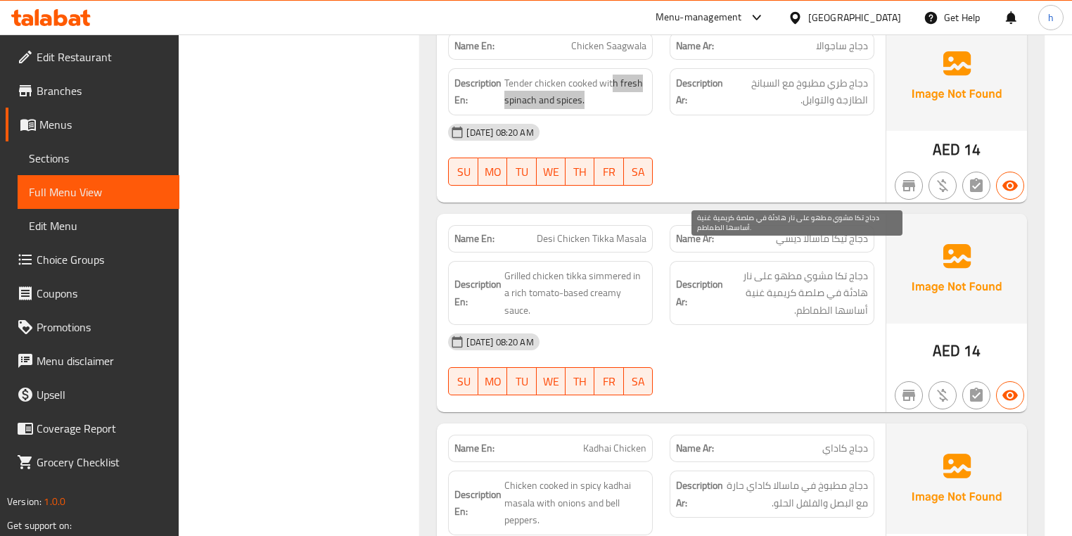
scroll to position [2364, 0]
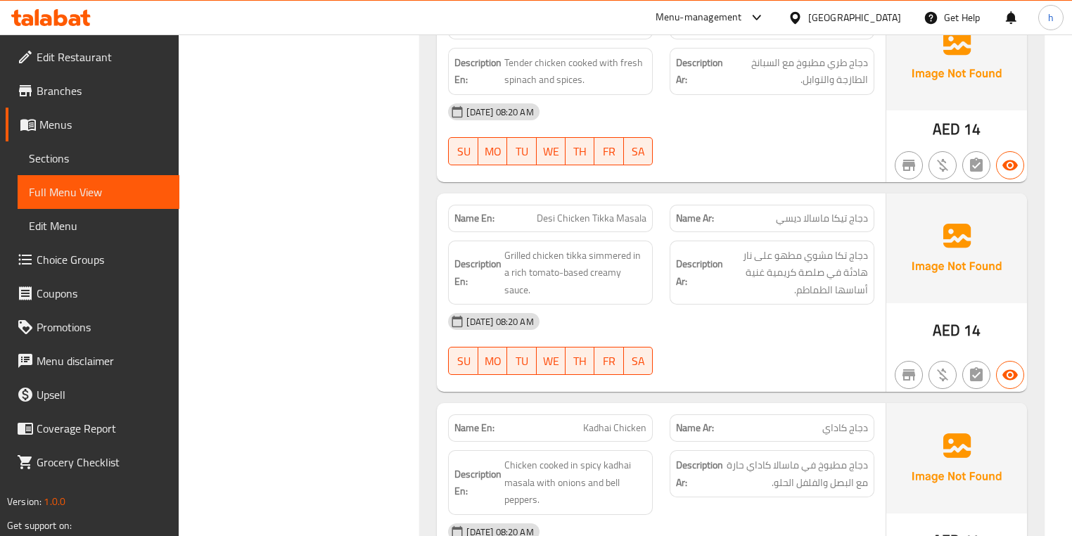
click at [543, 211] on span "Desi Chicken Tikka Masala" at bounding box center [592, 218] width 110 height 15
click at [587, 211] on span "Desi Chicken Tikka Masala" at bounding box center [592, 218] width 110 height 15
click at [614, 211] on span "Desi Chicken Tikka Masala" at bounding box center [592, 218] width 110 height 15
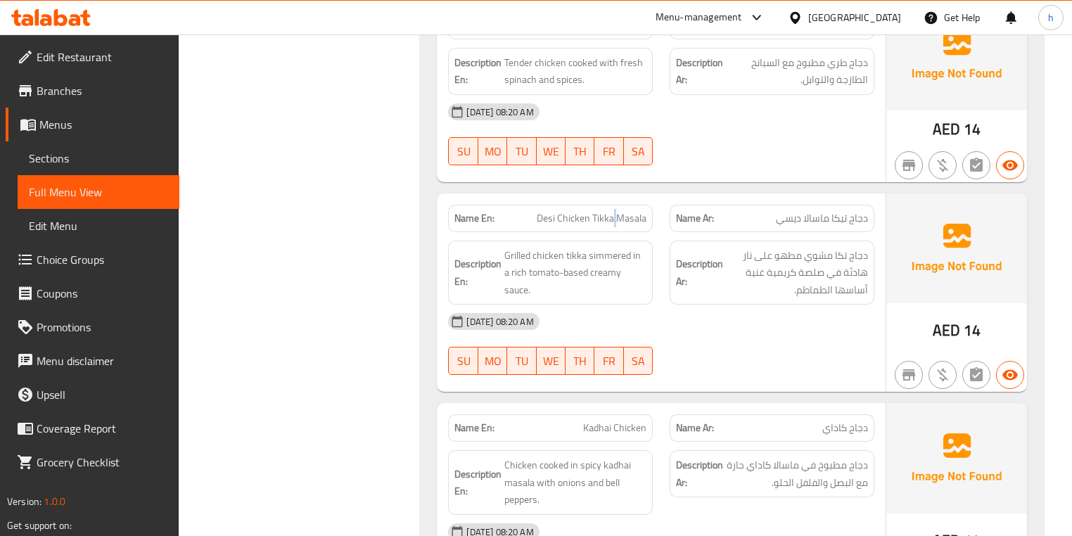
click at [614, 211] on span "Desi Chicken Tikka Masala" at bounding box center [592, 218] width 110 height 15
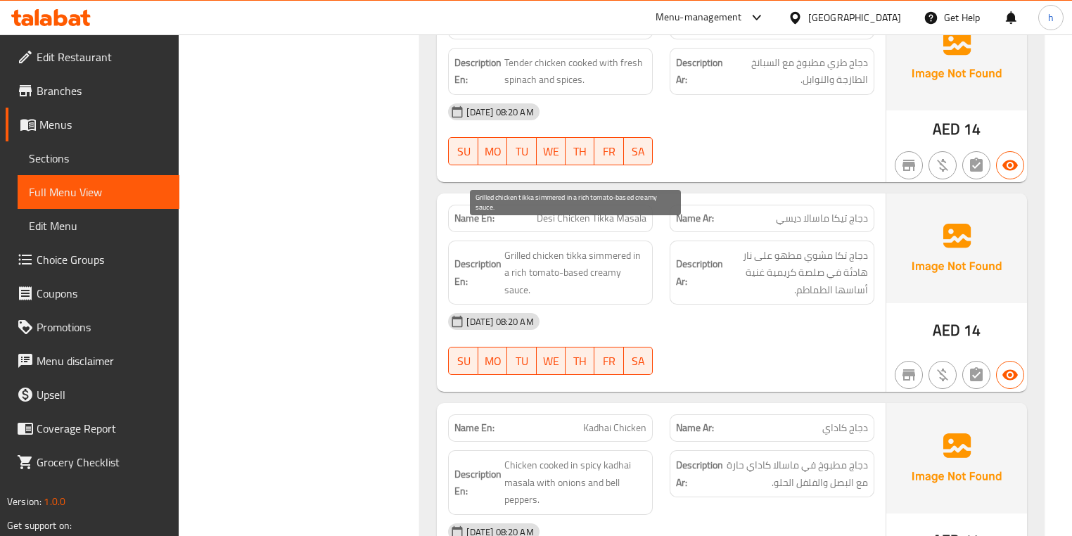
click at [507, 247] on span "Grilled chicken tikka simmered in a rich tomato-based creamy sauce." at bounding box center [576, 273] width 142 height 52
click at [571, 247] on span "Grilled chicken tikka simmered in a rich tomato-based creamy sauce." at bounding box center [576, 273] width 142 height 52
click at [600, 247] on span "Grilled chicken tikka simmered in a rich tomato-based creamy sauce." at bounding box center [576, 273] width 142 height 52
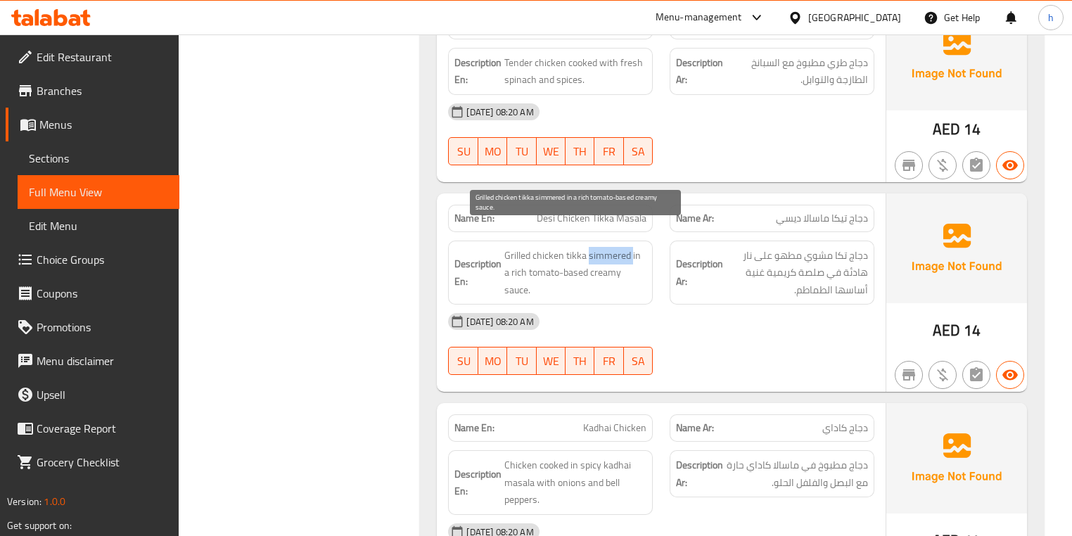
click at [600, 247] on span "Grilled chicken tikka simmered in a rich tomato-based creamy sauce." at bounding box center [576, 273] width 142 height 52
click at [512, 252] on span "Grilled chicken tikka simmered in a rich tomato-based creamy sauce." at bounding box center [576, 273] width 142 height 52
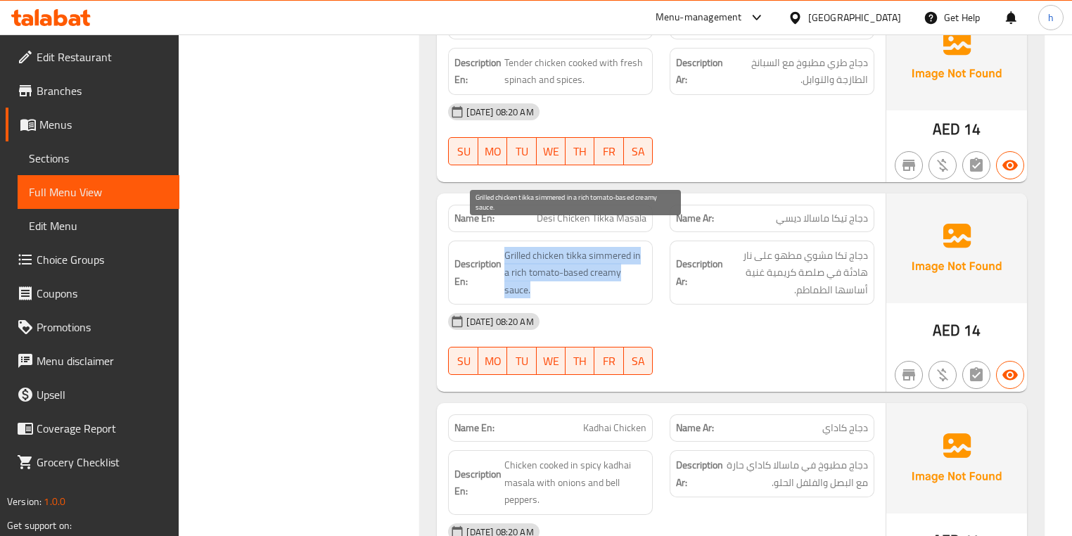
click at [557, 250] on span "Grilled chicken tikka simmered in a rich tomato-based creamy sauce." at bounding box center [576, 273] width 142 height 52
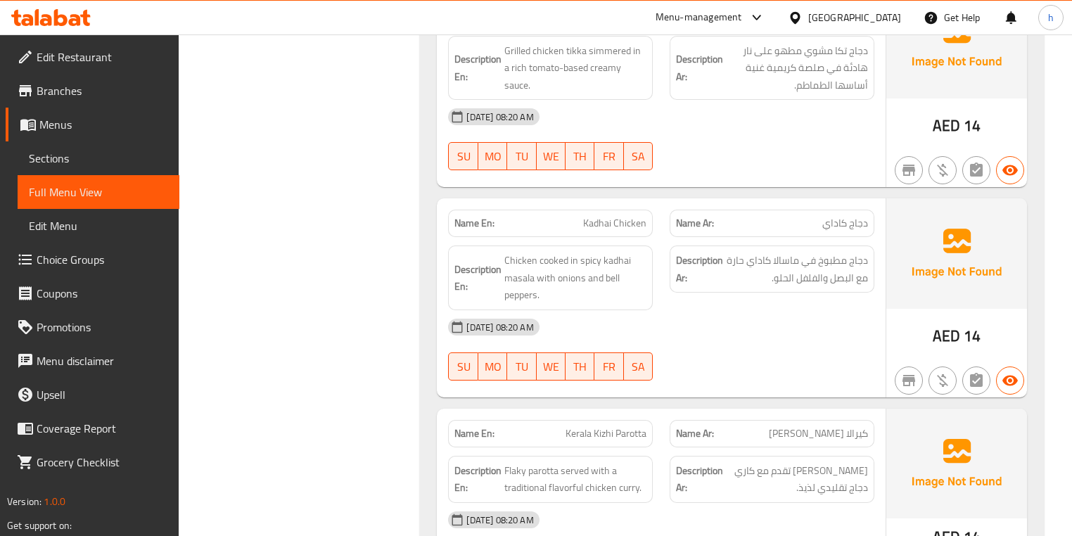
scroll to position [2590, 0]
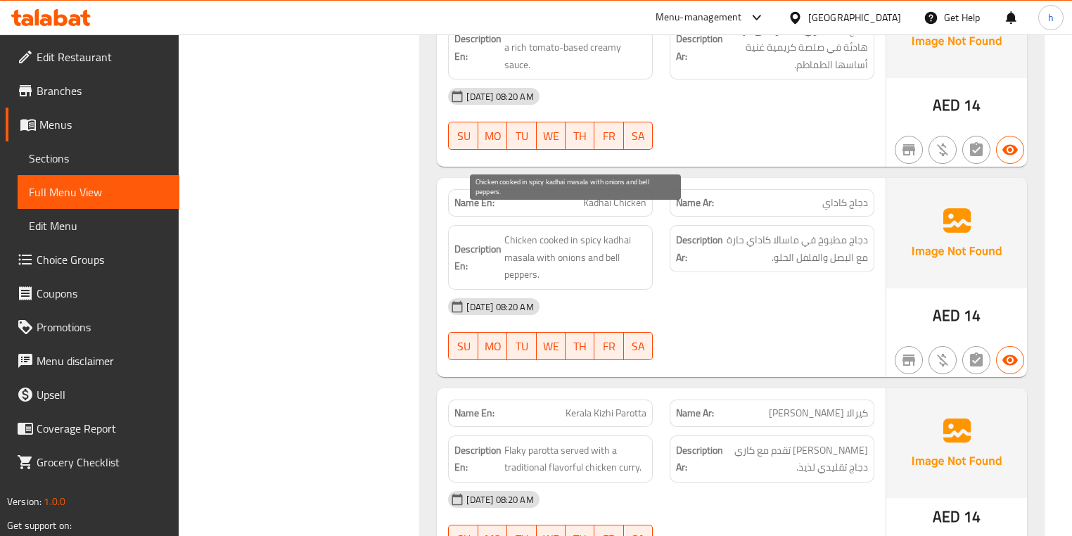
click at [509, 232] on span "Chicken cooked in spicy kadhai masala with onions and bell peppers." at bounding box center [576, 258] width 142 height 52
click at [556, 232] on span "Chicken cooked in spicy kadhai masala with onions and bell peppers." at bounding box center [576, 258] width 142 height 52
drag, startPoint x: 589, startPoint y: 219, endPoint x: 534, endPoint y: 234, distance: 57.0
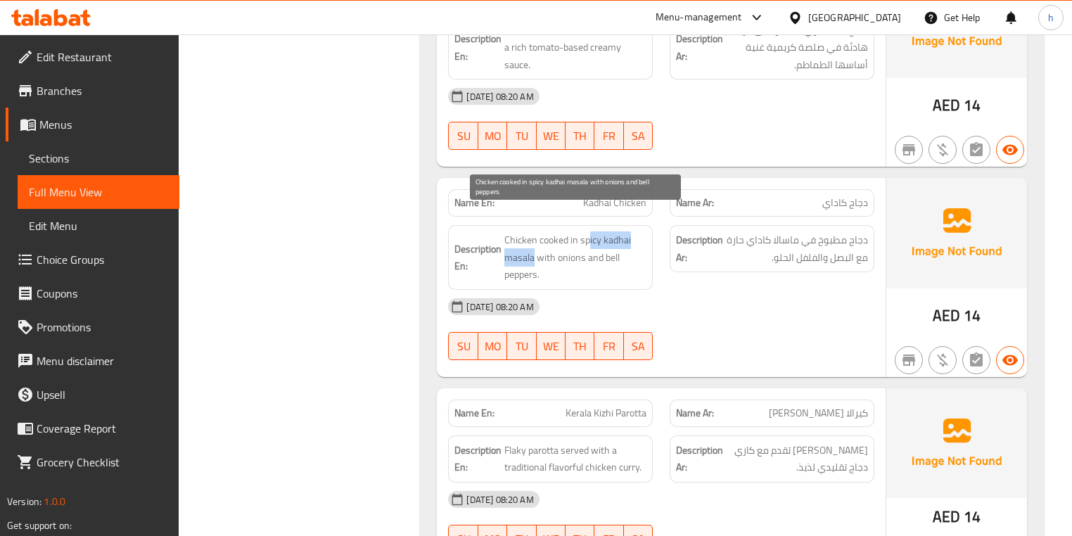
click at [534, 234] on span "Chicken cooked in spicy kadhai masala with onions and bell peppers." at bounding box center [576, 258] width 142 height 52
drag, startPoint x: 545, startPoint y: 235, endPoint x: 593, endPoint y: 254, distance: 52.1
click at [593, 254] on span "Chicken cooked in spicy kadhai masala with onions and bell peppers." at bounding box center [576, 258] width 142 height 52
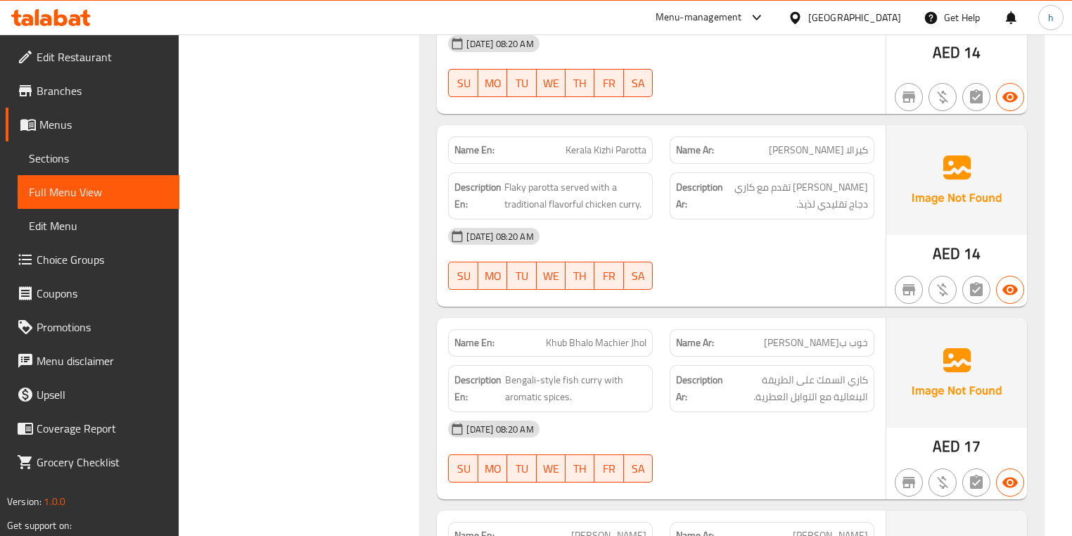
scroll to position [2871, 0]
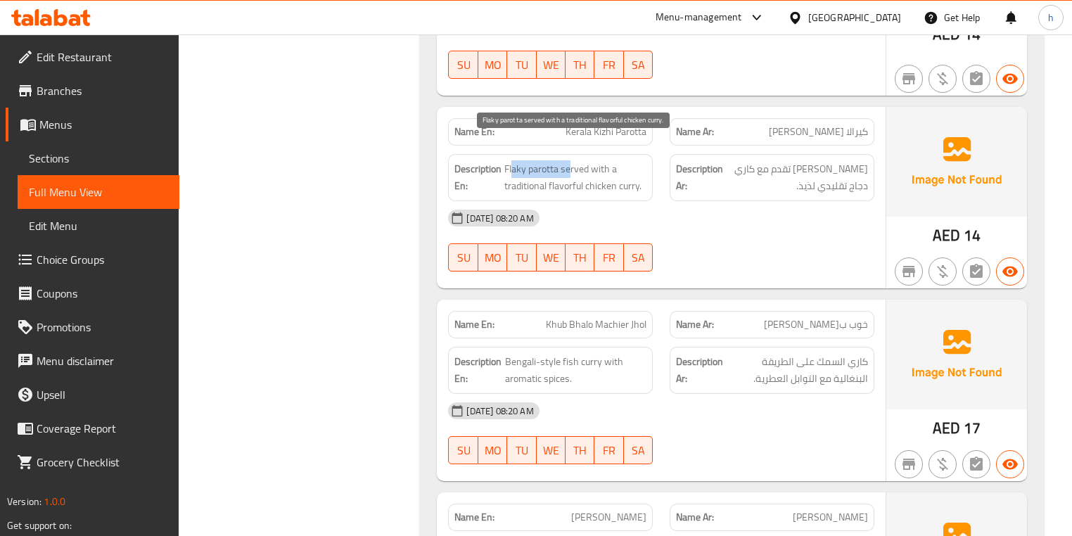
drag, startPoint x: 512, startPoint y: 153, endPoint x: 570, endPoint y: 147, distance: 58.0
click at [570, 160] on span "Flaky parotta served with a traditional flavorful chicken curry." at bounding box center [576, 177] width 142 height 34
click at [576, 160] on span "Flaky parotta served with a traditional flavorful chicken curry." at bounding box center [576, 177] width 142 height 34
drag, startPoint x: 524, startPoint y: 180, endPoint x: 611, endPoint y: 178, distance: 86.6
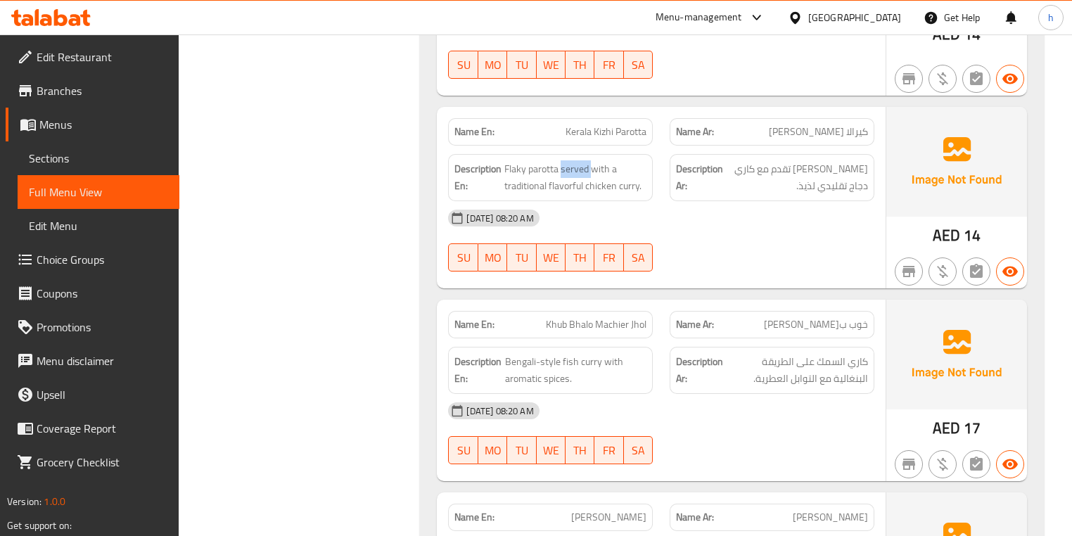
click at [611, 201] on div "12-09-2025 08:20 AM" at bounding box center [661, 218] width 443 height 34
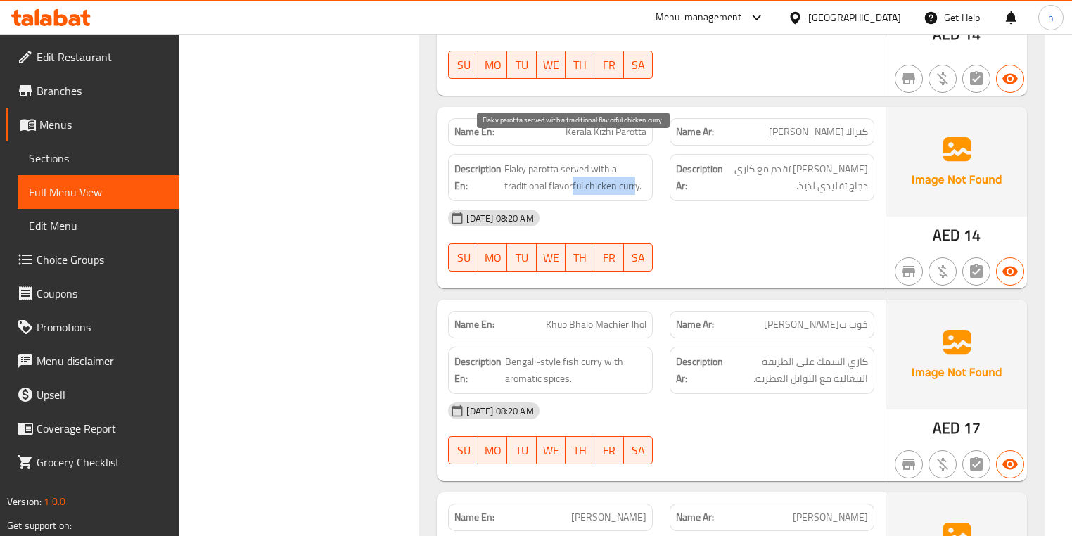
drag, startPoint x: 571, startPoint y: 169, endPoint x: 634, endPoint y: 167, distance: 62.7
click at [634, 167] on span "Flaky parotta served with a traditional flavorful chicken curry." at bounding box center [576, 177] width 142 height 34
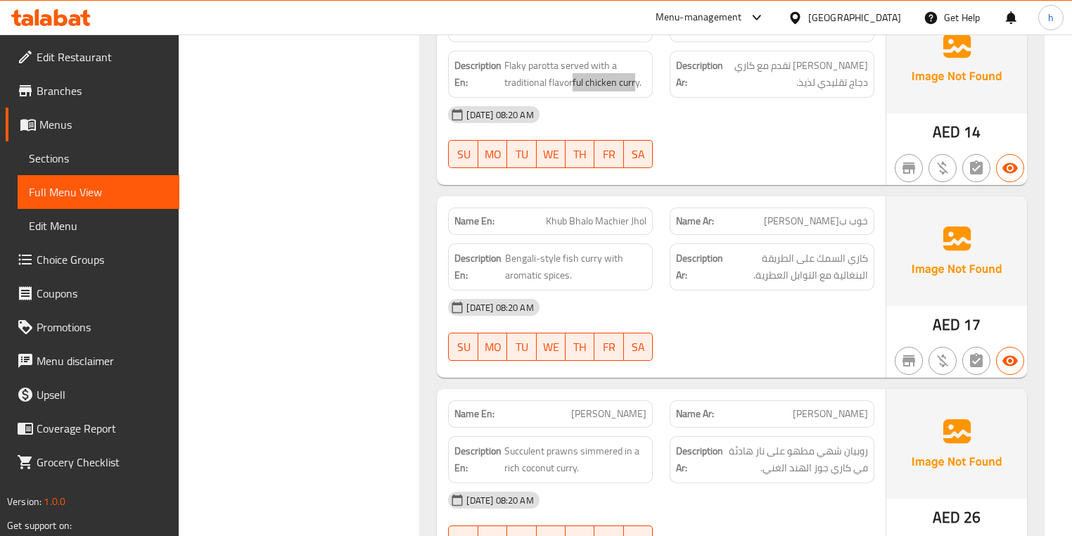
scroll to position [2984, 0]
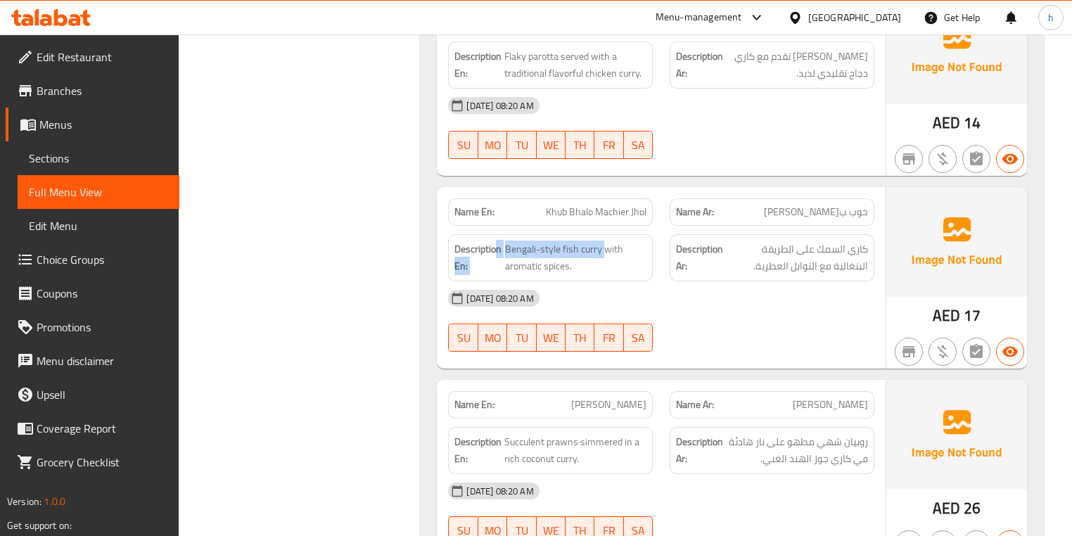
drag, startPoint x: 602, startPoint y: 225, endPoint x: 498, endPoint y: 230, distance: 104.3
click at [498, 241] on h6 "Description En: Bengali-style fish curry with aromatic spices." at bounding box center [551, 258] width 192 height 34
drag, startPoint x: 527, startPoint y: 247, endPoint x: 633, endPoint y: 243, distance: 106.3
click at [623, 243] on span "Bengali-style fish curry with aromatic spices." at bounding box center [575, 258] width 141 height 34
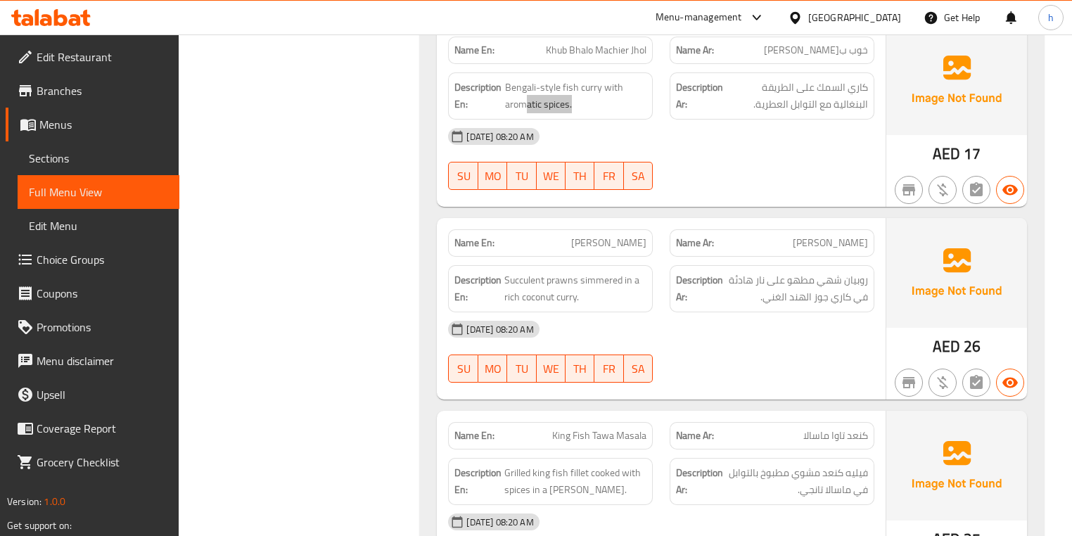
scroll to position [3153, 0]
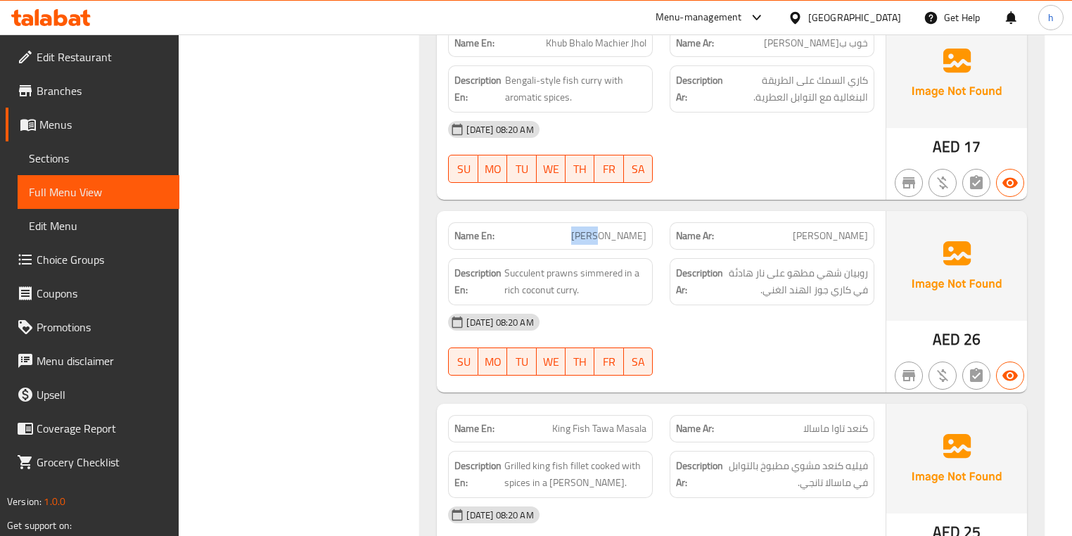
drag, startPoint x: 577, startPoint y: 213, endPoint x: 616, endPoint y: 213, distance: 39.4
click at [616, 229] on p "Name En: Prawn Moilee" at bounding box center [551, 236] width 192 height 15
drag, startPoint x: 620, startPoint y: 214, endPoint x: 647, endPoint y: 225, distance: 29.0
click at [647, 225] on div "Name En: Prawn Moilee" at bounding box center [550, 235] width 205 height 27
click at [571, 265] on span "Succulent prawns simmered in a rich coconut curry." at bounding box center [576, 282] width 142 height 34
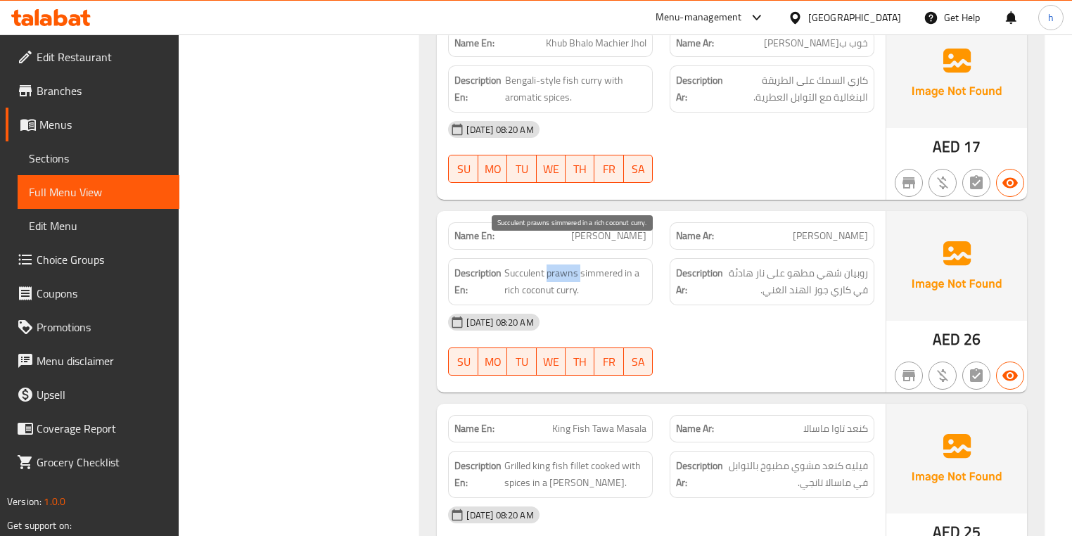
click at [571, 265] on span "Succulent prawns simmered in a rich coconut curry." at bounding box center [576, 282] width 142 height 34
drag, startPoint x: 633, startPoint y: 250, endPoint x: 627, endPoint y: 266, distance: 17.1
click at [627, 266] on span "Succulent prawns simmered in a rich coconut curry." at bounding box center [576, 282] width 142 height 34
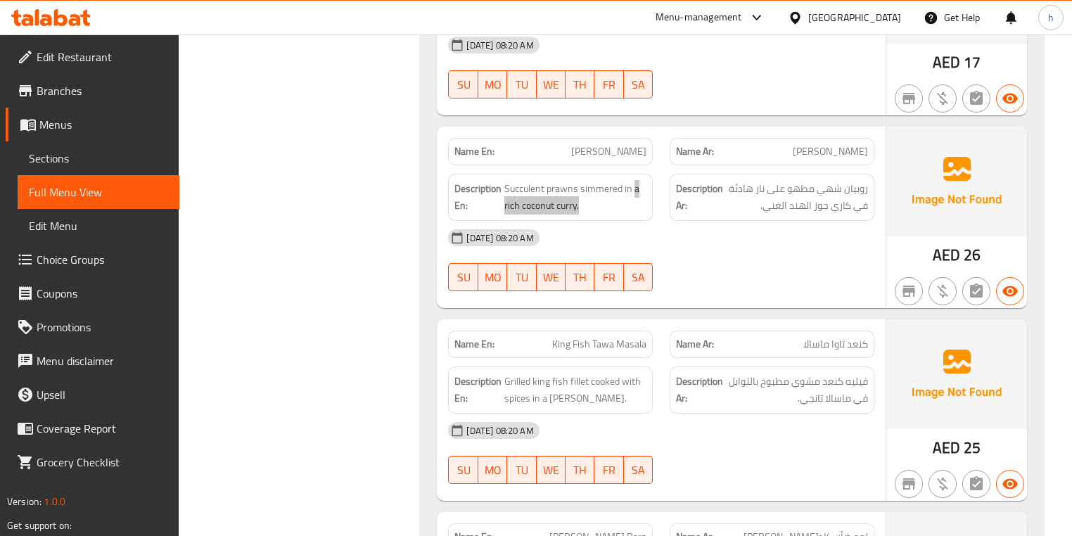
scroll to position [3265, 0]
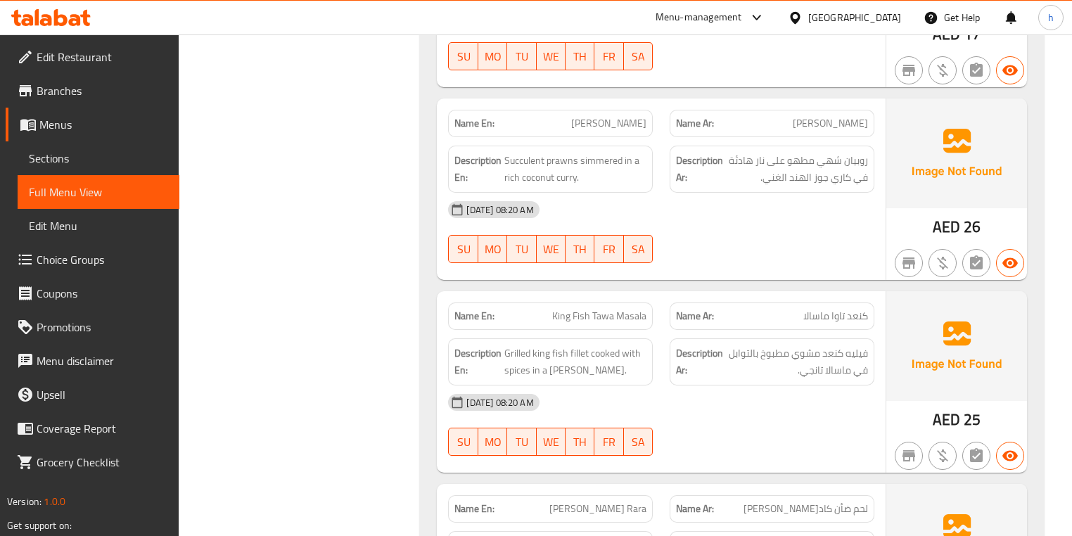
click at [612, 309] on span "King Fish Tawa Masala" at bounding box center [599, 316] width 94 height 15
click at [617, 309] on span "King Fish Tawa Masala" at bounding box center [599, 316] width 94 height 15
drag, startPoint x: 771, startPoint y: 329, endPoint x: 688, endPoint y: 333, distance: 83.1
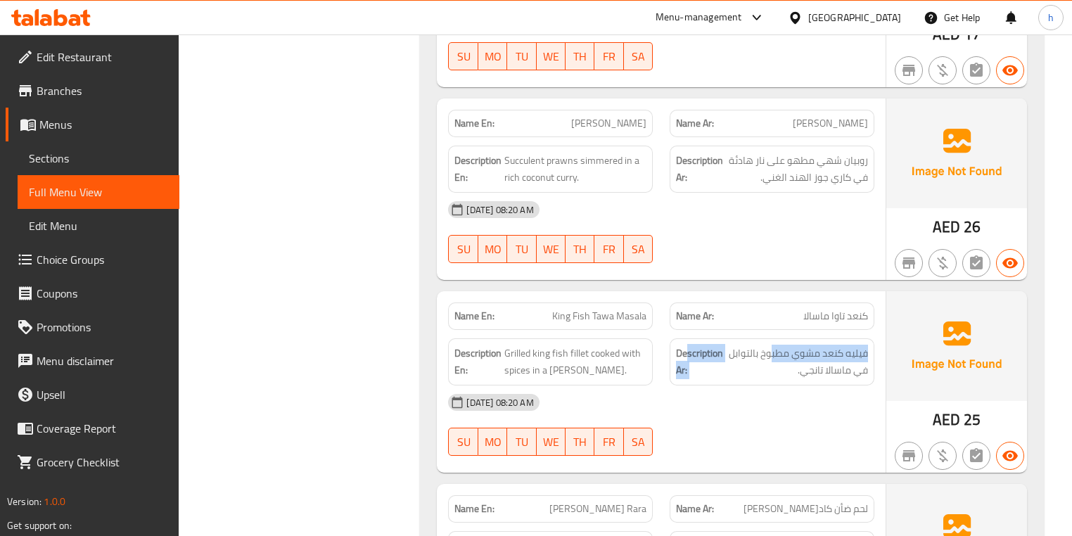
click at [688, 345] on h6 "Description Ar: فيليه كنعد مشوي مطبوخ بالتوابل في ماسالا تانجي." at bounding box center [772, 362] width 192 height 34
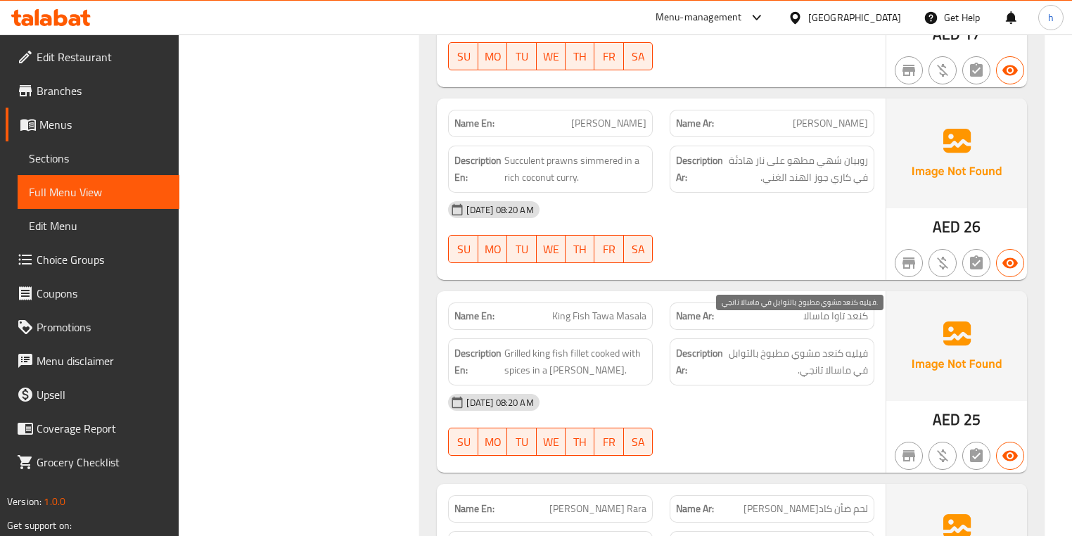
click at [781, 346] on span "فيليه كنعد مشوي مطبوخ بالتوابل في ماسالا تانجي." at bounding box center [797, 362] width 142 height 34
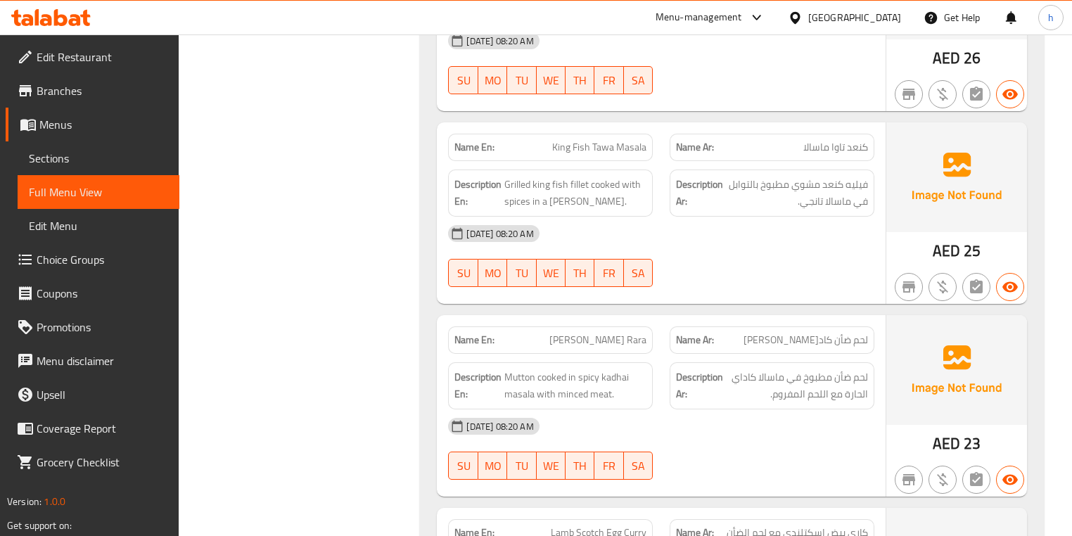
scroll to position [3490, 0]
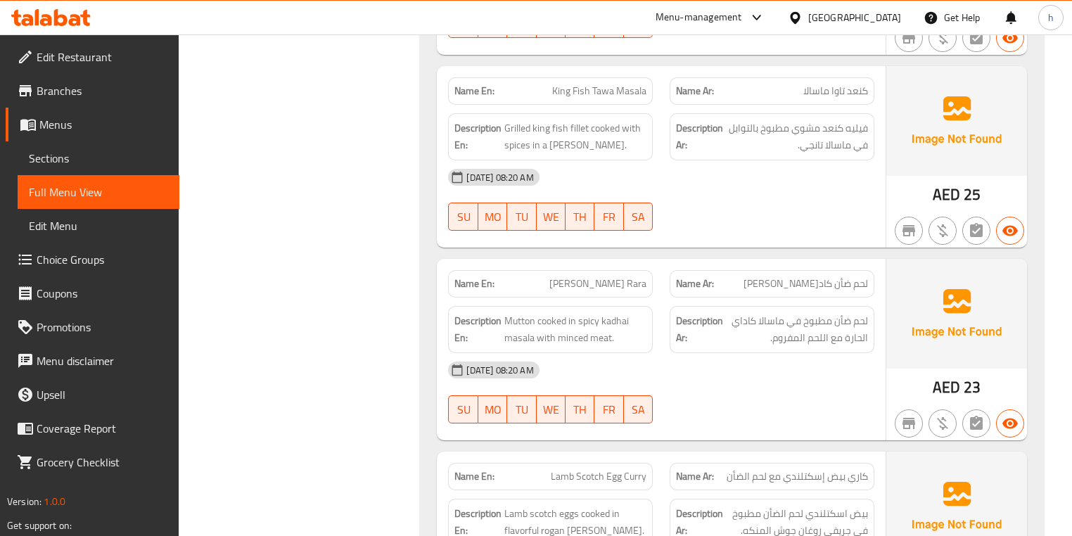
click at [619, 277] on span "Kadhai Mutton Rara" at bounding box center [598, 284] width 97 height 15
click at [569, 277] on span "Kadhai Mutton Rara" at bounding box center [598, 284] width 97 height 15
click at [642, 277] on span "Kadhai Mutton Rara" at bounding box center [598, 284] width 97 height 15
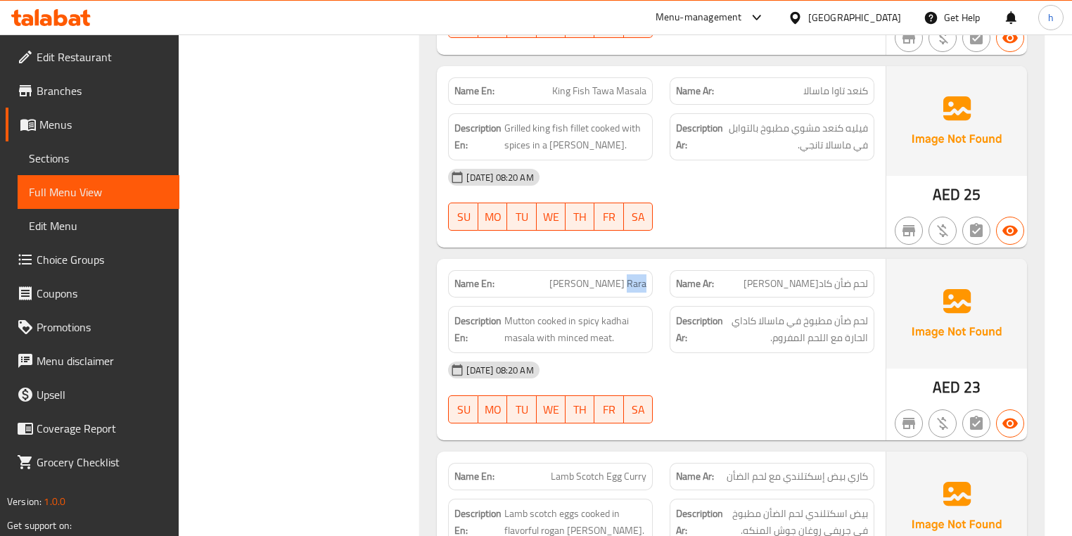
click at [642, 277] on span "Kadhai Mutton Rara" at bounding box center [598, 284] width 97 height 15
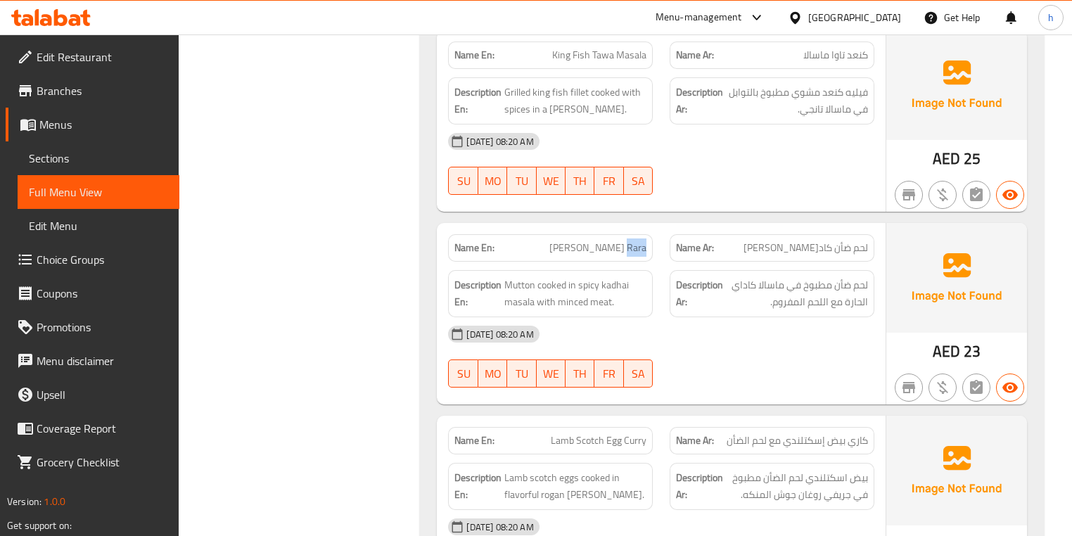
scroll to position [3547, 0]
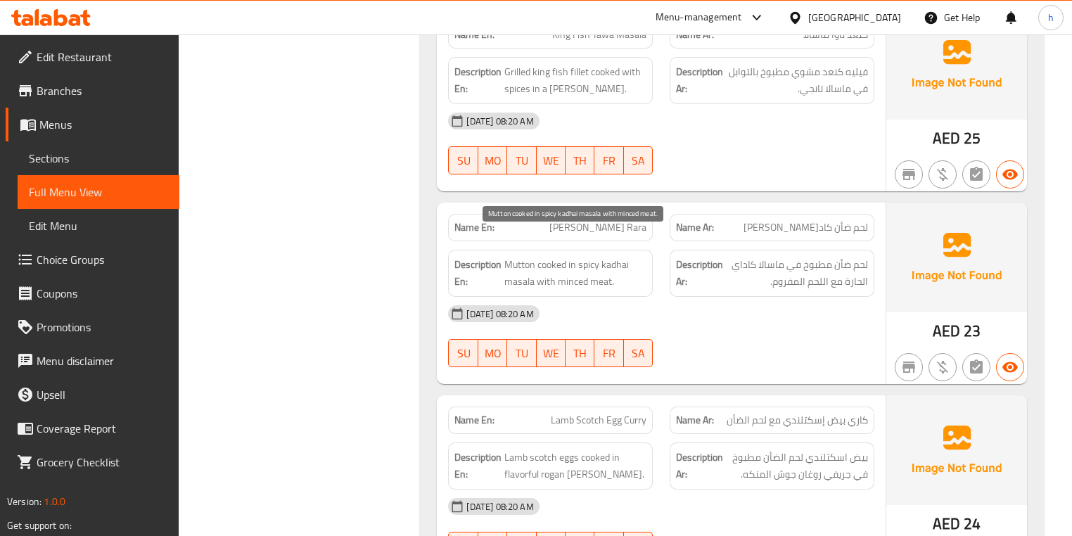
click at [524, 256] on span "Mutton cooked in spicy kadhai masala with minced meat." at bounding box center [576, 273] width 142 height 34
click at [576, 256] on span "Mutton cooked in spicy kadhai masala with minced meat." at bounding box center [576, 273] width 142 height 34
click at [597, 256] on span "Mutton cooked in spicy kadhai masala with minced meat." at bounding box center [576, 273] width 142 height 34
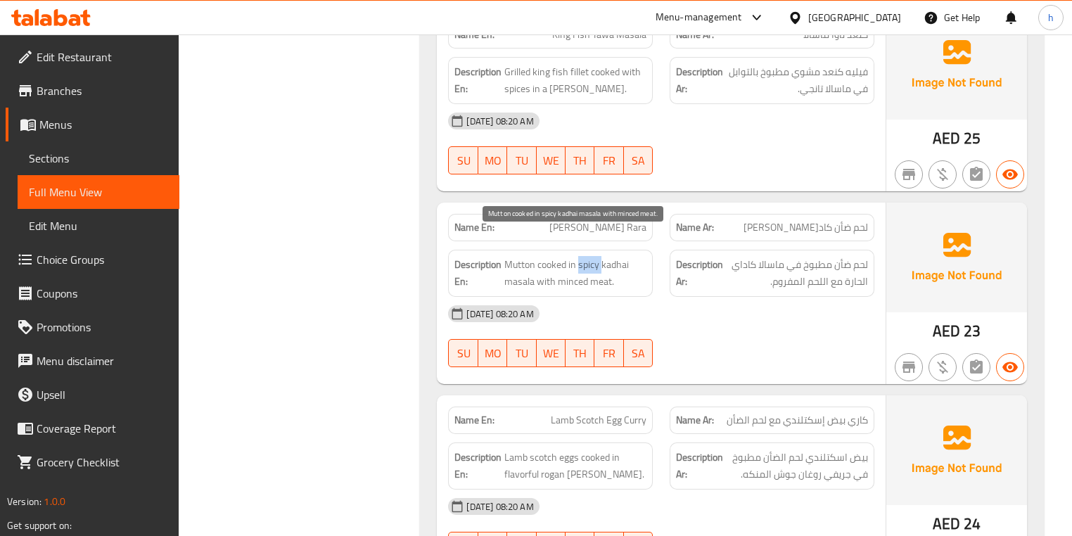
click at [597, 256] on span "Mutton cooked in spicy kadhai masala with minced meat." at bounding box center [576, 273] width 142 height 34
drag, startPoint x: 585, startPoint y: 243, endPoint x: 540, endPoint y: 262, distance: 48.0
click at [540, 262] on span "Mutton cooked in spicy kadhai masala with minced meat." at bounding box center [576, 273] width 142 height 34
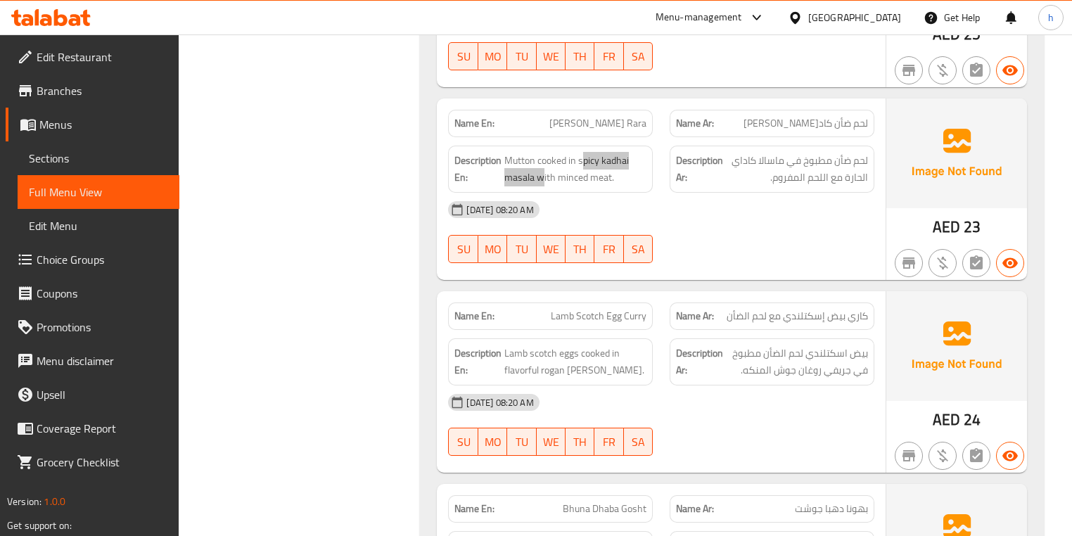
scroll to position [3659, 0]
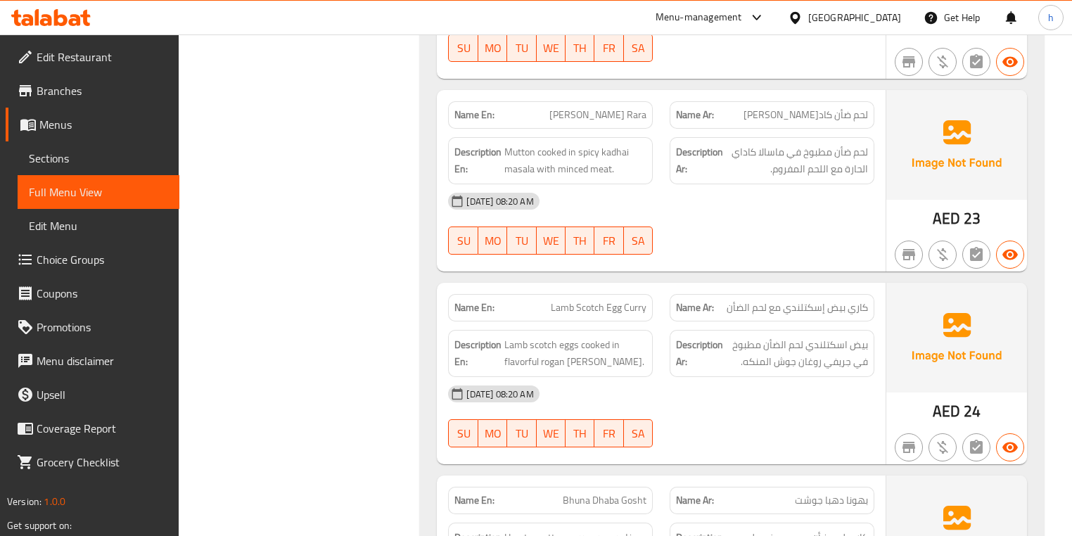
click at [556, 300] on span "Lamb Scotch Egg Curry" at bounding box center [599, 307] width 96 height 15
click at [588, 300] on span "Lamb Scotch Egg Curry" at bounding box center [599, 307] width 96 height 15
click at [624, 300] on span "Lamb Scotch Egg Curry" at bounding box center [599, 307] width 96 height 15
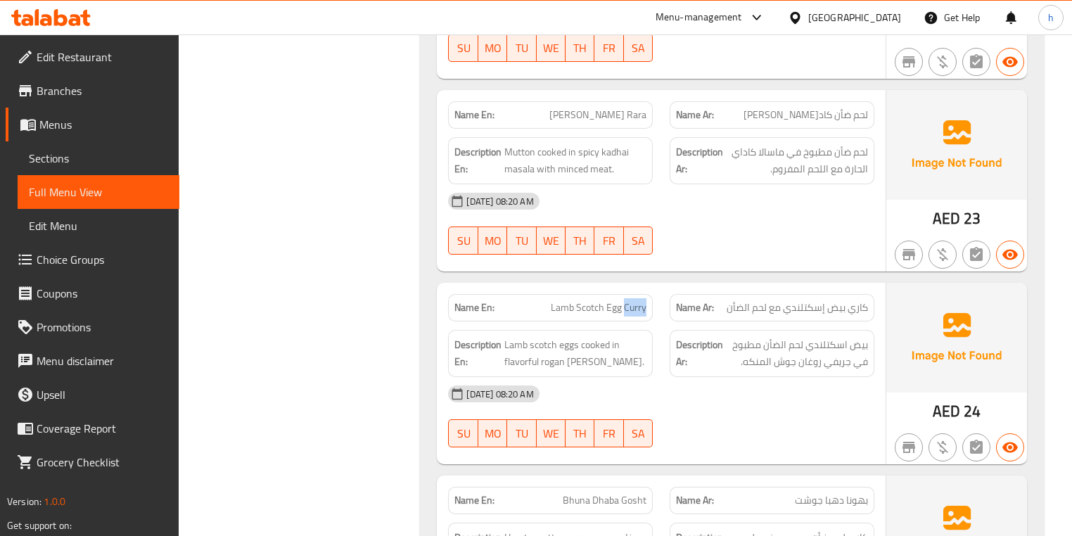
click at [624, 300] on span "Lamb Scotch Egg Curry" at bounding box center [599, 307] width 96 height 15
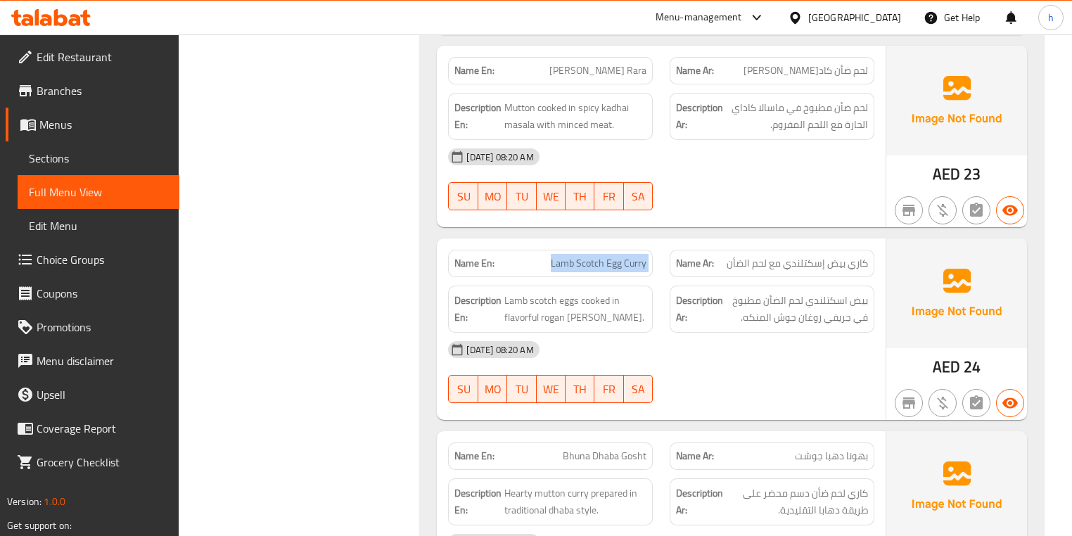
scroll to position [3772, 0]
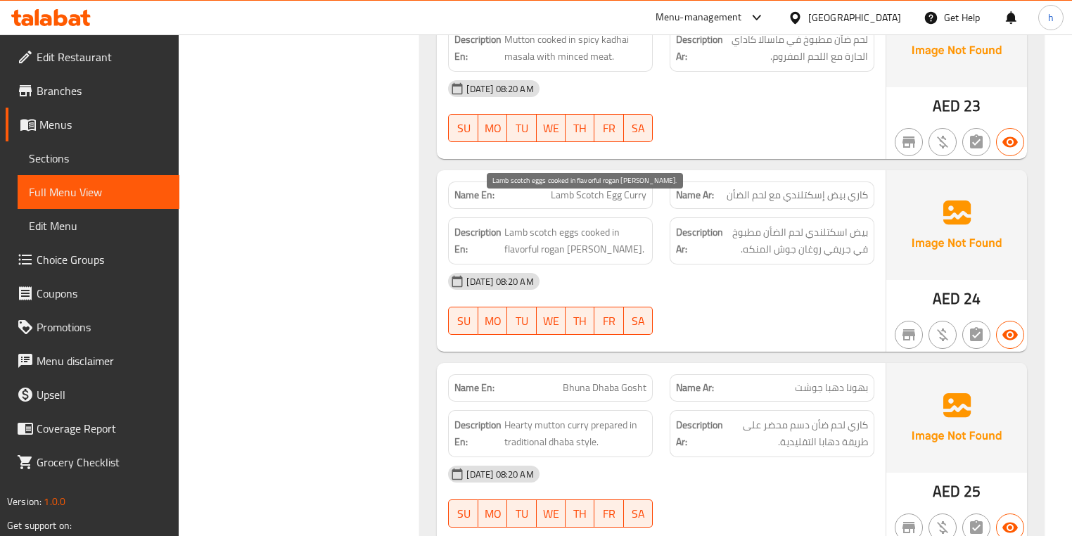
click at [630, 227] on span "Lamb scotch eggs cooked in flavorful rogan josh gravy." at bounding box center [576, 241] width 142 height 34
drag, startPoint x: 509, startPoint y: 205, endPoint x: 581, endPoint y: 204, distance: 72.5
click at [581, 224] on span "Lamb scotch eggs cooked in flavorful rogan josh gravy." at bounding box center [576, 241] width 142 height 34
drag, startPoint x: 586, startPoint y: 207, endPoint x: 541, endPoint y: 225, distance: 48.6
click at [541, 225] on span "Lamb scotch eggs cooked in flavorful rogan josh gravy." at bounding box center [576, 241] width 142 height 34
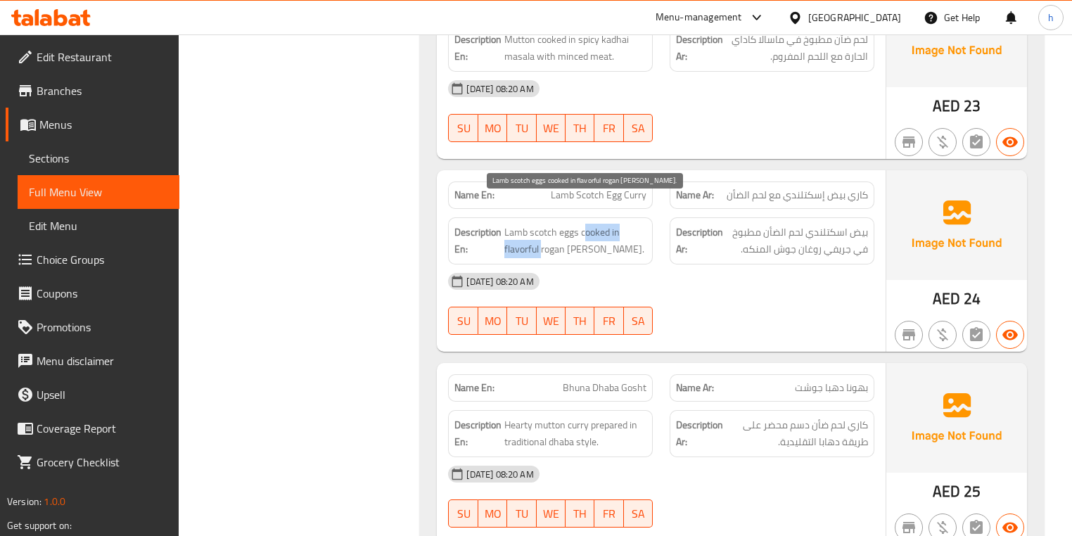
click at [526, 227] on span "Lamb scotch eggs cooked in flavorful rogan josh gravy." at bounding box center [576, 241] width 142 height 34
drag, startPoint x: 518, startPoint y: 226, endPoint x: 602, endPoint y: 224, distance: 84.5
click at [602, 224] on span "Lamb scotch eggs cooked in flavorful rogan josh gravy." at bounding box center [576, 241] width 142 height 34
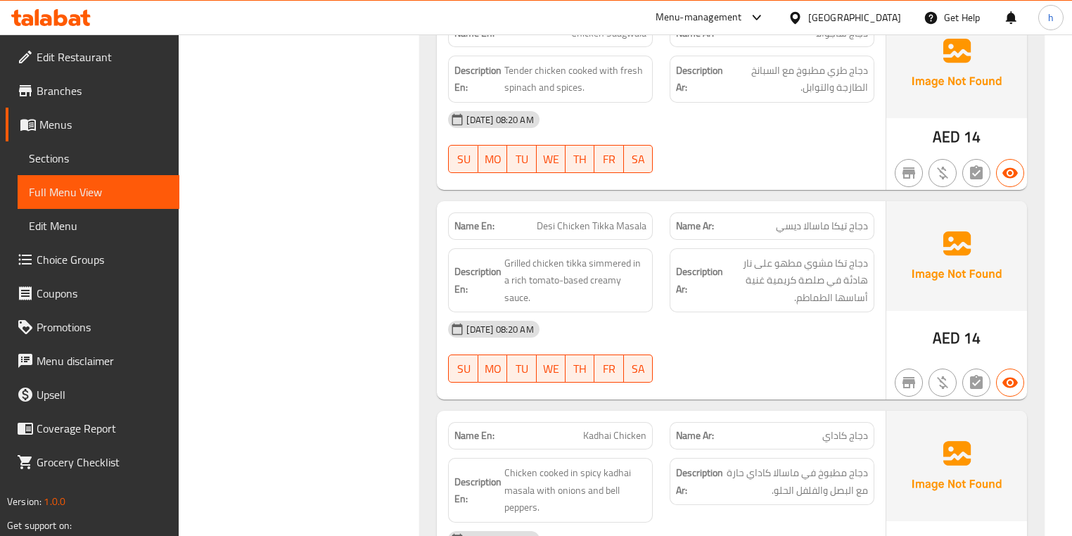
scroll to position [2252, 0]
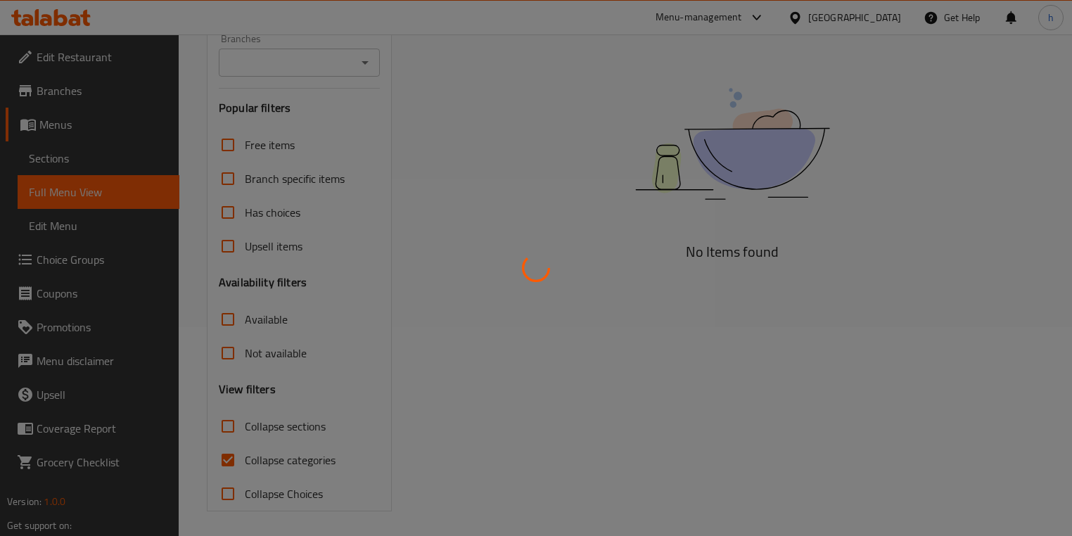
scroll to position [211, 0]
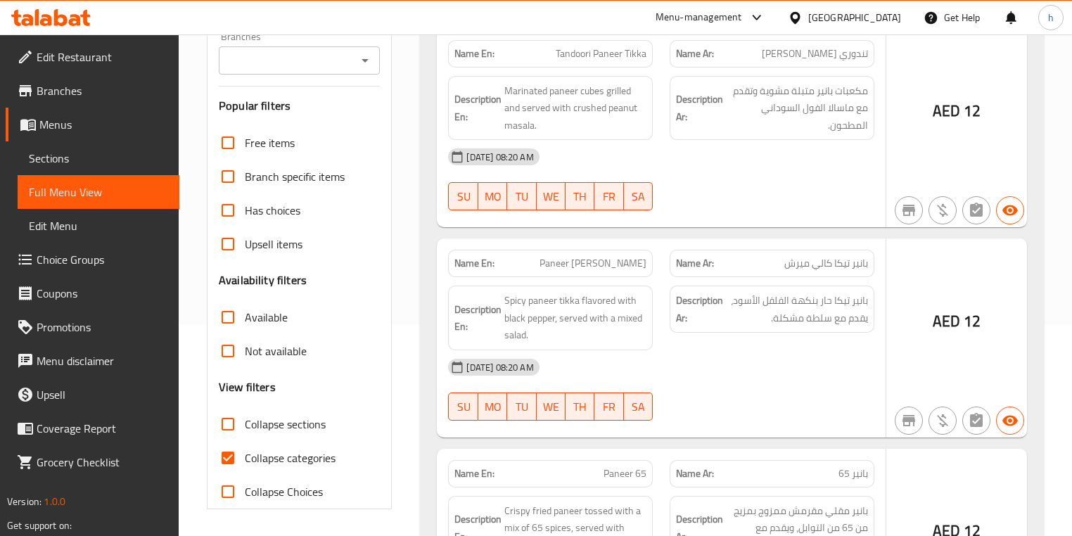
click at [229, 460] on div at bounding box center [536, 268] width 1072 height 536
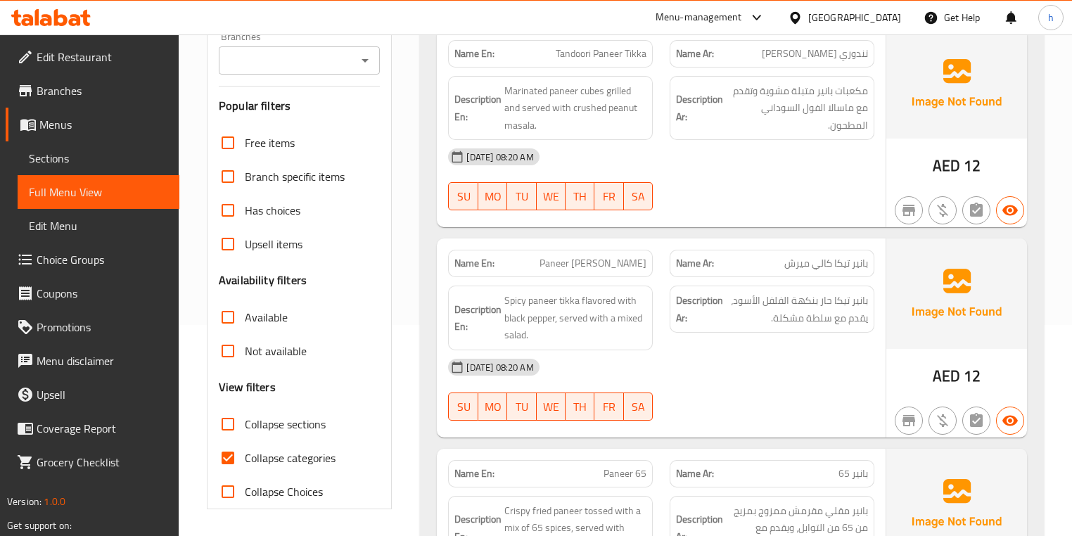
click at [234, 459] on input "Collapse categories" at bounding box center [228, 458] width 34 height 34
checkbox input "false"
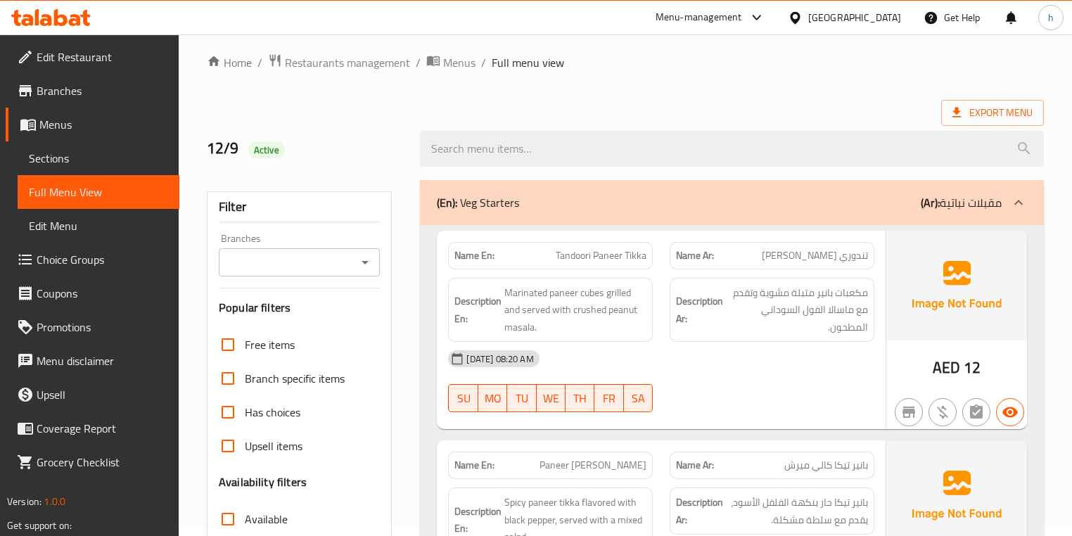
scroll to position [0, 0]
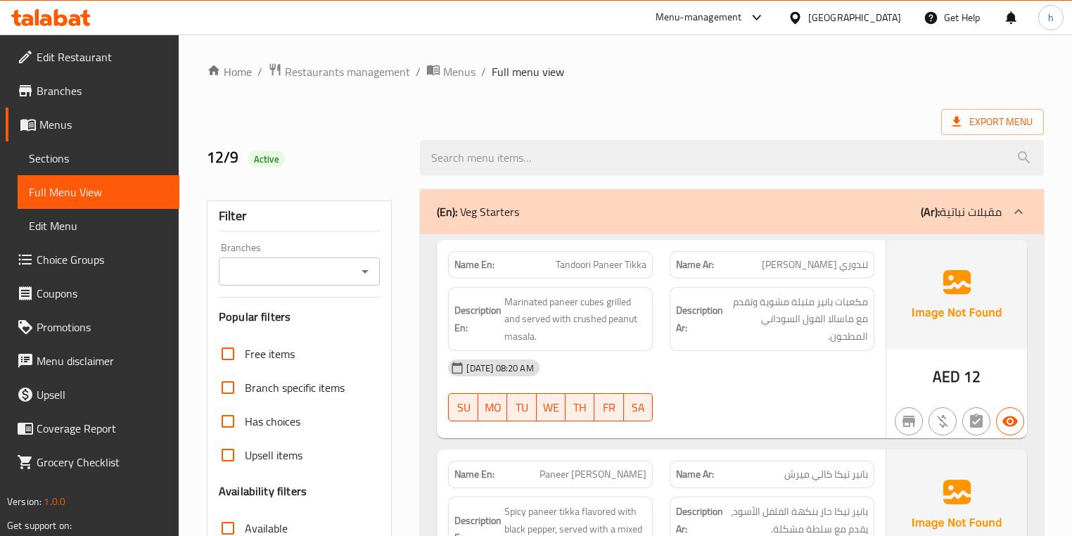
click at [951, 205] on p "(Ar): مقبلات نباتية" at bounding box center [961, 211] width 81 height 17
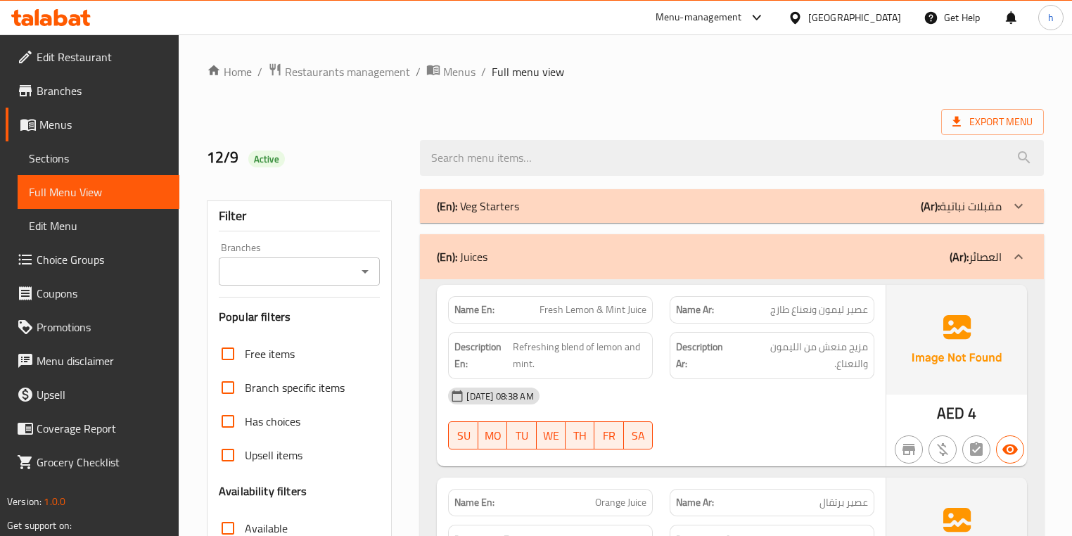
click at [926, 265] on div "(En): Juices (Ar): العصائر" at bounding box center [719, 256] width 564 height 17
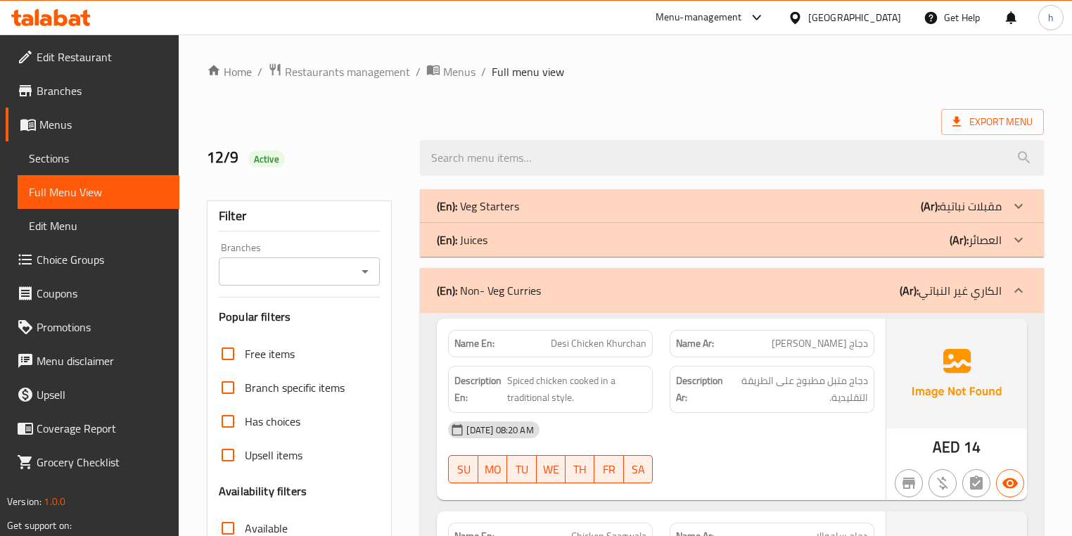
click at [933, 284] on p "(Ar): الكاري غير النباتي" at bounding box center [951, 290] width 102 height 17
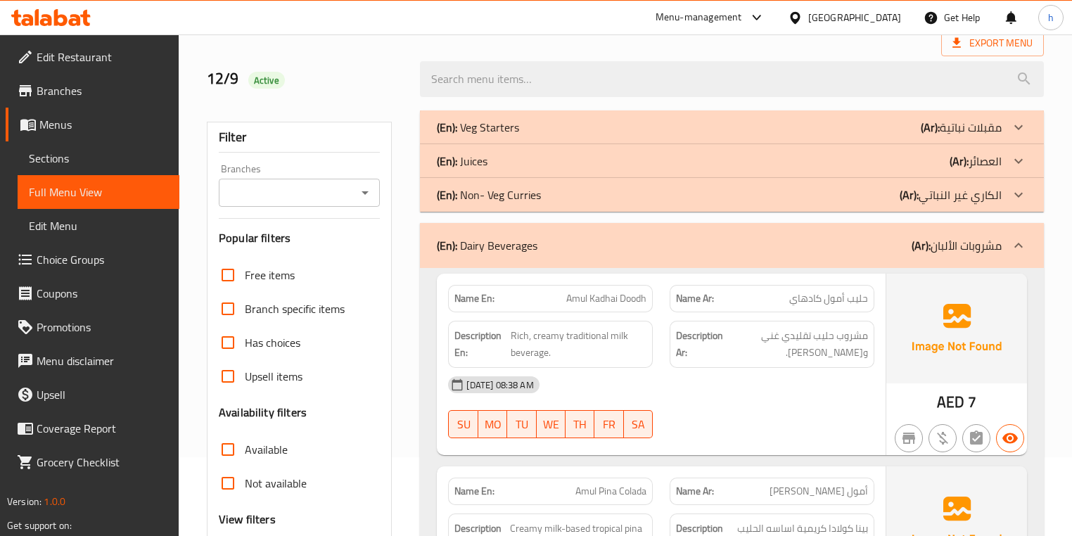
scroll to position [113, 0]
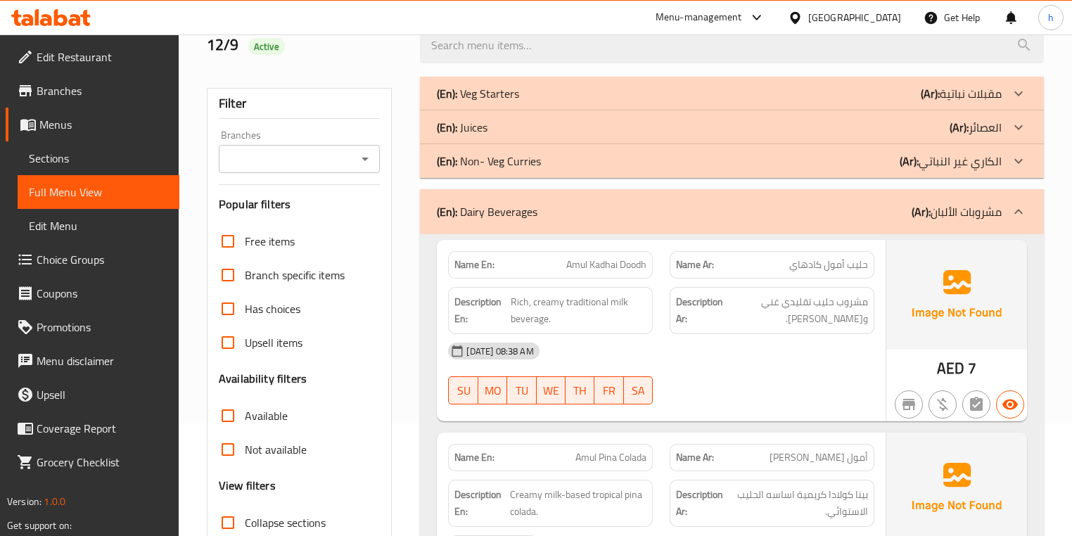
click at [961, 198] on div "(En): Dairy Beverages (Ar): مشروبات الألبان" at bounding box center [731, 211] width 623 height 45
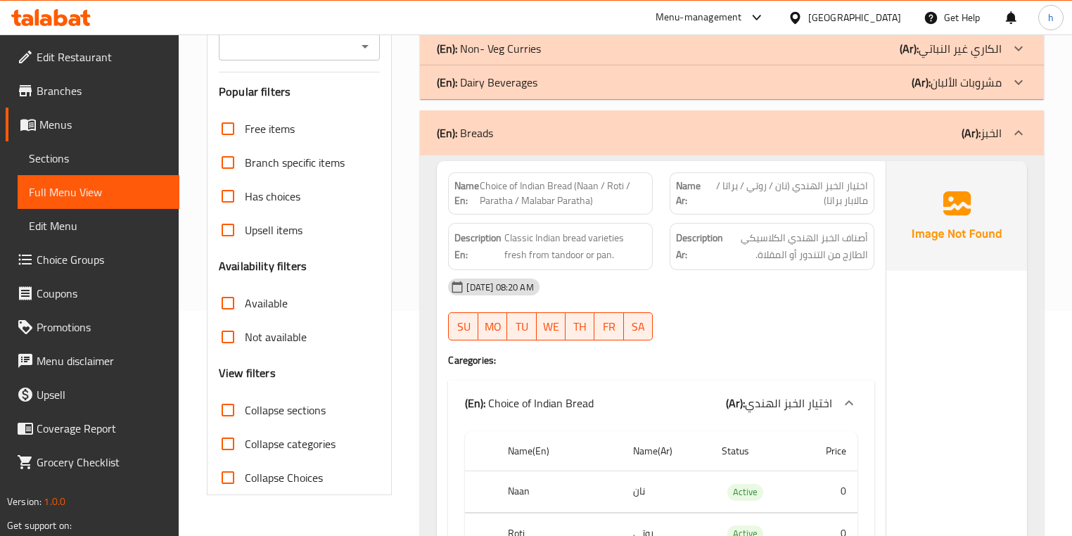
scroll to position [169, 0]
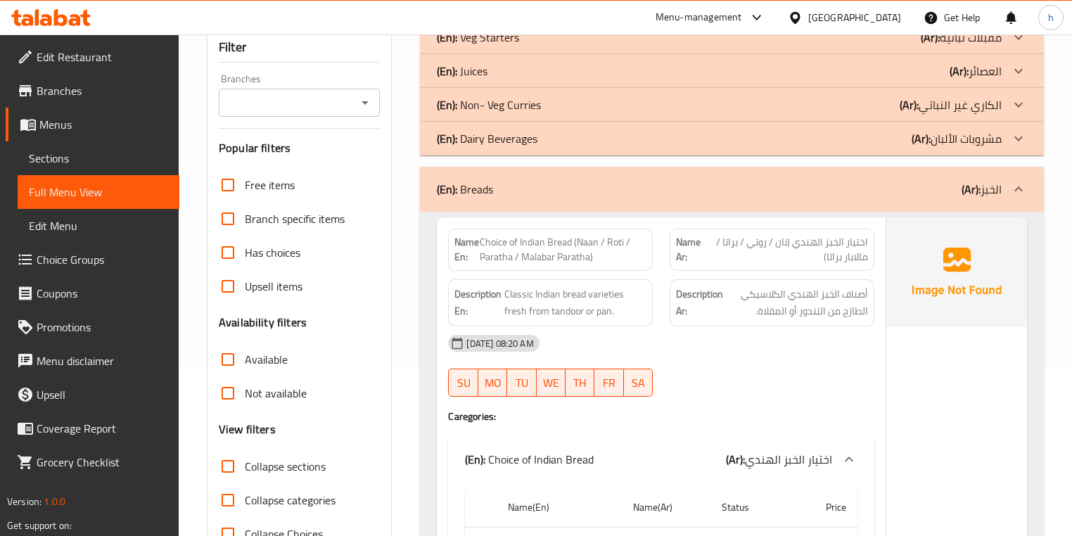
click at [930, 98] on p "(Ar): الكاري غير النباتي" at bounding box center [951, 104] width 102 height 17
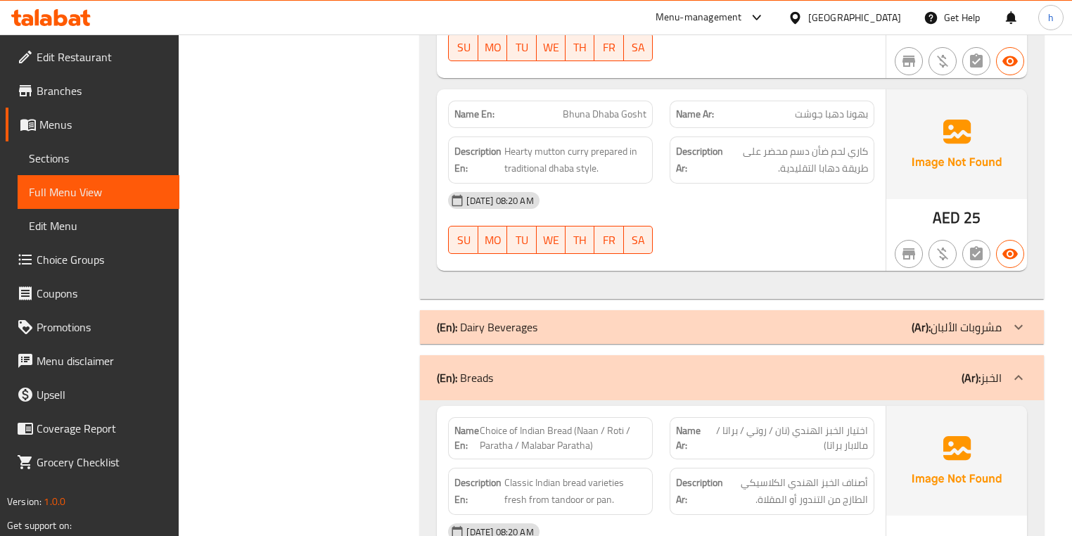
scroll to position [2139, 0]
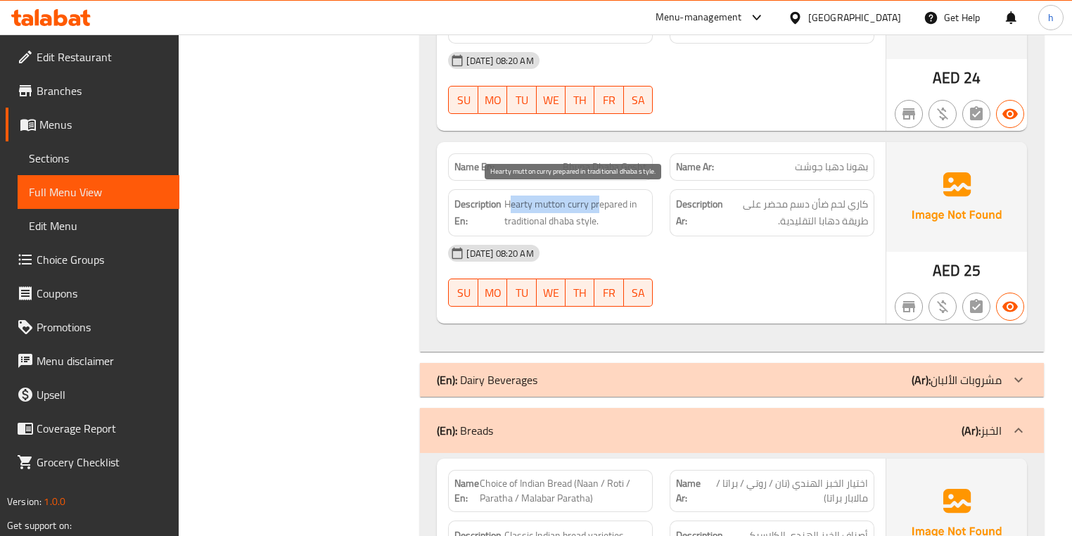
drag, startPoint x: 509, startPoint y: 196, endPoint x: 600, endPoint y: 197, distance: 90.8
click at [600, 197] on span "Hearty mutton curry prepared in traditional dhaba style." at bounding box center [576, 213] width 142 height 34
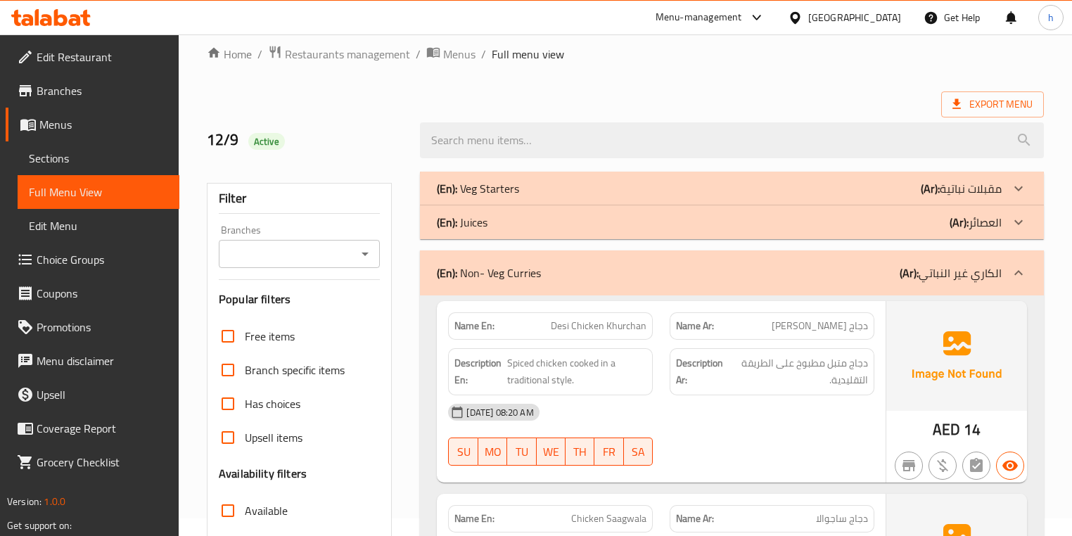
scroll to position [0, 0]
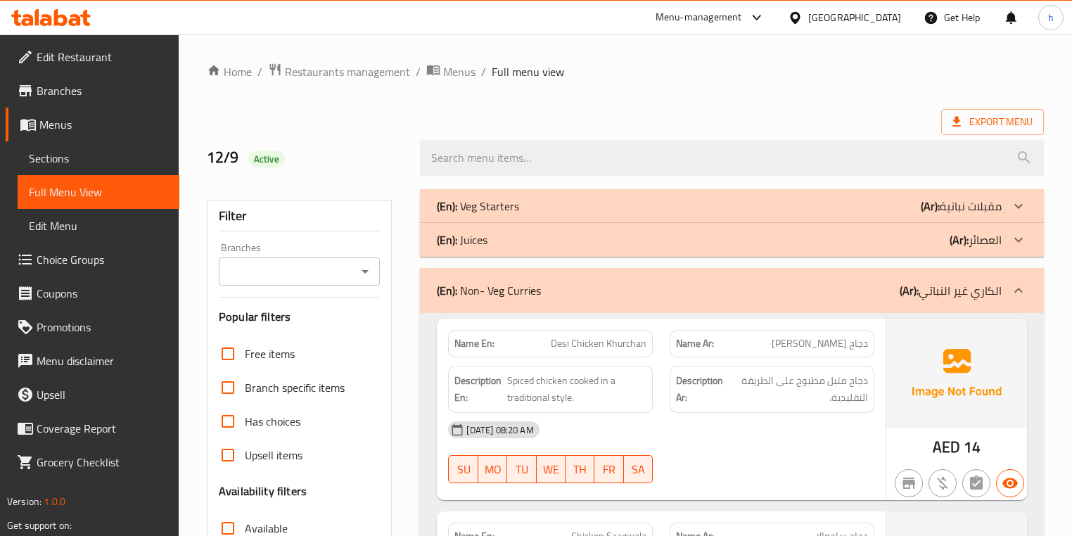
click at [1011, 277] on div at bounding box center [1019, 291] width 34 height 34
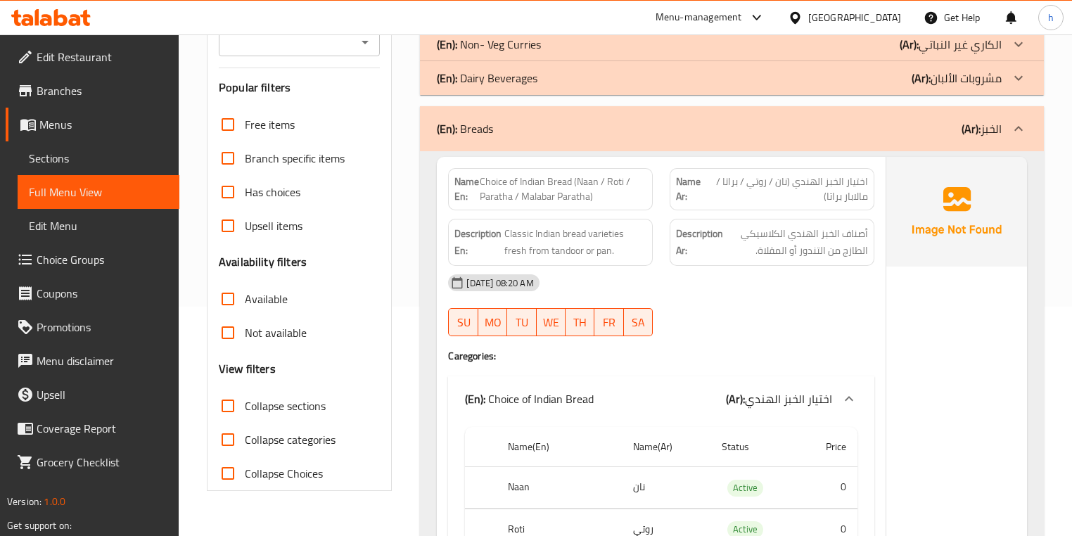
scroll to position [225, 0]
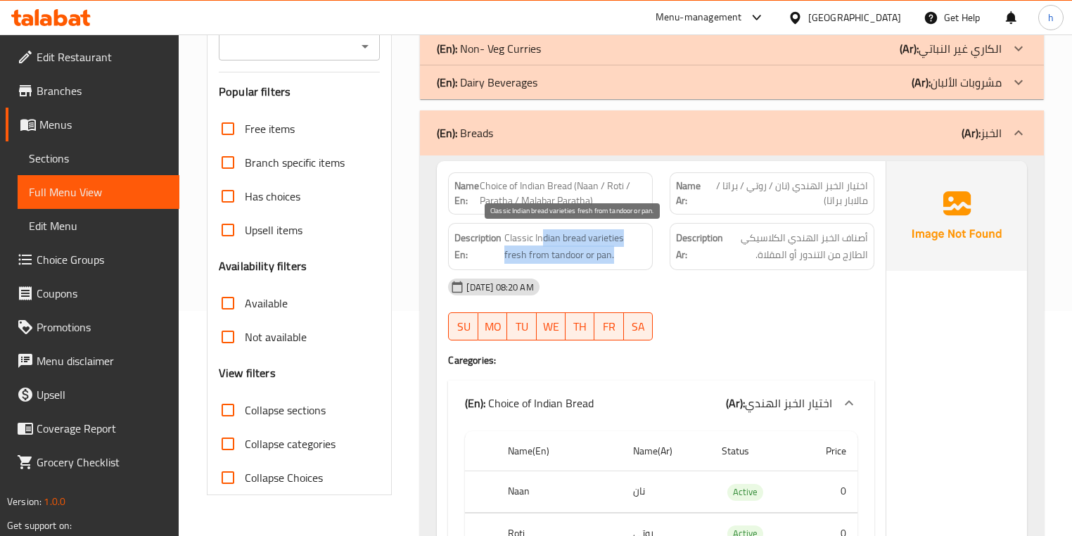
drag, startPoint x: 540, startPoint y: 235, endPoint x: 631, endPoint y: 248, distance: 91.1
click at [631, 248] on span "Classic Indian bread varieties fresh from tandoor or pan." at bounding box center [576, 246] width 142 height 34
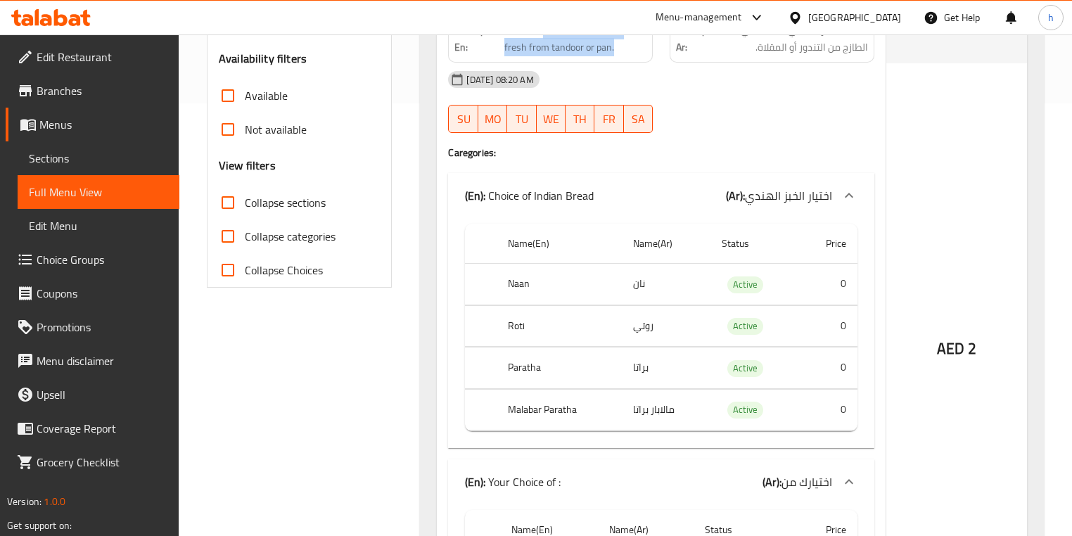
scroll to position [507, 0]
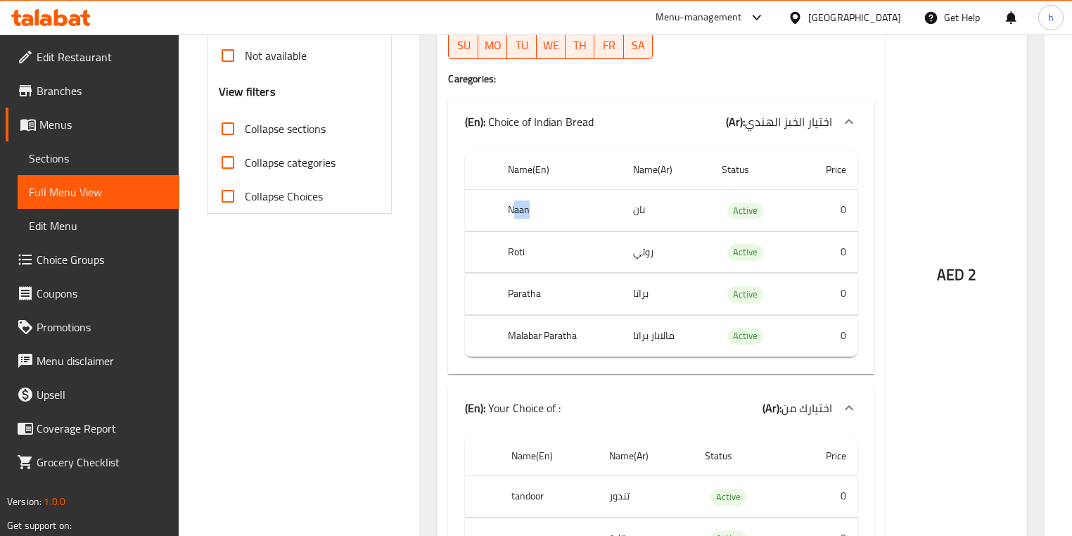
drag, startPoint x: 515, startPoint y: 210, endPoint x: 595, endPoint y: 222, distance: 80.4
click at [581, 220] on th "Naan" at bounding box center [560, 211] width 126 height 42
drag, startPoint x: 512, startPoint y: 257, endPoint x: 552, endPoint y: 258, distance: 40.1
click at [540, 256] on th "Roti" at bounding box center [560, 253] width 126 height 42
drag, startPoint x: 529, startPoint y: 300, endPoint x: 595, endPoint y: 307, distance: 65.8
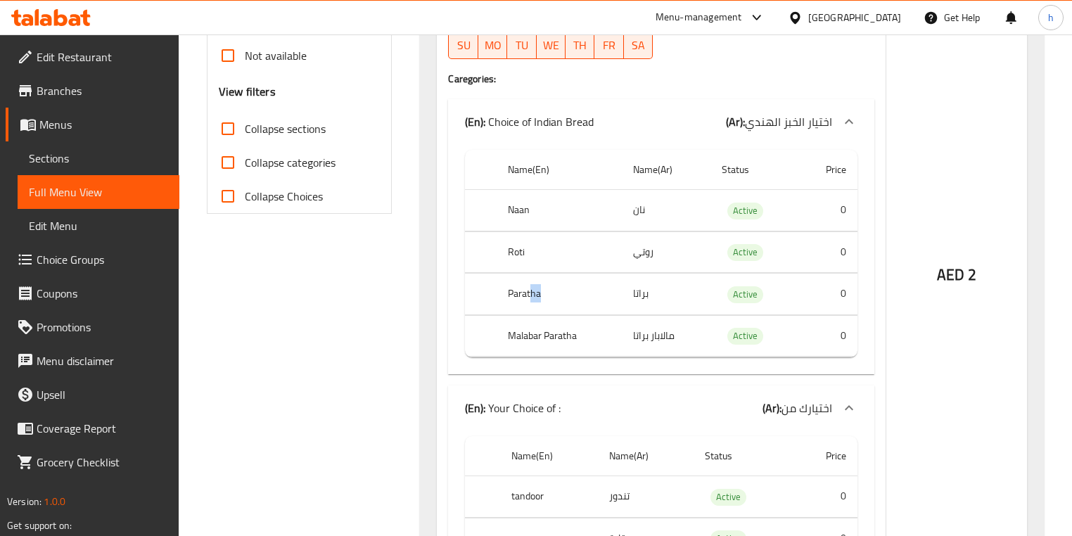
click at [585, 305] on th "Paratha" at bounding box center [560, 295] width 126 height 42
drag, startPoint x: 531, startPoint y: 341, endPoint x: 627, endPoint y: 341, distance: 95.7
click at [610, 341] on th "Malabar Paratha" at bounding box center [560, 336] width 126 height 42
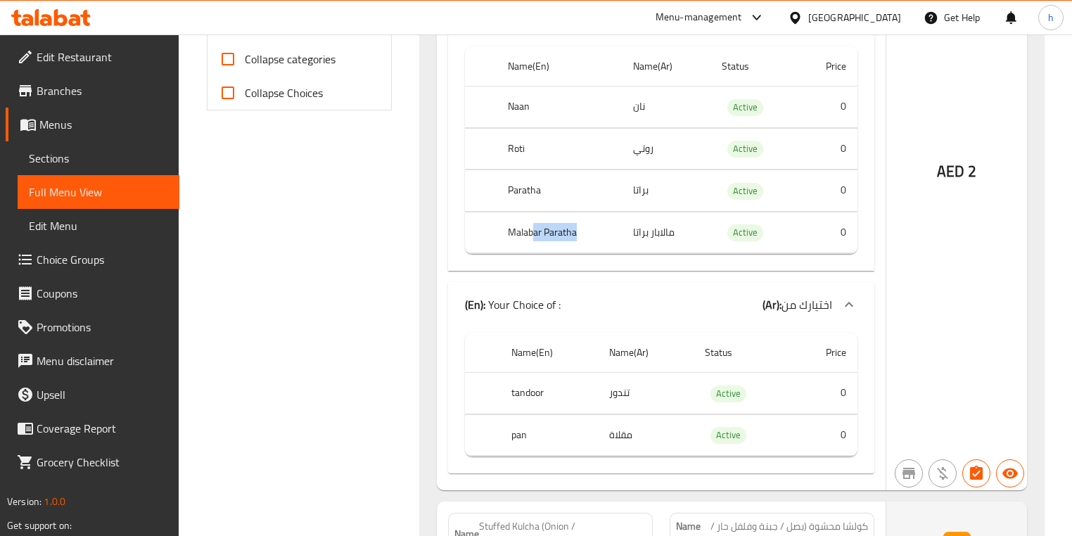
scroll to position [619, 0]
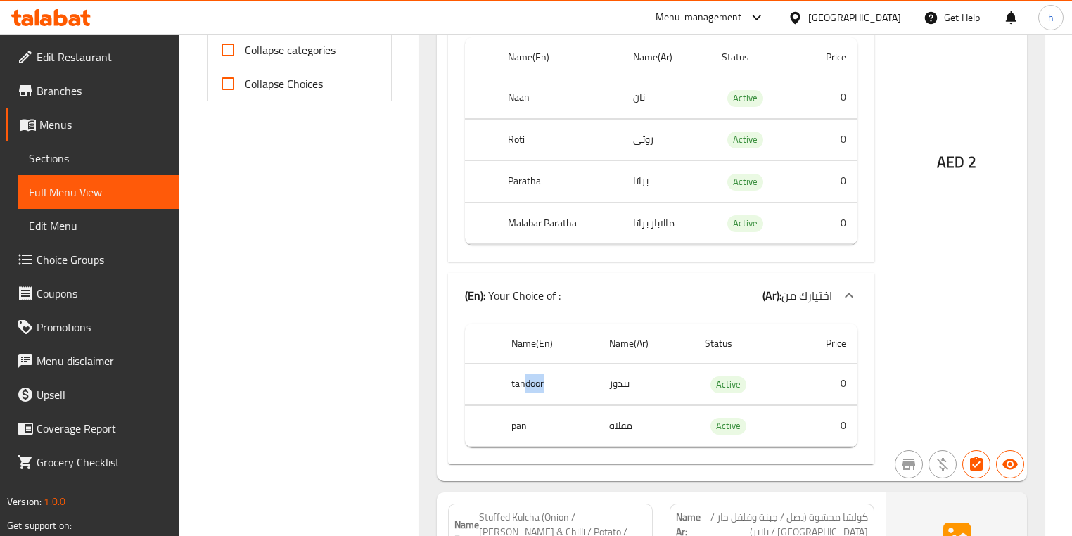
drag, startPoint x: 525, startPoint y: 380, endPoint x: 574, endPoint y: 384, distance: 49.4
click at [562, 380] on th "tandoor" at bounding box center [549, 385] width 99 height 42
drag, startPoint x: 601, startPoint y: 388, endPoint x: 641, endPoint y: 386, distance: 40.1
click at [641, 386] on td "تندور" at bounding box center [645, 385] width 95 height 42
drag, startPoint x: 622, startPoint y: 419, endPoint x: 669, endPoint y: 422, distance: 47.2
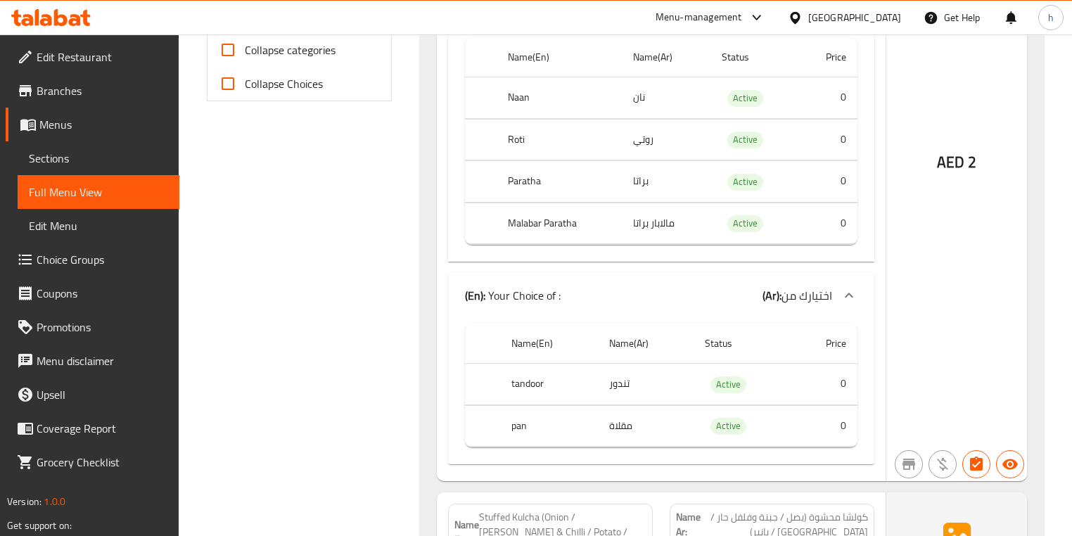
click at [653, 422] on td "مقلاة" at bounding box center [645, 426] width 95 height 42
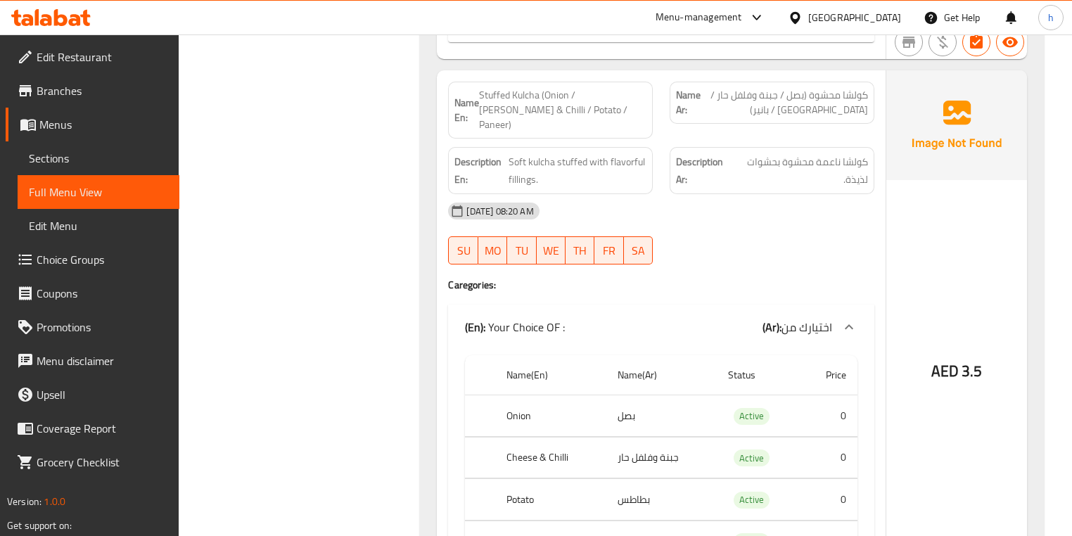
scroll to position [1070, 0]
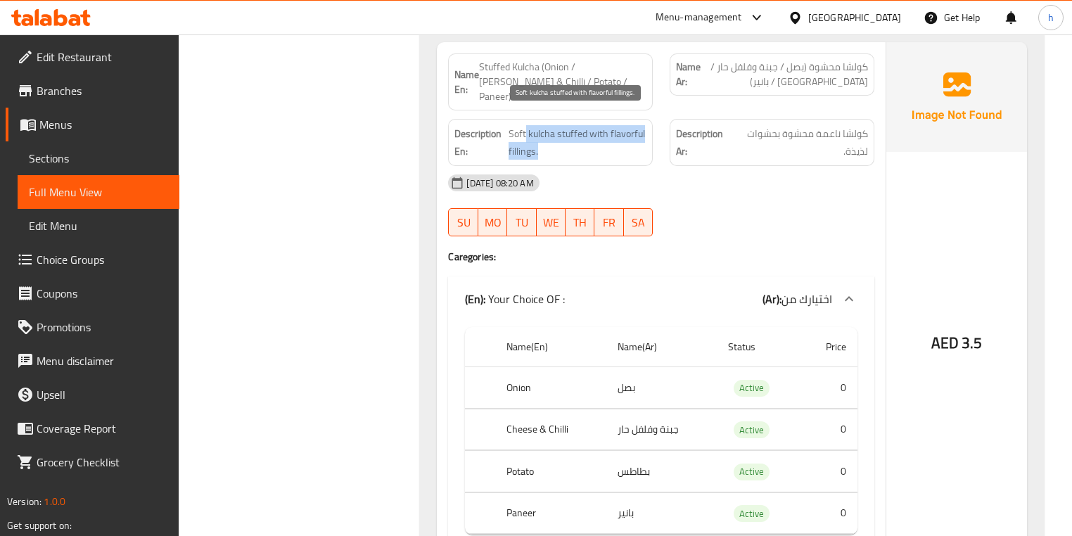
drag, startPoint x: 525, startPoint y: 116, endPoint x: 605, endPoint y: 139, distance: 83.3
click at [605, 139] on span "Soft kulcha stuffed with flavorful fillings." at bounding box center [578, 142] width 138 height 34
click at [600, 127] on span "Soft kulcha stuffed with flavorful fillings." at bounding box center [578, 142] width 138 height 34
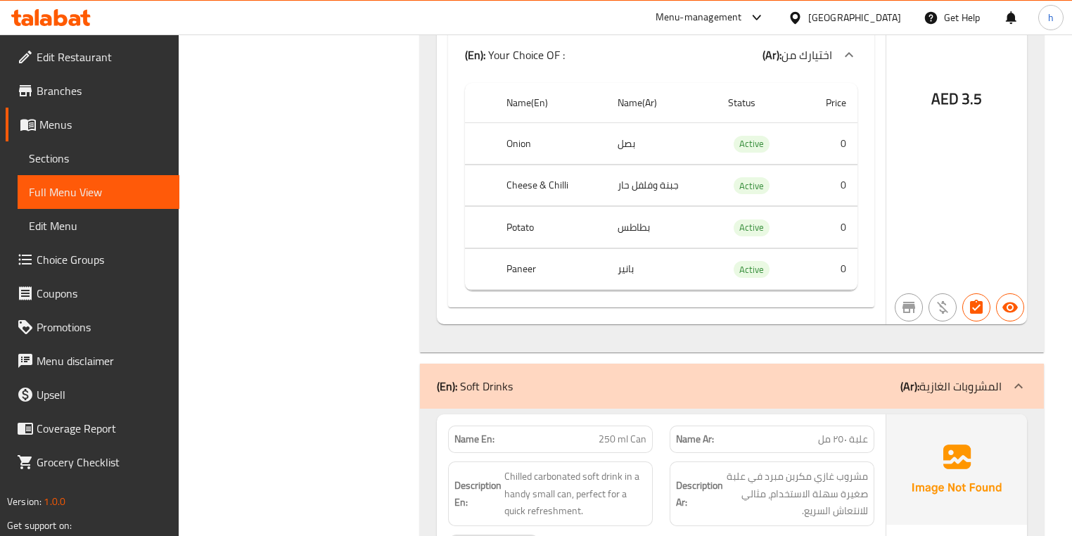
scroll to position [1295, 0]
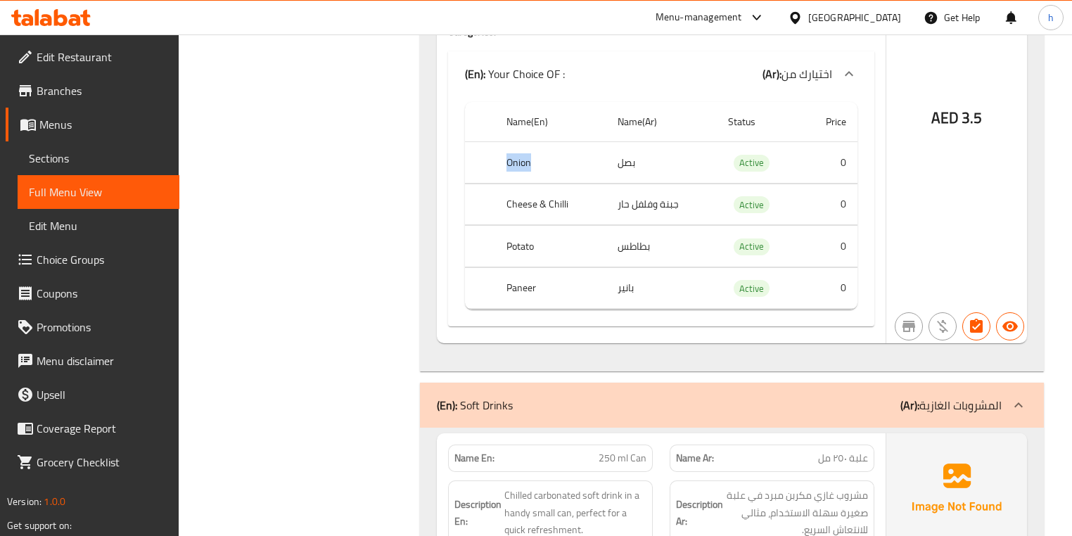
drag, startPoint x: 506, startPoint y: 160, endPoint x: 545, endPoint y: 163, distance: 39.5
click at [546, 160] on th "Onion" at bounding box center [550, 163] width 111 height 42
drag, startPoint x: 505, startPoint y: 227, endPoint x: 529, endPoint y: 231, distance: 24.2
click at [529, 226] on th "Potato" at bounding box center [550, 247] width 111 height 42
drag, startPoint x: 523, startPoint y: 260, endPoint x: 572, endPoint y: 268, distance: 50.0
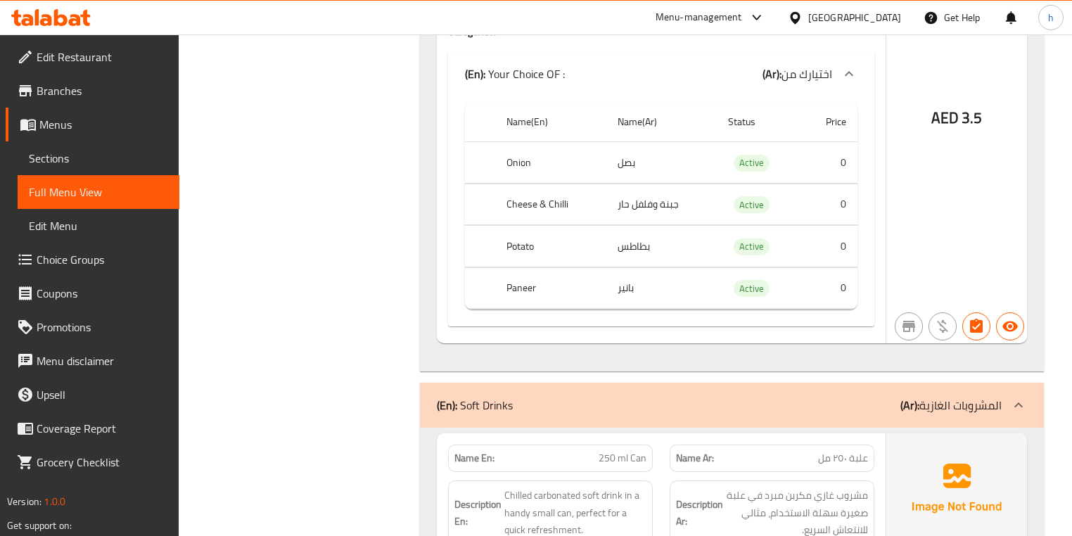
click at [571, 268] on th "Paneer" at bounding box center [550, 288] width 111 height 42
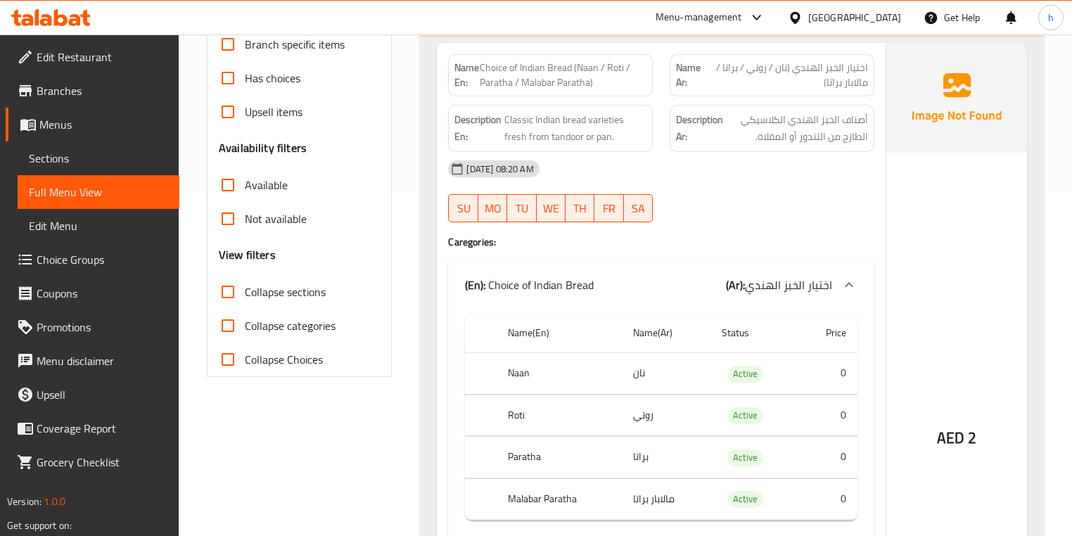
scroll to position [281, 0]
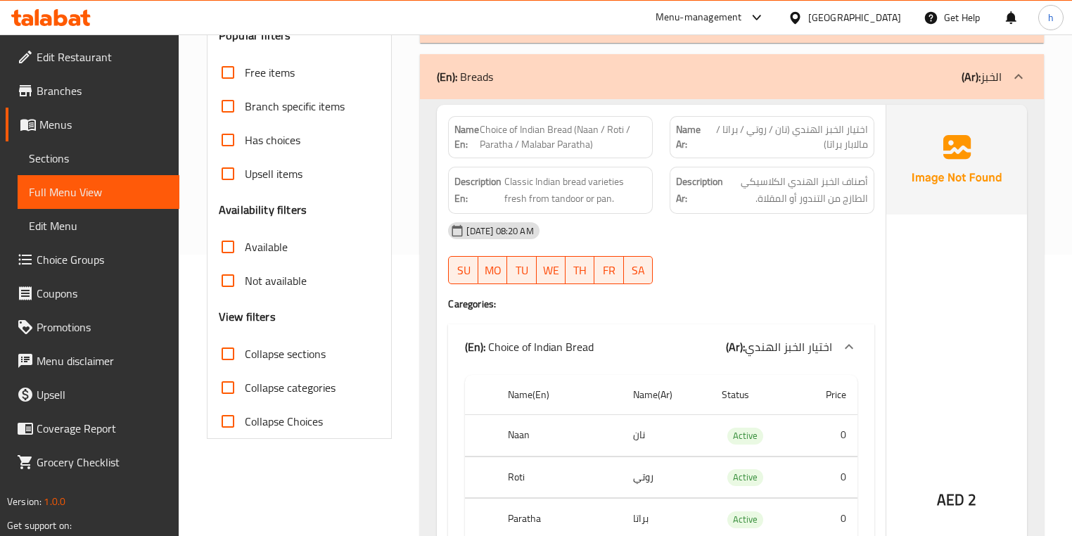
click at [984, 93] on div "(En): Breads (Ar): الخبز" at bounding box center [731, 76] width 623 height 45
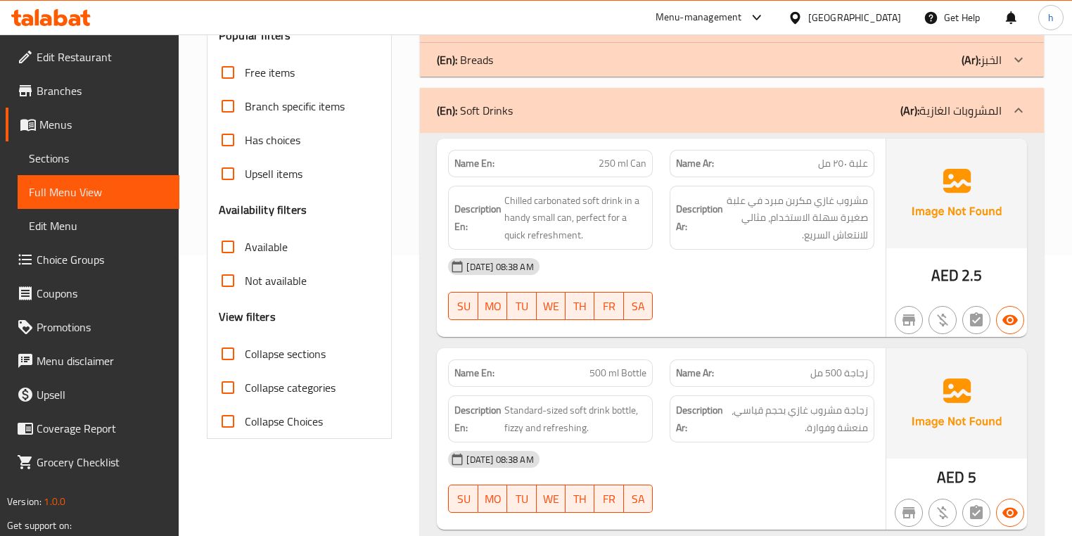
click at [813, 125] on div "(En): Soft Drinks (Ar): المشروبات الغازية" at bounding box center [731, 110] width 623 height 45
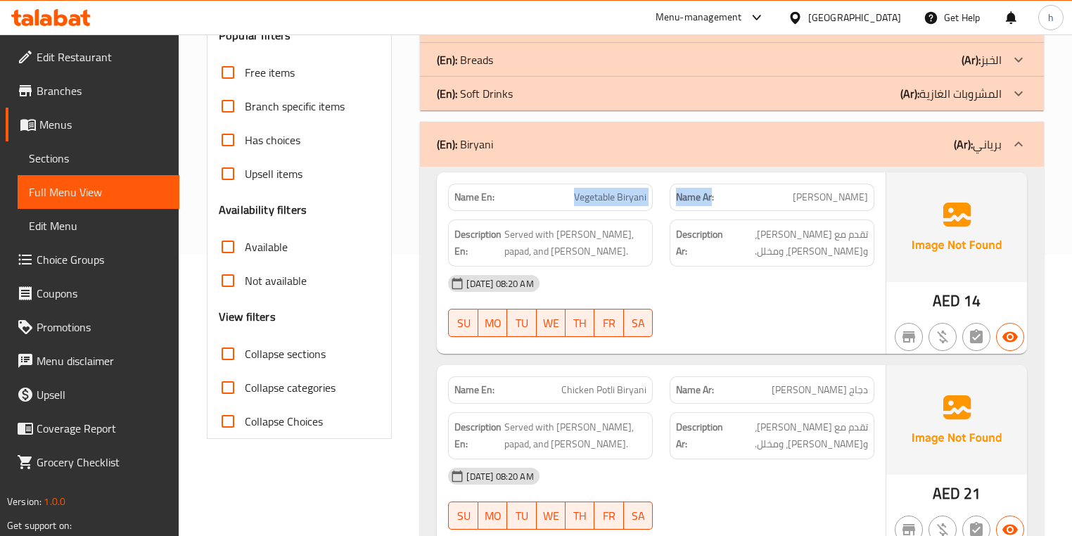
drag, startPoint x: 576, startPoint y: 198, endPoint x: 711, endPoint y: 196, distance: 135.8
click at [711, 196] on div "Name En: Vegetable Biryani Name Ar: برياني خضروات" at bounding box center [661, 197] width 443 height 44
click at [608, 212] on div "Description En: Served with raita, papad, and pickle." at bounding box center [551, 243] width 222 height 64
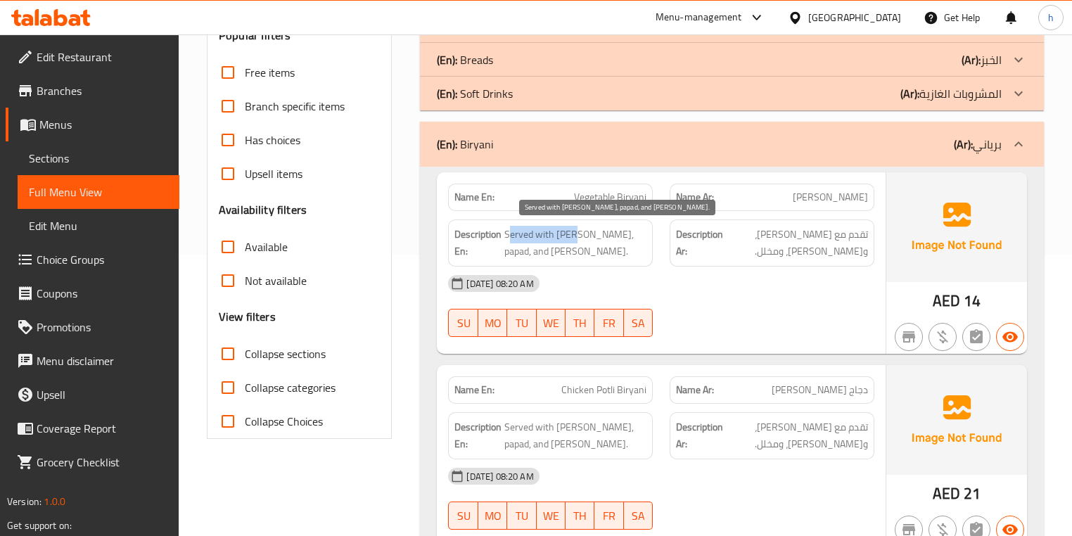
drag, startPoint x: 520, startPoint y: 229, endPoint x: 580, endPoint y: 226, distance: 59.9
click at [580, 226] on span "Served with raita, papad, and pickle." at bounding box center [576, 243] width 142 height 34
drag, startPoint x: 595, startPoint y: 228, endPoint x: 616, endPoint y: 228, distance: 21.1
click at [616, 228] on span "Served with raita, papad, and pickle." at bounding box center [576, 243] width 142 height 34
drag, startPoint x: 628, startPoint y: 239, endPoint x: 597, endPoint y: 257, distance: 36.0
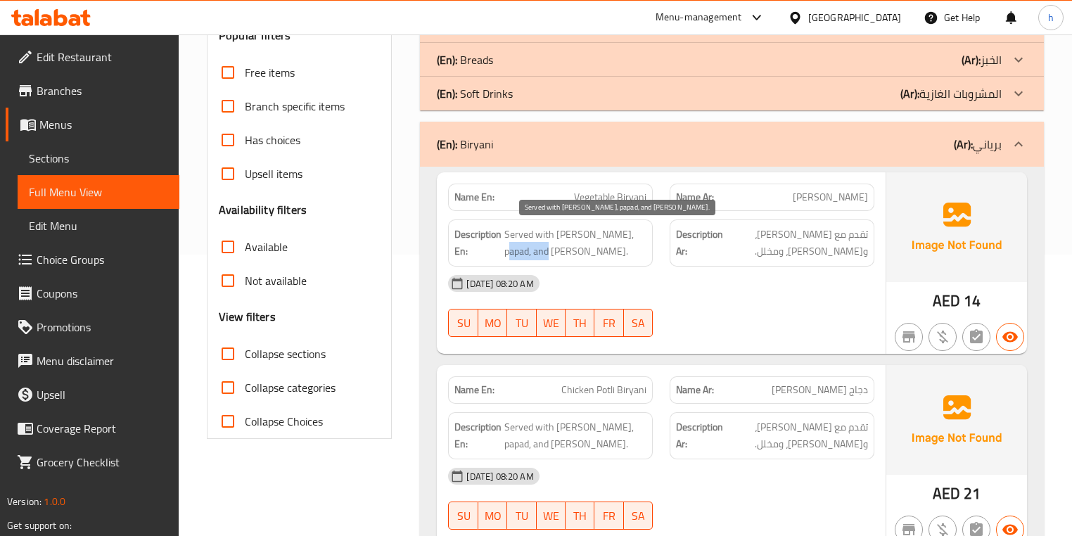
click at [597, 257] on span "Served with raita, papad, and pickle." at bounding box center [576, 243] width 142 height 34
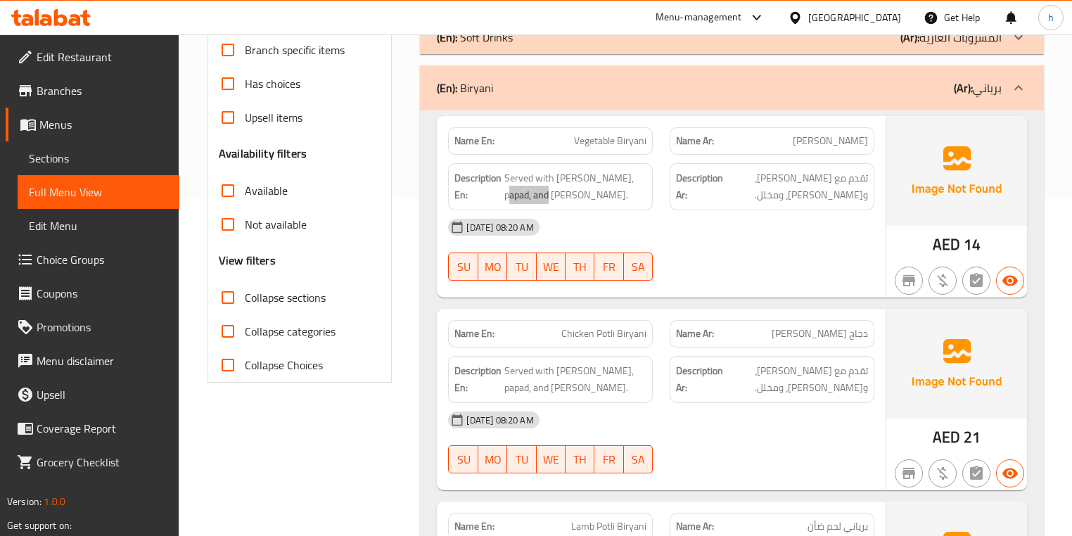
scroll to position [394, 0]
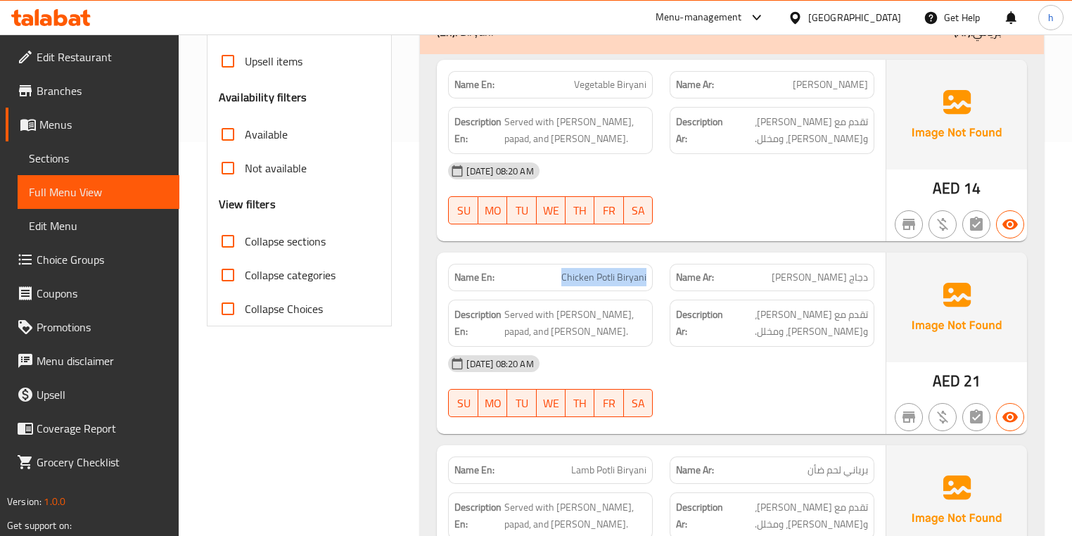
drag, startPoint x: 559, startPoint y: 279, endPoint x: 654, endPoint y: 280, distance: 94.3
click at [654, 280] on div "Name En: Chicken Potli Biryani" at bounding box center [551, 277] width 222 height 44
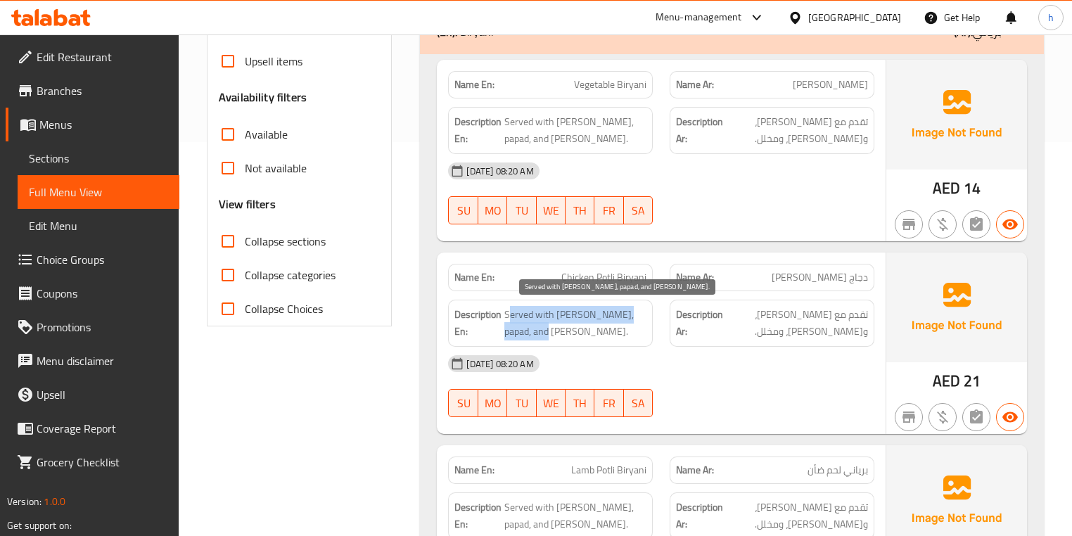
drag, startPoint x: 520, startPoint y: 312, endPoint x: 627, endPoint y: 325, distance: 107.7
click at [627, 325] on span "Served with raita, papad, and pickle." at bounding box center [576, 323] width 142 height 34
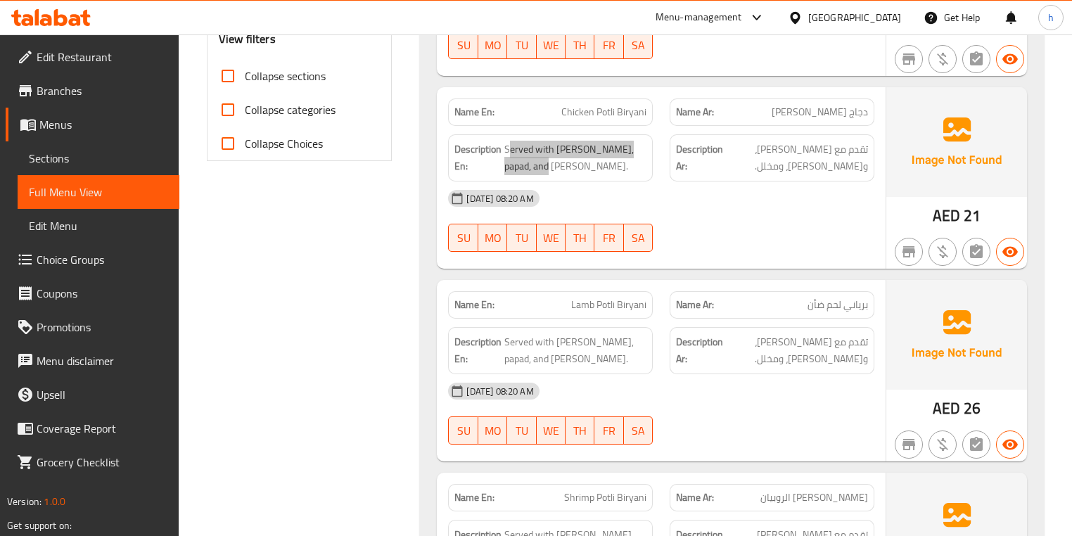
scroll to position [563, 0]
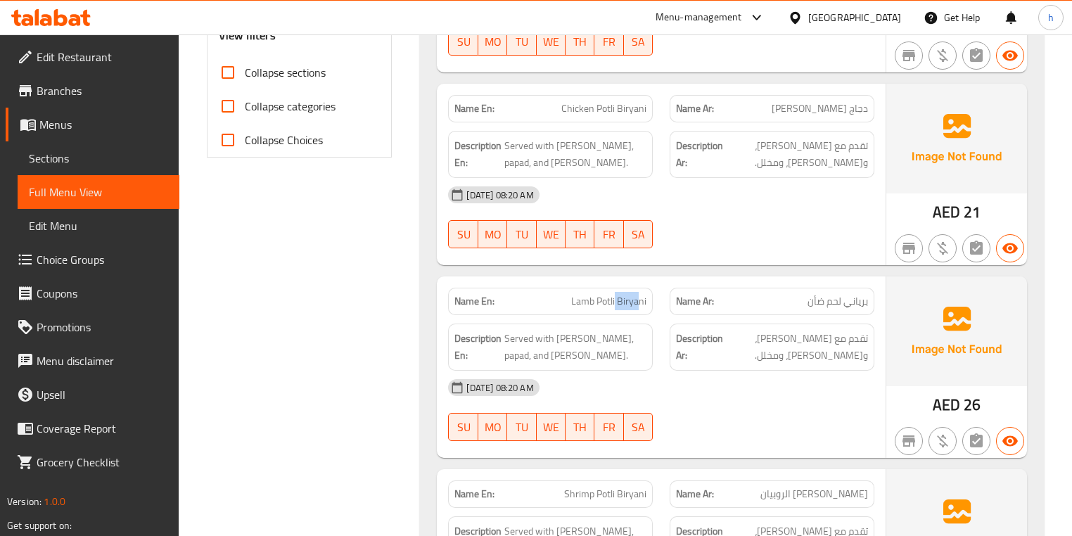
drag, startPoint x: 615, startPoint y: 303, endPoint x: 591, endPoint y: 315, distance: 26.4
click at [640, 309] on div "Name En: Lamb Potli Biryani" at bounding box center [550, 301] width 205 height 27
drag, startPoint x: 577, startPoint y: 313, endPoint x: 588, endPoint y: 313, distance: 11.3
click at [588, 315] on div "Description En: Served with raita, papad, and pickle." at bounding box center [551, 347] width 222 height 64
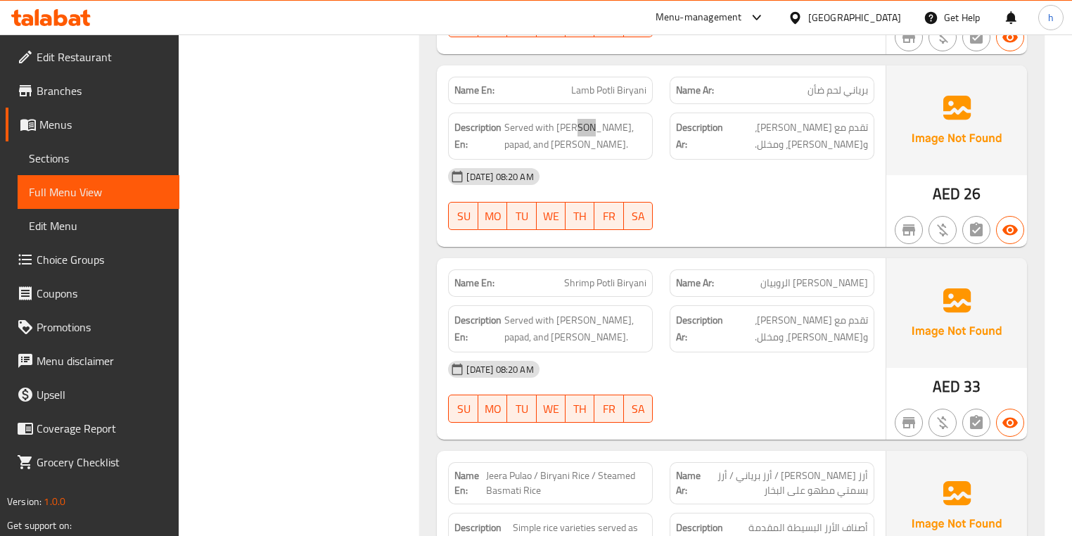
scroll to position [788, 0]
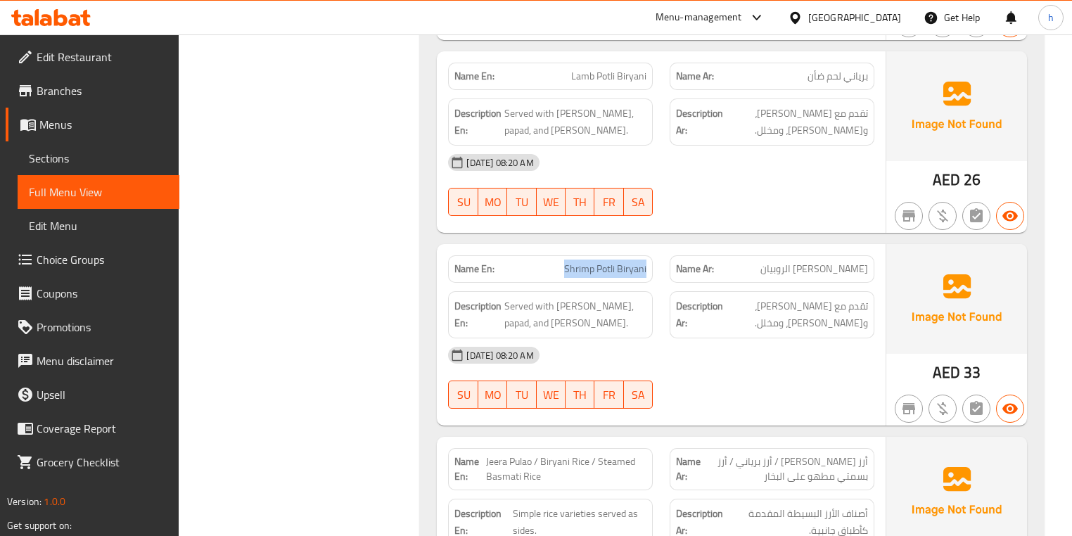
drag, startPoint x: 558, startPoint y: 266, endPoint x: 659, endPoint y: 267, distance: 100.6
click at [659, 267] on div "Name En: Shrimp Potli Biryani" at bounding box center [551, 269] width 222 height 44
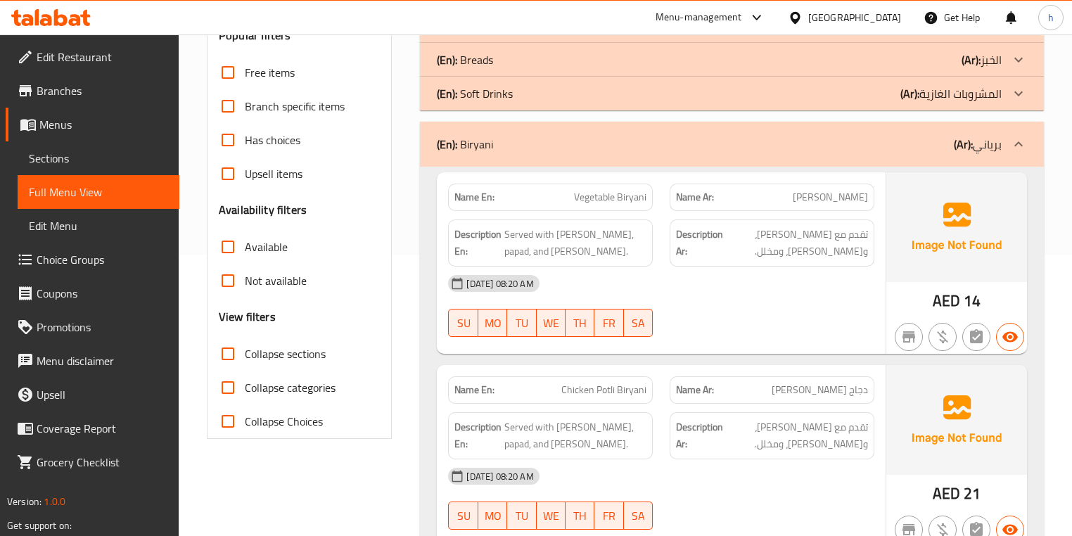
scroll to position [281, 0]
click at [981, 150] on p "(Ar): برياني" at bounding box center [978, 144] width 48 height 17
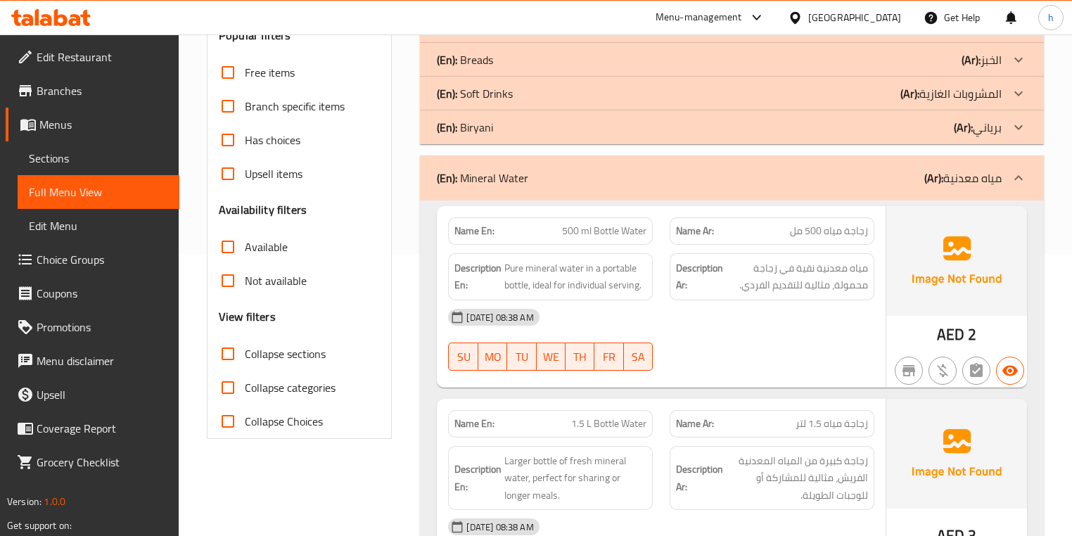
click at [767, 185] on div "(En): Mineral Water (Ar): مياه معدنية" at bounding box center [719, 178] width 564 height 17
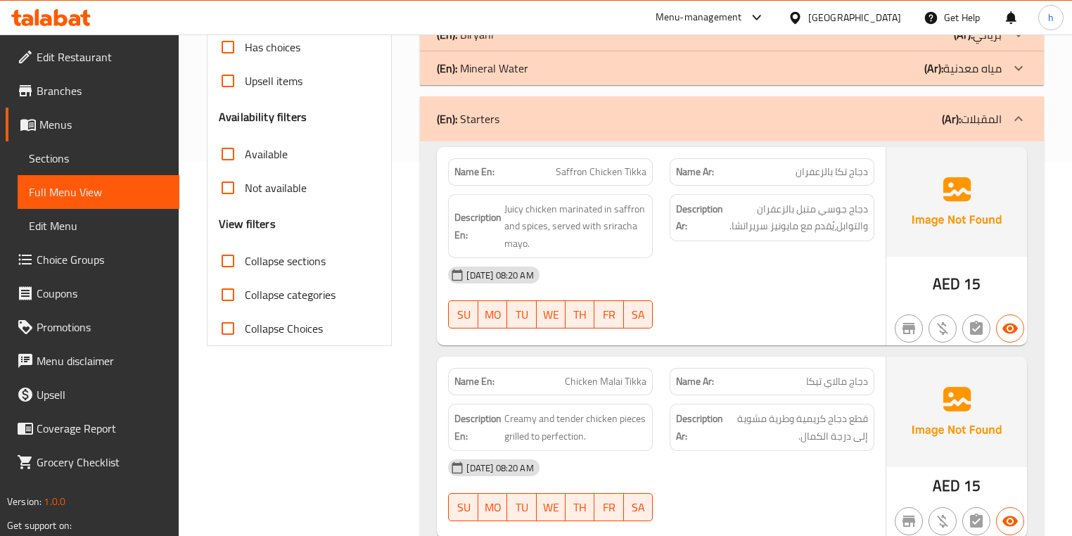
scroll to position [394, 0]
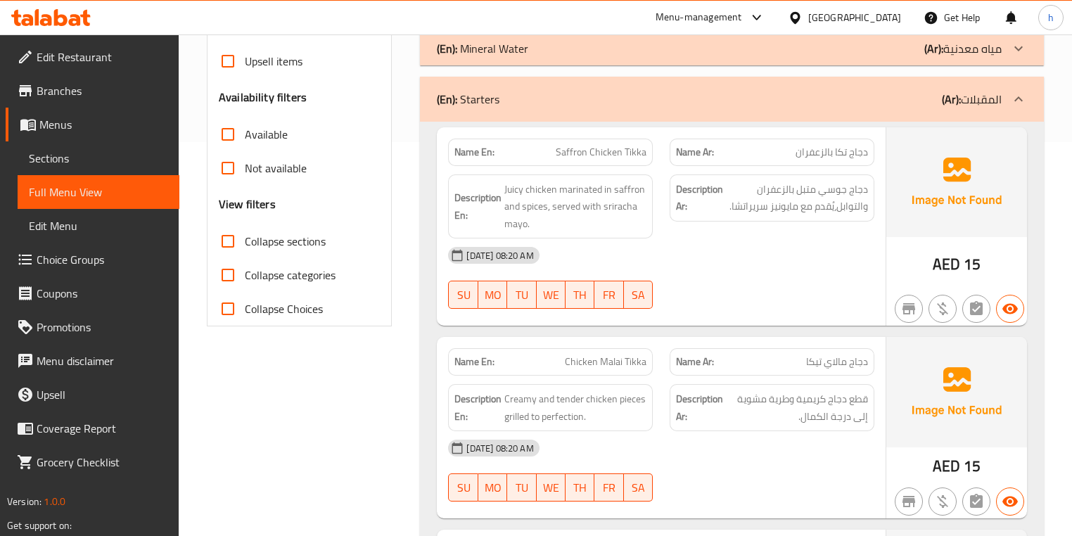
click at [566, 148] on span "Saffron Chicken Tikka" at bounding box center [601, 152] width 91 height 15
click at [631, 148] on span "Saffron Chicken Tikka" at bounding box center [601, 152] width 91 height 15
click at [617, 165] on div "Name En: Saffron Chicken Tikka" at bounding box center [550, 152] width 205 height 27
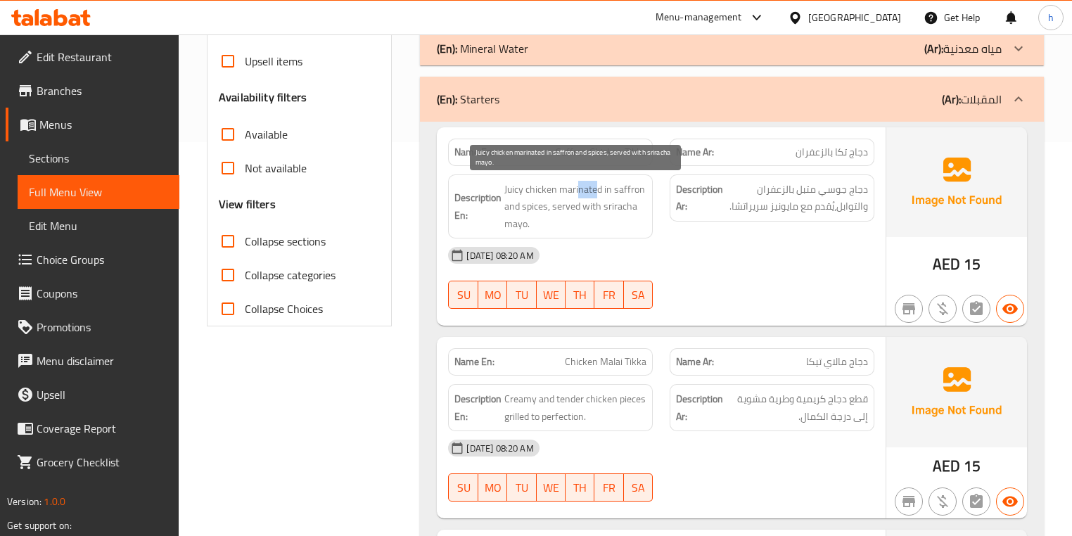
drag, startPoint x: 597, startPoint y: 189, endPoint x: 580, endPoint y: 189, distance: 17.6
click at [580, 189] on span "Juicy chicken marinated in saffron and spices, served with sriracha mayo." at bounding box center [576, 207] width 142 height 52
click at [549, 189] on span "Juicy chicken marinated in saffron and spices, served with sriracha mayo." at bounding box center [576, 207] width 142 height 52
click at [508, 191] on span "Juicy chicken marinated in saffron and spices, served with sriracha mayo." at bounding box center [576, 207] width 142 height 52
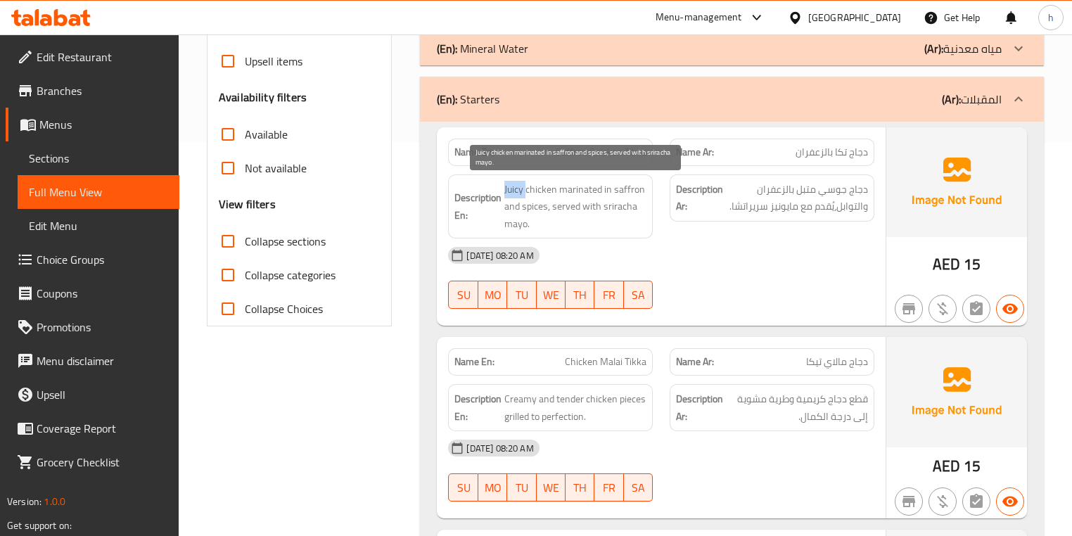
click at [508, 191] on span "Juicy chicken marinated in saffron and spices, served with sriracha mayo." at bounding box center [576, 207] width 142 height 52
click at [588, 194] on span "Juicy chicken marinated in saffron and spices, served with sriracha mayo." at bounding box center [576, 207] width 142 height 52
click at [616, 184] on span "Juicy chicken marinated in saffron and spices, served with sriracha mayo." at bounding box center [576, 207] width 142 height 52
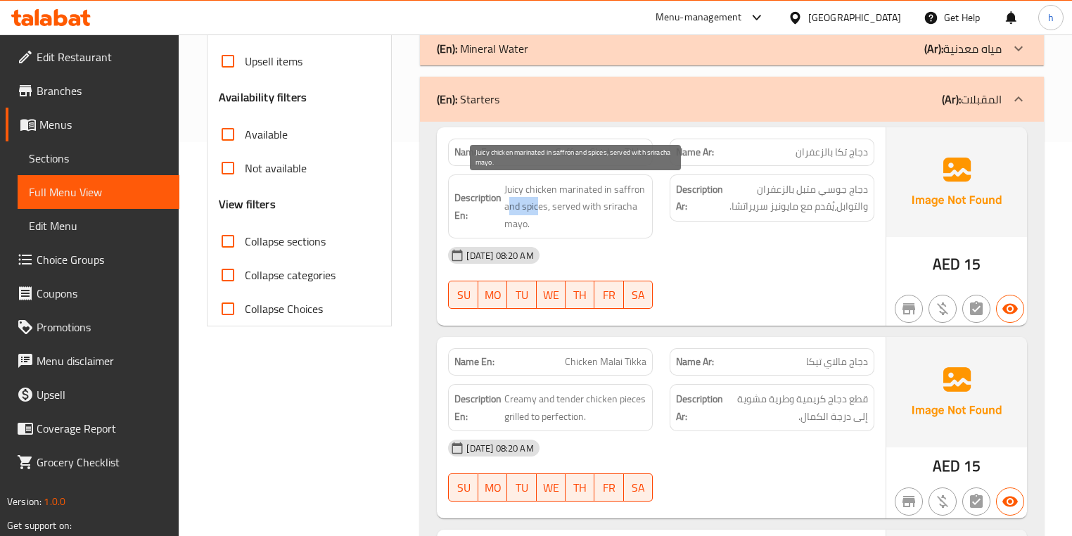
drag, startPoint x: 507, startPoint y: 204, endPoint x: 540, endPoint y: 204, distance: 33.1
click at [540, 204] on span "Juicy chicken marinated in saffron and spices, served with sriracha mayo." at bounding box center [576, 207] width 142 height 52
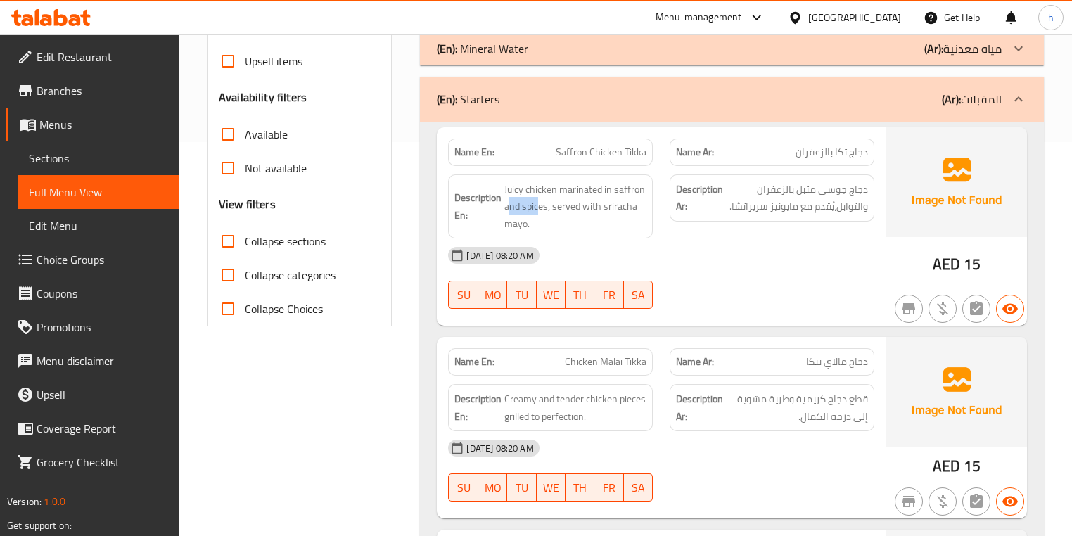
drag, startPoint x: 567, startPoint y: 208, endPoint x: 655, endPoint y: 242, distance: 94.5
click at [655, 242] on div "Name En: Saffron Chicken Tikka Name Ar: دجاج تكا بالزعفران Description En: Juic…" at bounding box center [661, 226] width 448 height 199
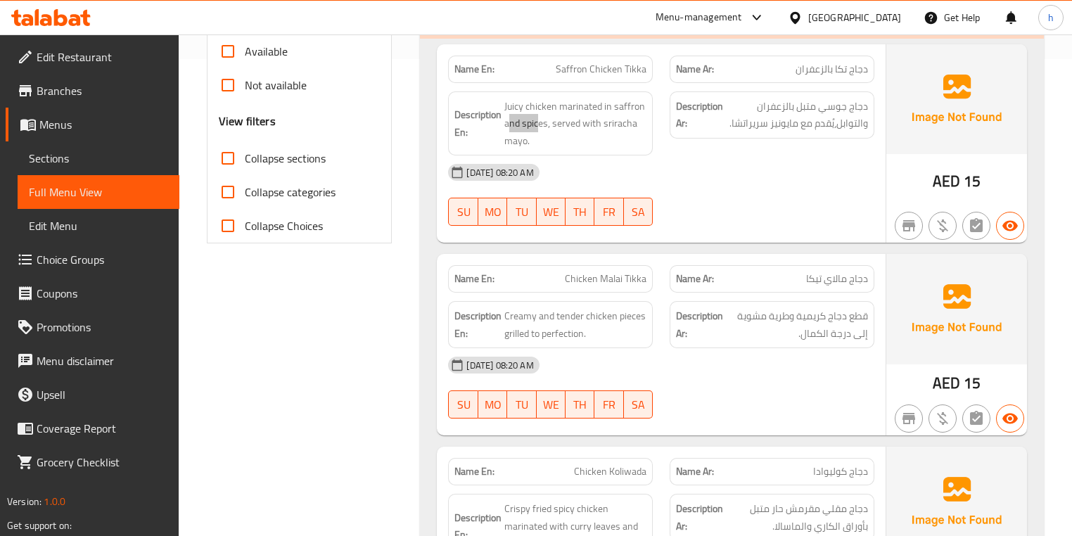
scroll to position [507, 0]
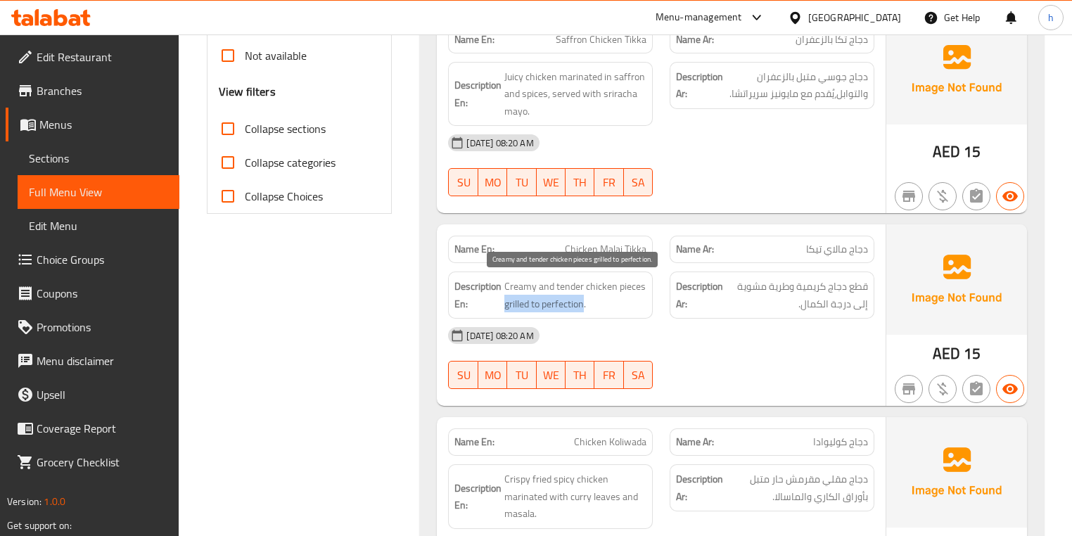
drag, startPoint x: 505, startPoint y: 305, endPoint x: 626, endPoint y: 295, distance: 121.4
click at [588, 299] on span "Creamy and tender chicken pieces grilled to perfection." at bounding box center [576, 295] width 142 height 34
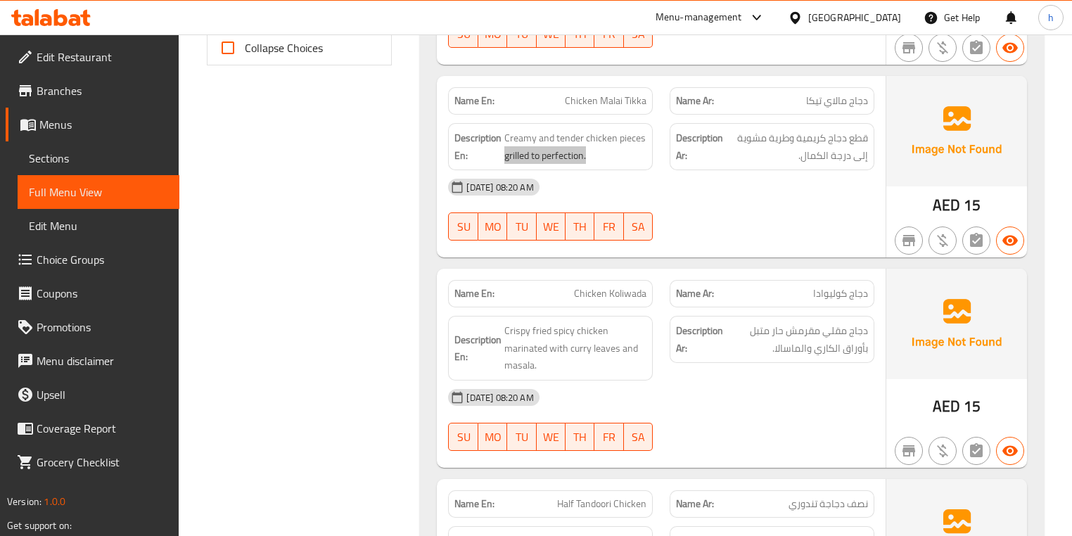
scroll to position [676, 0]
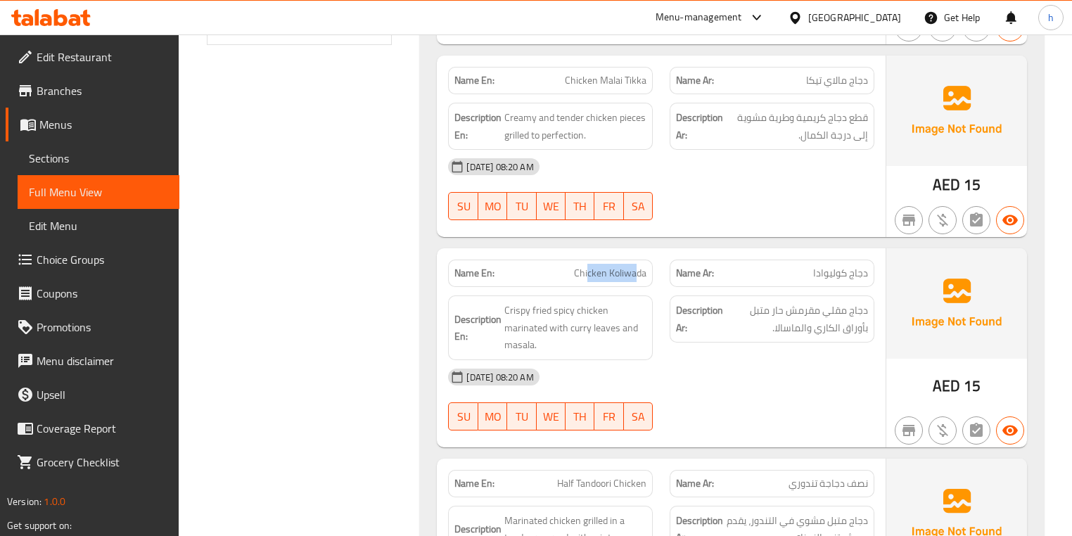
drag, startPoint x: 588, startPoint y: 272, endPoint x: 639, endPoint y: 277, distance: 51.0
click at [639, 277] on span "Chicken Koliwada" at bounding box center [610, 273] width 72 height 15
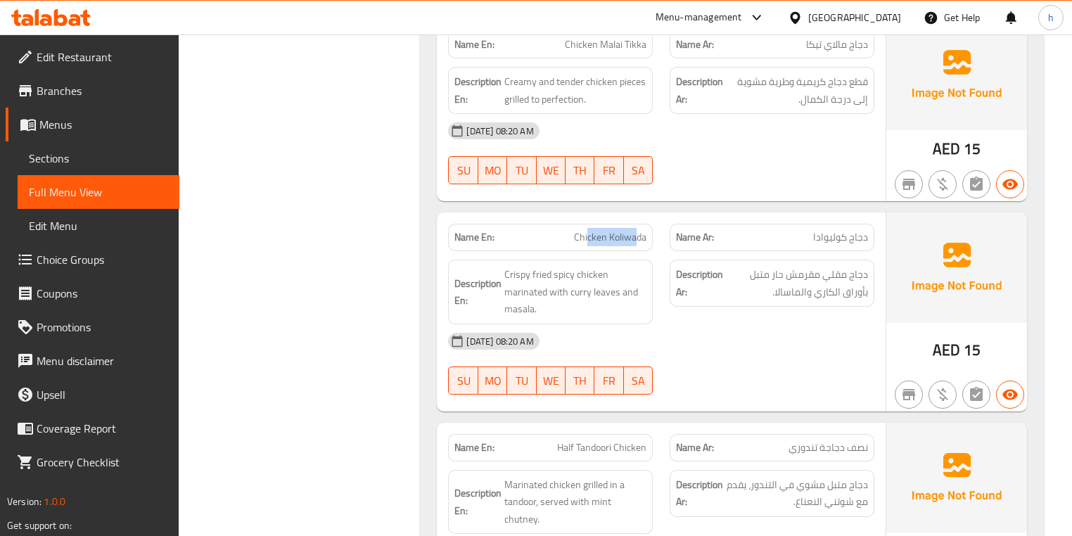
scroll to position [732, 0]
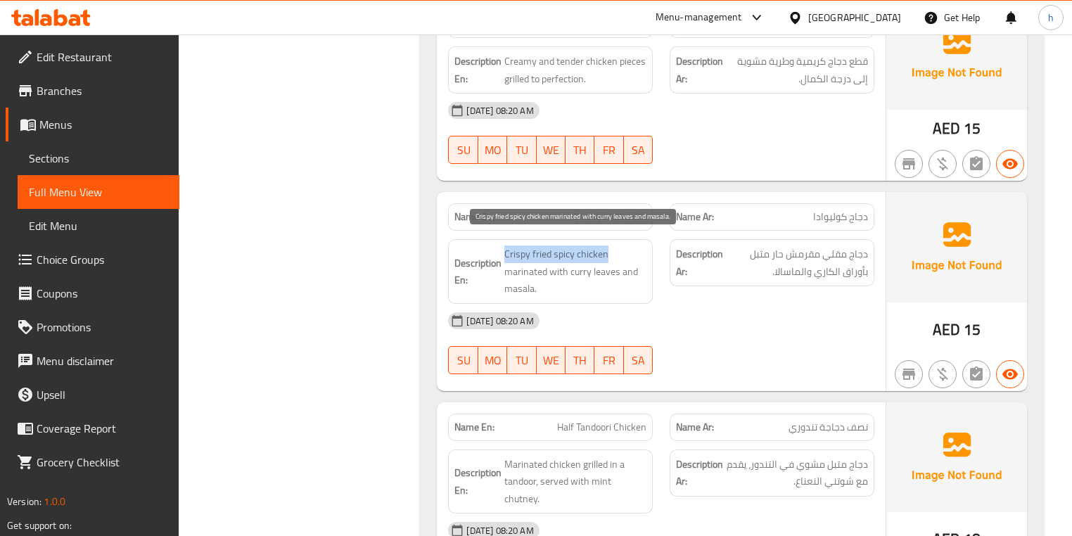
drag, startPoint x: 505, startPoint y: 251, endPoint x: 626, endPoint y: 258, distance: 121.3
click at [626, 258] on span "Crispy fried spicy chicken marinated with curry leaves and masala." at bounding box center [576, 272] width 142 height 52
drag, startPoint x: 514, startPoint y: 274, endPoint x: 612, endPoint y: 284, distance: 98.2
click at [612, 284] on span "Crispy fried spicy chicken marinated with curry leaves and masala." at bounding box center [576, 272] width 142 height 52
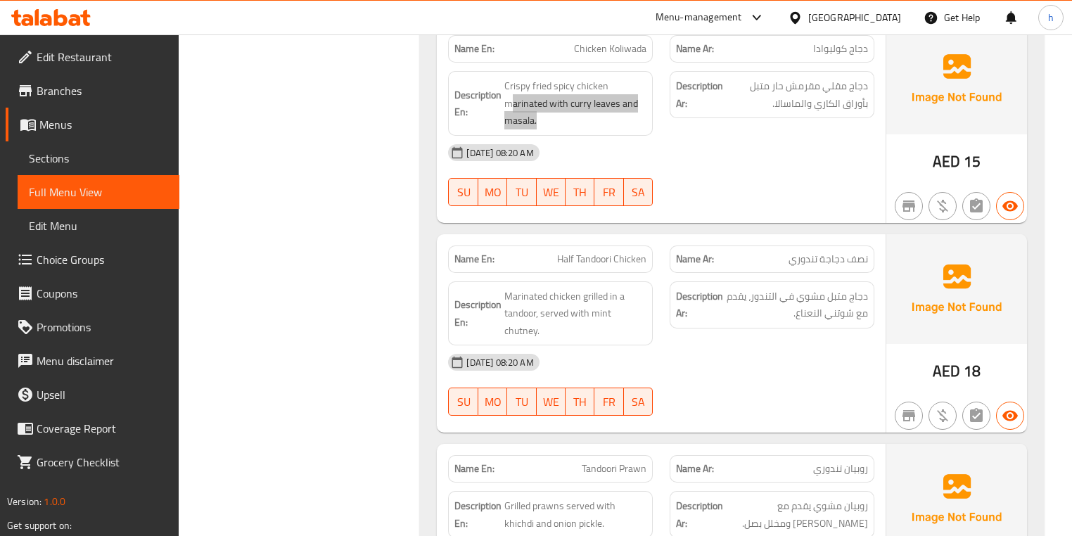
scroll to position [901, 0]
click at [593, 251] on span "Half Tandoori Chicken" at bounding box center [601, 258] width 89 height 15
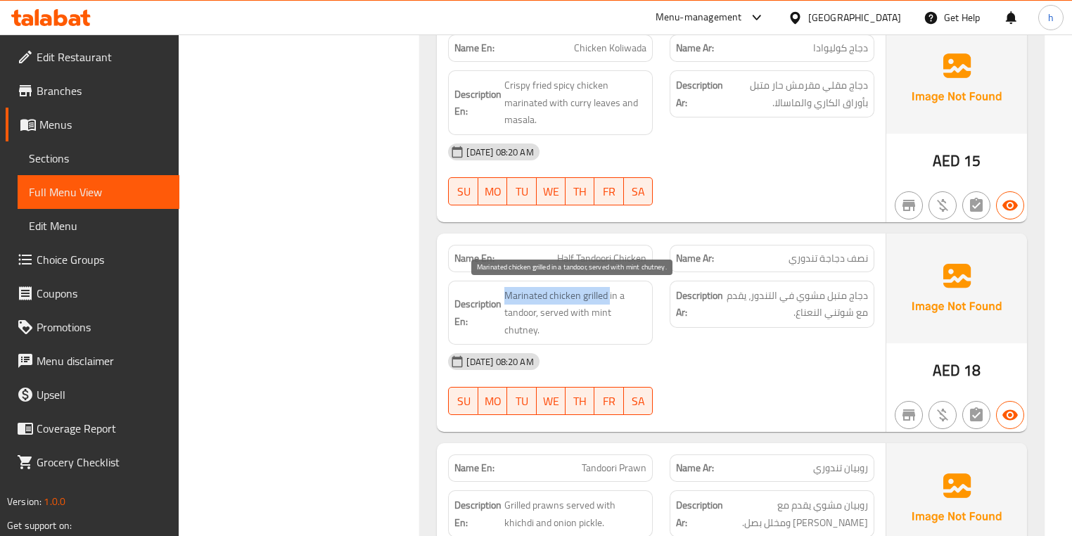
drag, startPoint x: 507, startPoint y: 293, endPoint x: 609, endPoint y: 291, distance: 102.1
click at [609, 291] on span "Marinated chicken grilled in a tandoor, served with mint chutney." at bounding box center [576, 313] width 142 height 52
drag, startPoint x: 621, startPoint y: 293, endPoint x: 538, endPoint y: 310, distance: 84.7
click at [538, 310] on span "Marinated chicken grilled in a tandoor, served with mint chutney." at bounding box center [576, 313] width 142 height 52
drag, startPoint x: 553, startPoint y: 307, endPoint x: 594, endPoint y: 329, distance: 46.6
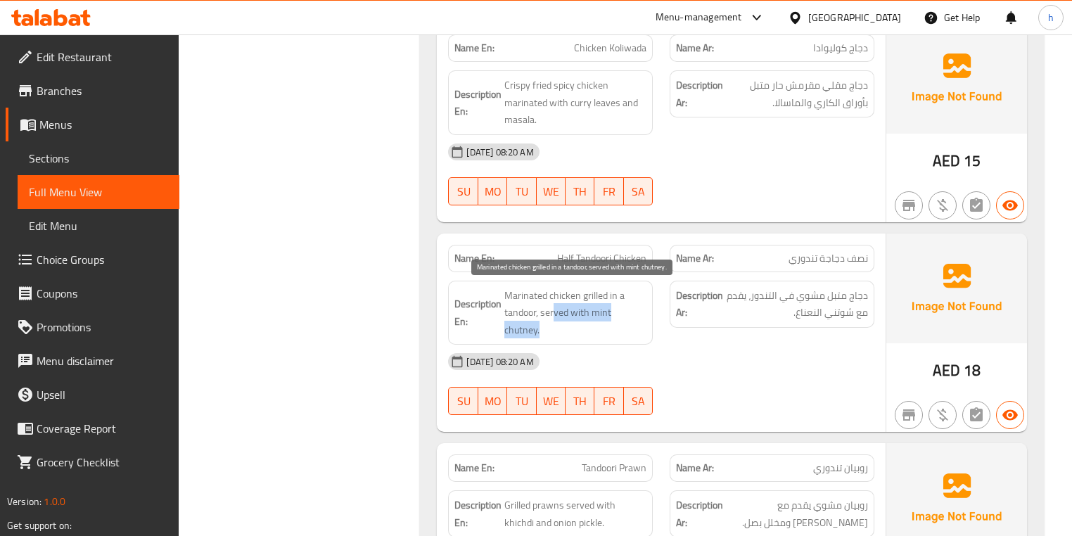
click at [594, 329] on span "Marinated chicken grilled in a tandoor, served with mint chutney." at bounding box center [576, 313] width 142 height 52
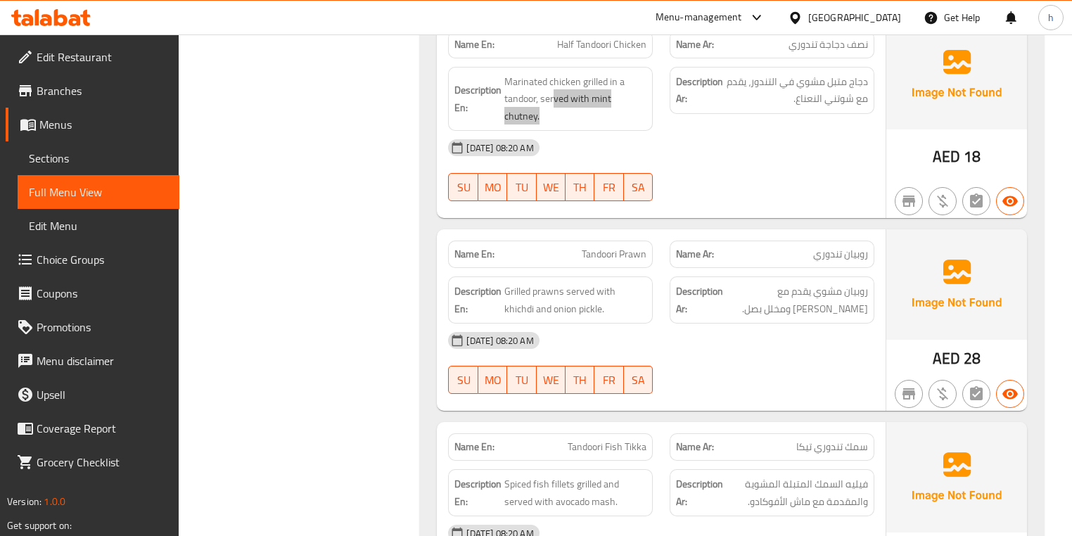
scroll to position [1182, 0]
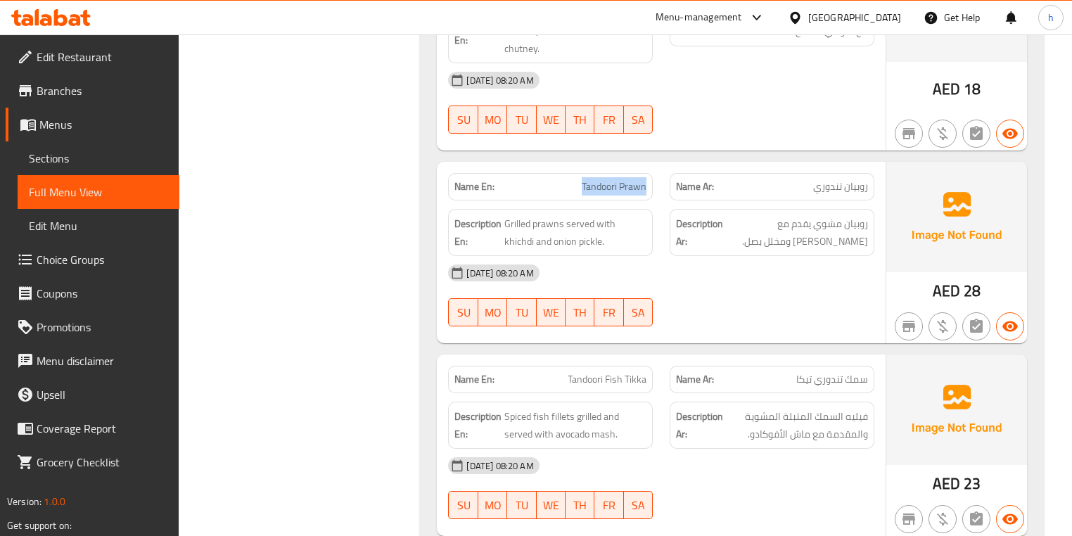
drag, startPoint x: 583, startPoint y: 178, endPoint x: 652, endPoint y: 174, distance: 69.1
click at [652, 174] on div "Name En: Tandoori Prawn" at bounding box center [551, 187] width 222 height 44
click at [635, 205] on div "Description En: Grilled prawns served with khichdi and onion pickle." at bounding box center [551, 233] width 222 height 64
drag, startPoint x: 506, startPoint y: 220, endPoint x: 573, endPoint y: 220, distance: 66.9
click at [573, 220] on span "Grilled prawns served with khichdi and onion pickle." at bounding box center [576, 232] width 142 height 34
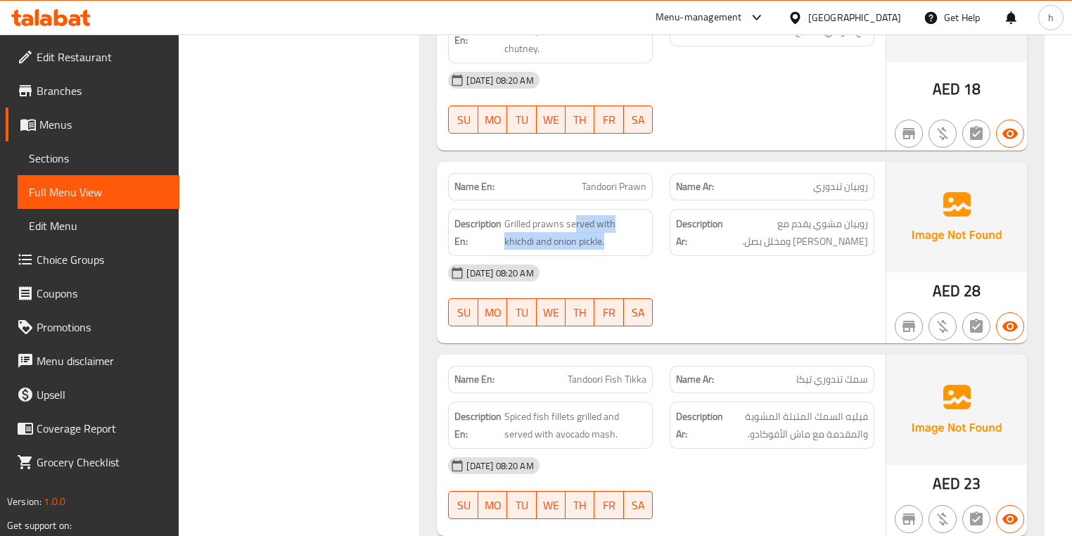
drag, startPoint x: 576, startPoint y: 220, endPoint x: 648, endPoint y: 234, distance: 73.1
click at [648, 234] on div "Description En: Grilled prawns served with khichdi and onion pickle." at bounding box center [550, 232] width 205 height 47
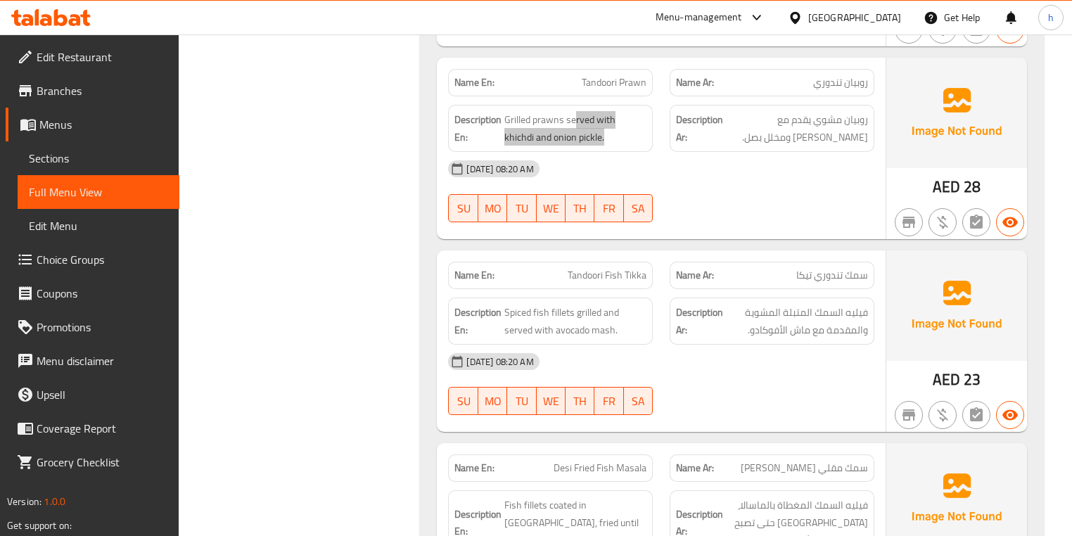
scroll to position [1295, 0]
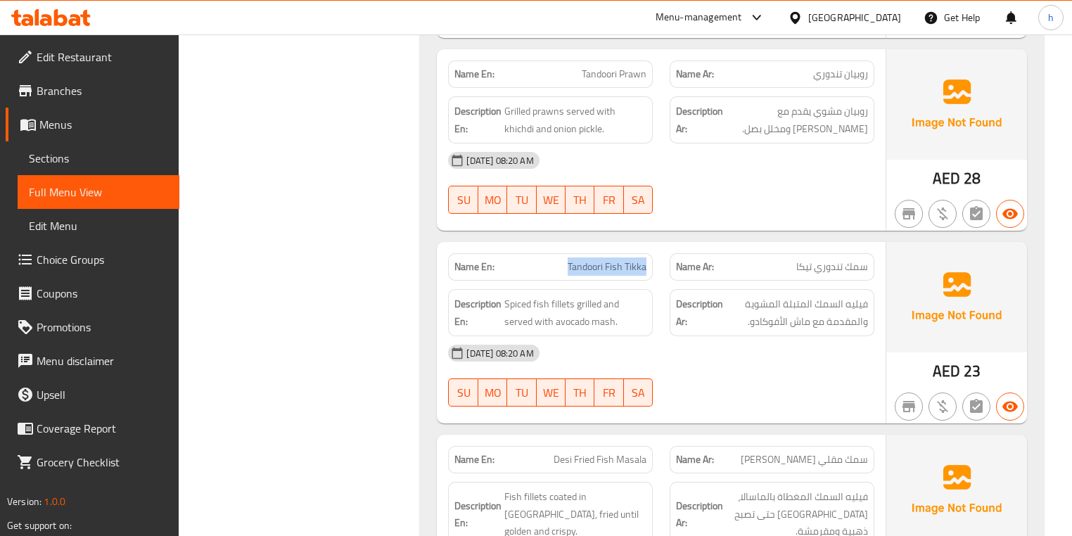
drag, startPoint x: 552, startPoint y: 265, endPoint x: 673, endPoint y: 259, distance: 121.2
click at [654, 262] on div "Name En: Tandoori Fish Tikka" at bounding box center [551, 267] width 222 height 44
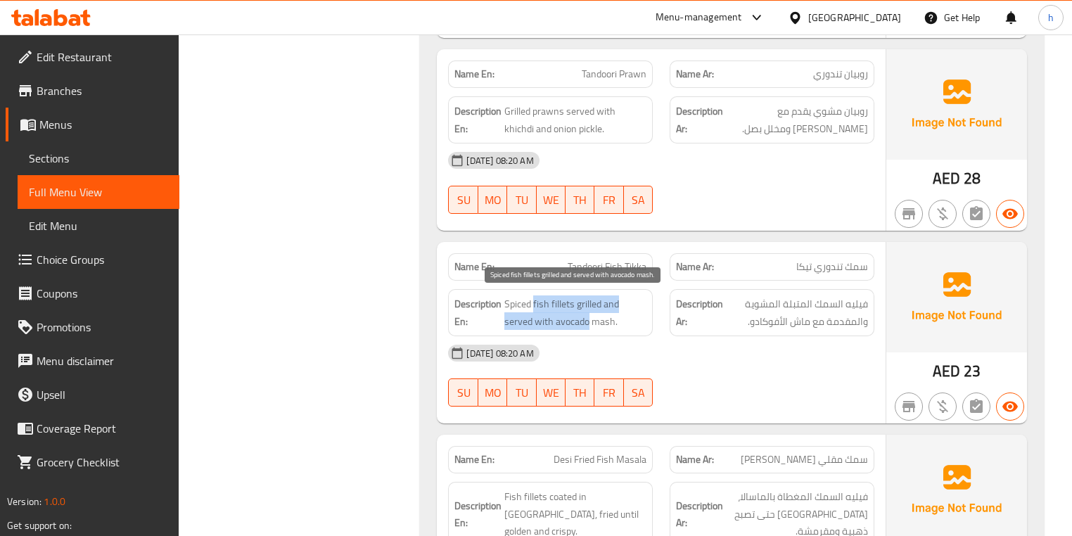
drag, startPoint x: 533, startPoint y: 307, endPoint x: 590, endPoint y: 327, distance: 60.3
click at [590, 327] on span "Spiced fish fillets grilled and served with avocado mash." at bounding box center [576, 313] width 142 height 34
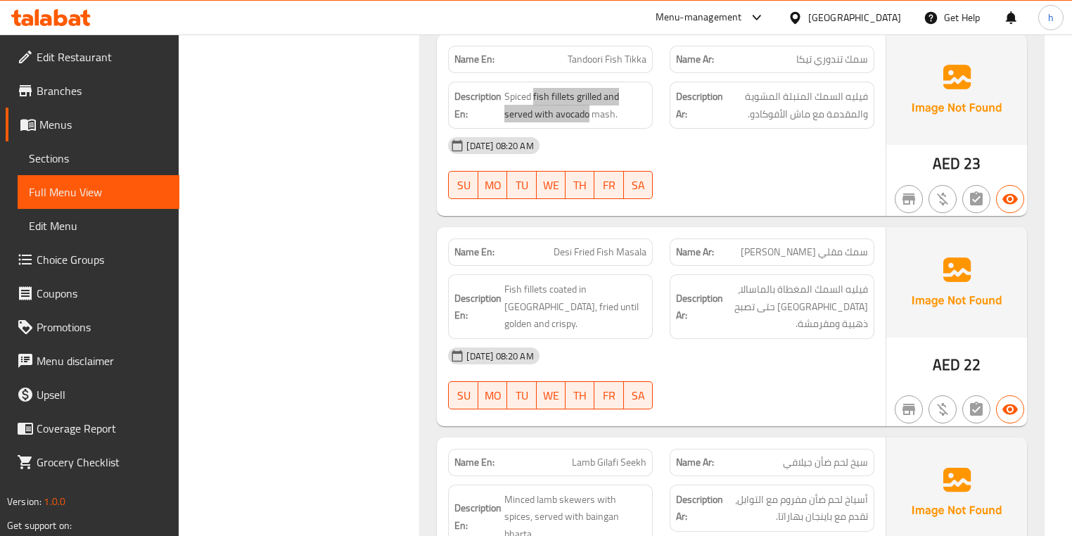
scroll to position [1520, 0]
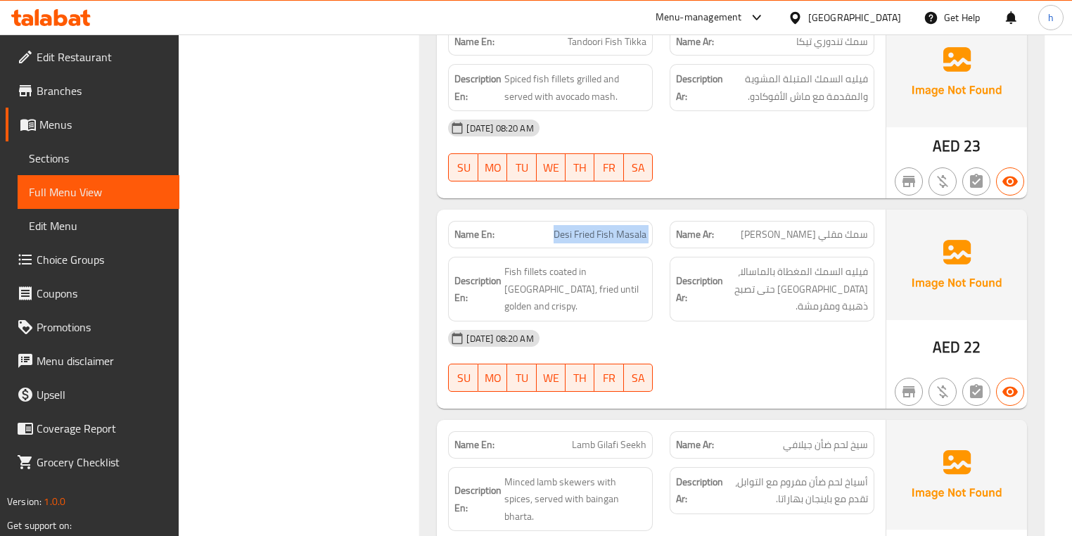
drag, startPoint x: 521, startPoint y: 225, endPoint x: 670, endPoint y: 227, distance: 149.2
click at [670, 227] on div "Name En: Desi Fried Fish Masala Name Ar: سمك مقلي ديسي ماسالا" at bounding box center [661, 235] width 443 height 44
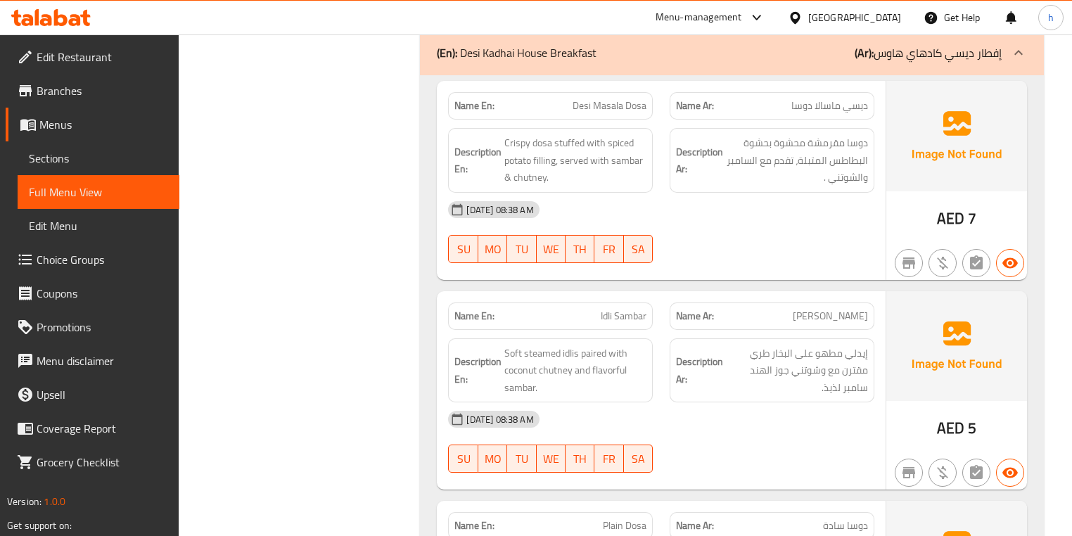
scroll to position [2364, 0]
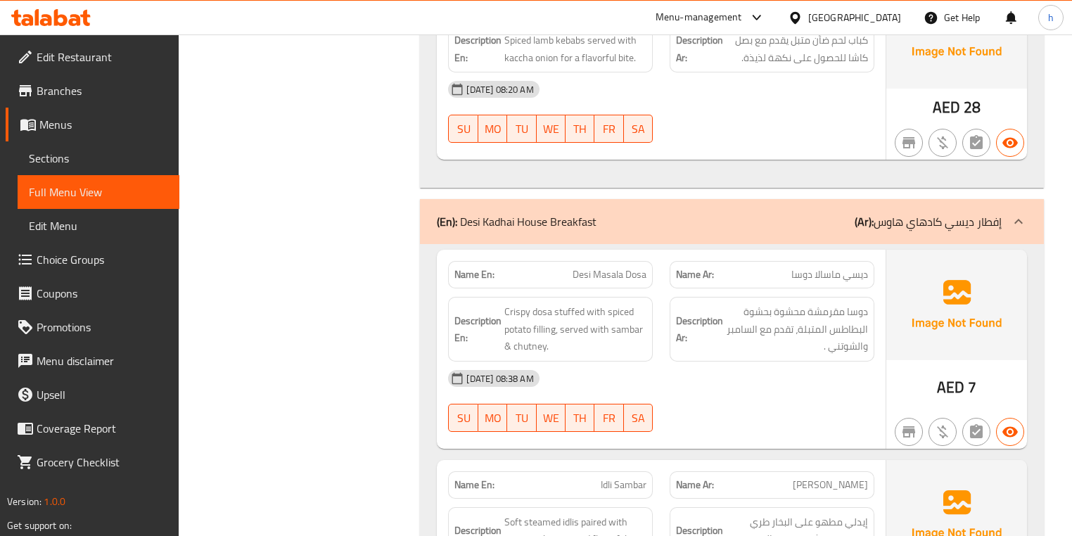
click at [946, 213] on p "(Ar): إفطار ديسي كادهاي هاوس" at bounding box center [928, 221] width 147 height 17
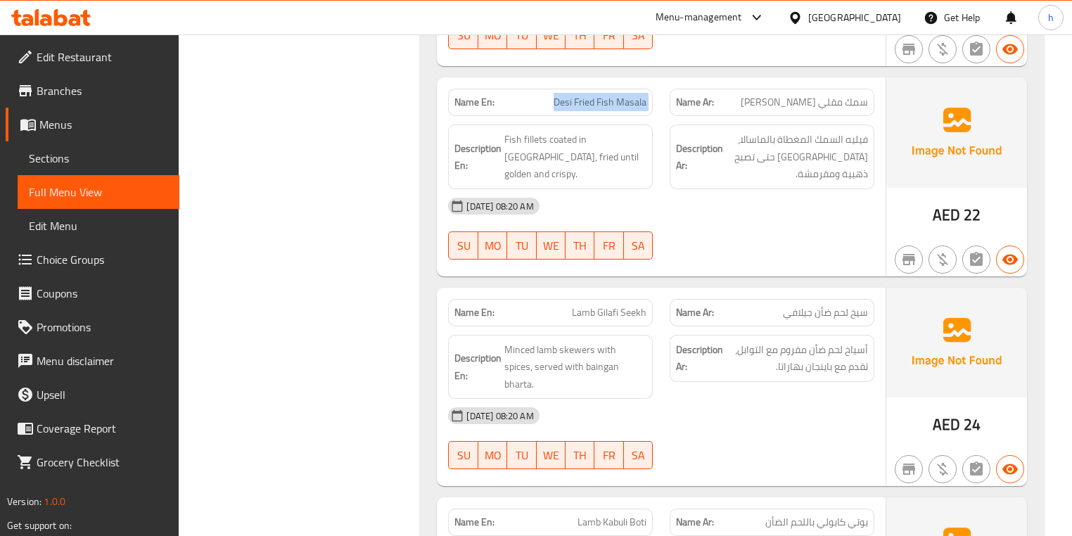
scroll to position [1633, 0]
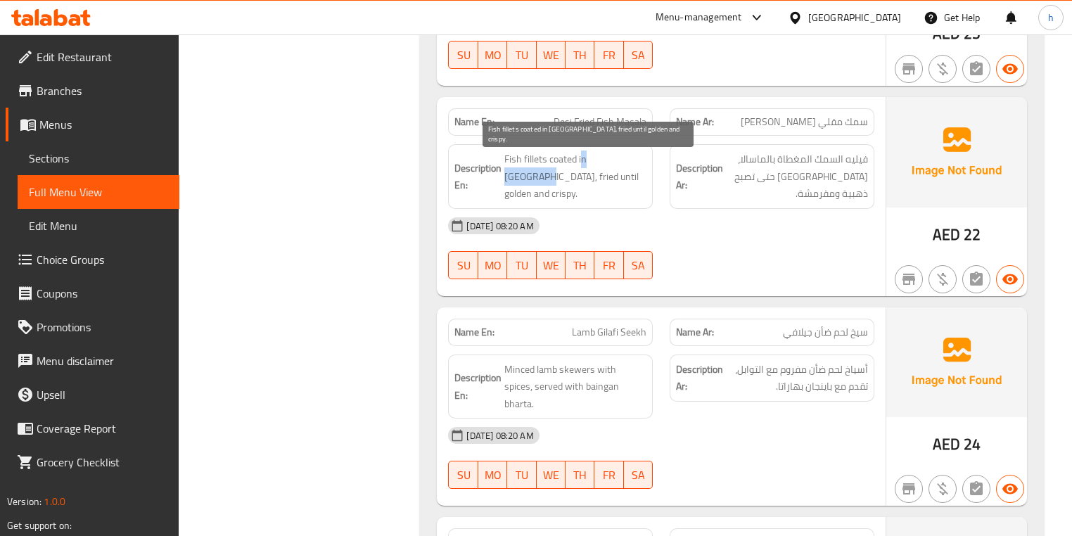
click at [626, 152] on span "Fish fillets coated in masala, fried until golden and crispy." at bounding box center [576, 177] width 142 height 52
drag, startPoint x: 639, startPoint y: 152, endPoint x: 570, endPoint y: 174, distance: 72.3
click at [570, 174] on span "Fish fillets coated in masala, fried until golden and crispy." at bounding box center [576, 177] width 142 height 52
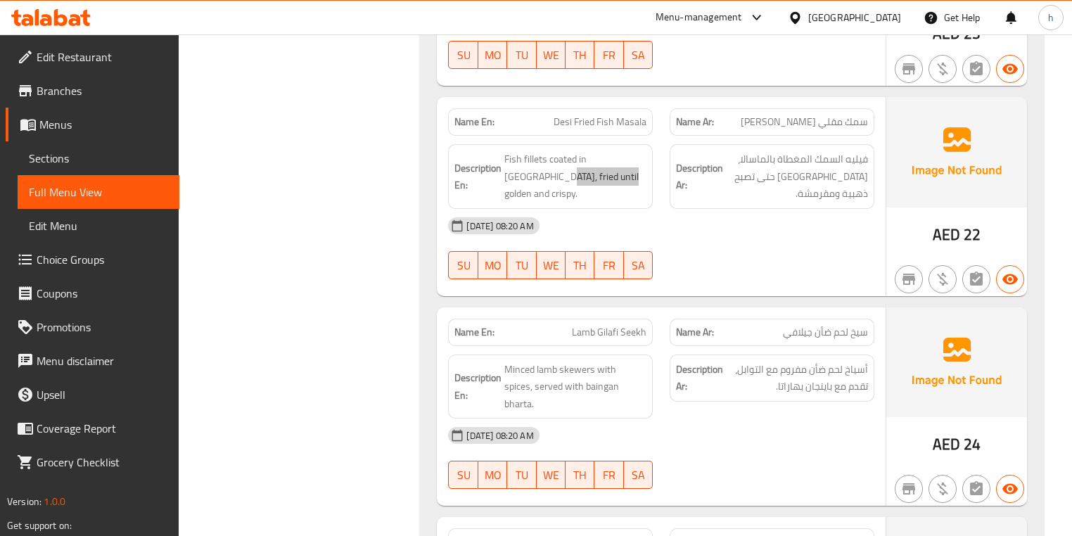
scroll to position [1689, 0]
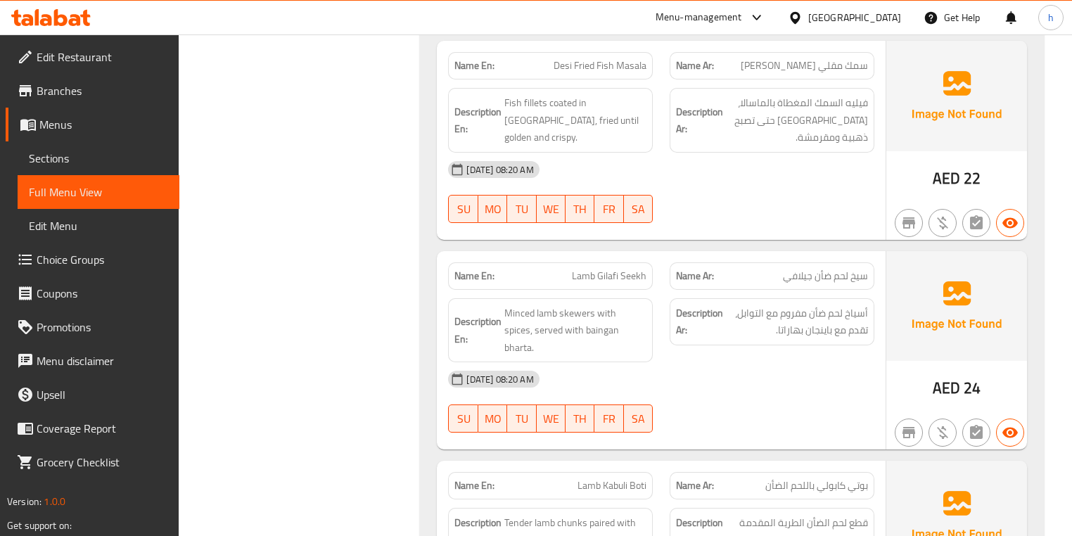
click at [581, 277] on span "Lamb Gilafi Seekh" at bounding box center [609, 276] width 75 height 15
click at [619, 273] on span "Lamb Gilafi Seekh" at bounding box center [609, 276] width 75 height 15
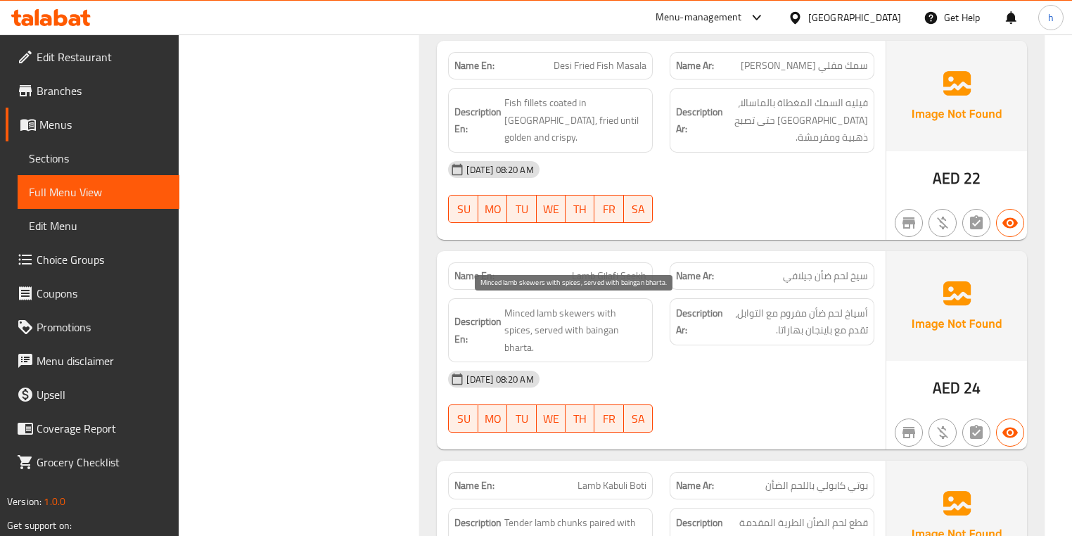
click at [545, 310] on span "Minced lamb skewers with spices, served with baingan bharta." at bounding box center [576, 331] width 142 height 52
click at [569, 307] on span "Minced lamb skewers with spices, served with baingan bharta." at bounding box center [576, 331] width 142 height 52
click at [553, 306] on span "Minced lamb skewers with spices, served with baingan bharta." at bounding box center [576, 331] width 142 height 52
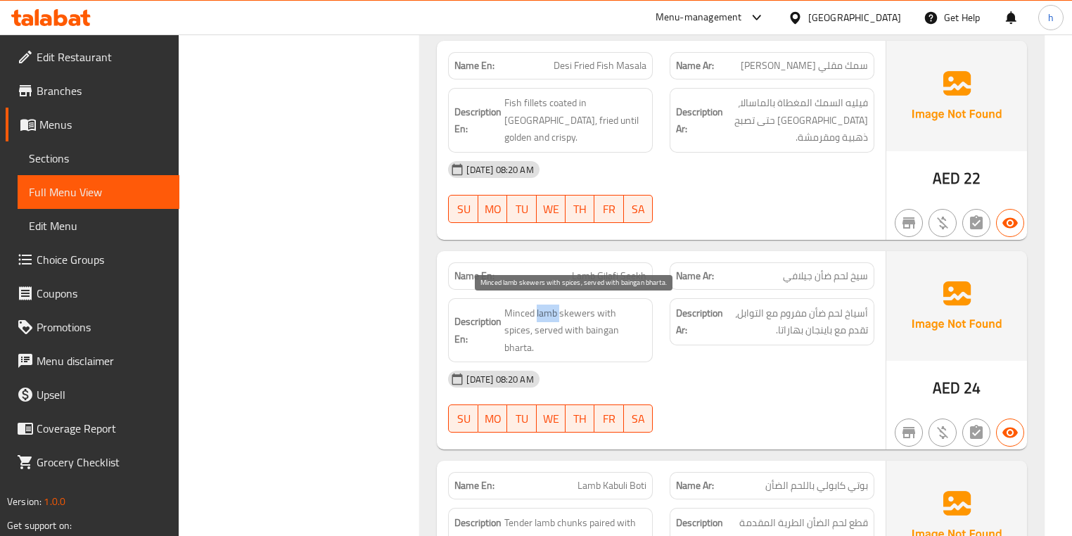
click at [553, 306] on span "Minced lamb skewers with spices, served with baingan bharta." at bounding box center [576, 331] width 142 height 52
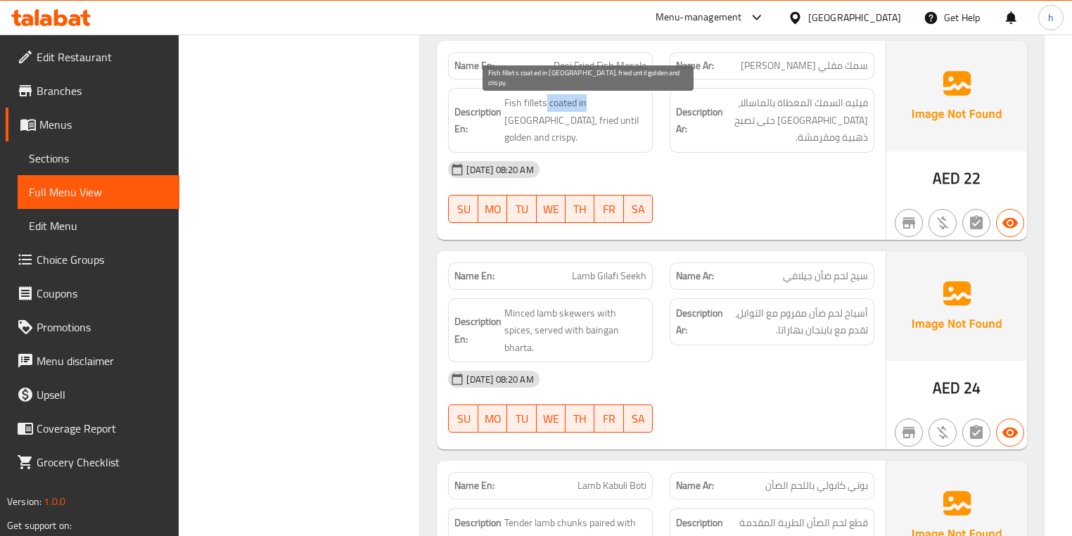
drag, startPoint x: 547, startPoint y: 92, endPoint x: 585, endPoint y: 100, distance: 38.8
click at [585, 100] on span "Fish fillets coated in masala, fried until golden and crispy." at bounding box center [576, 120] width 142 height 52
click at [600, 118] on span "Fish fillets coated in masala, fried until golden and crispy." at bounding box center [576, 120] width 142 height 52
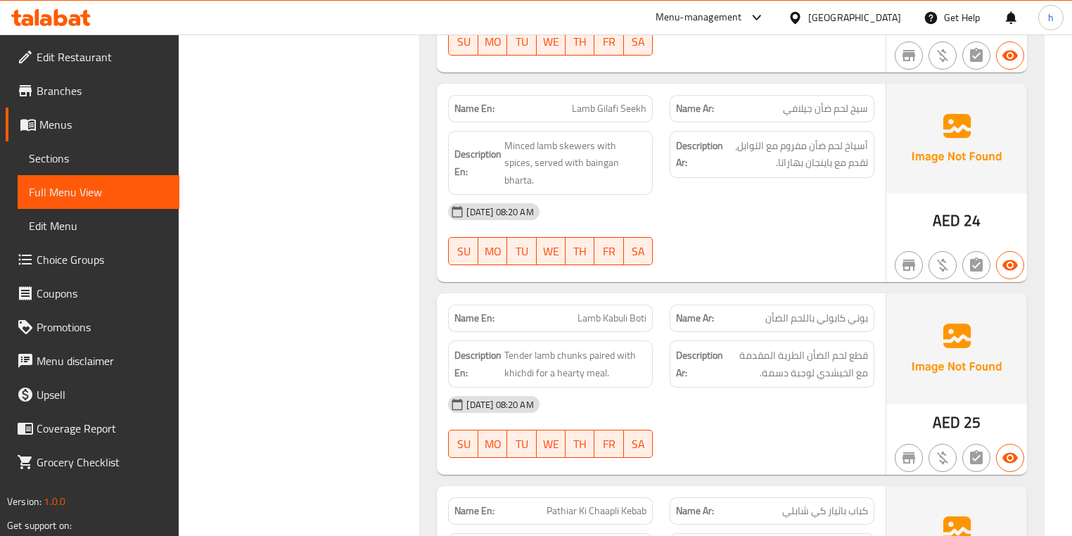
scroll to position [1858, 0]
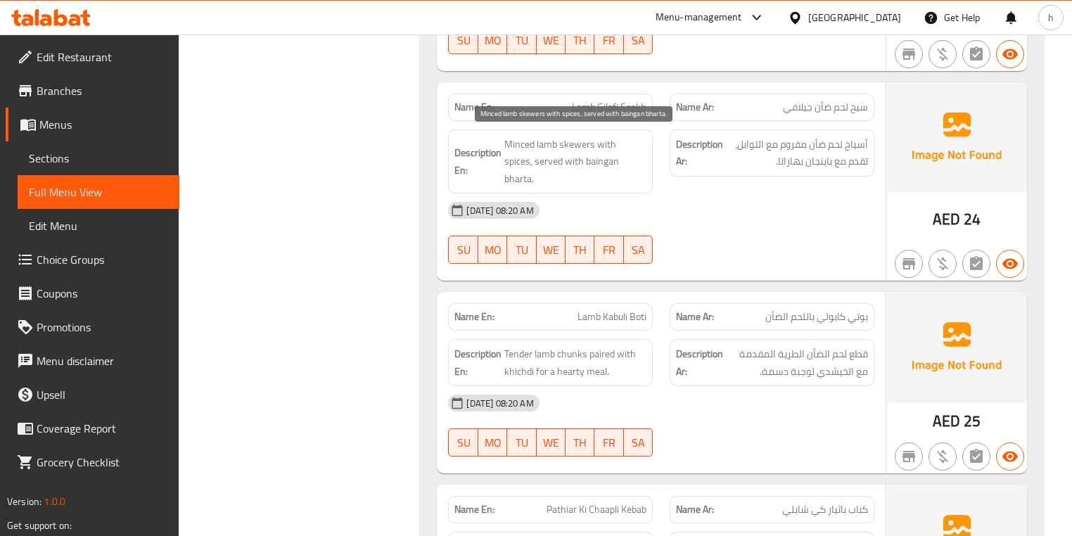
click at [525, 144] on span "Minced lamb skewers with spices, served with baingan bharta." at bounding box center [576, 162] width 142 height 52
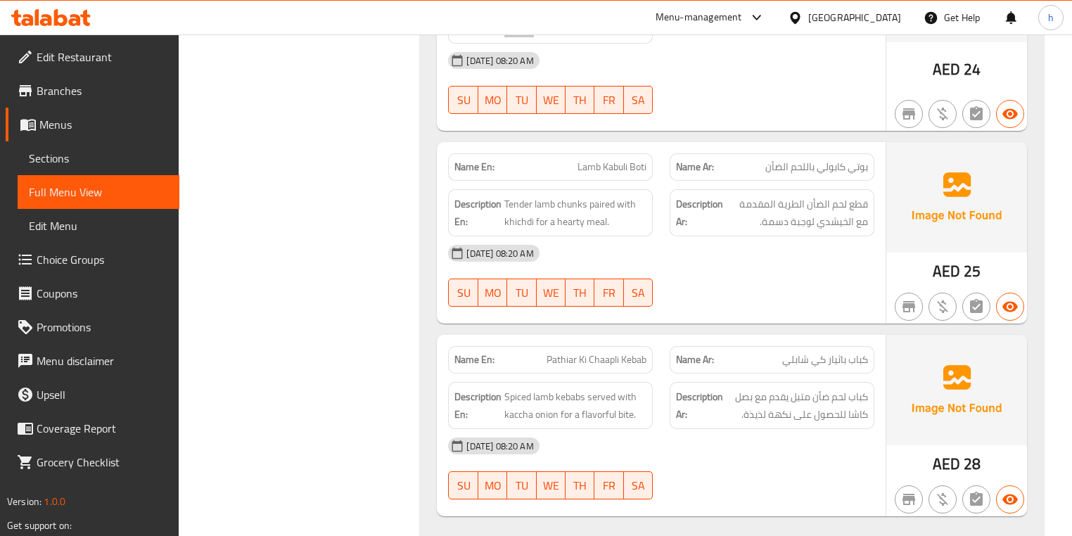
scroll to position [2027, 0]
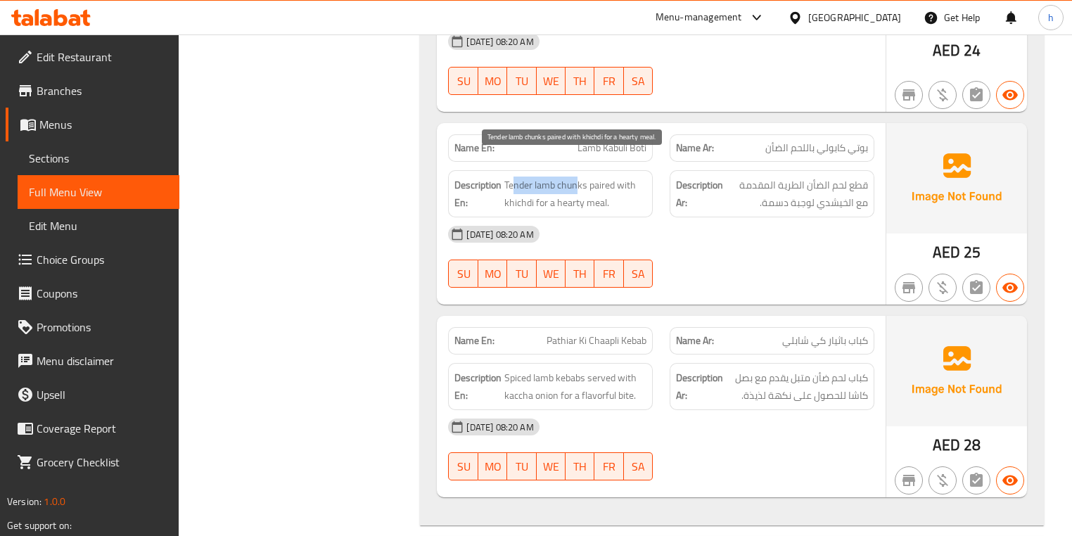
drag, startPoint x: 577, startPoint y: 164, endPoint x: 514, endPoint y: 164, distance: 62.6
click at [514, 177] on span "Tender lamb chunks paired with khichdi for a hearty meal." at bounding box center [576, 194] width 142 height 34
drag, startPoint x: 594, startPoint y: 166, endPoint x: 614, endPoint y: 163, distance: 20.7
click at [614, 177] on span "Tender lamb chunks paired with khichdi for a hearty meal." at bounding box center [576, 194] width 142 height 34
drag, startPoint x: 623, startPoint y: 163, endPoint x: 580, endPoint y: 183, distance: 47.5
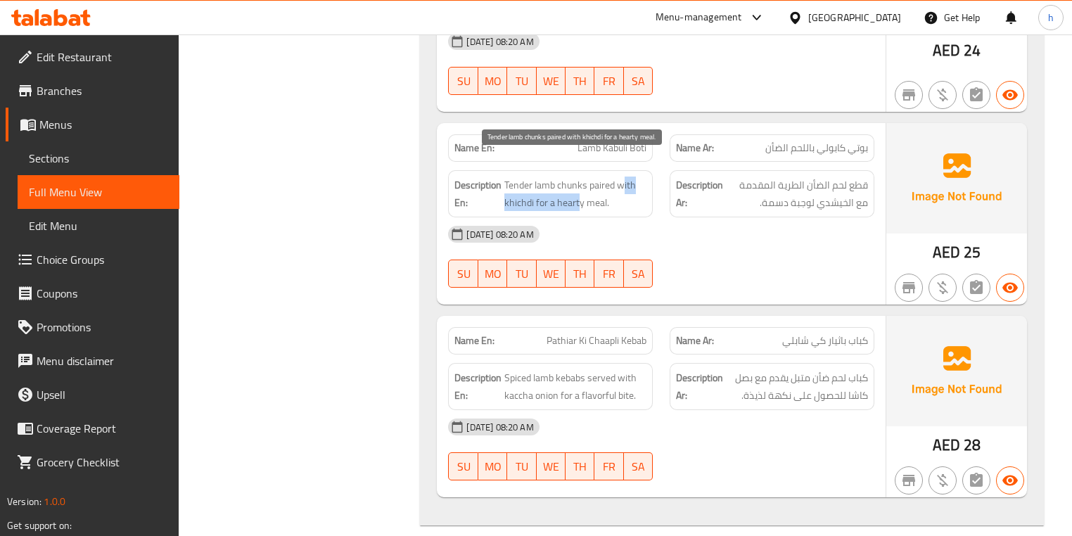
click at [580, 183] on span "Tender lamb chunks paired with khichdi for a hearty meal." at bounding box center [576, 194] width 142 height 34
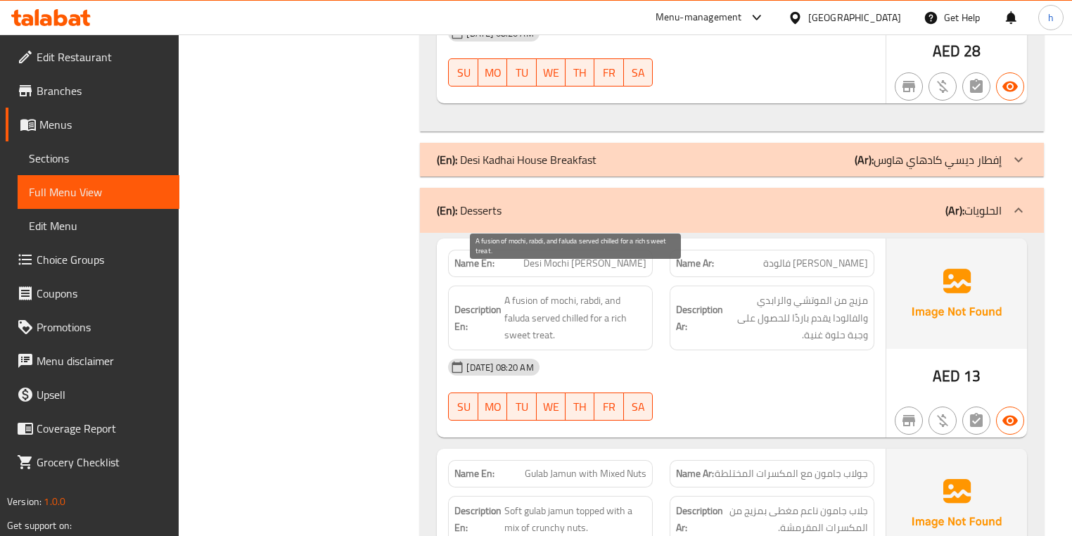
scroll to position [2477, 0]
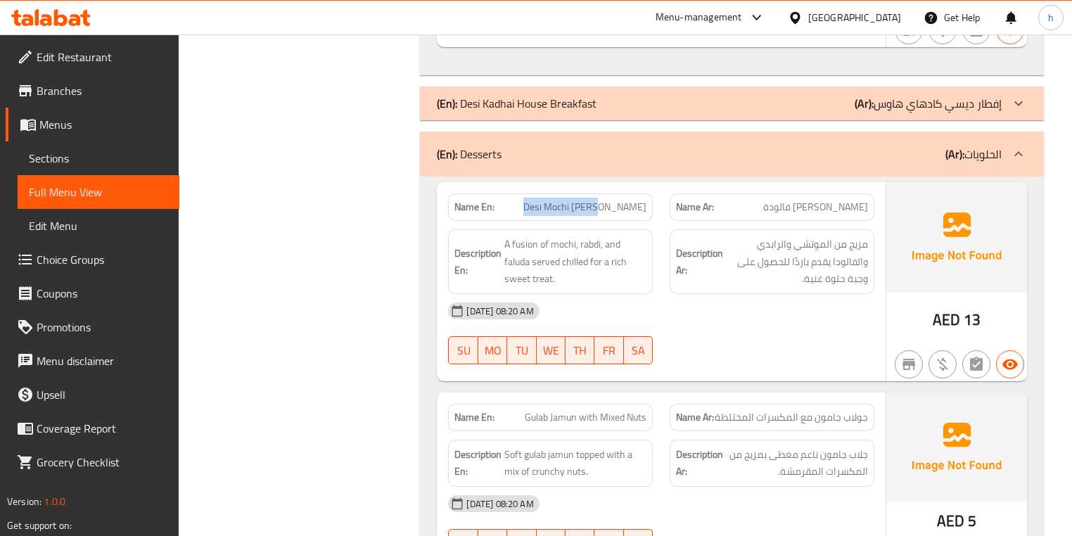
drag, startPoint x: 558, startPoint y: 184, endPoint x: 616, endPoint y: 185, distance: 58.4
click at [616, 200] on p "Name En: Desi Mochi Rabdi Faluda" at bounding box center [551, 207] width 192 height 15
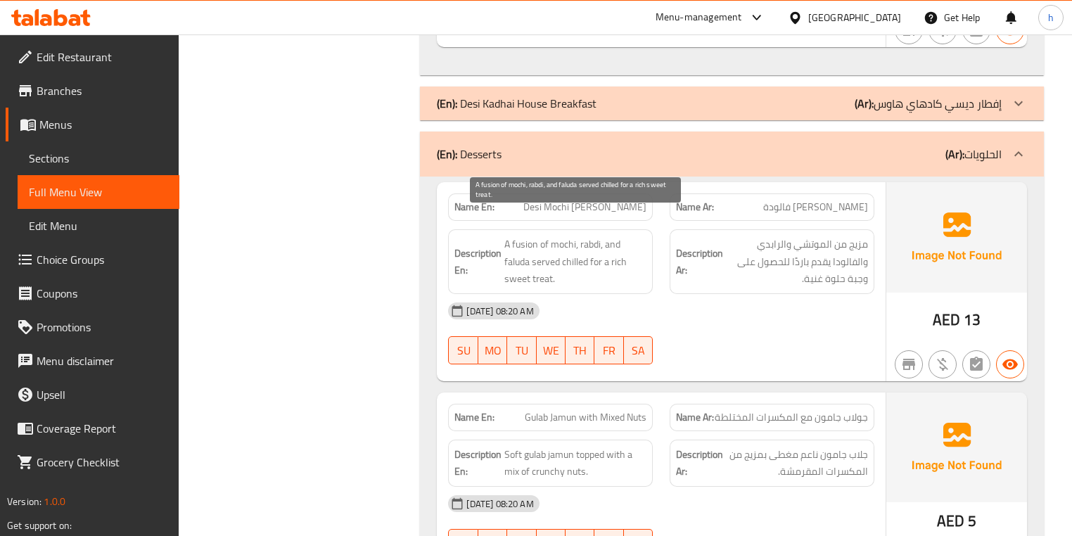
click at [588, 236] on span "A fusion of mochi, rabdi, and faluda served chilled for a rich sweet treat." at bounding box center [576, 262] width 142 height 52
drag, startPoint x: 514, startPoint y: 217, endPoint x: 578, endPoint y: 213, distance: 64.9
click at [578, 236] on span "A fusion of mochi, rabdi, and faluda served chilled for a rich sweet treat." at bounding box center [576, 262] width 142 height 52
drag, startPoint x: 587, startPoint y: 213, endPoint x: 598, endPoint y: 213, distance: 11.3
click at [598, 236] on span "A fusion of mochi, rabdi, and faluda served chilled for a rich sweet treat." at bounding box center [576, 262] width 142 height 52
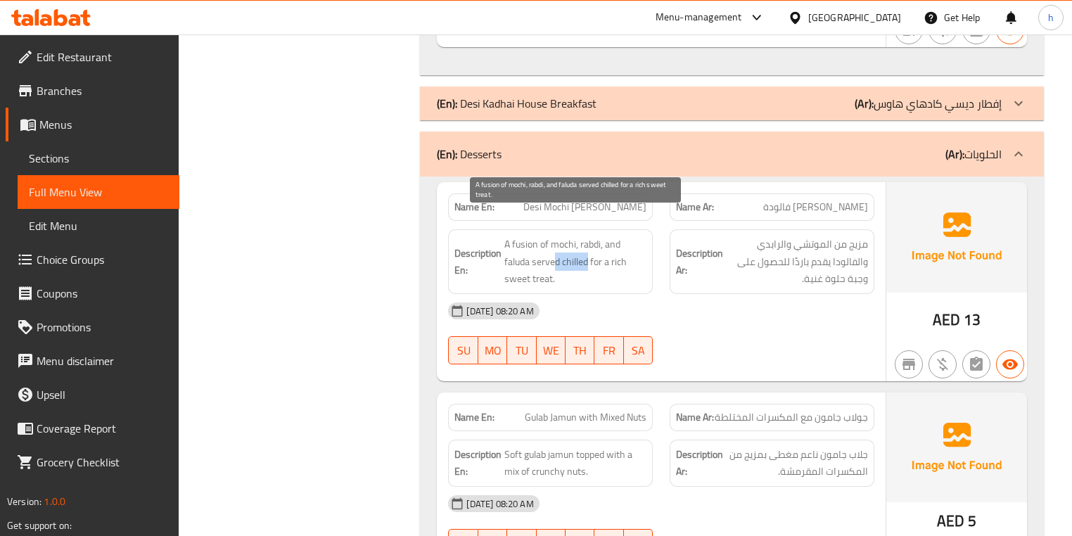
drag, startPoint x: 554, startPoint y: 240, endPoint x: 588, endPoint y: 243, distance: 34.7
click at [588, 243] on span "A fusion of mochi, rabdi, and faluda served chilled for a rich sweet treat." at bounding box center [576, 262] width 142 height 52
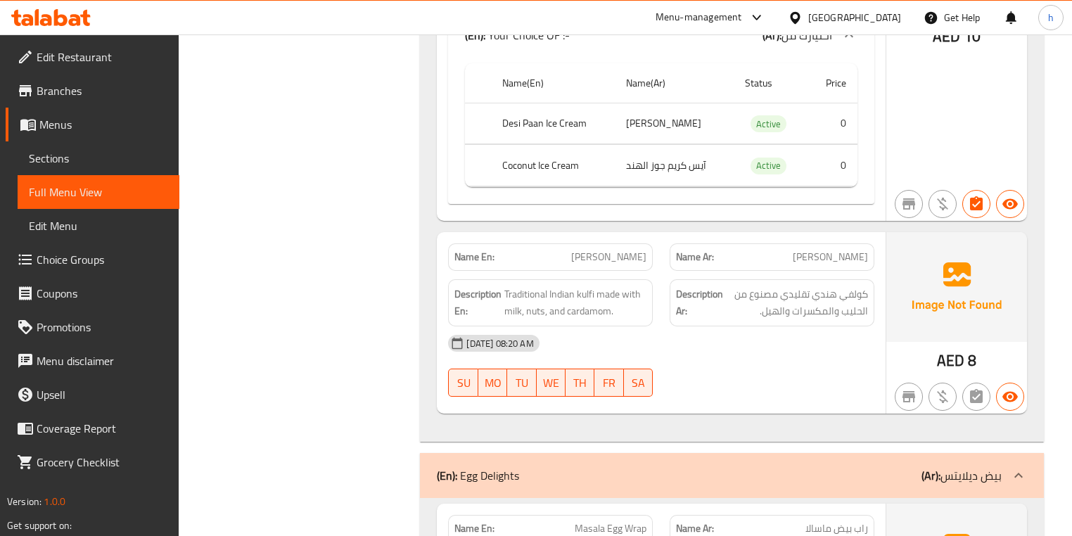
scroll to position [3490, 0]
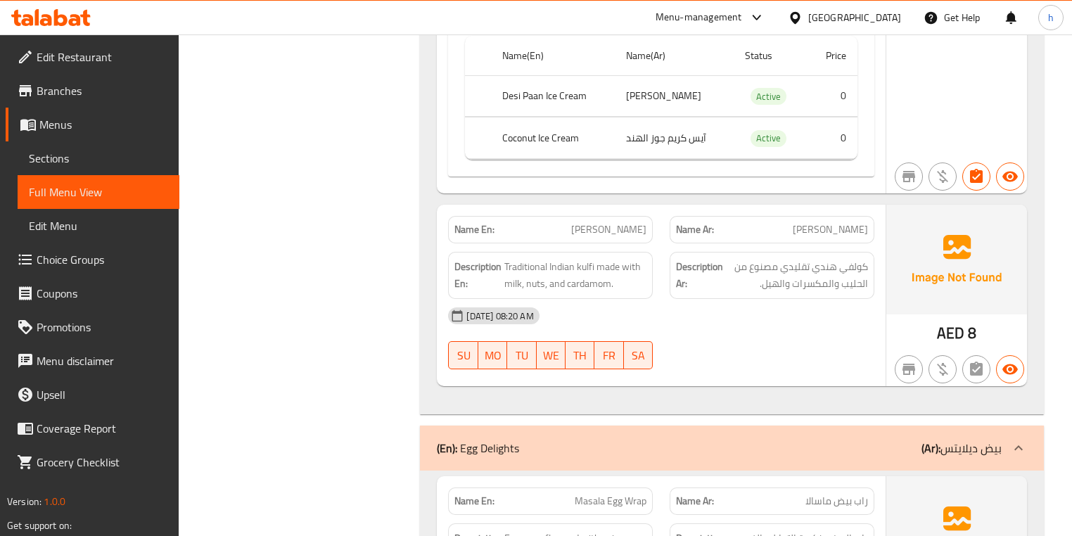
click at [1016, 445] on icon at bounding box center [1019, 447] width 8 height 5
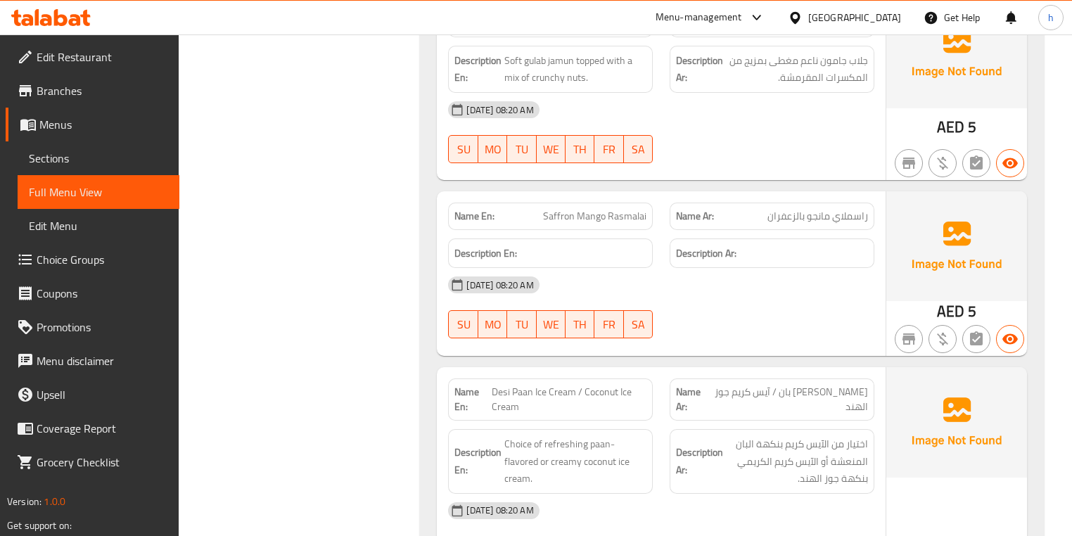
scroll to position [2590, 0]
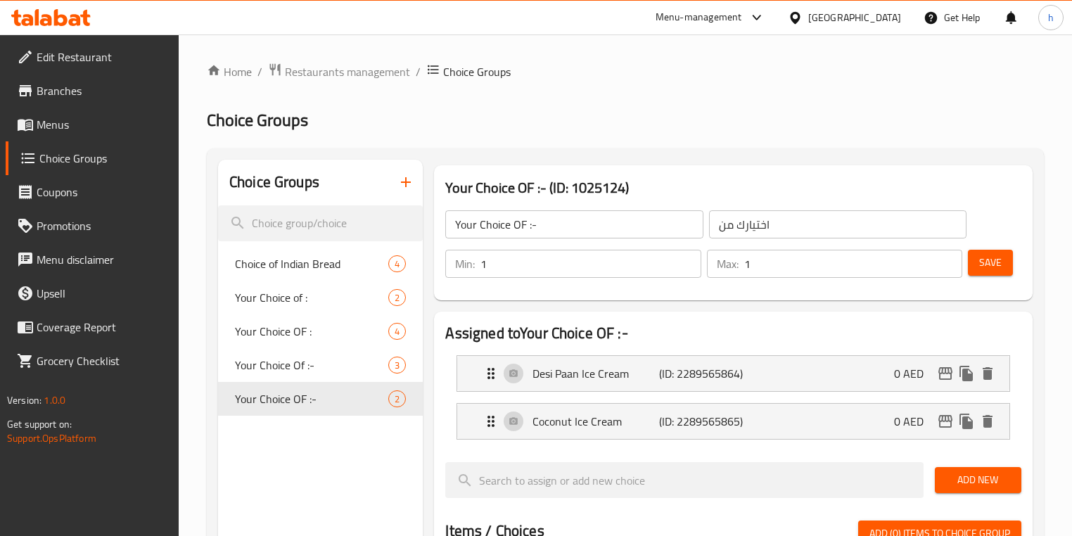
scroll to position [377, 0]
click at [90, 62] on span "Edit Restaurant" at bounding box center [103, 57] width 132 height 17
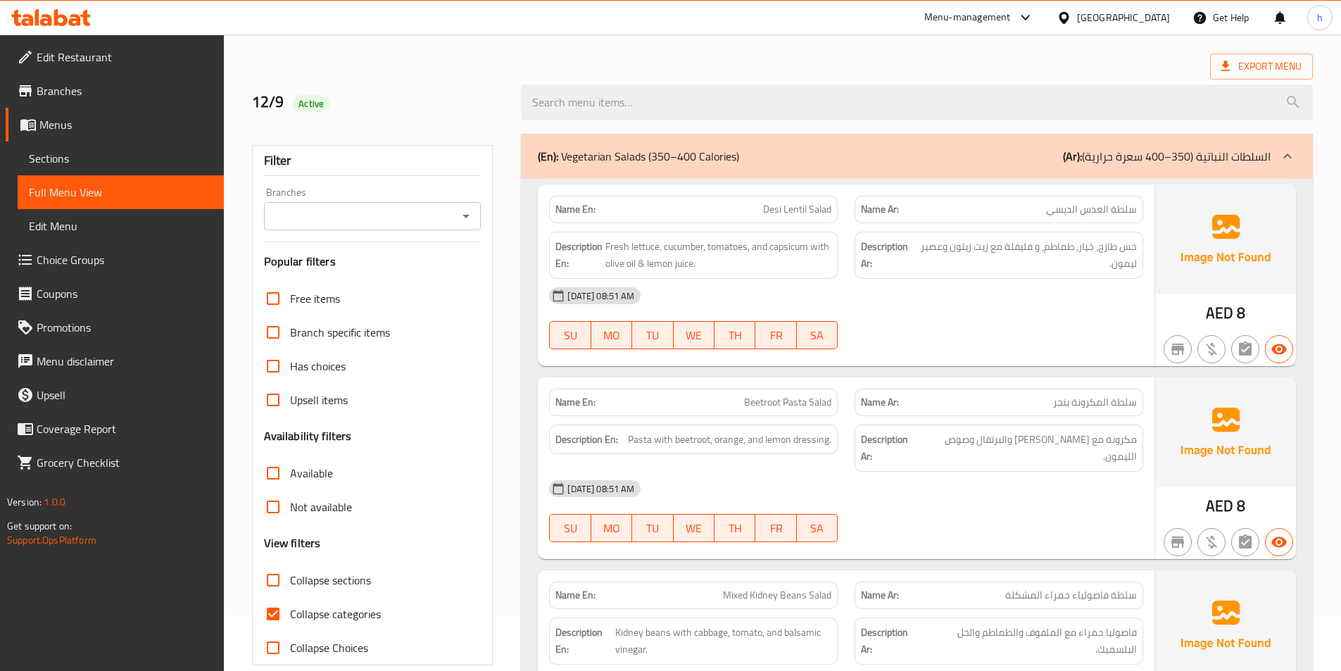
scroll to position [141, 0]
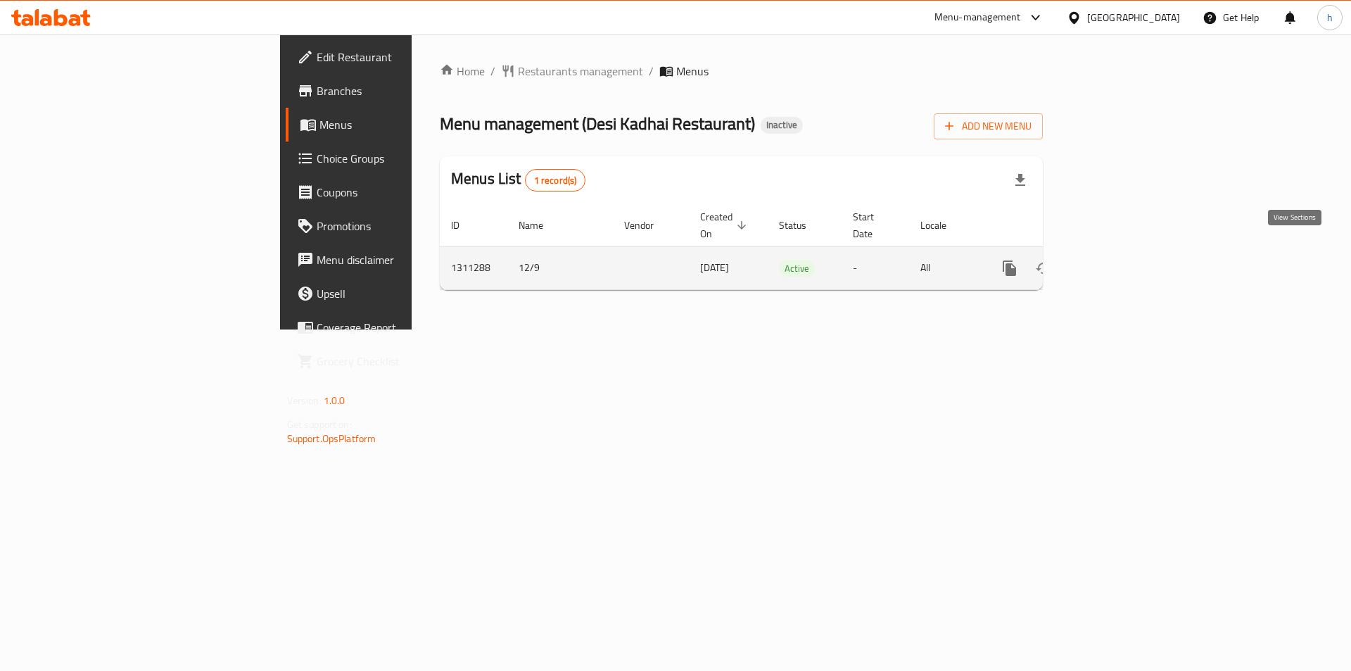
click at [1120, 260] on icon "enhanced table" at bounding box center [1111, 268] width 17 height 17
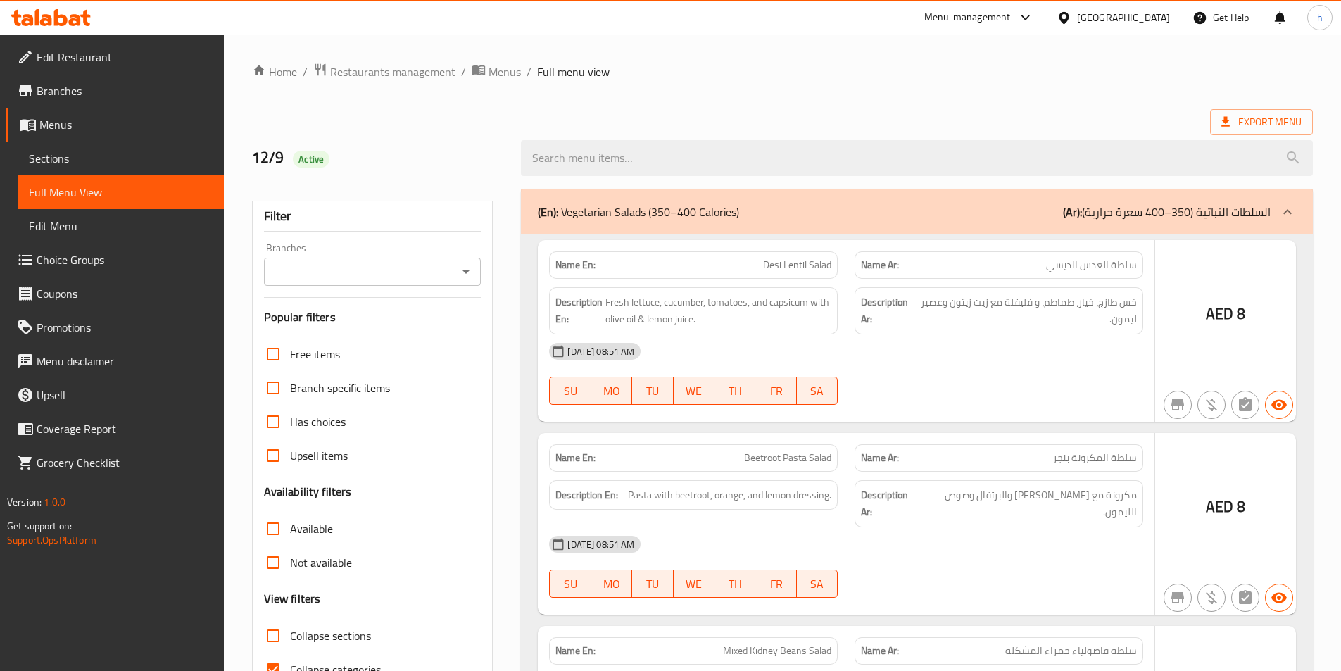
drag, startPoint x: 281, startPoint y: 593, endPoint x: 616, endPoint y: 523, distance: 342.1
click at [281, 593] on div at bounding box center [670, 335] width 1341 height 671
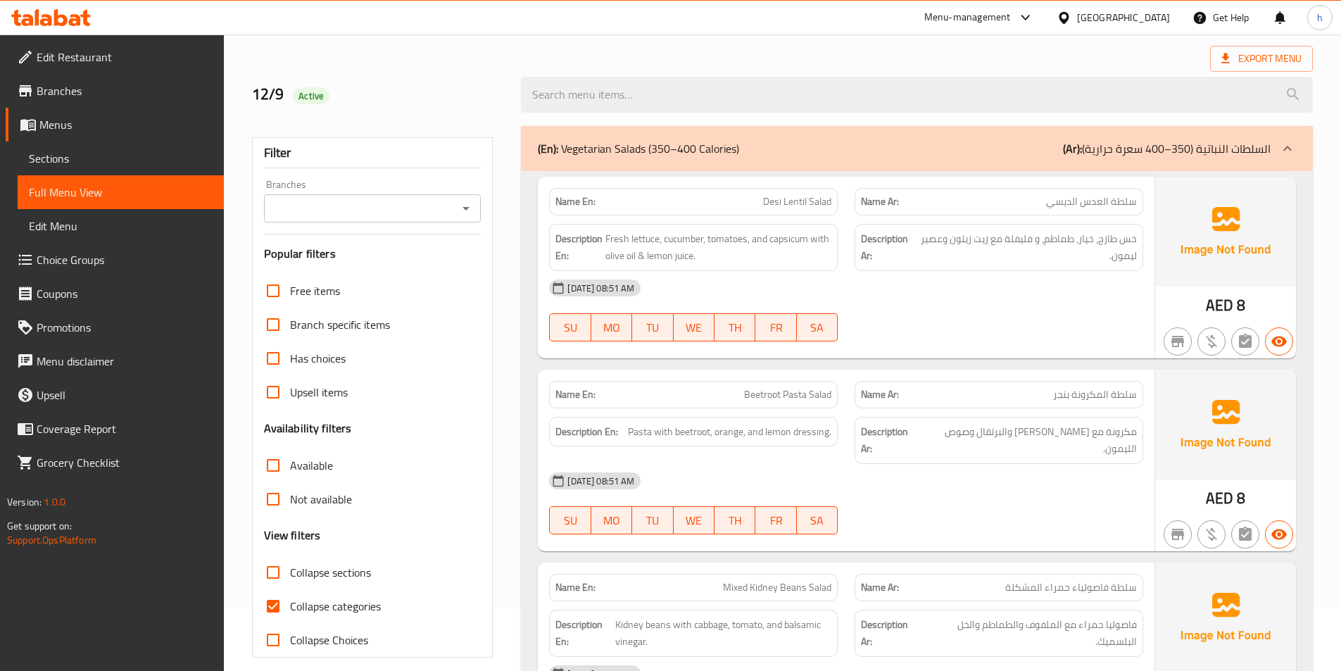
scroll to position [141, 0]
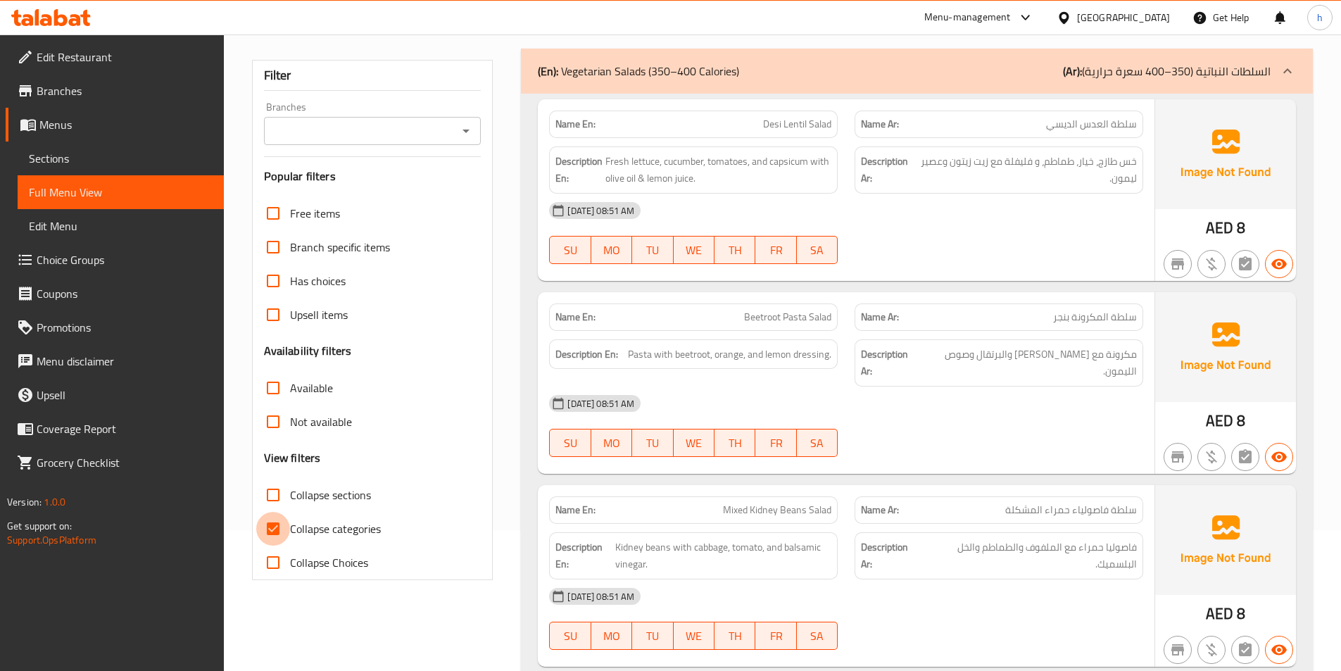
drag, startPoint x: 277, startPoint y: 527, endPoint x: 51, endPoint y: 1, distance: 572.2
click at [277, 527] on input "Collapse categories" at bounding box center [273, 529] width 34 height 34
checkbox input "false"
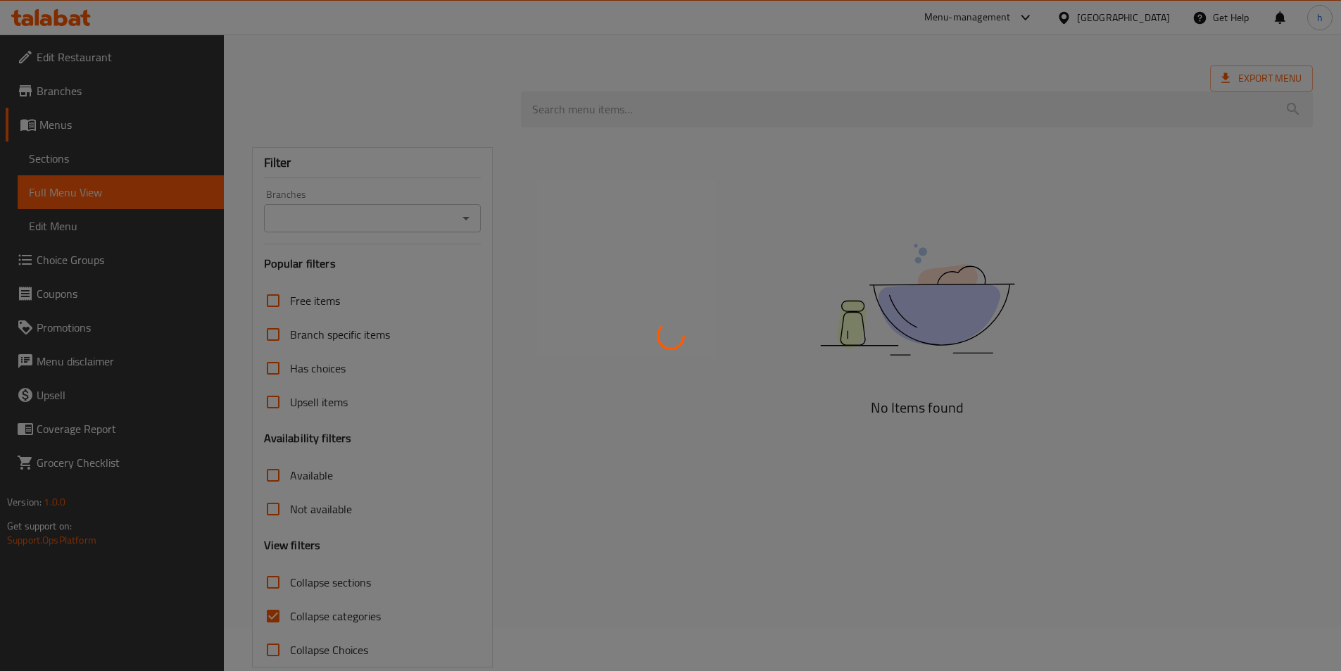
scroll to position [68, 0]
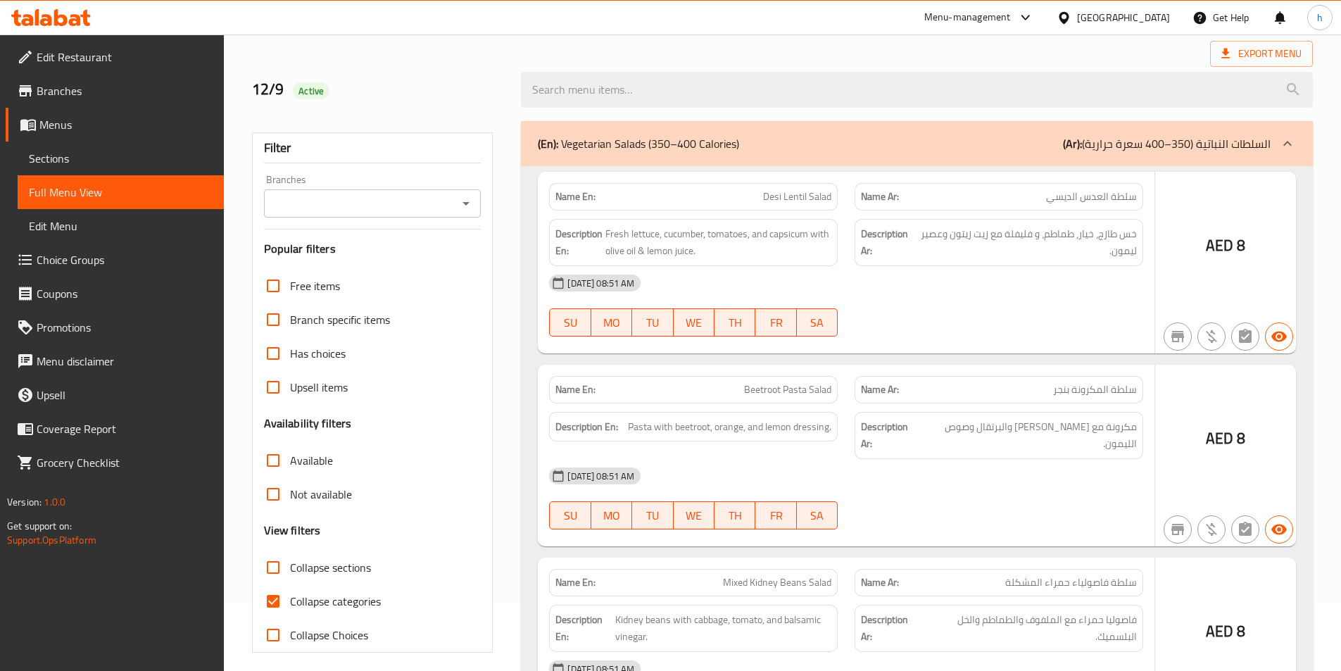
click at [277, 594] on div at bounding box center [670, 335] width 1341 height 671
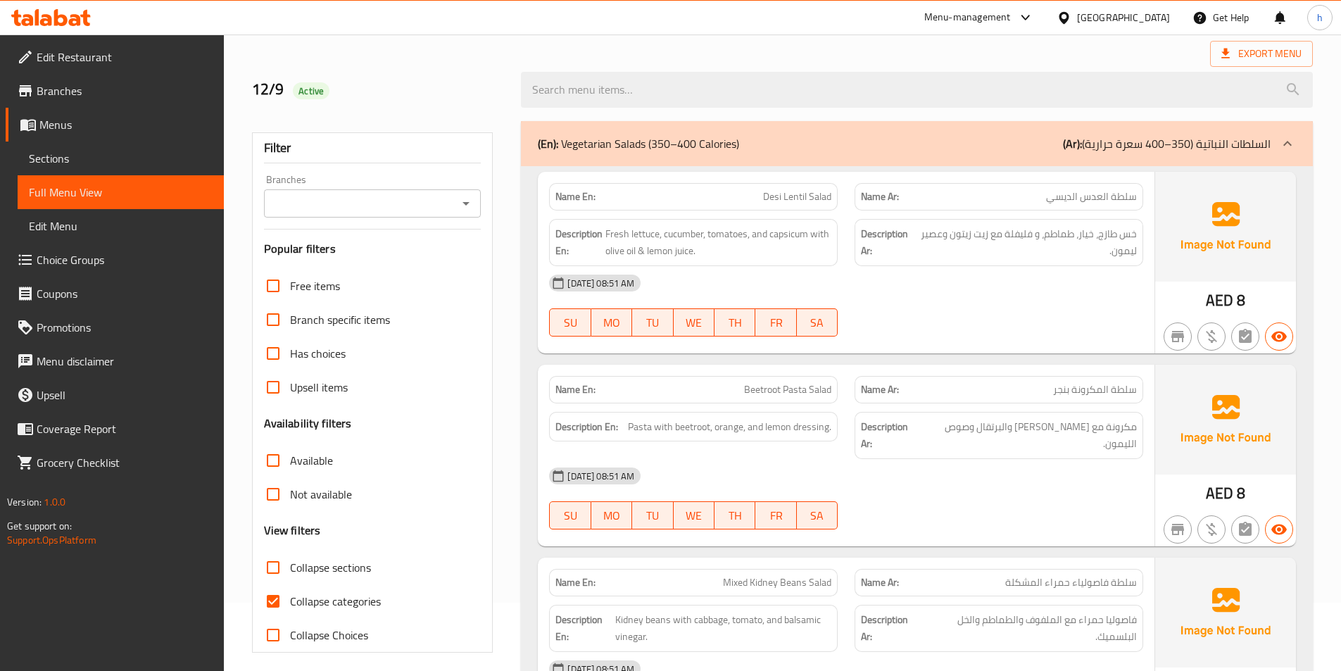
click at [272, 564] on input "Collapse sections" at bounding box center [273, 567] width 34 height 34
checkbox input "true"
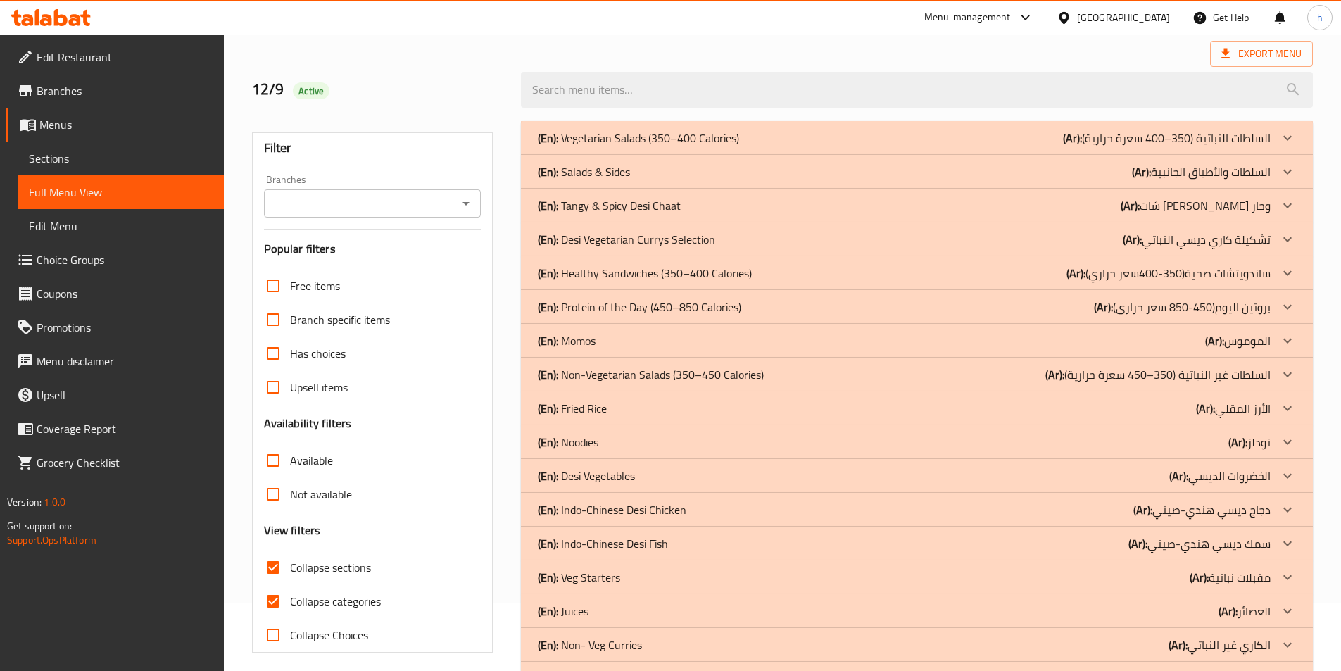
click at [278, 604] on input "Collapse categories" at bounding box center [273, 601] width 34 height 34
checkbox input "false"
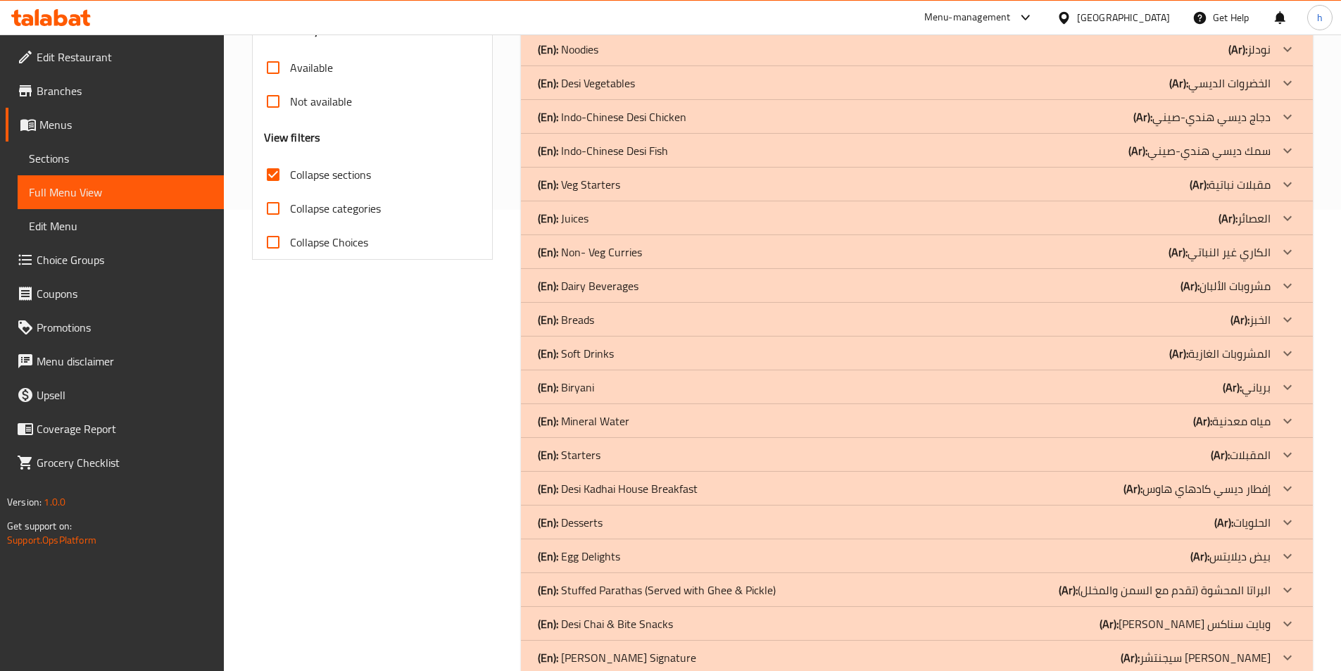
scroll to position [493, 0]
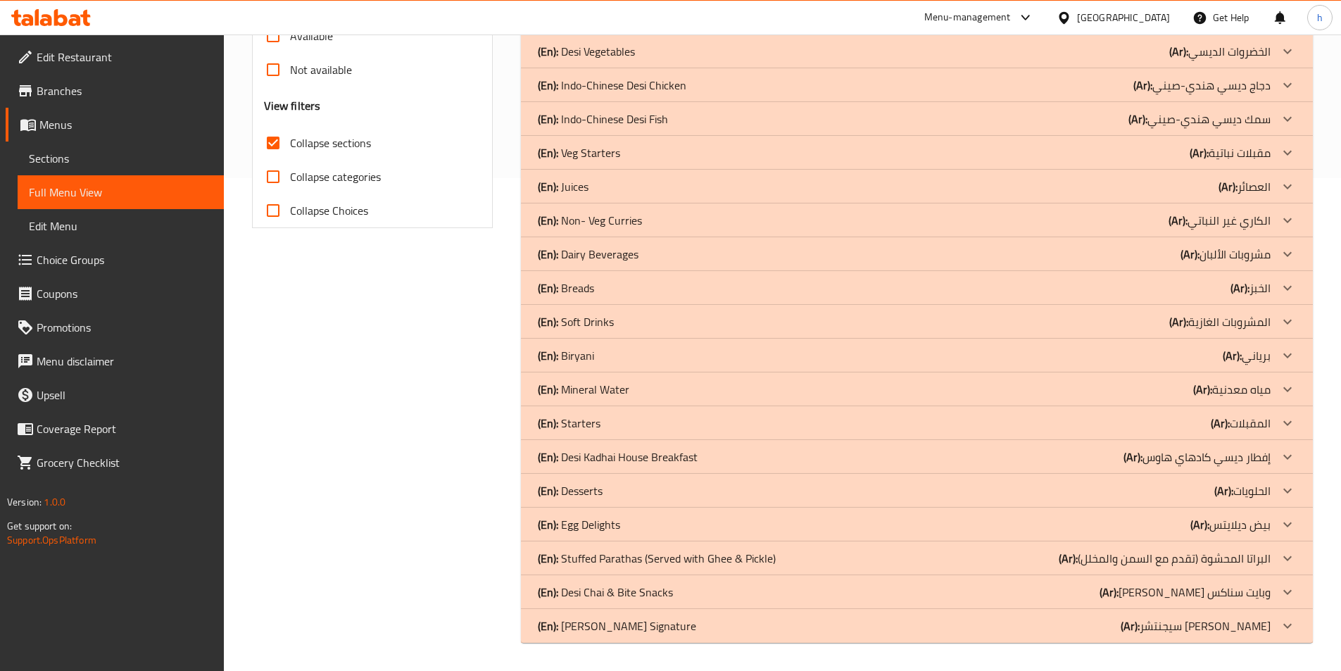
click at [1110, 485] on div "(En): Desserts (Ar): الحلويات" at bounding box center [904, 490] width 733 height 17
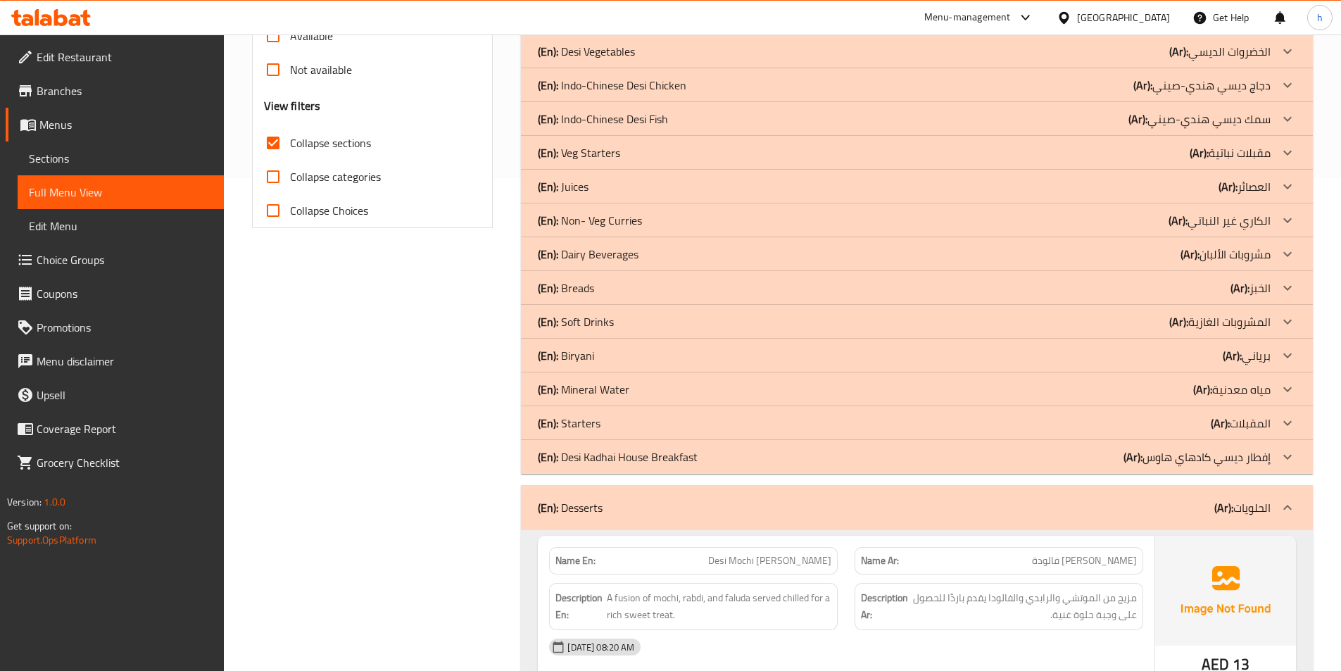
click at [842, 420] on div "(En): Starters (Ar): المقبلات" at bounding box center [904, 422] width 733 height 17
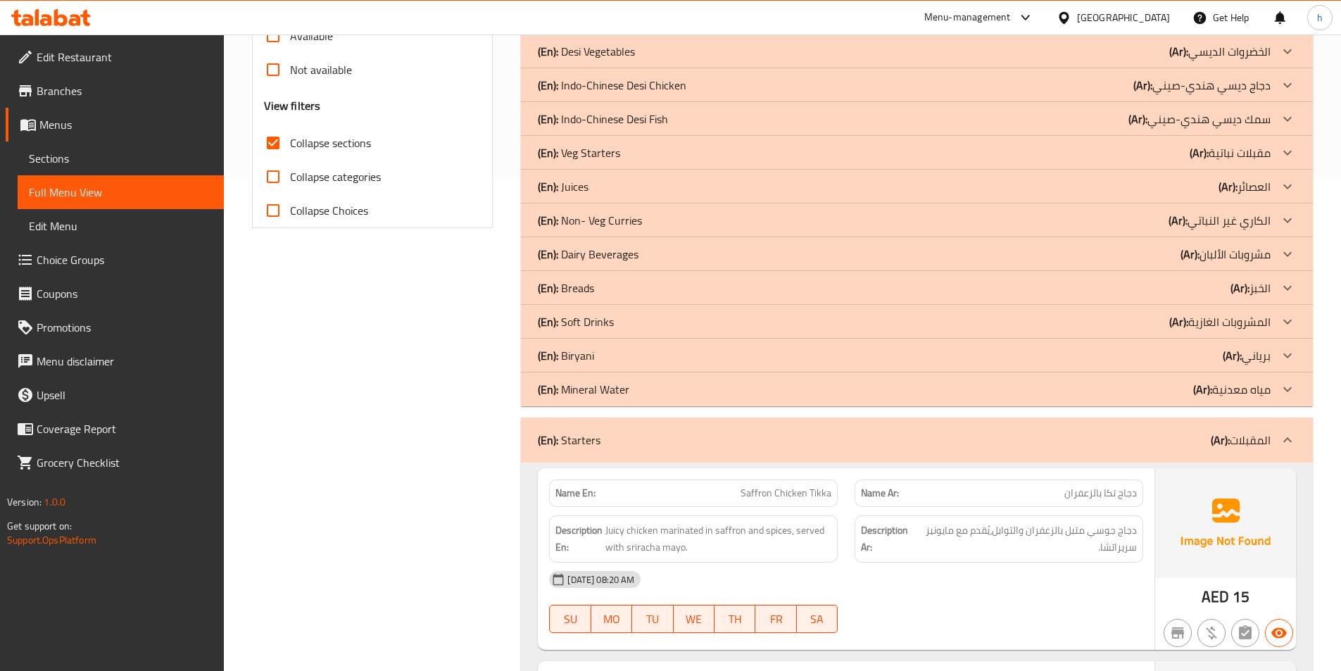
click at [707, 351] on div "(En): Biryani (Ar): برياني" at bounding box center [904, 355] width 733 height 17
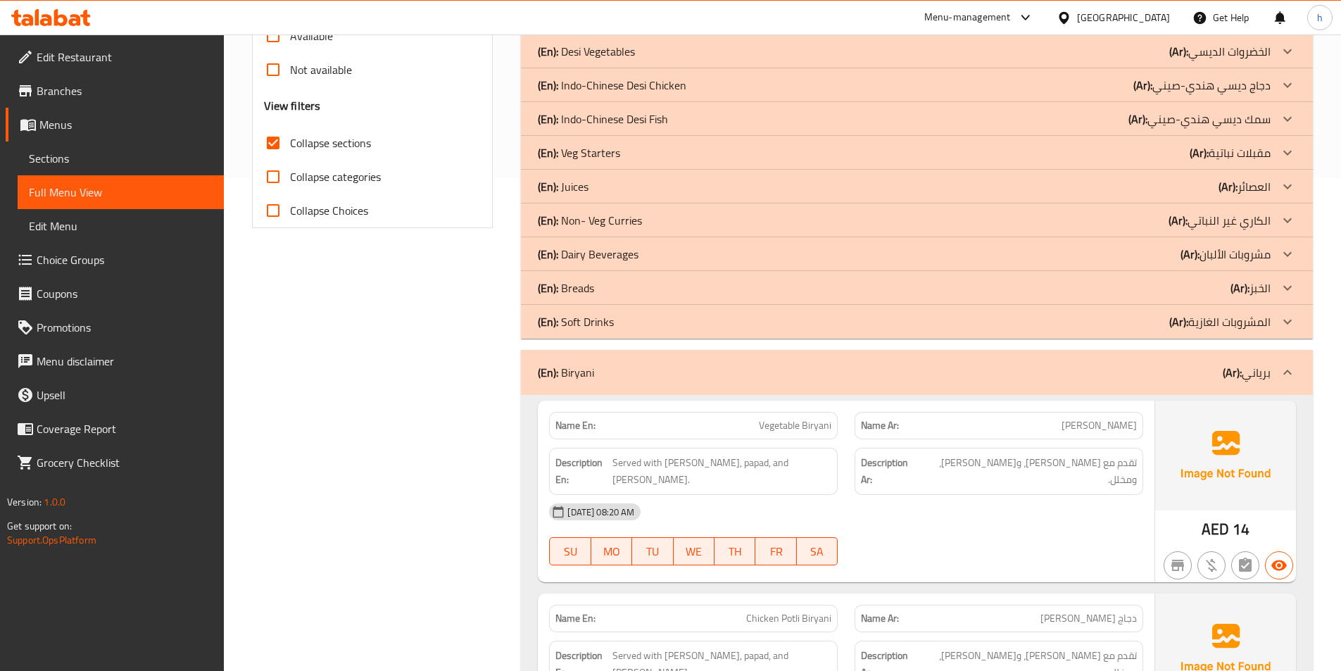
click at [712, 278] on div "(En): Breads (Ar): الخبز" at bounding box center [917, 288] width 792 height 34
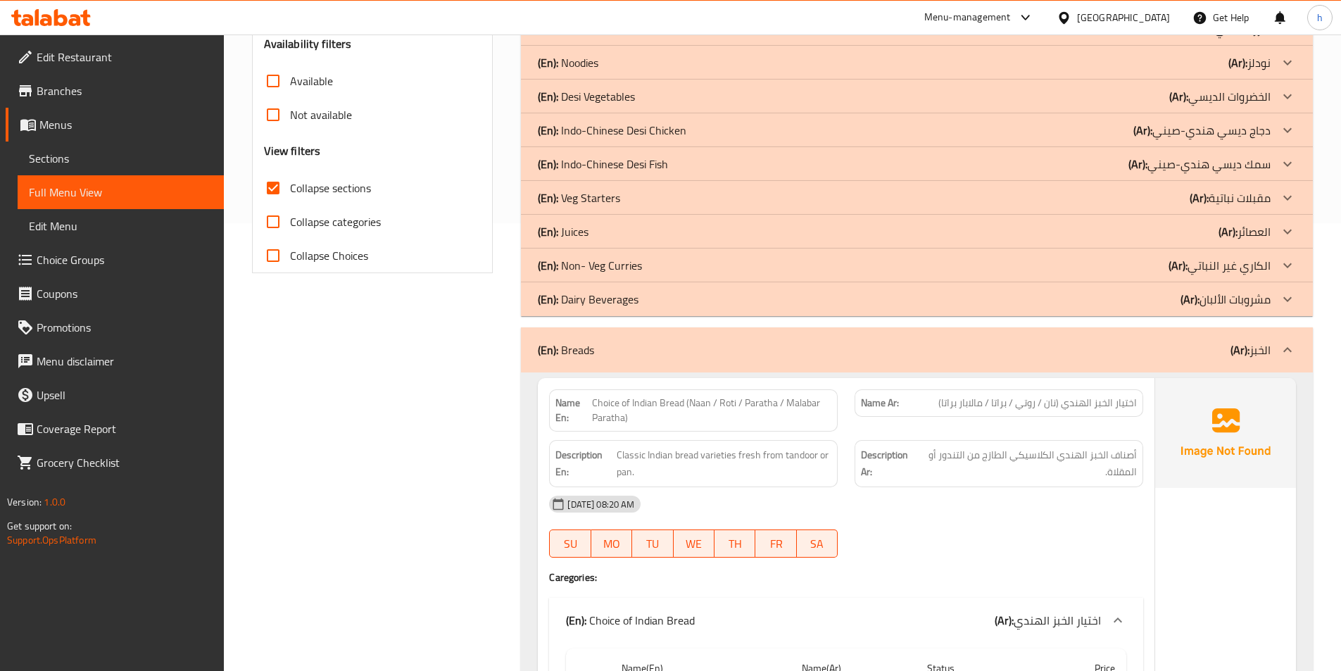
scroll to position [422, 0]
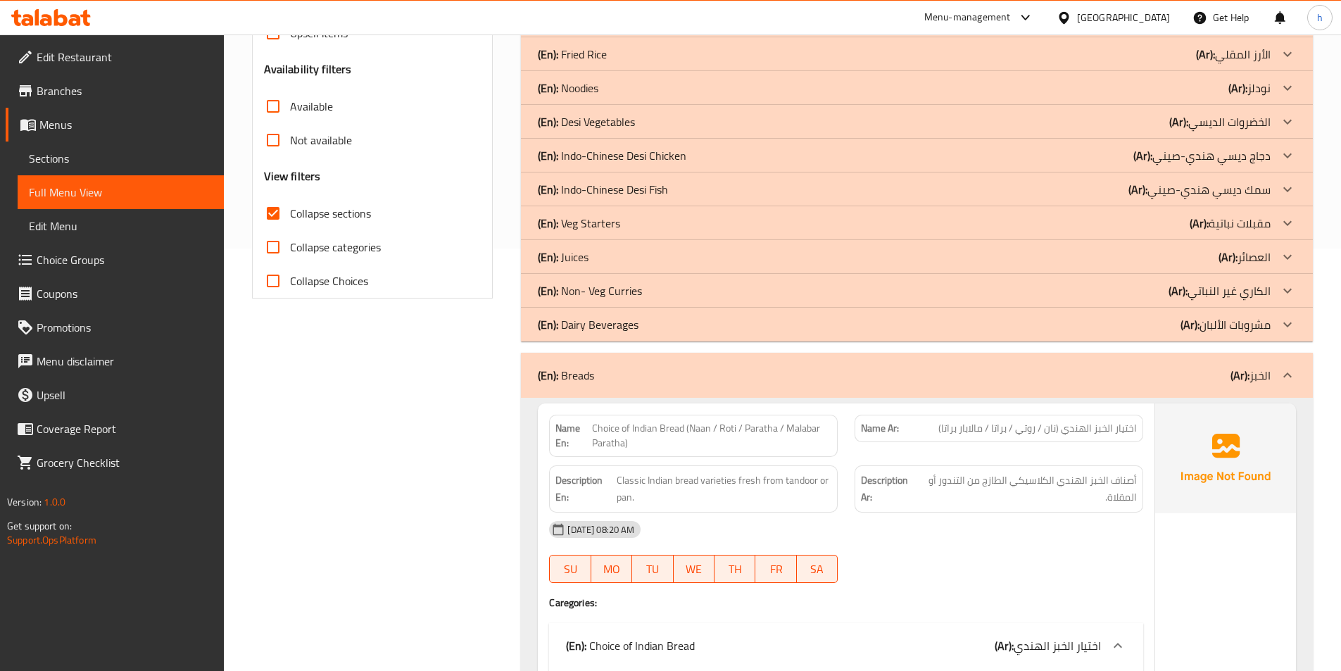
click at [669, 215] on div "(En): Veg Starters (Ar): مقبلات نباتية" at bounding box center [904, 223] width 733 height 17
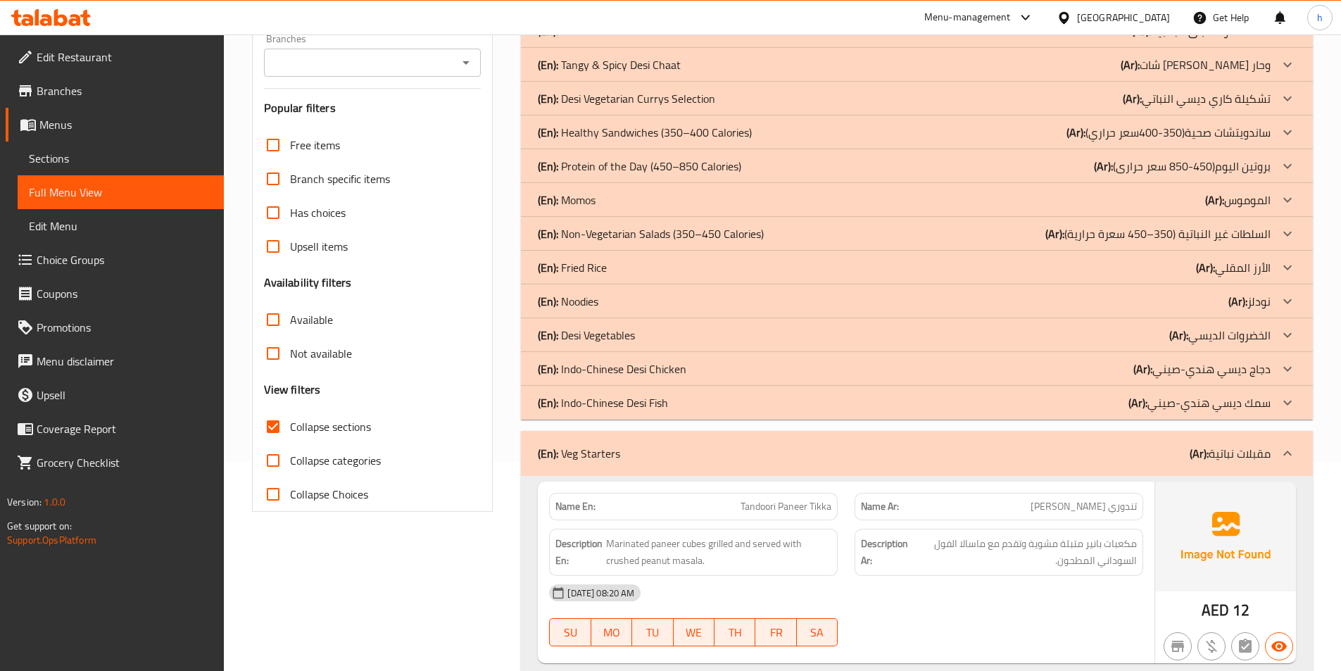
scroll to position [211, 0]
click at [726, 264] on div "(En): Fried Rice (Ar): الأرز المقلي" at bounding box center [904, 265] width 733 height 17
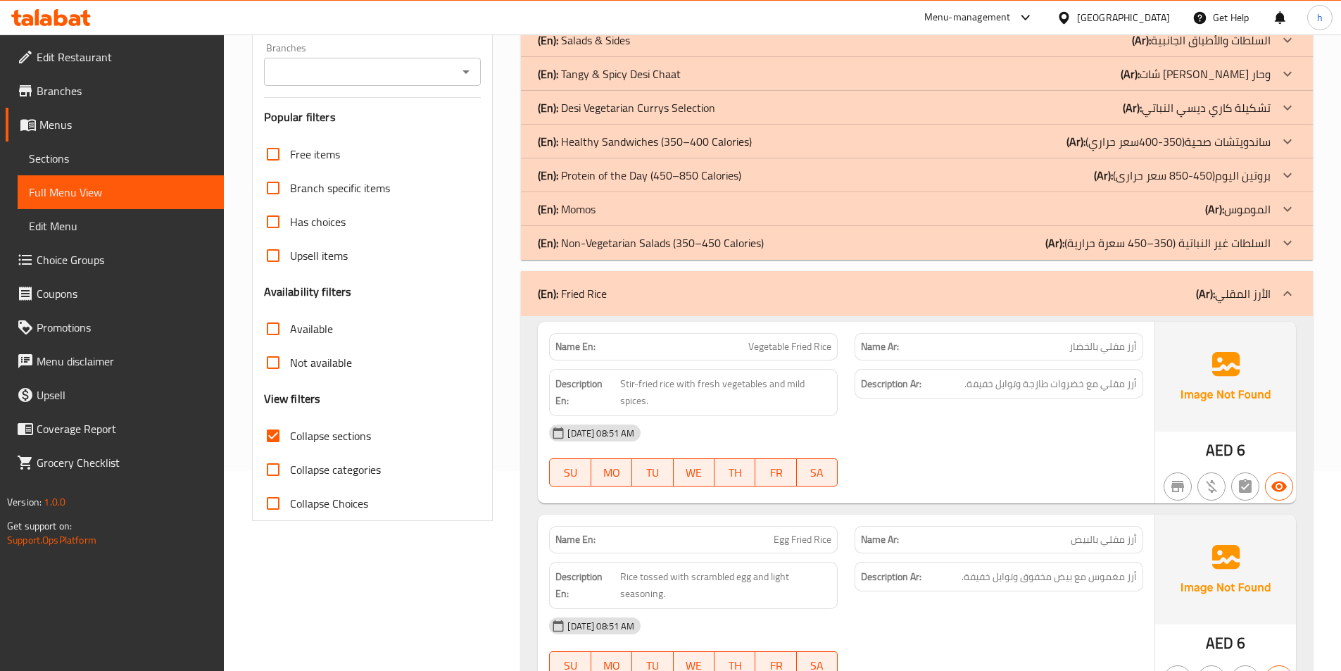
scroll to position [70, 0]
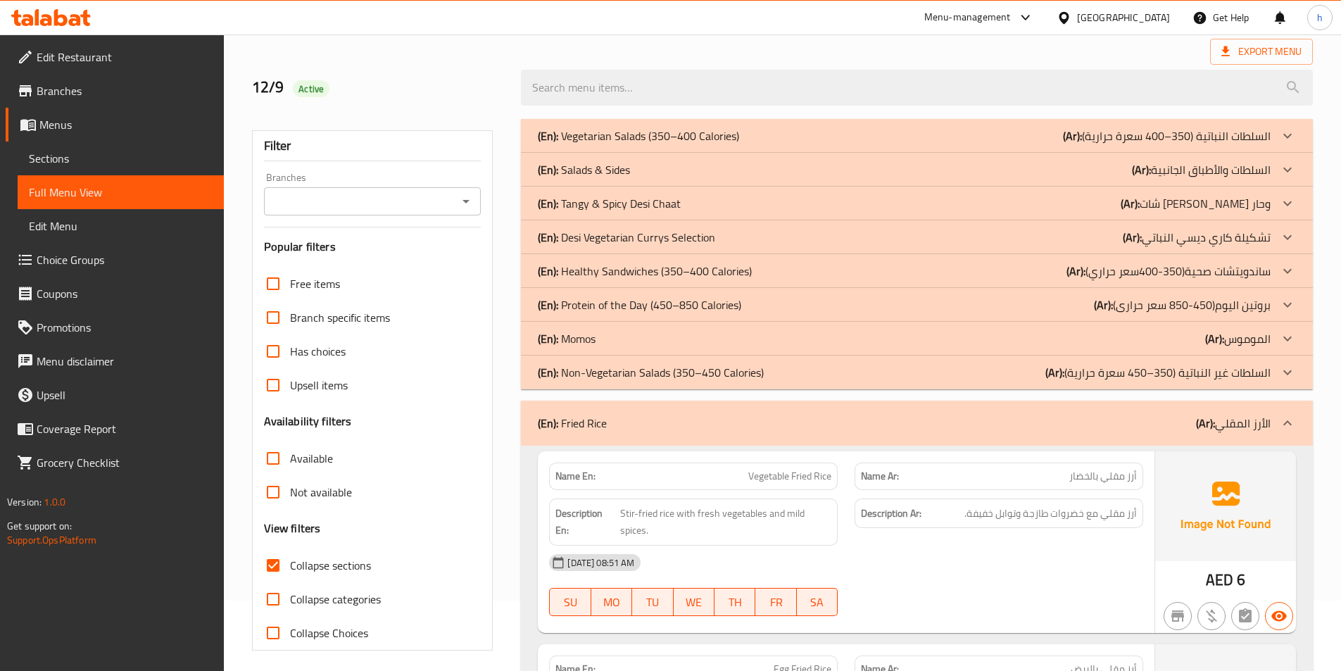
click at [889, 63] on div at bounding box center [916, 87] width 809 height 53
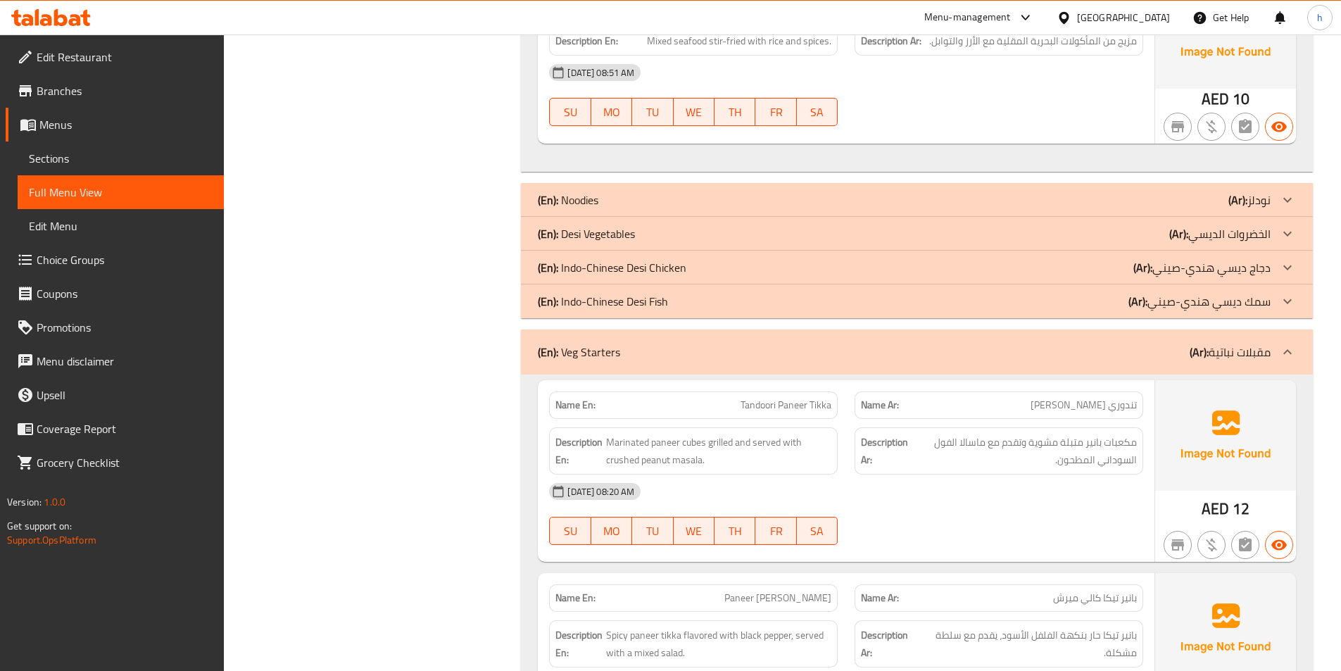
scroll to position [3298, 0]
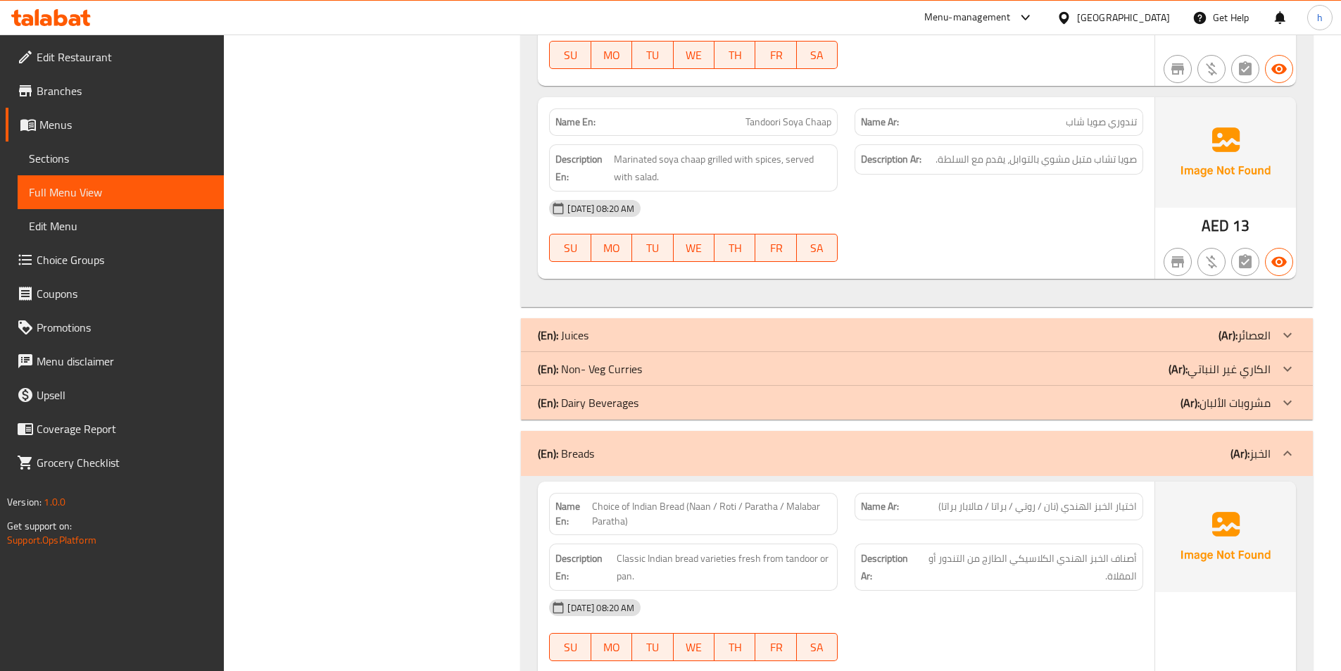
click at [1106, 352] on div "(En): Non- Veg Curries (Ar): الكاري غير النباتي" at bounding box center [917, 369] width 792 height 34
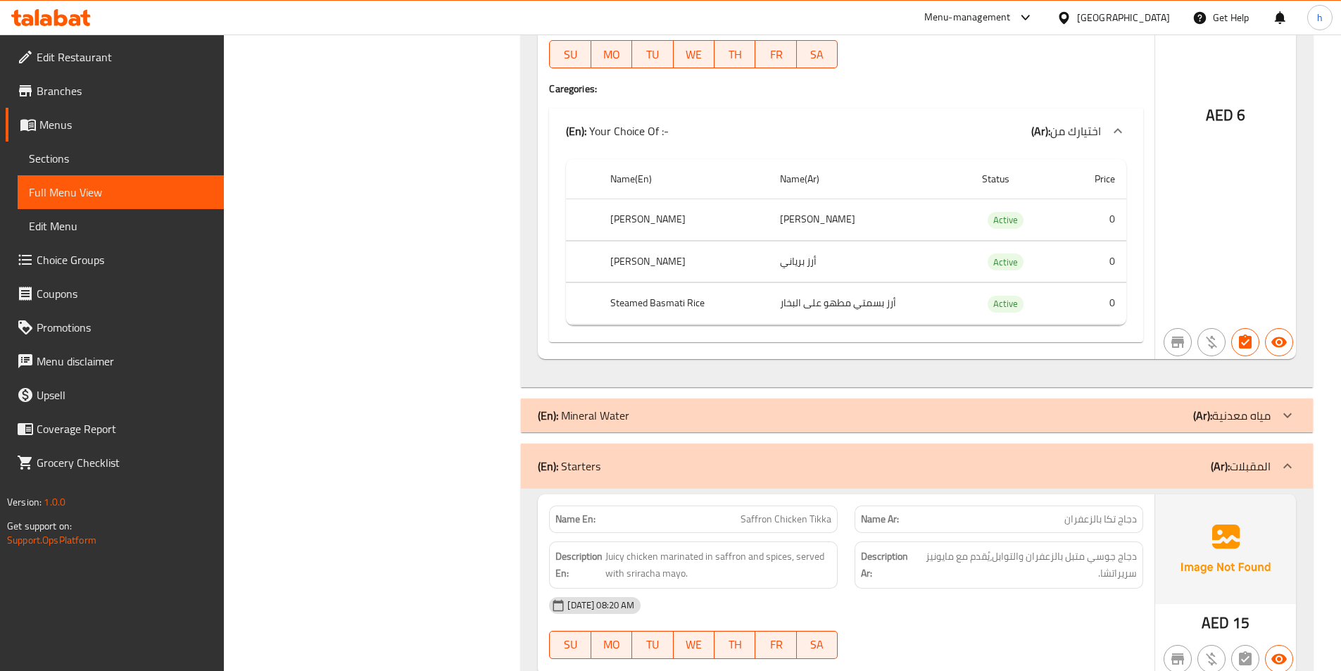
scroll to position [10212, 0]
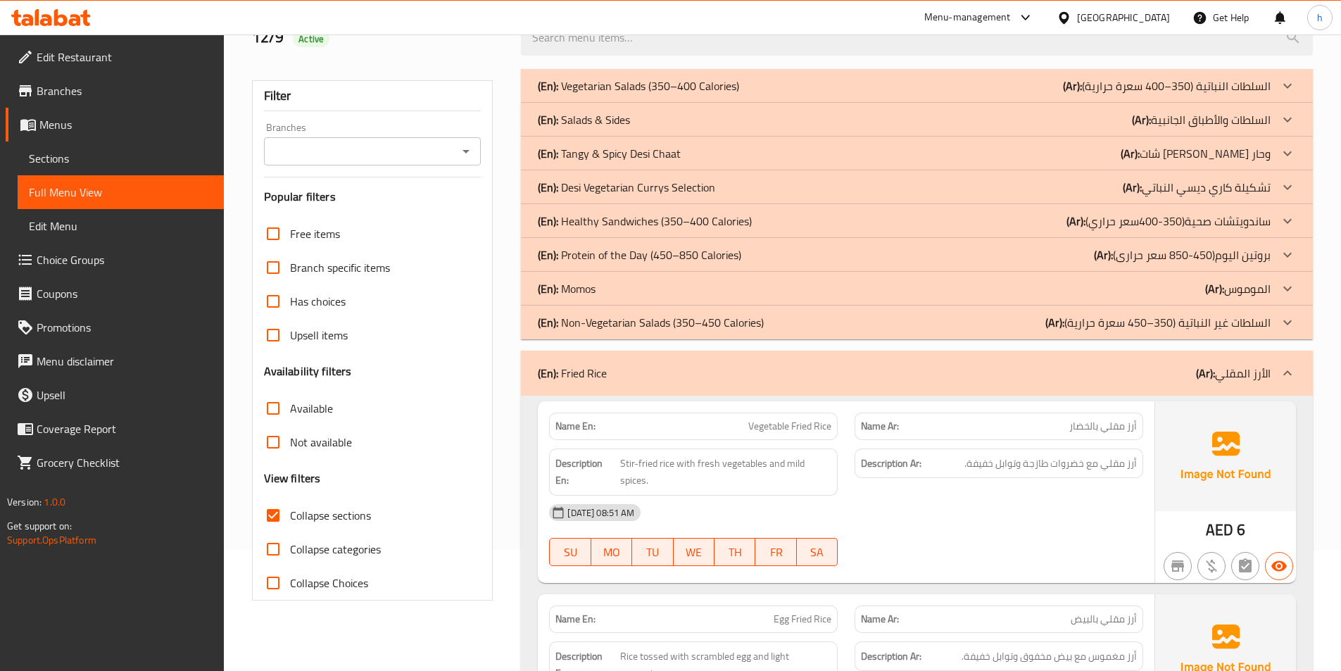
scroll to position [141, 0]
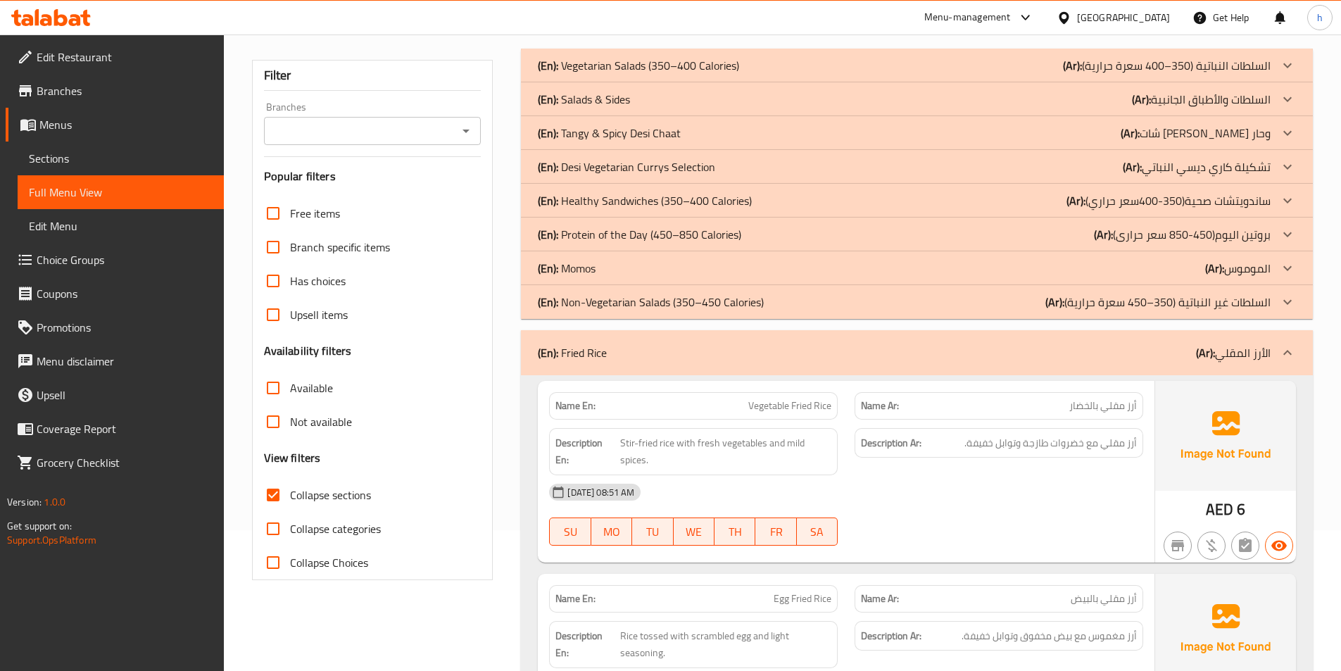
click at [699, 334] on div "(En): Fried Rice (Ar): الأرز المقلي" at bounding box center [917, 352] width 792 height 45
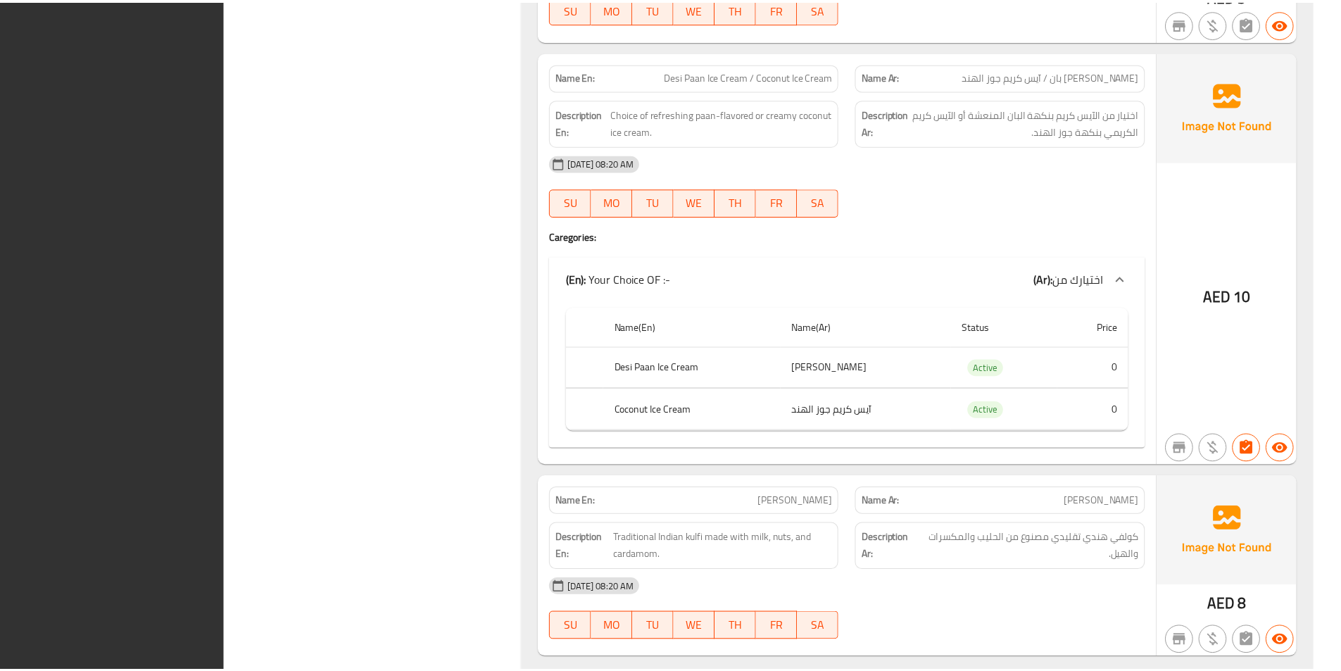
scroll to position [10114, 0]
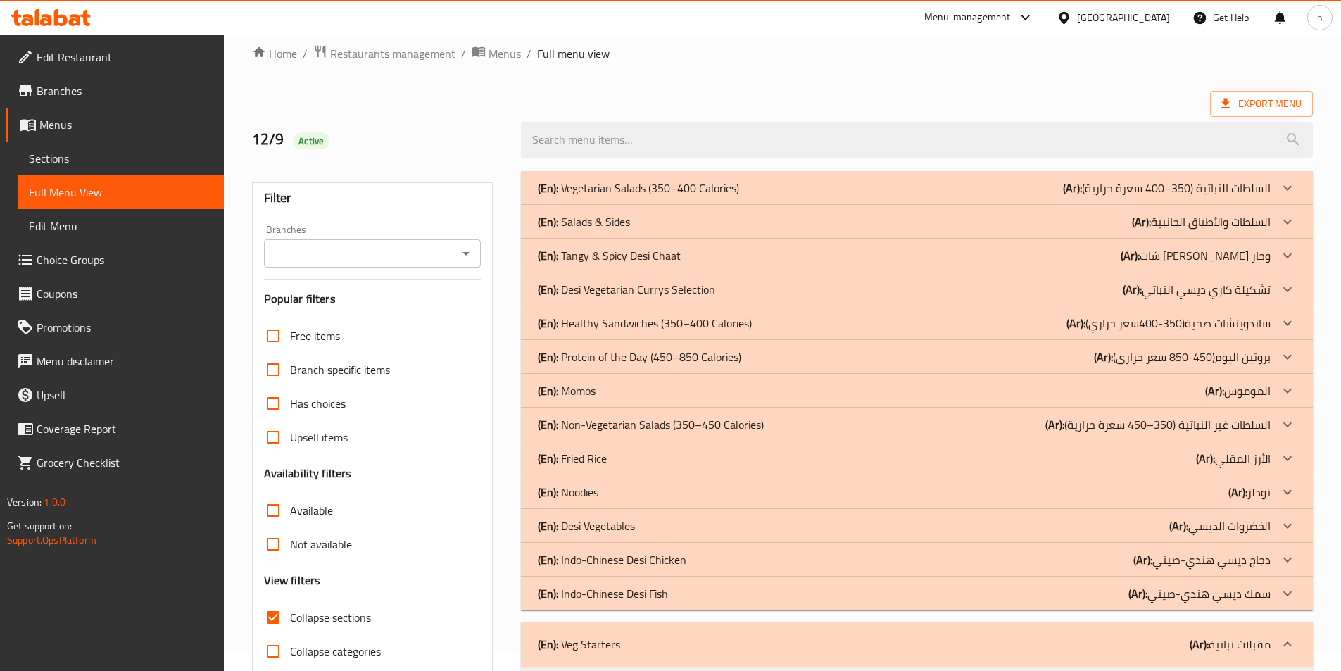
scroll to position [0, 0]
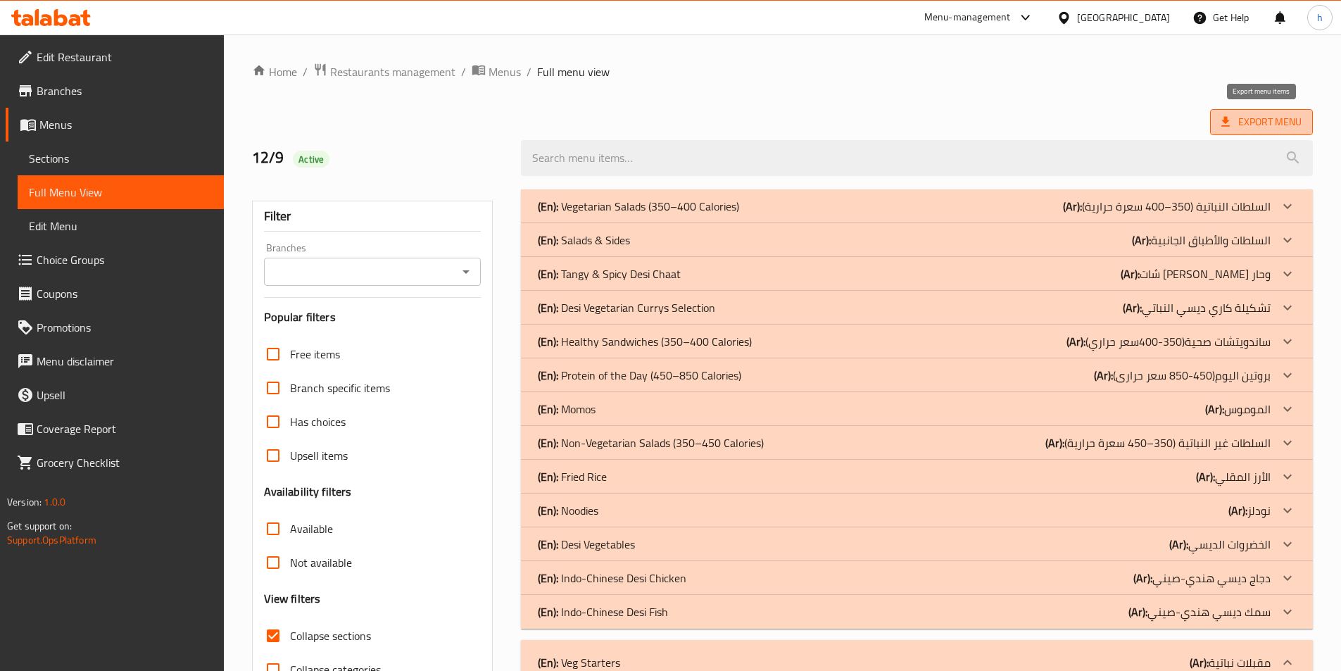
click at [1252, 113] on span "Export Menu" at bounding box center [1261, 122] width 80 height 18
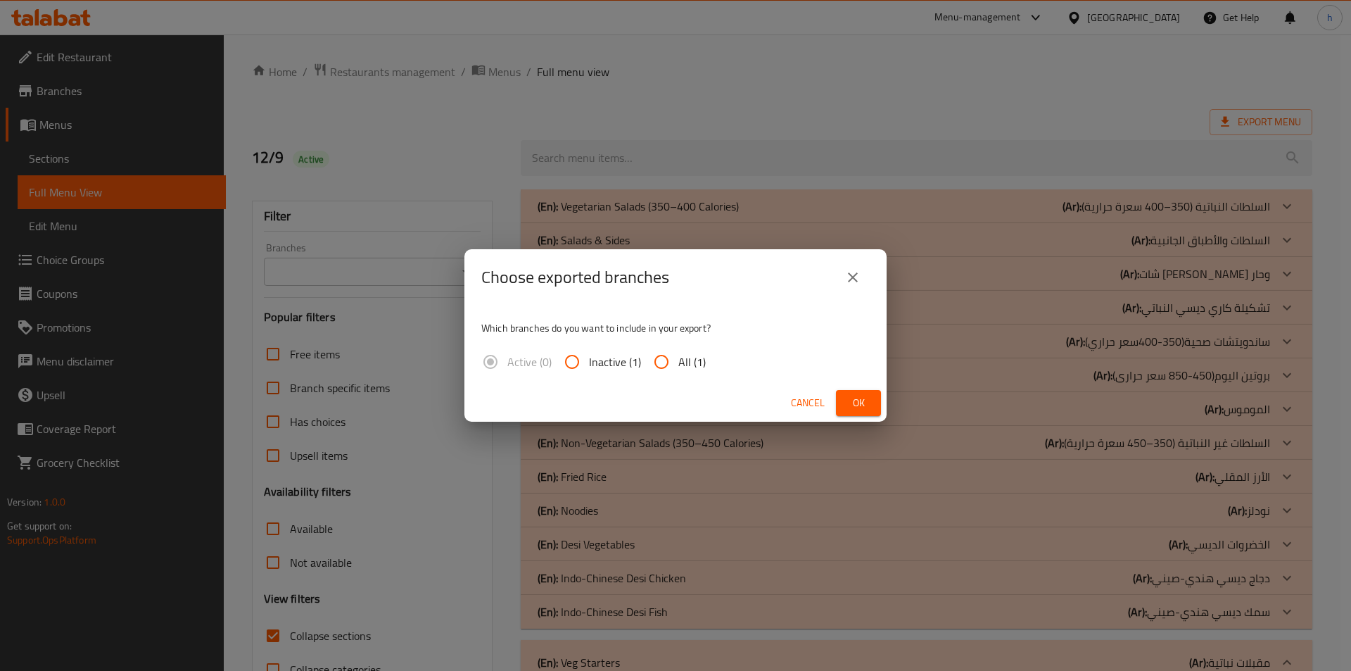
click at [668, 367] on input "All (1)" at bounding box center [662, 362] width 34 height 34
radio input "true"
click at [866, 405] on span "Ok" at bounding box center [858, 403] width 23 height 18
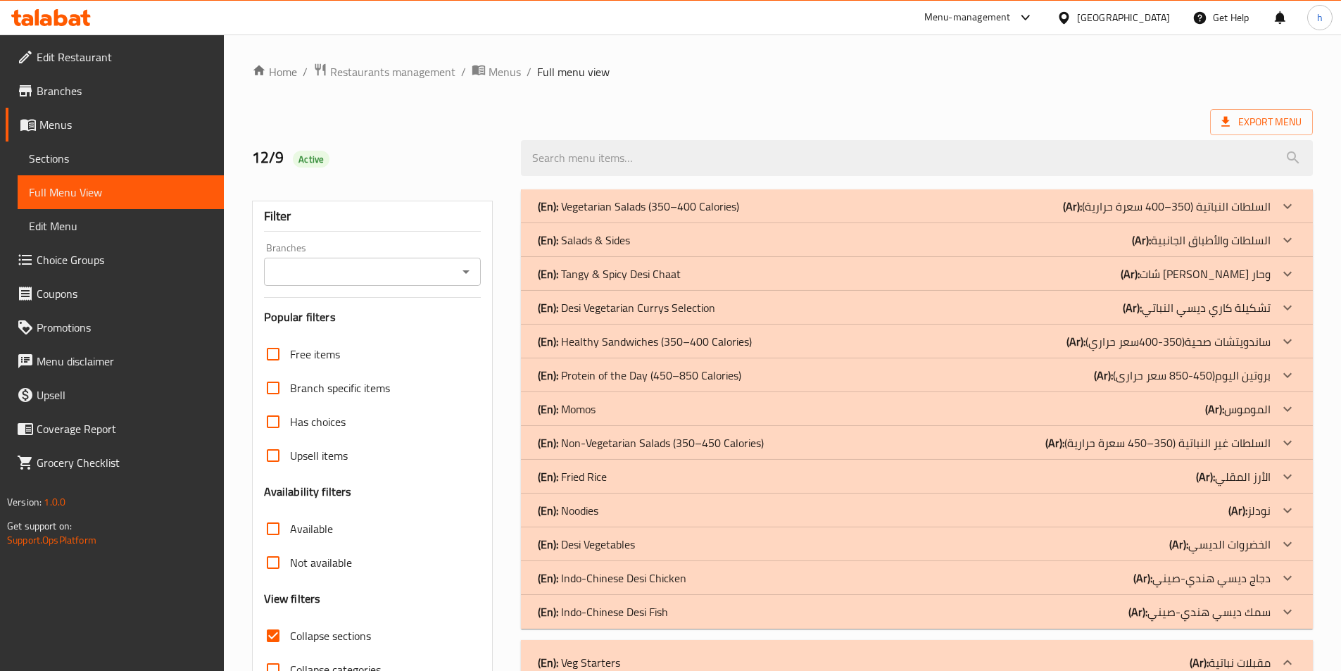
click at [990, 80] on ol "Home / Restaurants management / Menus / Full menu view" at bounding box center [782, 72] width 1060 height 18
click at [424, 69] on span "Restaurants management" at bounding box center [392, 71] width 125 height 17
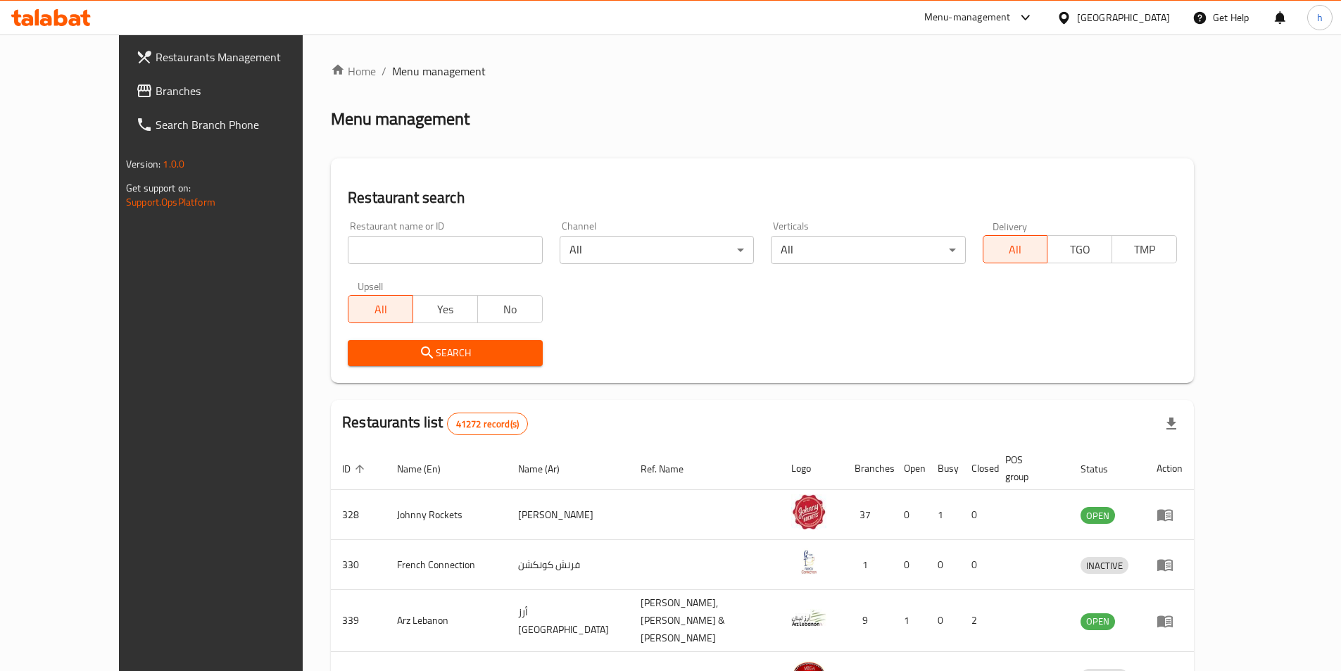
click at [156, 83] on span "Branches" at bounding box center [244, 90] width 176 height 17
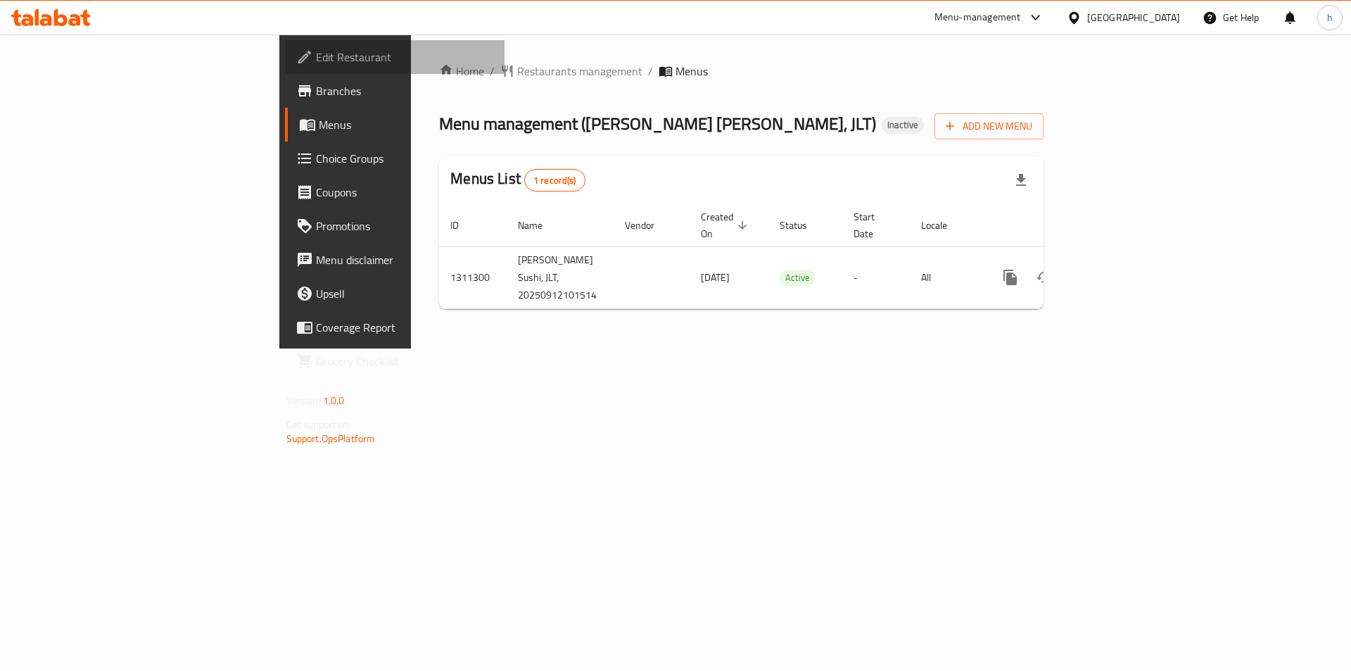
click at [316, 56] on span "Edit Restaurant" at bounding box center [405, 57] width 178 height 17
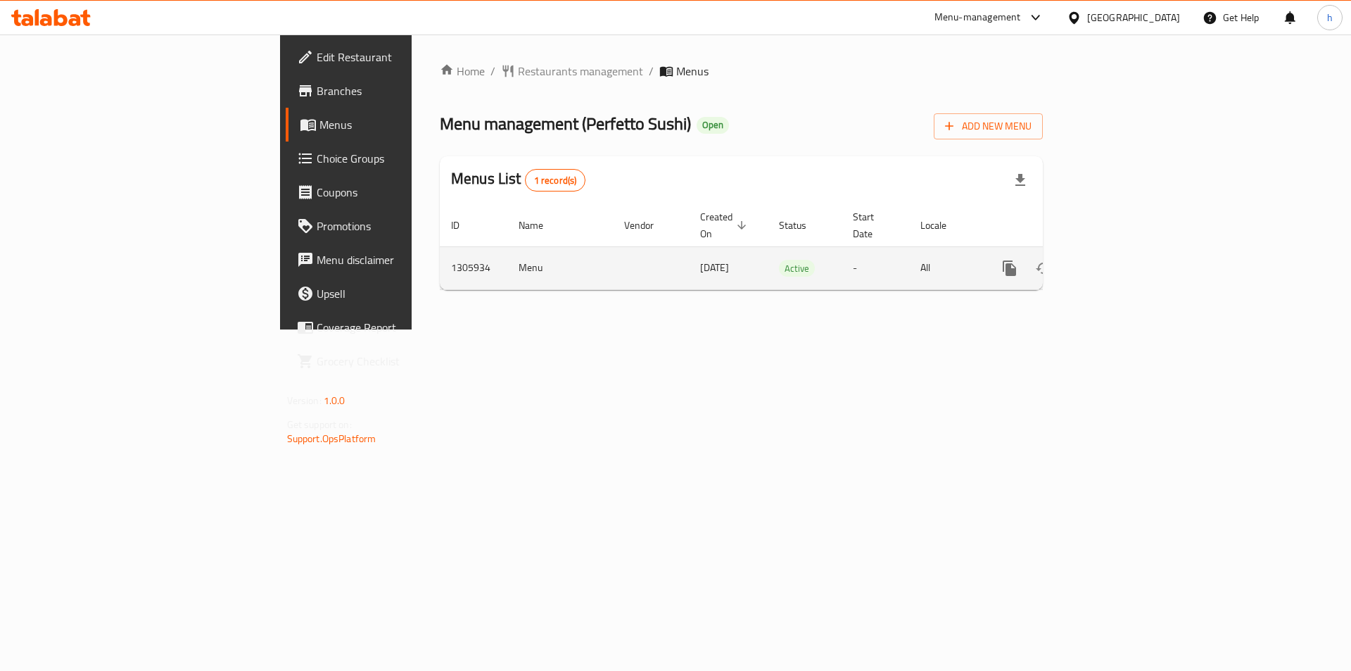
click at [1120, 260] on icon "enhanced table" at bounding box center [1111, 268] width 17 height 17
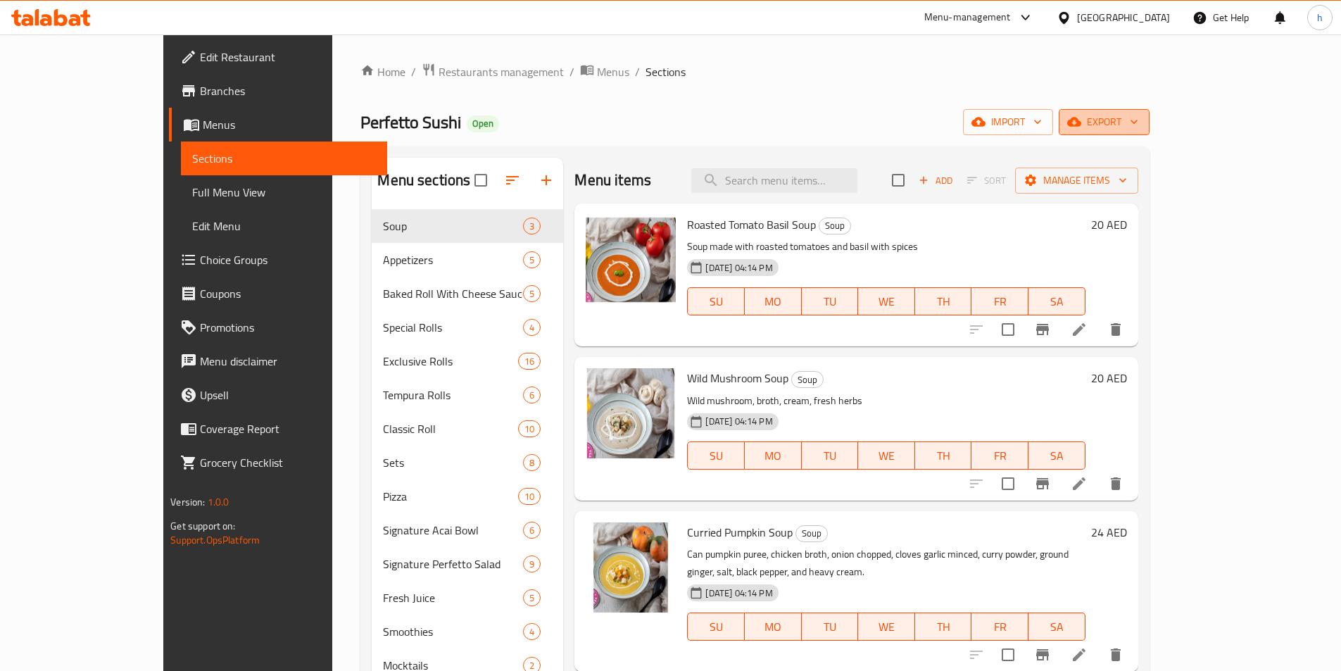
click at [1138, 116] on span "export" at bounding box center [1104, 122] width 68 height 18
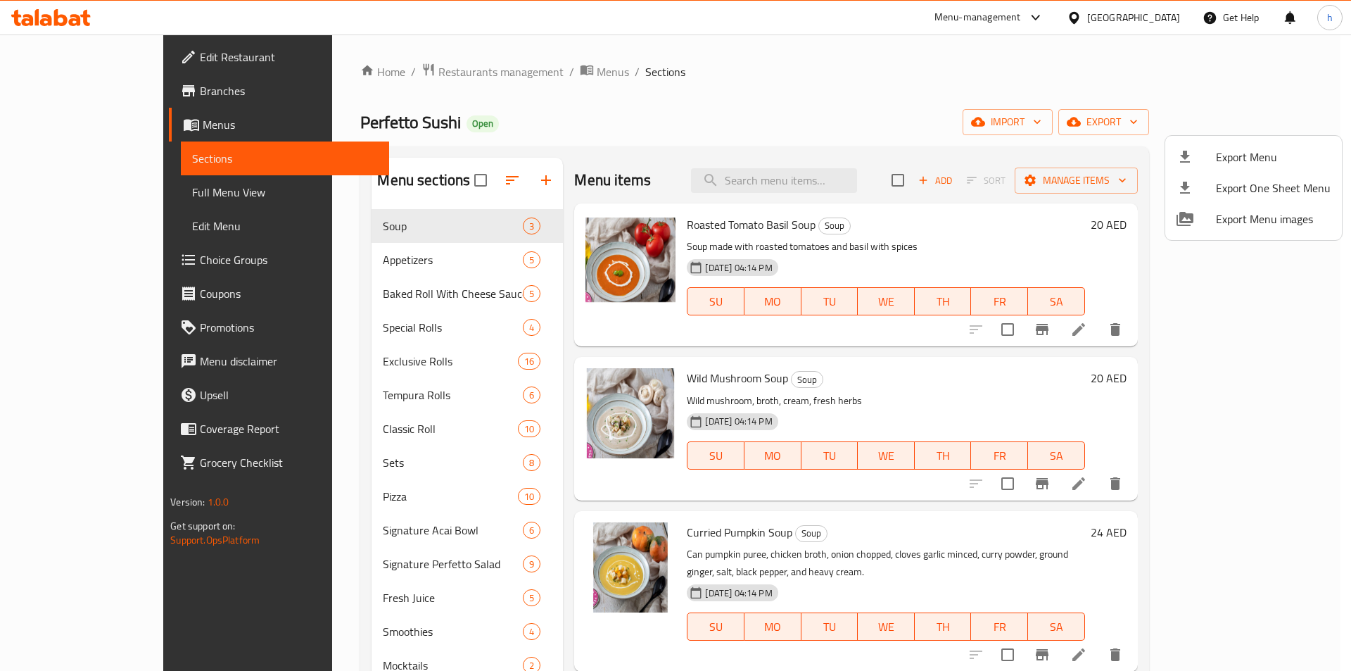
click at [1282, 118] on div at bounding box center [675, 335] width 1351 height 671
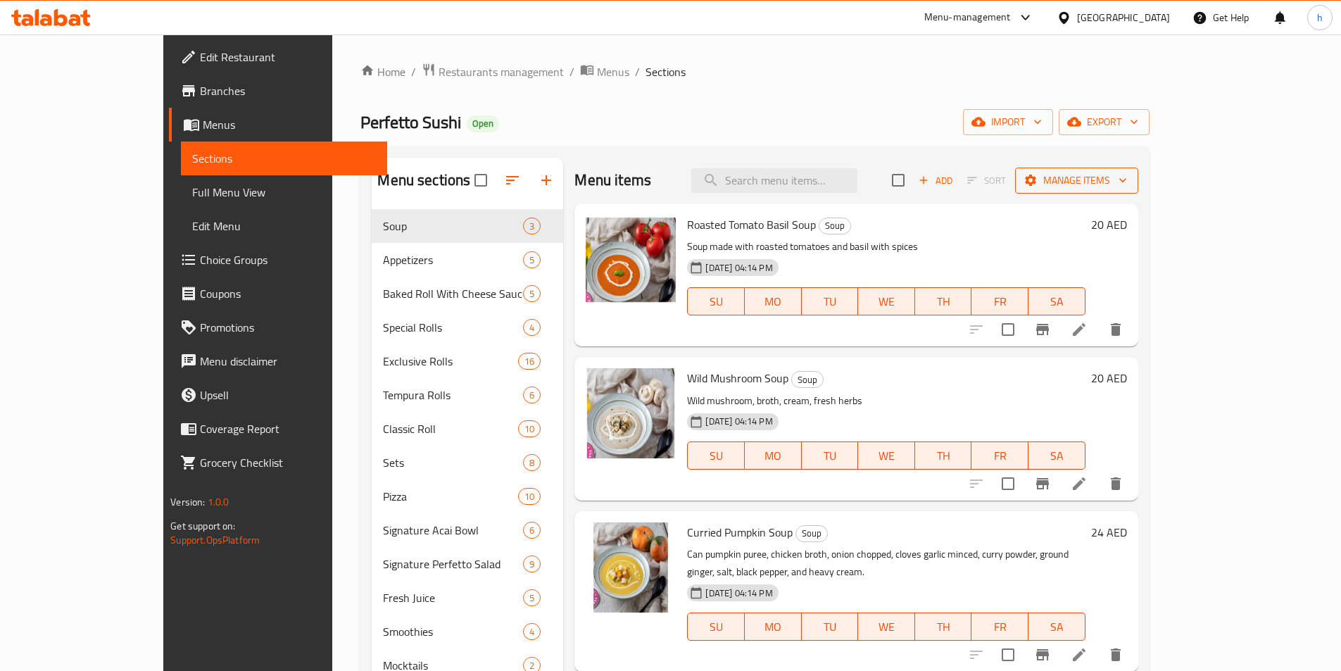
click at [1127, 175] on span "Manage items" at bounding box center [1076, 181] width 101 height 18
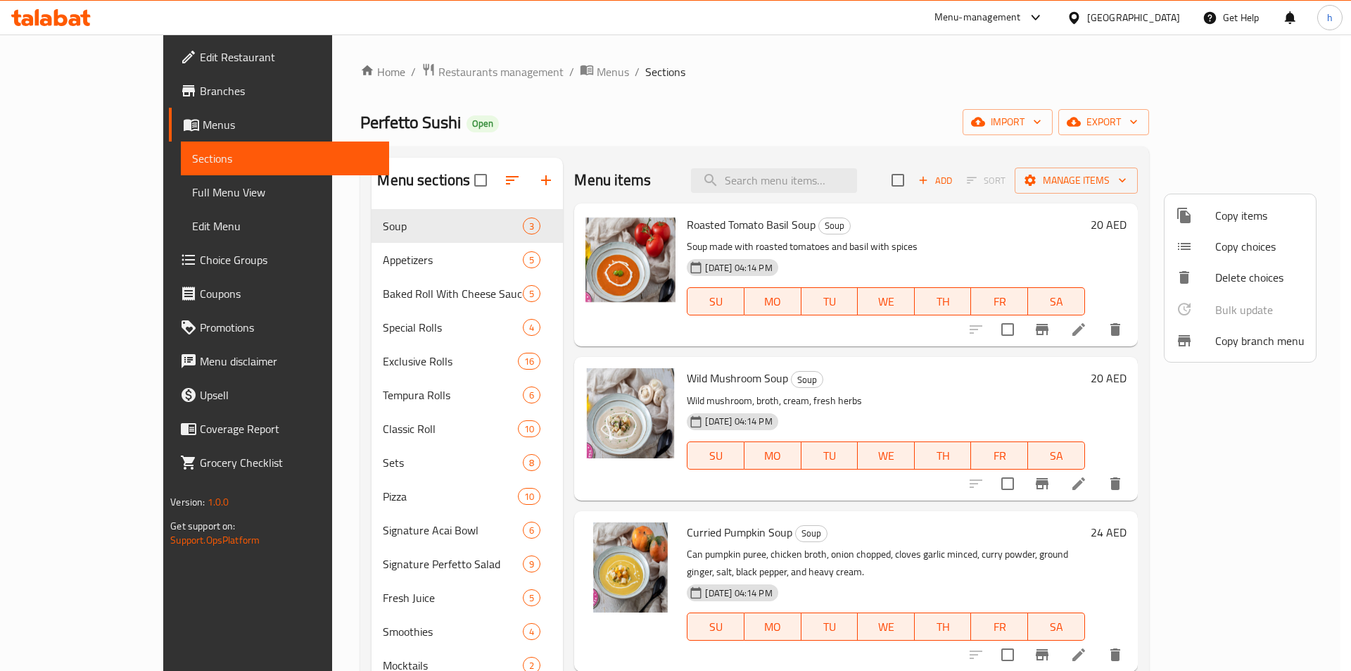
click at [890, 102] on div at bounding box center [675, 335] width 1351 height 671
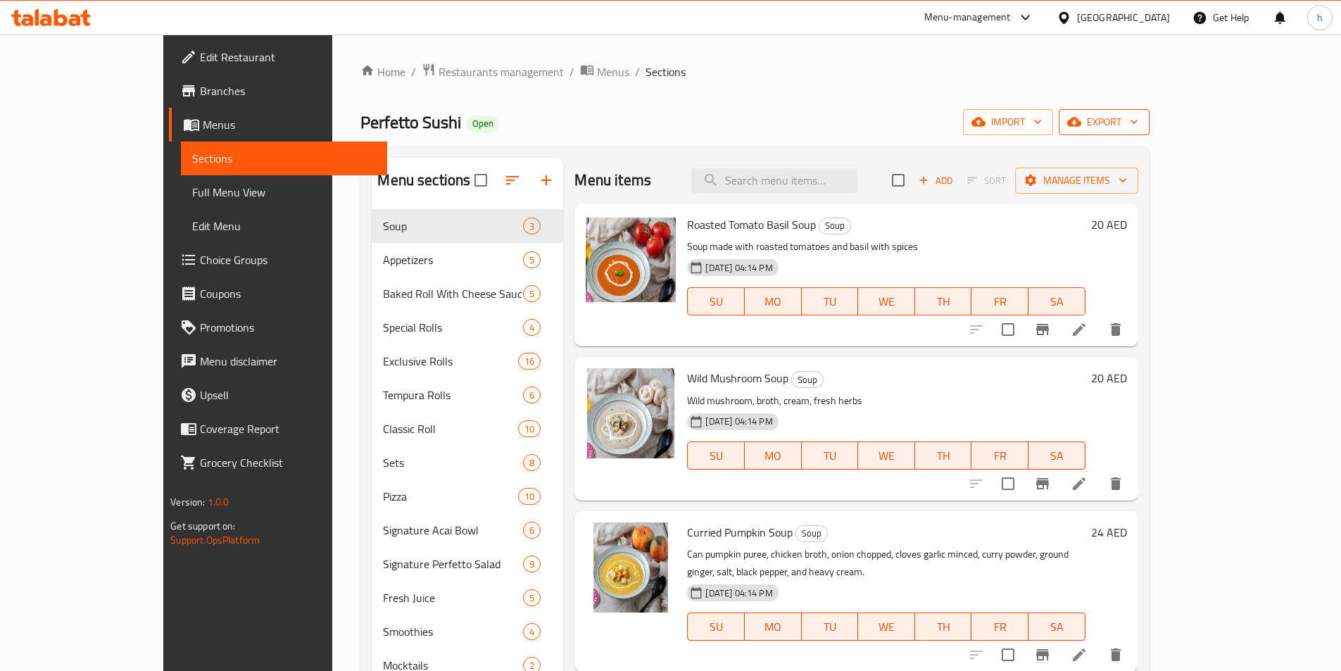
click at [1141, 121] on icon "button" at bounding box center [1134, 122] width 14 height 14
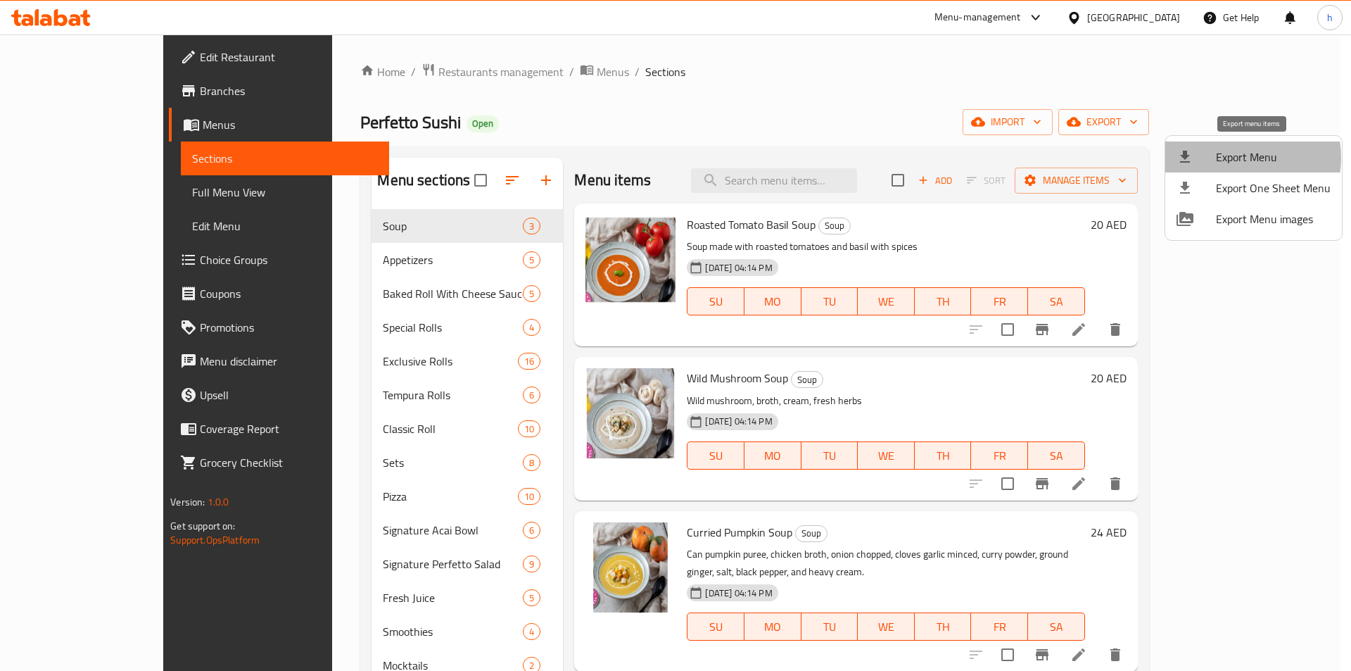
click at [1234, 158] on span "Export Menu" at bounding box center [1273, 156] width 115 height 17
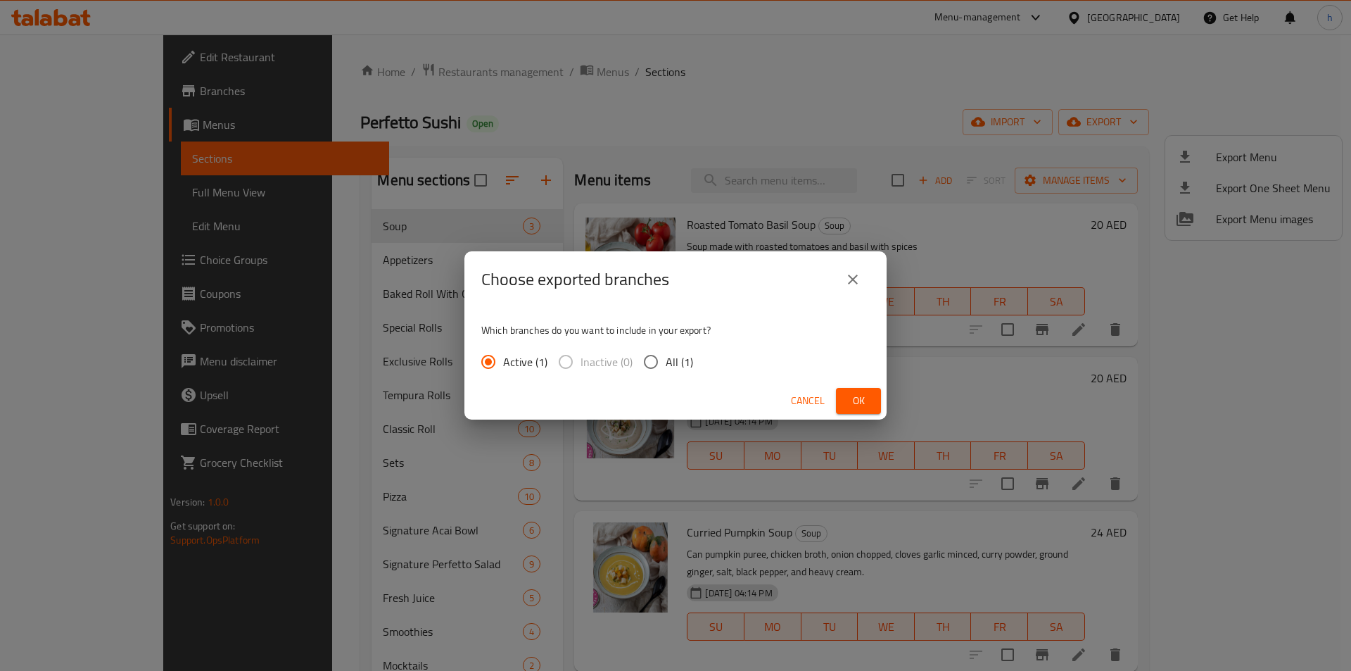
click at [654, 355] on input "All (1)" at bounding box center [651, 362] width 30 height 30
radio input "true"
click at [844, 401] on button "Ok" at bounding box center [858, 401] width 45 height 26
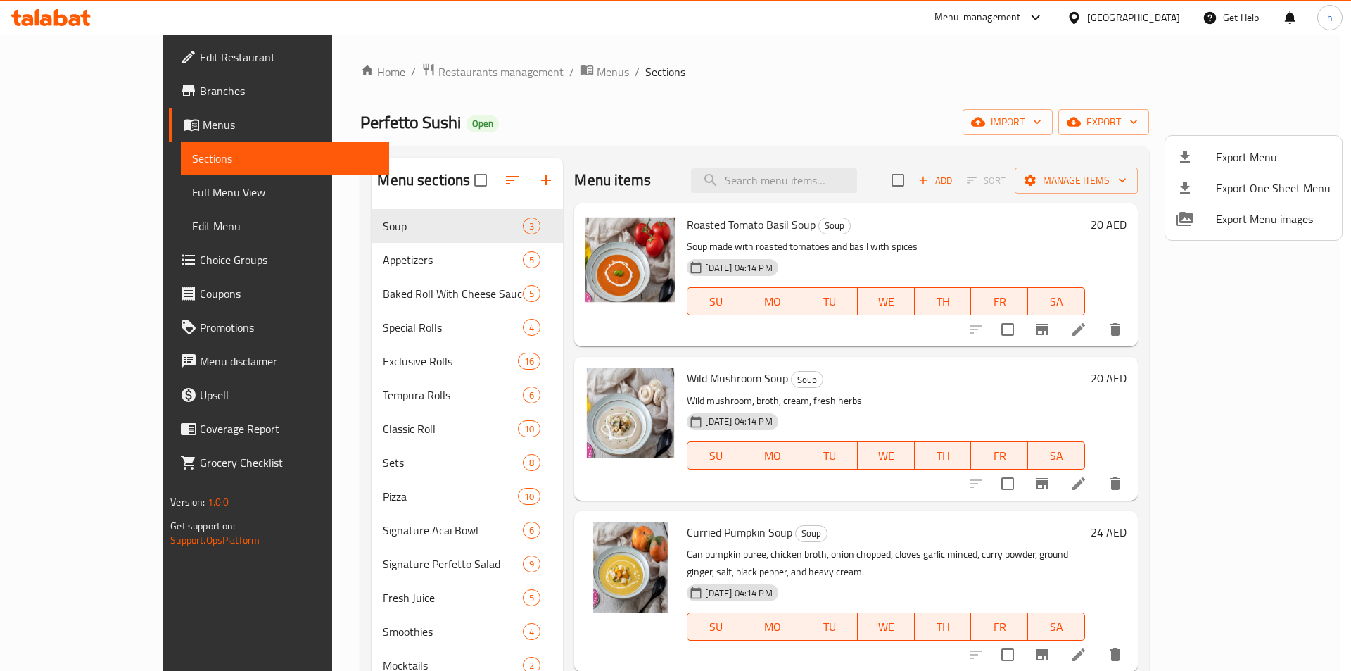
click at [885, 76] on div at bounding box center [675, 335] width 1351 height 671
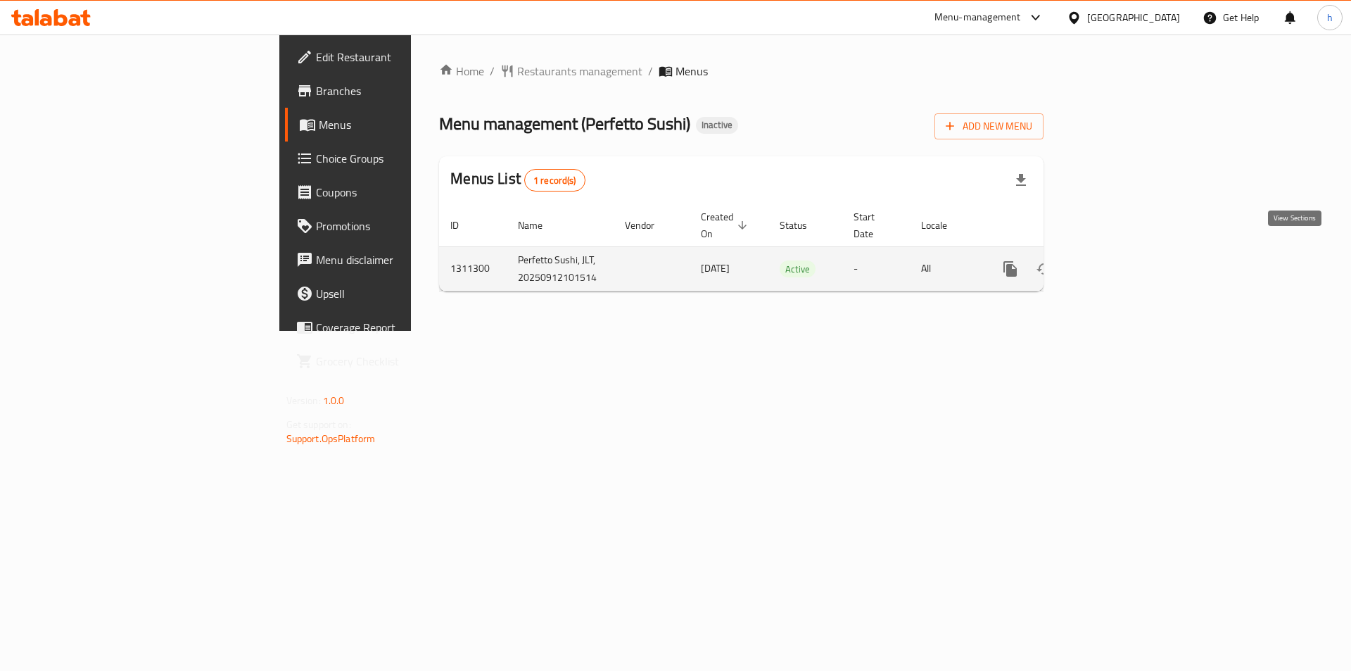
click at [1120, 260] on icon "enhanced table" at bounding box center [1111, 268] width 17 height 17
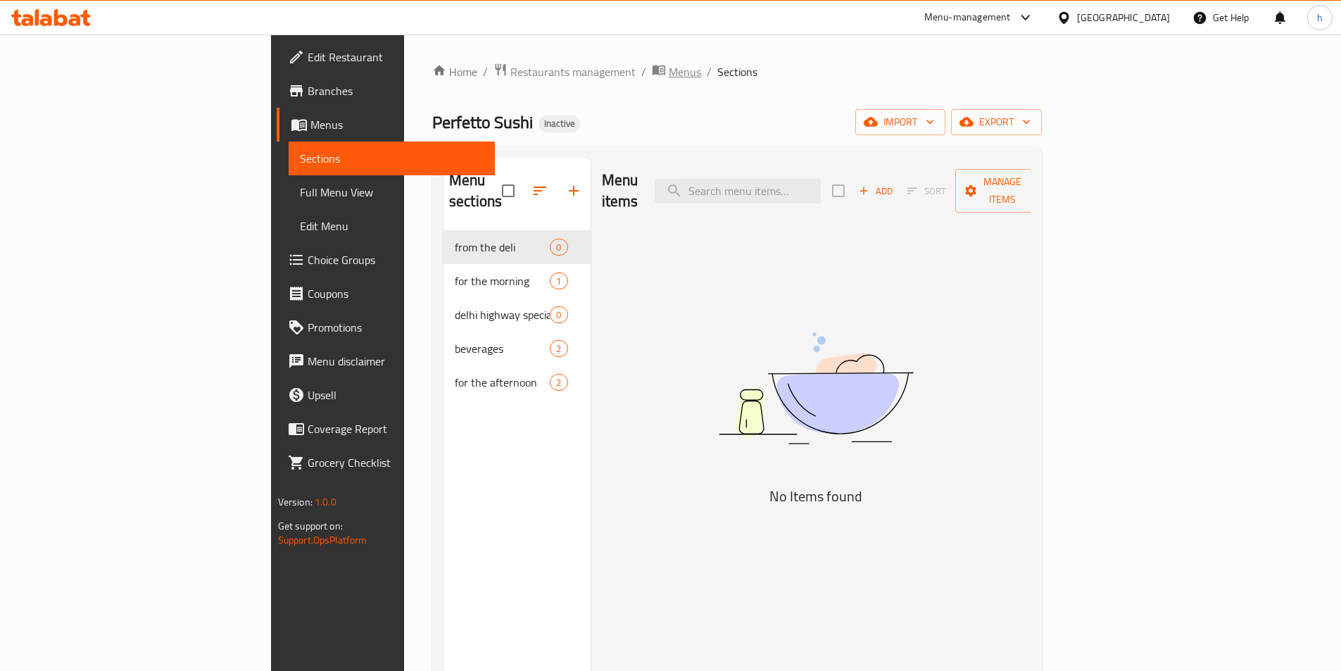
click at [669, 73] on span "Menus" at bounding box center [685, 71] width 32 height 17
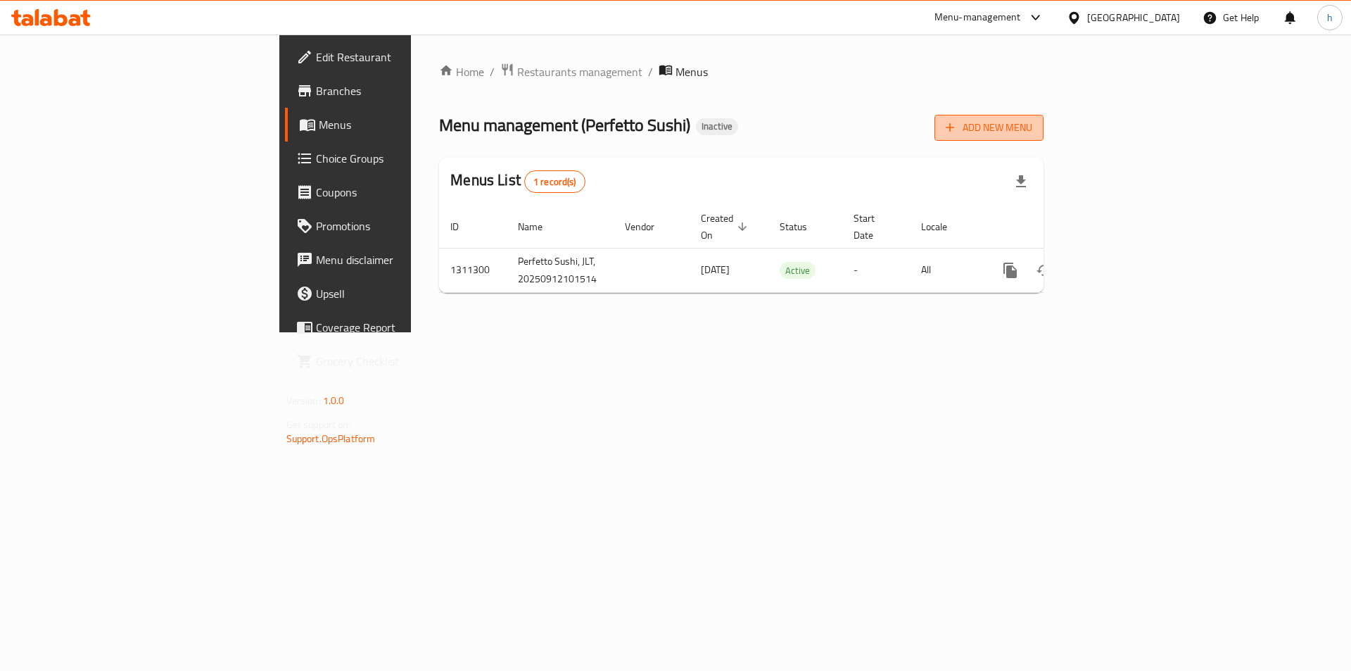
click at [1044, 140] on button "Add New Menu" at bounding box center [989, 128] width 109 height 26
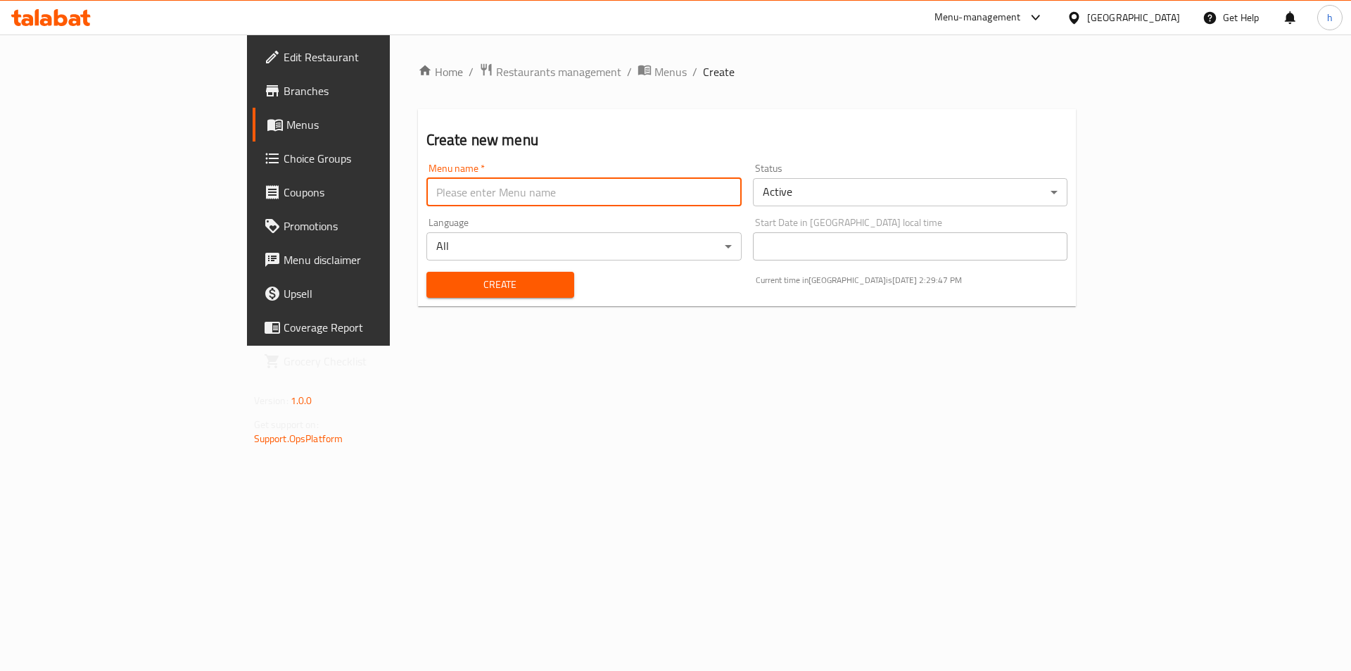
click at [733, 202] on input "text" at bounding box center [583, 192] width 315 height 28
type input "12/9"
click at [438, 292] on span "Create" at bounding box center [500, 285] width 125 height 18
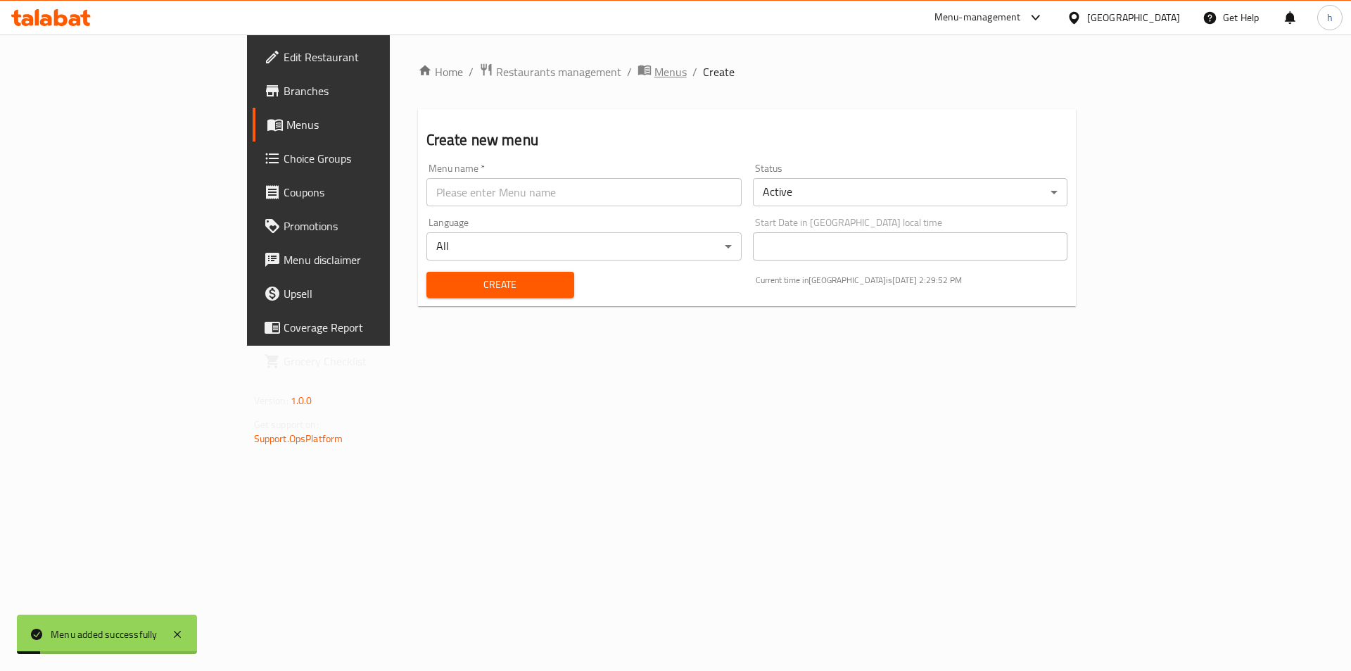
click at [654, 77] on span "Menus" at bounding box center [670, 71] width 32 height 17
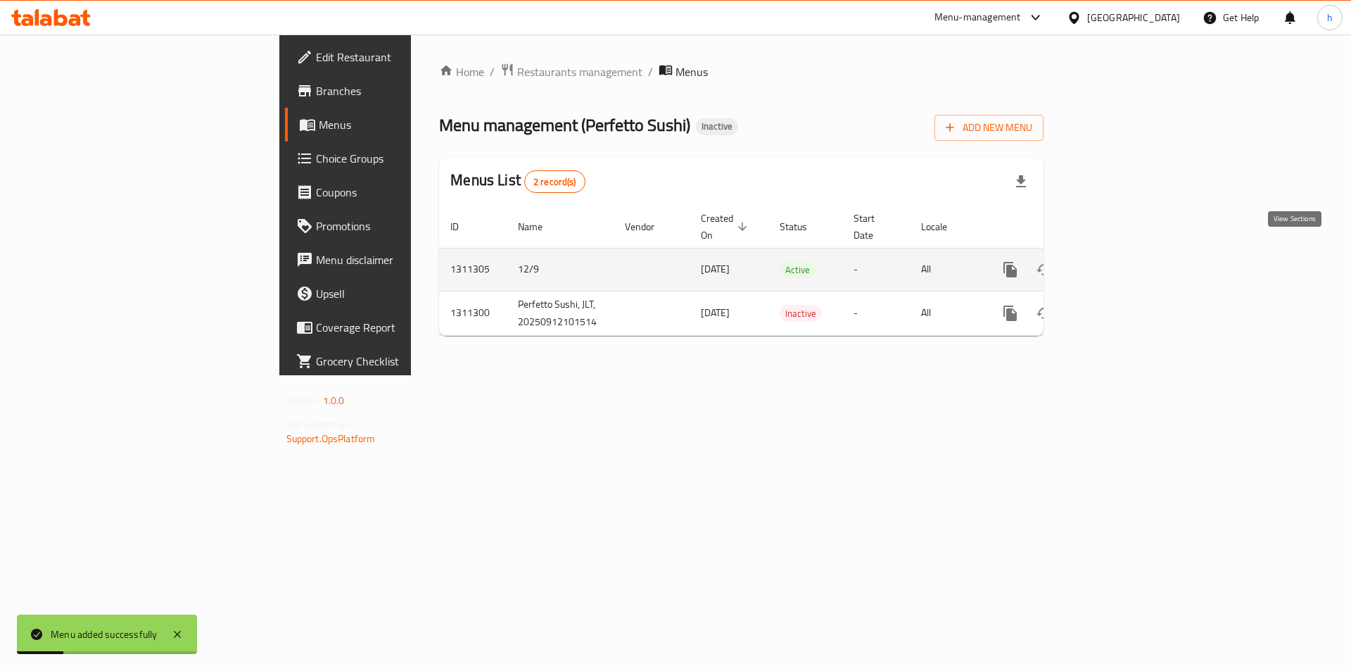
click at [1120, 261] on icon "enhanced table" at bounding box center [1111, 269] width 17 height 17
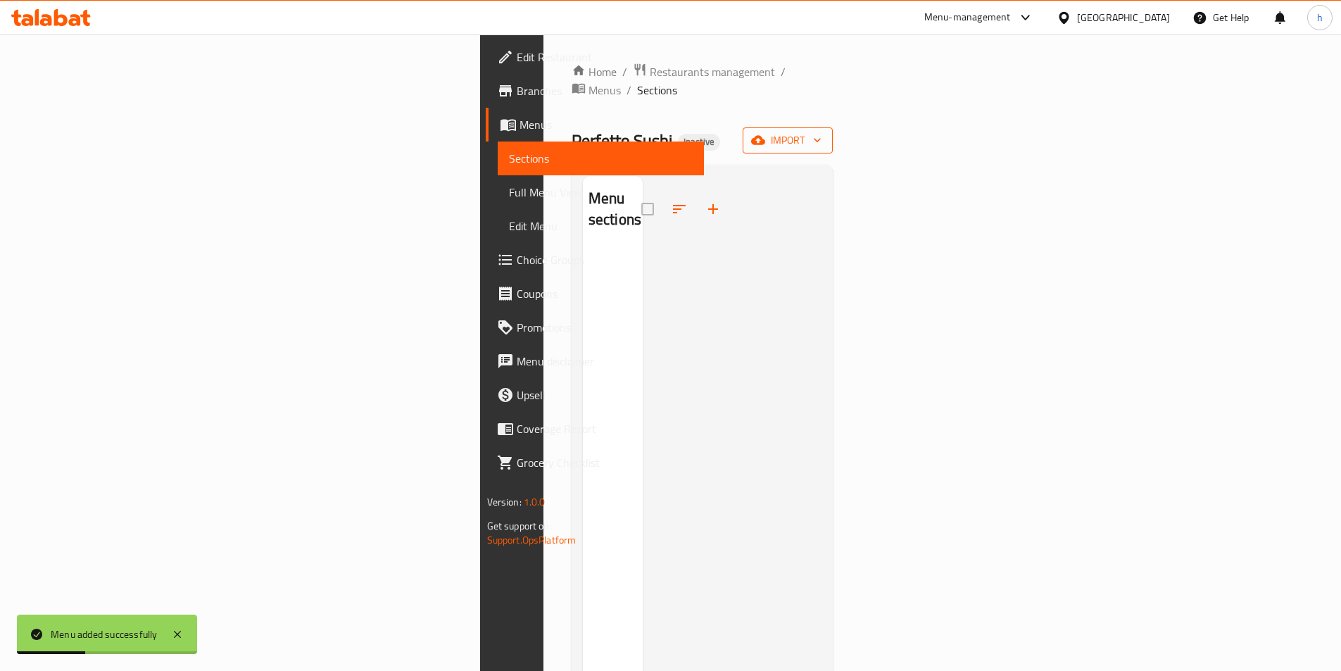
click at [821, 132] on span "import" at bounding box center [788, 141] width 68 height 18
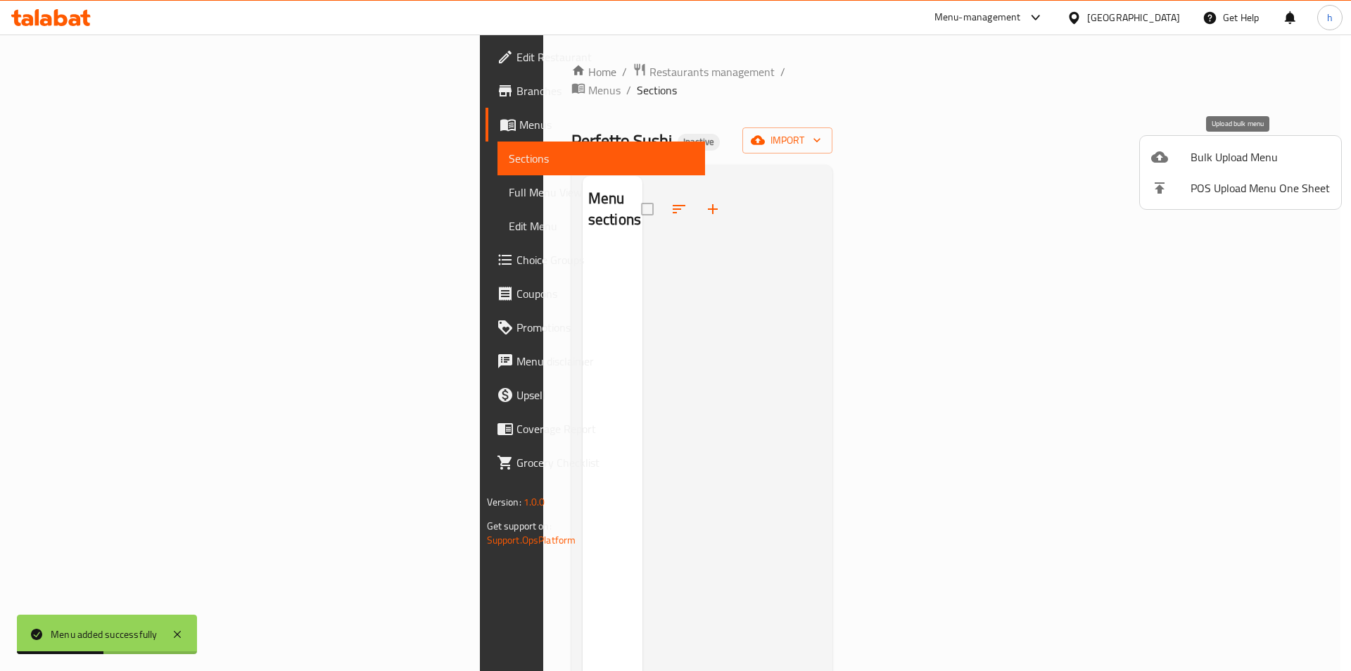
click at [1287, 149] on span "Bulk Upload Menu" at bounding box center [1260, 156] width 139 height 17
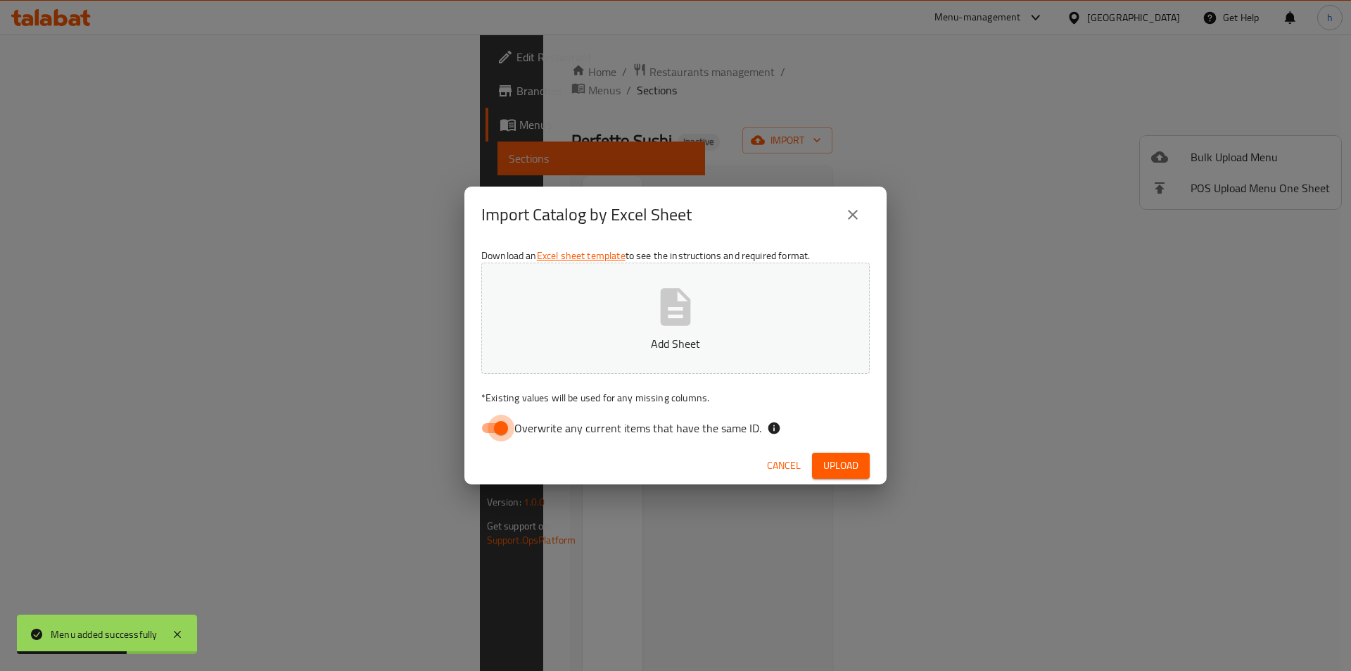
drag, startPoint x: 502, startPoint y: 422, endPoint x: 672, endPoint y: 328, distance: 194.7
click at [501, 422] on input "Overwrite any current items that have the same ID." at bounding box center [501, 427] width 80 height 27
checkbox input "false"
click at [673, 328] on icon "button" at bounding box center [675, 306] width 45 height 45
click at [828, 465] on span "Upload" at bounding box center [840, 466] width 35 height 18
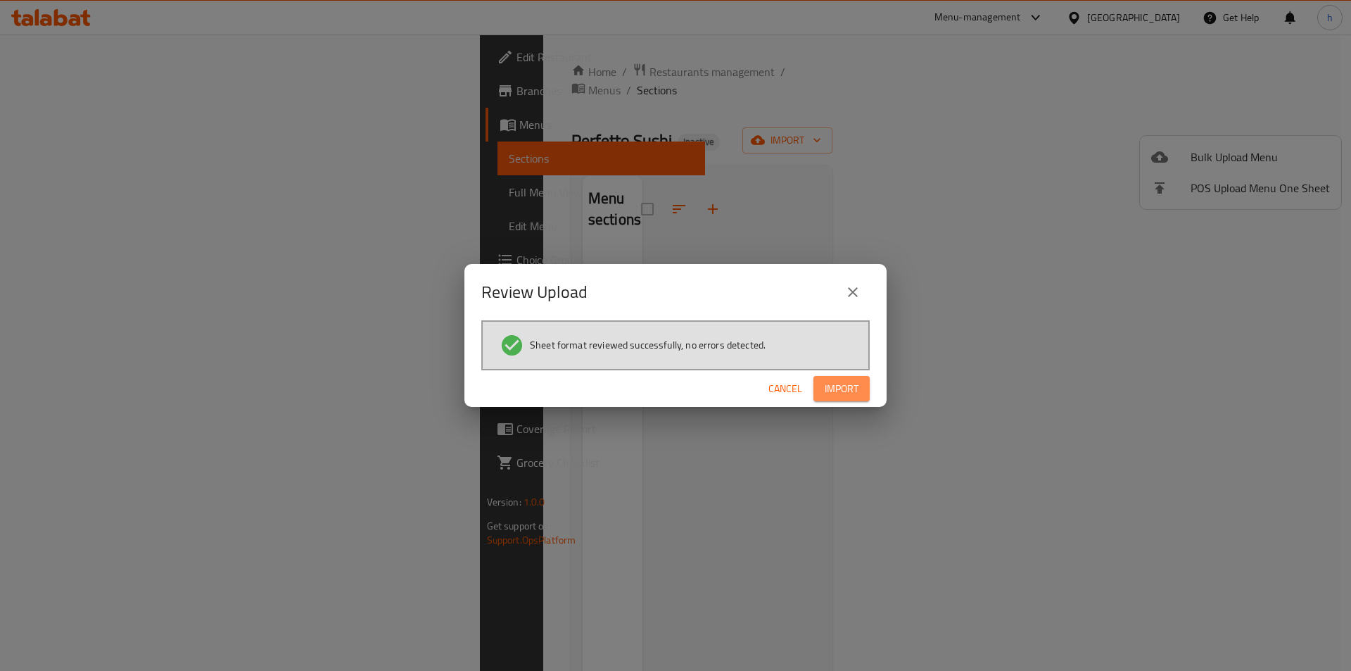
click at [854, 387] on span "Import" at bounding box center [842, 389] width 34 height 18
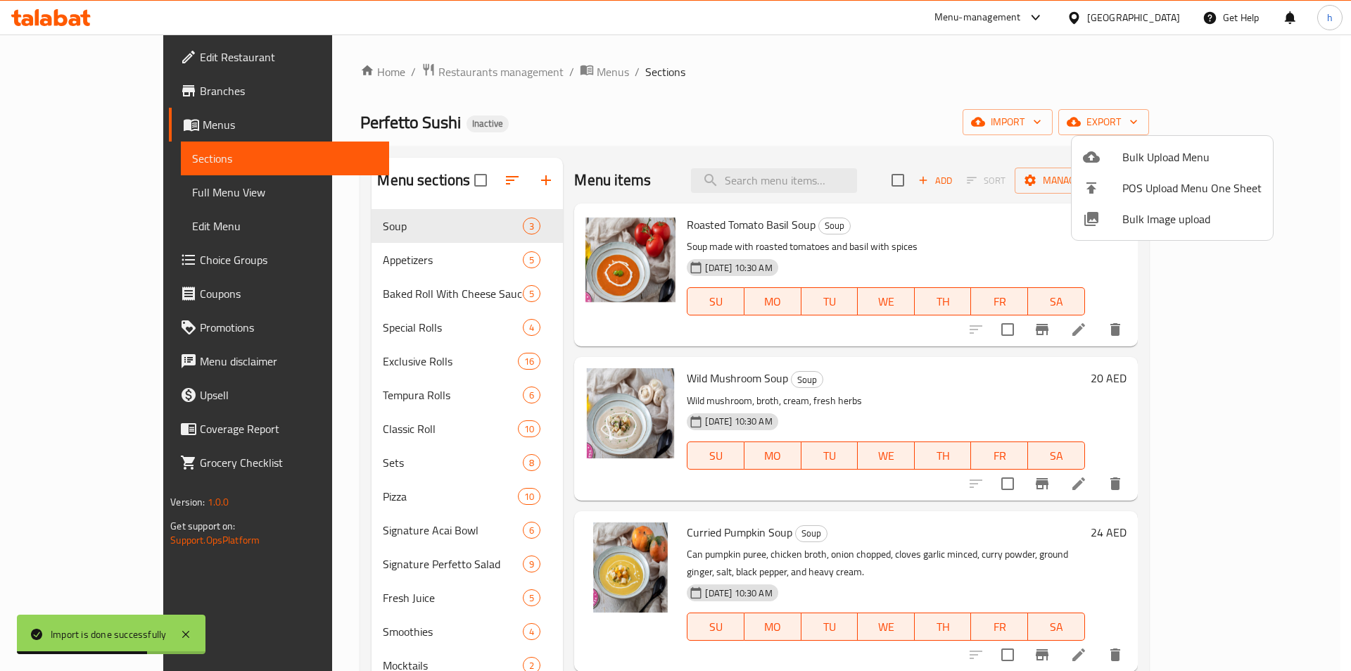
click at [441, 251] on div at bounding box center [675, 335] width 1351 height 671
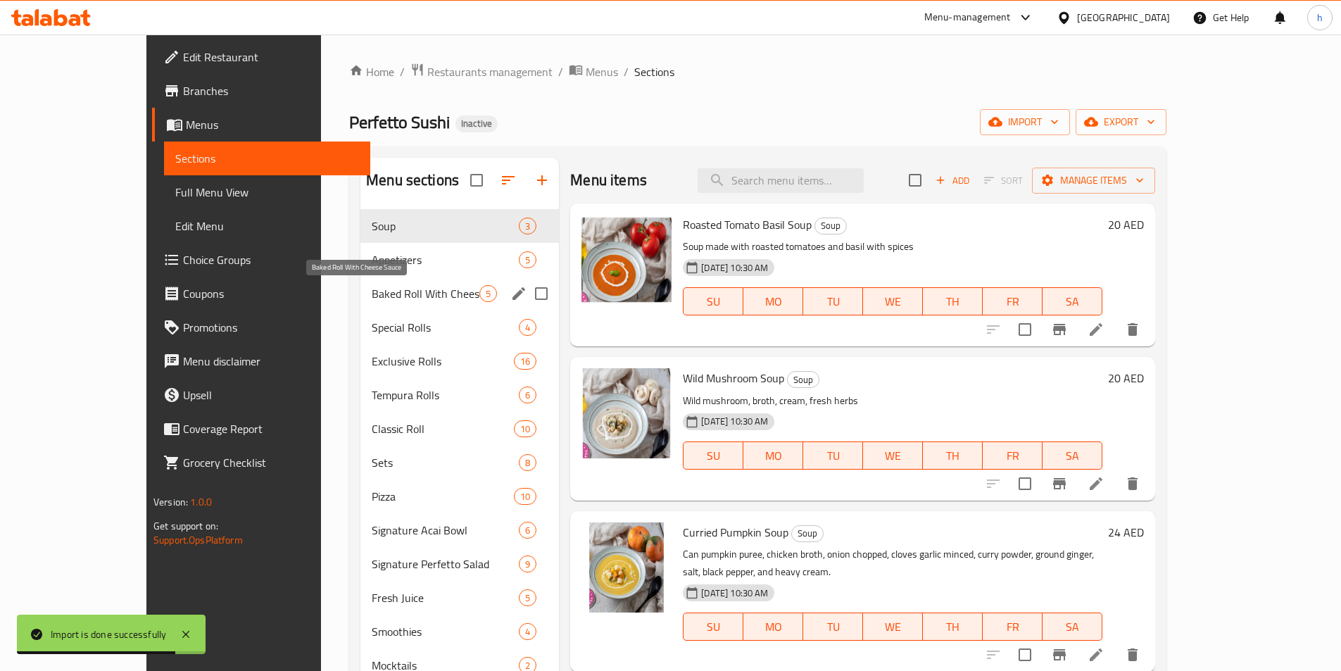
click at [417, 290] on span "Baked Roll With Cheese Sauce" at bounding box center [426, 293] width 108 height 17
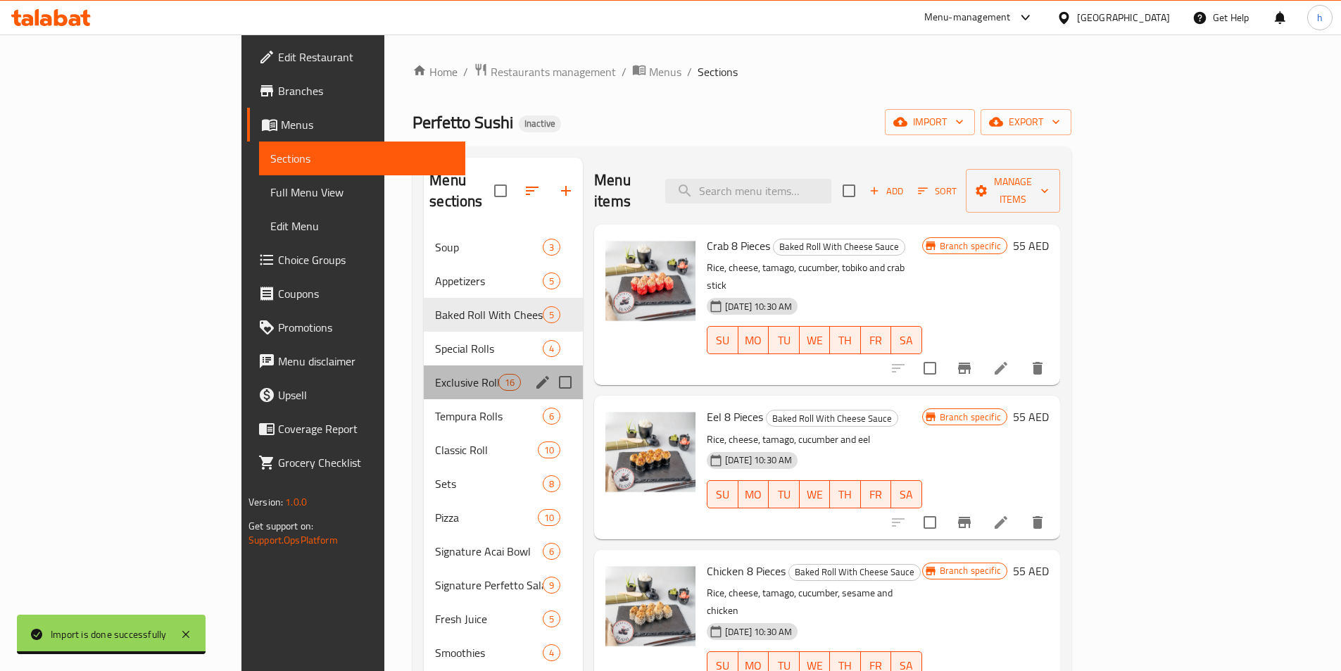
click at [424, 365] on div "Exclusive Rolls 16" at bounding box center [503, 382] width 159 height 34
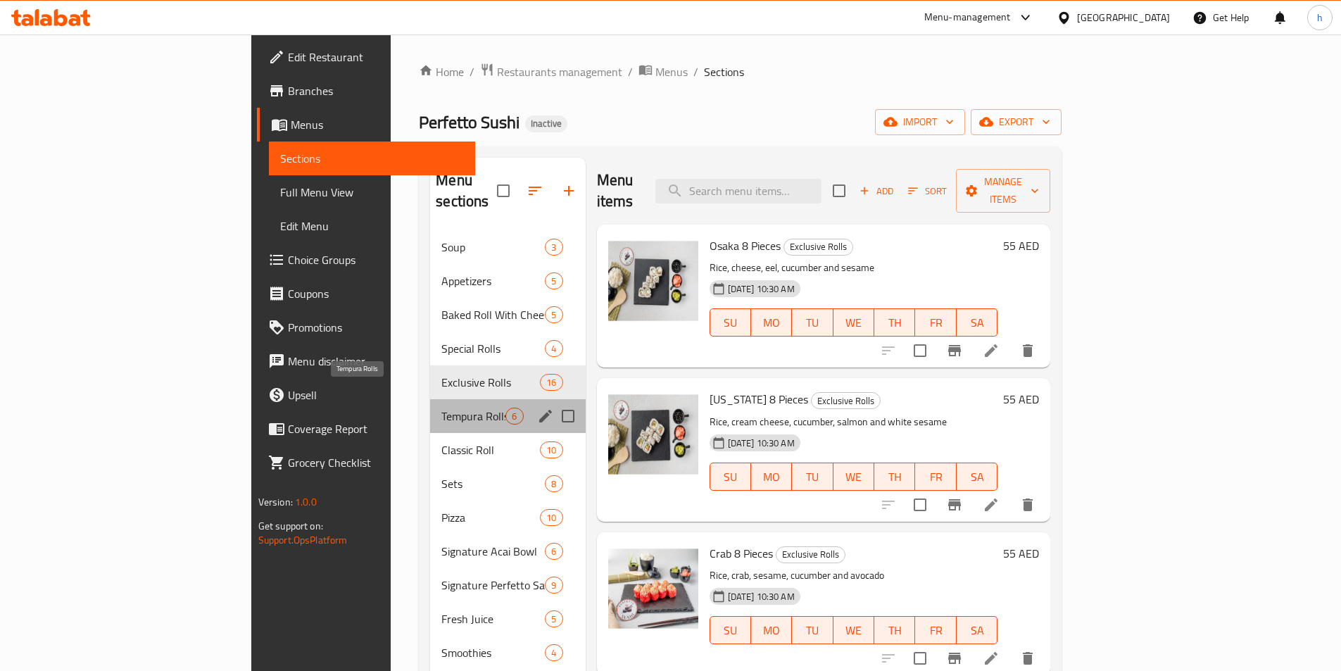
click at [441, 407] on span "Tempura Rolls" at bounding box center [473, 415] width 64 height 17
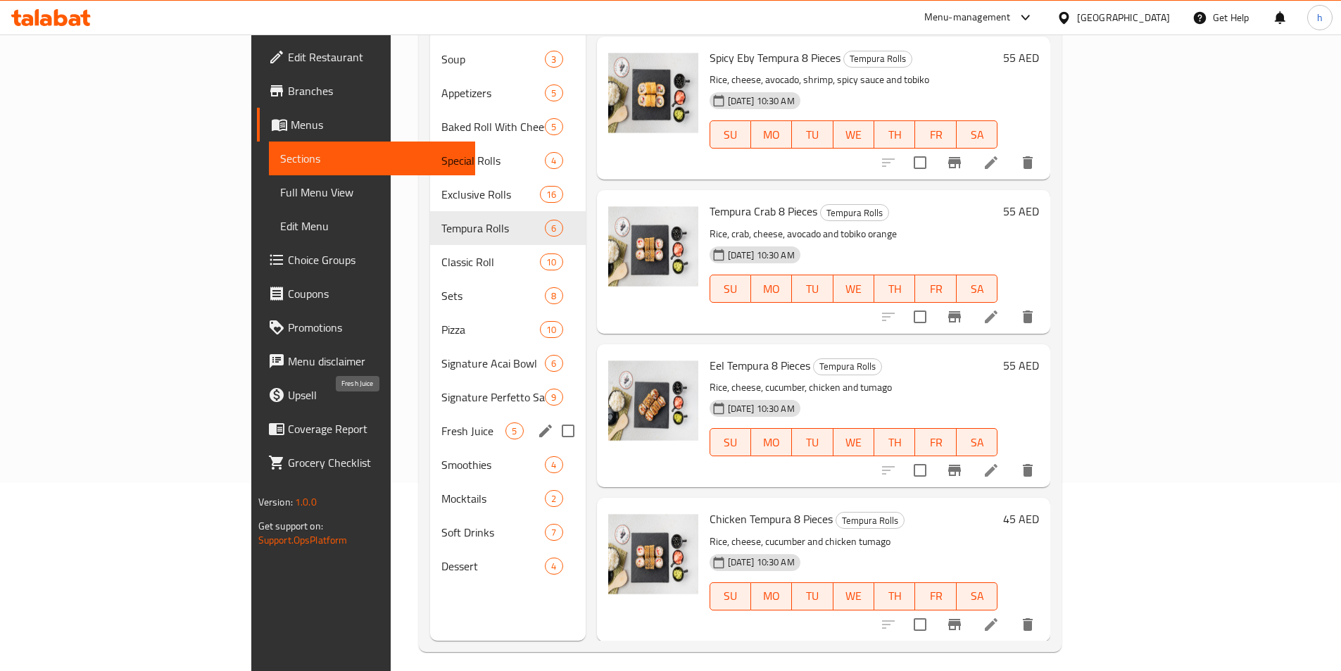
scroll to position [197, 0]
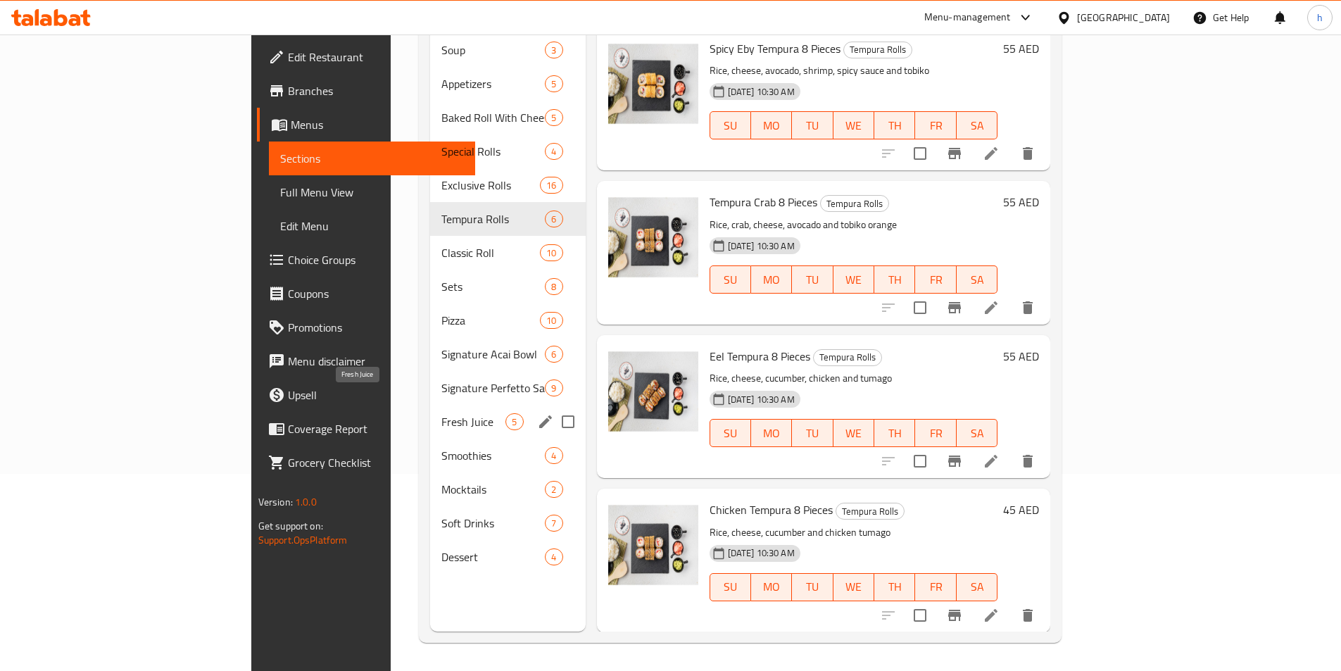
click at [441, 413] on span "Fresh Juice" at bounding box center [473, 421] width 64 height 17
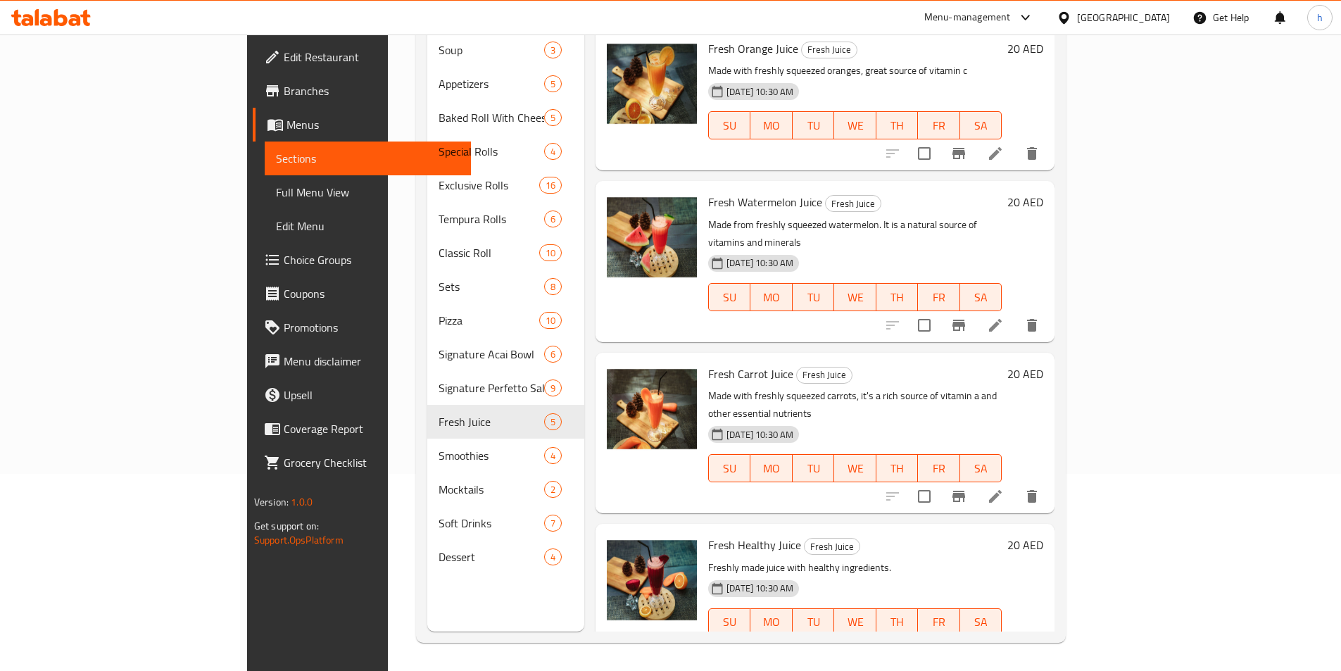
click at [276, 198] on span "Full Menu View" at bounding box center [368, 192] width 184 height 17
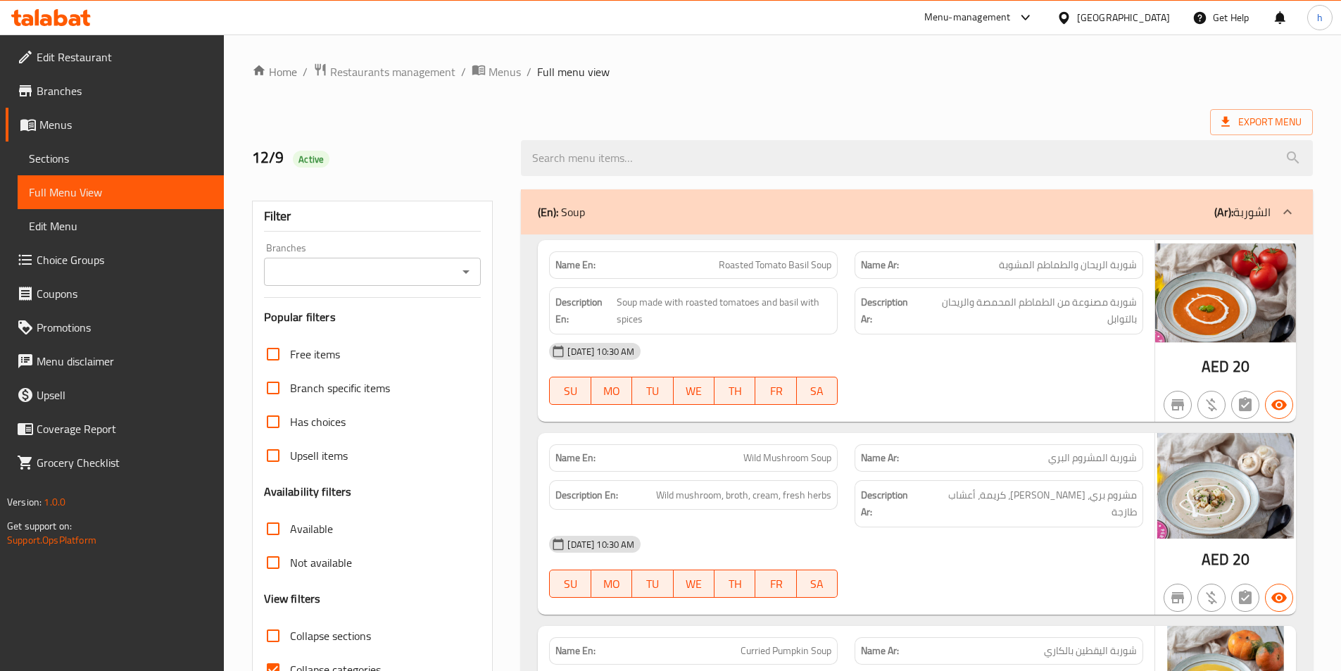
scroll to position [281, 0]
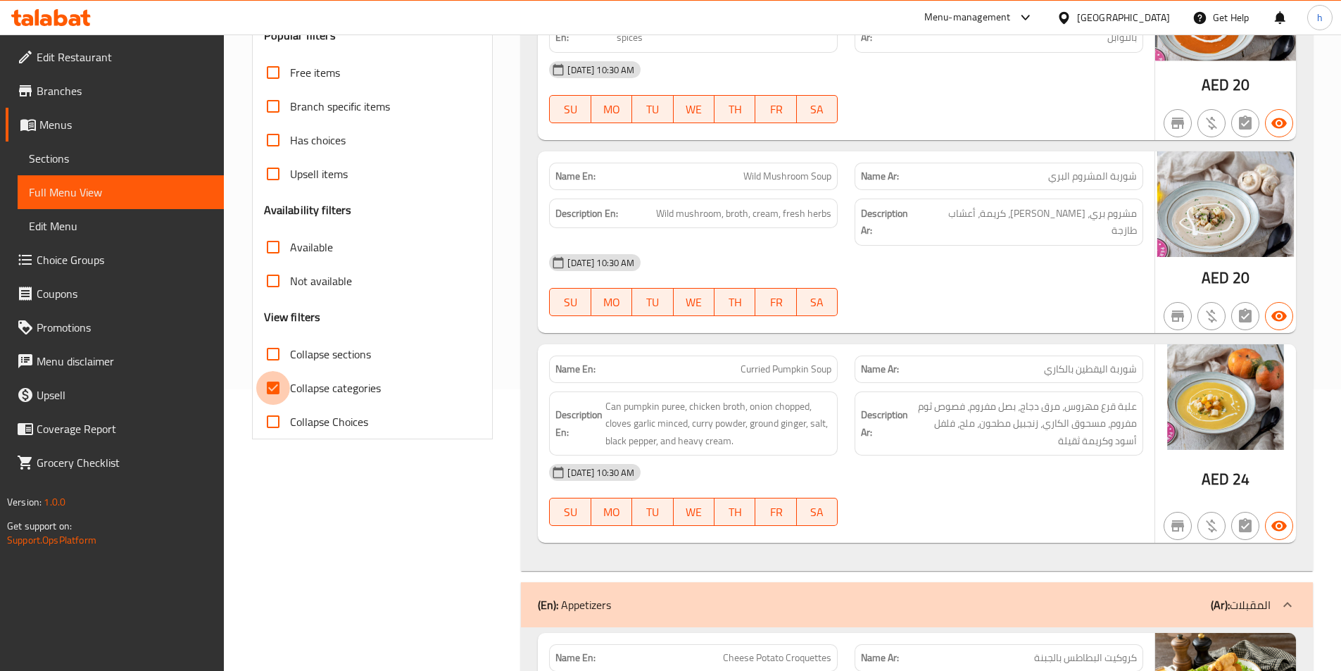
click at [259, 384] on input "Collapse categories" at bounding box center [273, 388] width 34 height 34
checkbox input "false"
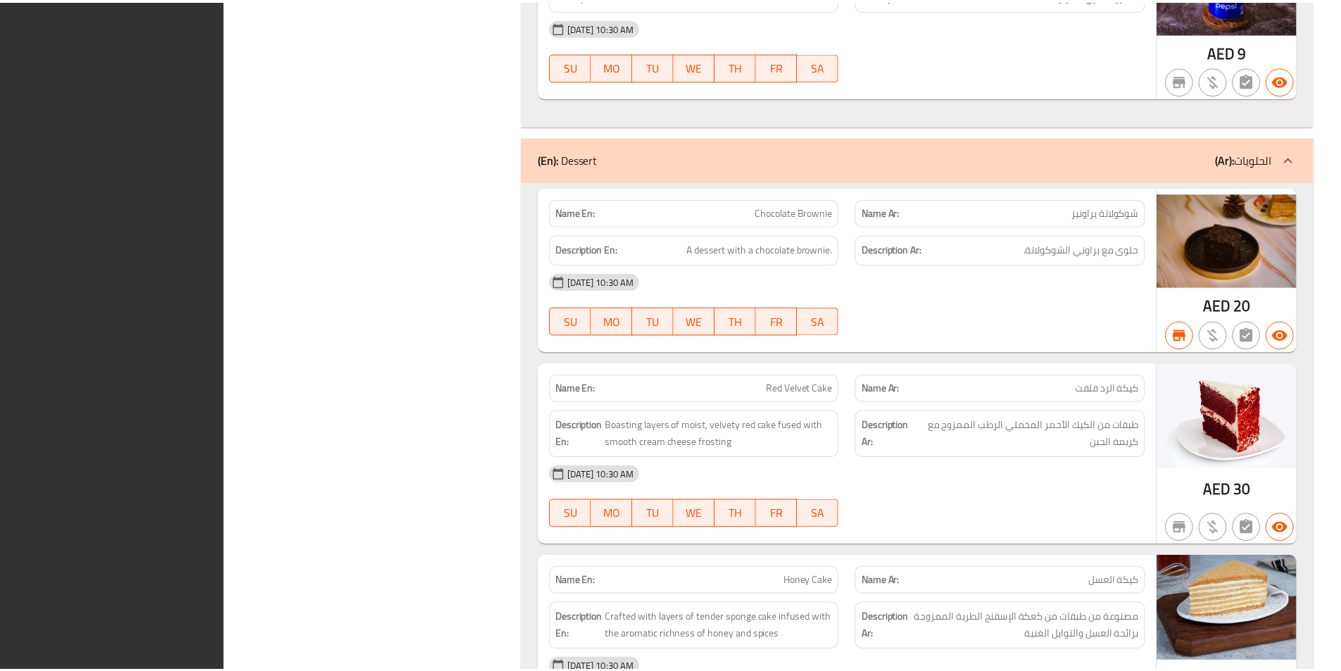
scroll to position [30273, 0]
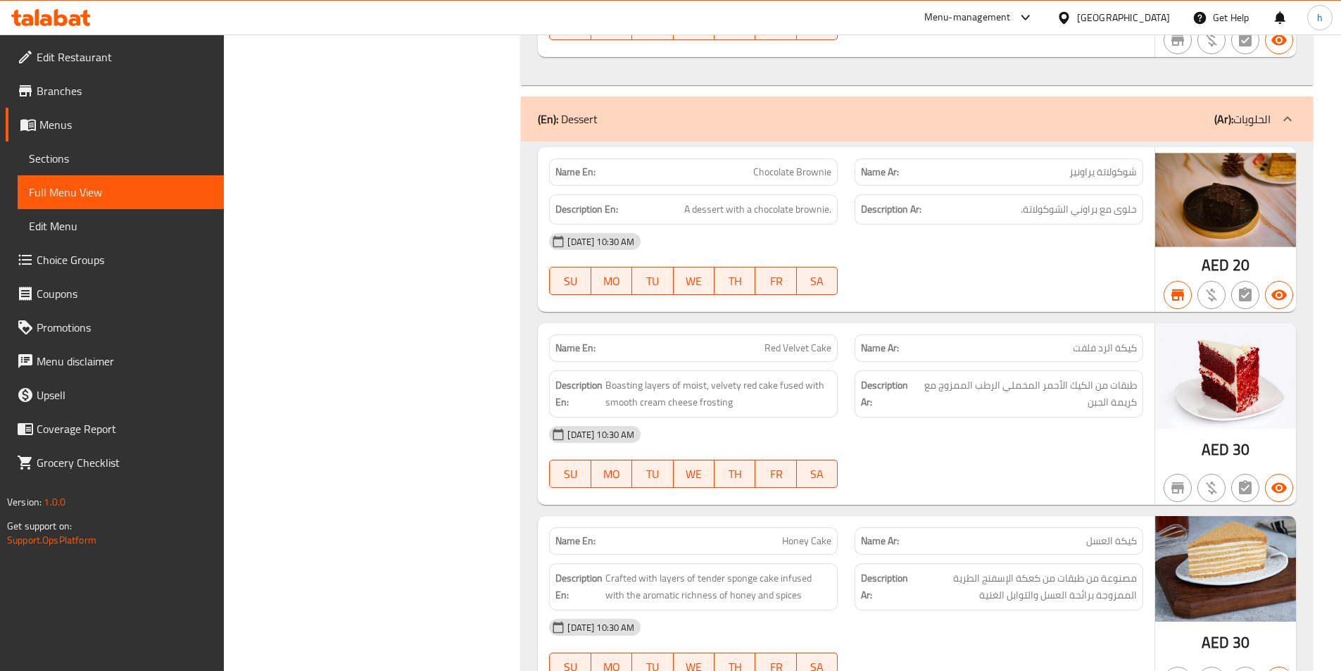
click at [132, 63] on span "Edit Restaurant" at bounding box center [125, 57] width 176 height 17
